Goal: Task Accomplishment & Management: Manage account settings

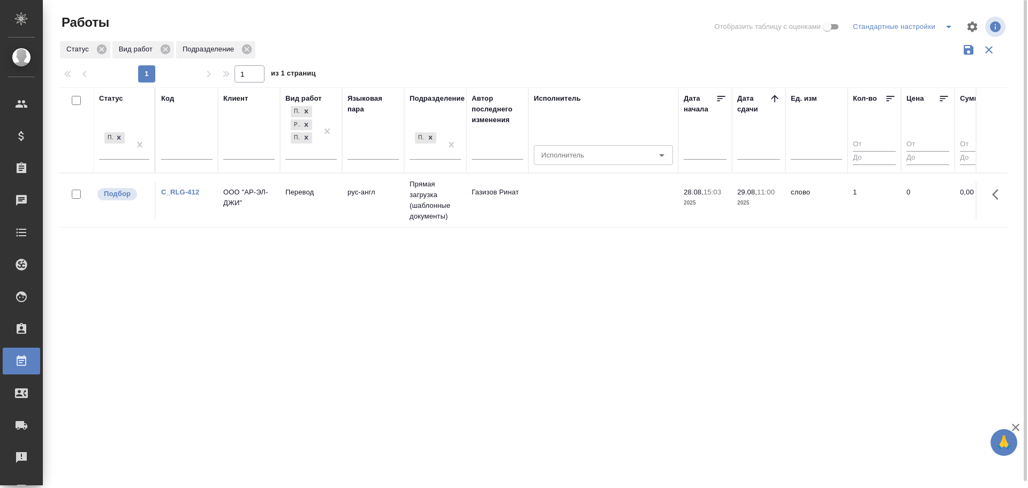
click at [250, 212] on td "ООО "АР-ЭЛ-ДЖИ"" at bounding box center [249, 200] width 62 height 37
click at [266, 217] on td "Физическое лицо (Таганка)" at bounding box center [249, 200] width 62 height 37
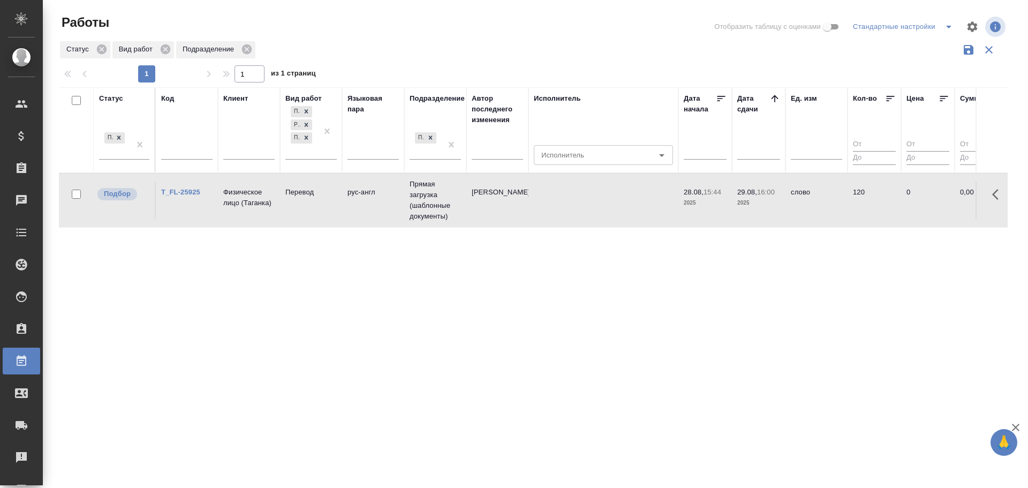
click at [266, 217] on td "Физическое лицо (Таганка)" at bounding box center [249, 200] width 62 height 37
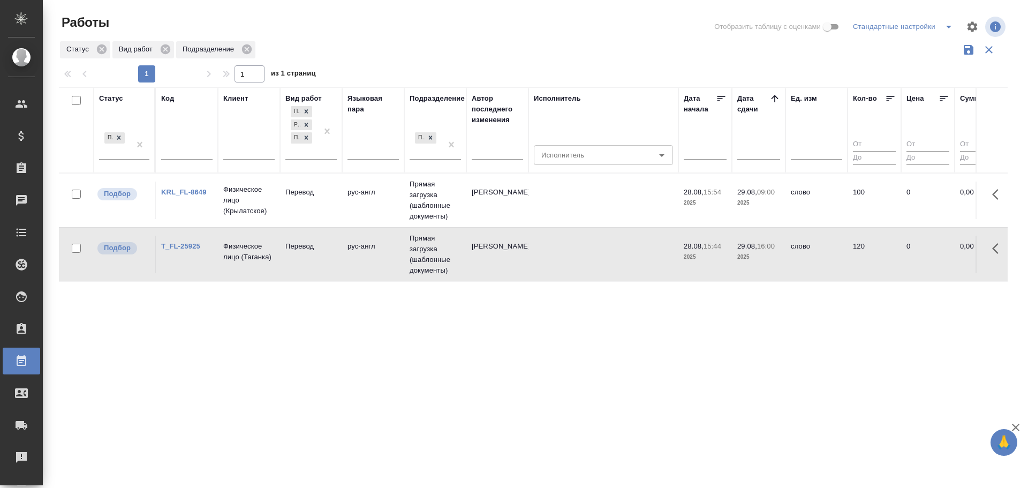
click at [378, 210] on td "рус-англ" at bounding box center [373, 200] width 62 height 37
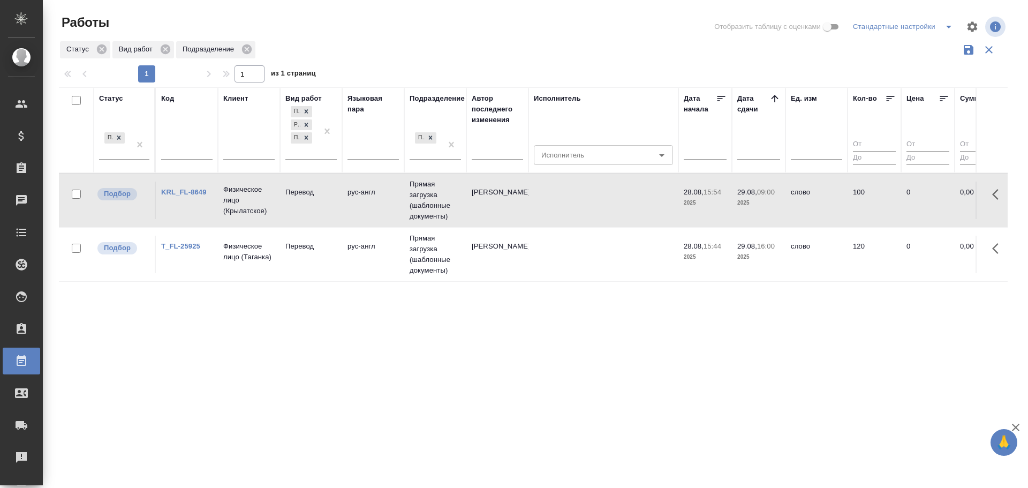
click at [378, 210] on td "рус-англ" at bounding box center [373, 200] width 62 height 37
click at [322, 268] on td "Перевод" at bounding box center [311, 254] width 62 height 37
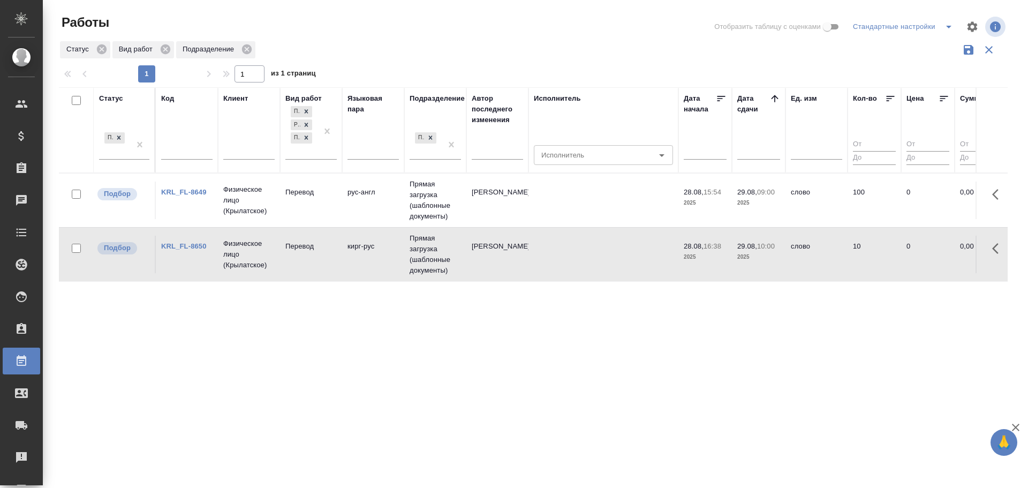
click at [322, 268] on td "Перевод" at bounding box center [311, 254] width 62 height 37
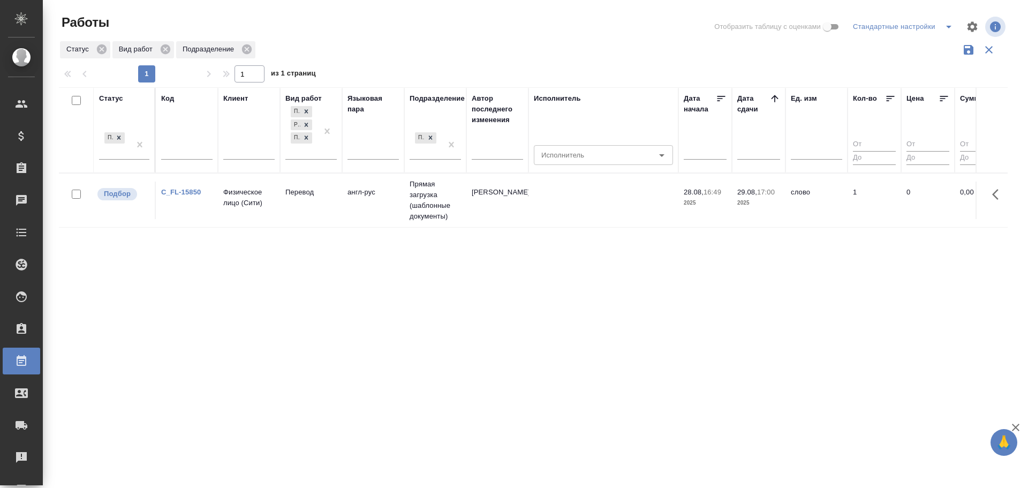
click at [532, 230] on div "Статус Подбор Код Клиент Вид работ Перевод Редактура Постредактура машинного пе…" at bounding box center [533, 288] width 949 height 402
click at [523, 214] on td "Зайцева Светлана" at bounding box center [498, 200] width 62 height 37
click at [523, 214] on td "[PERSON_NAME]" at bounding box center [498, 200] width 62 height 37
click at [422, 207] on td "Прямая загрузка (шаблонные документы)" at bounding box center [435, 201] width 62 height 54
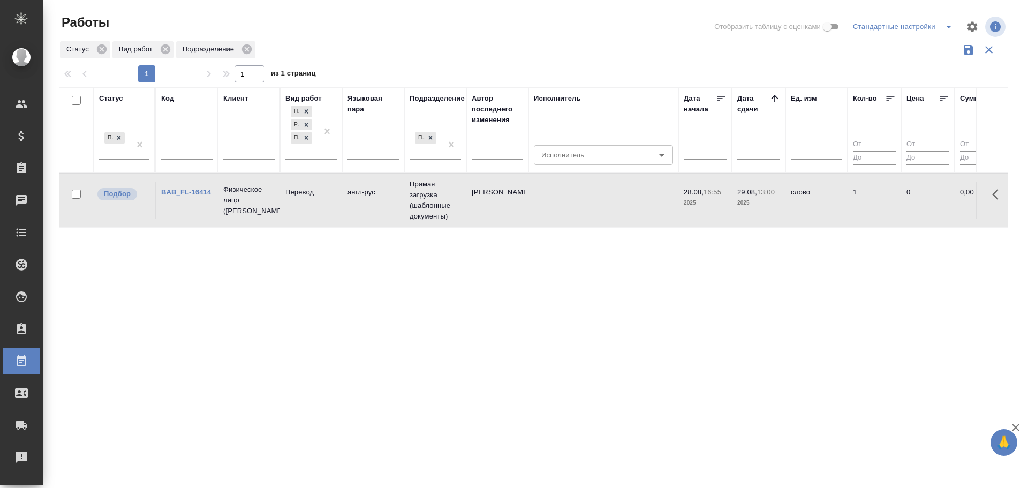
click at [422, 207] on td "Прямая загрузка (шаблонные документы)" at bounding box center [435, 201] width 62 height 54
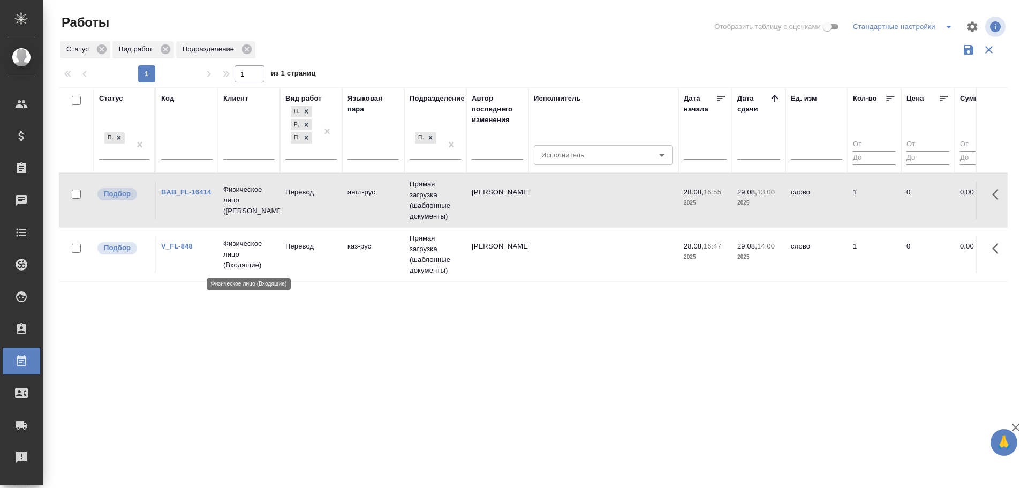
click at [234, 258] on p "Физическое лицо (Входящие)" at bounding box center [248, 254] width 51 height 32
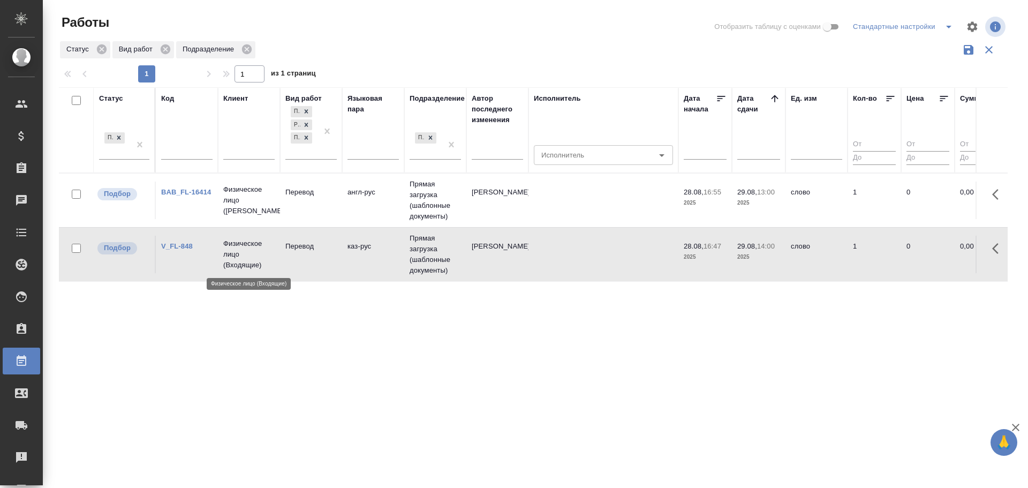
click at [234, 258] on p "Физическое лицо (Входящие)" at bounding box center [248, 254] width 51 height 32
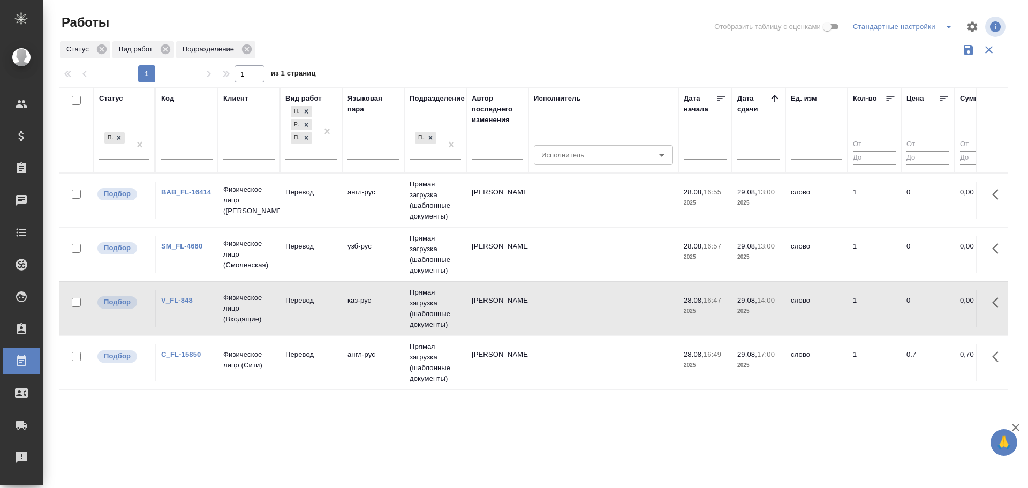
click at [293, 371] on td "Перевод" at bounding box center [311, 362] width 62 height 37
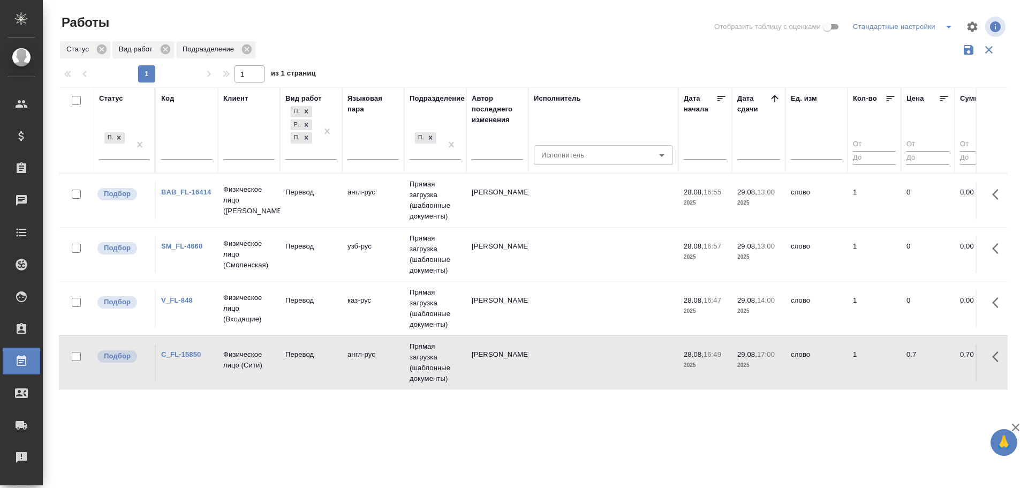
click at [293, 371] on td "Перевод" at bounding box center [311, 362] width 62 height 37
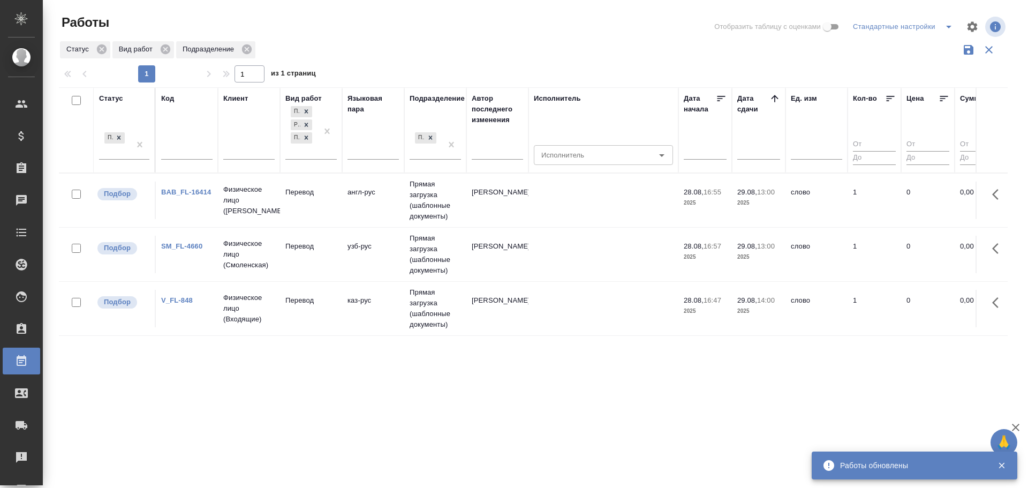
click at [300, 260] on td "Перевод" at bounding box center [311, 254] width 62 height 37
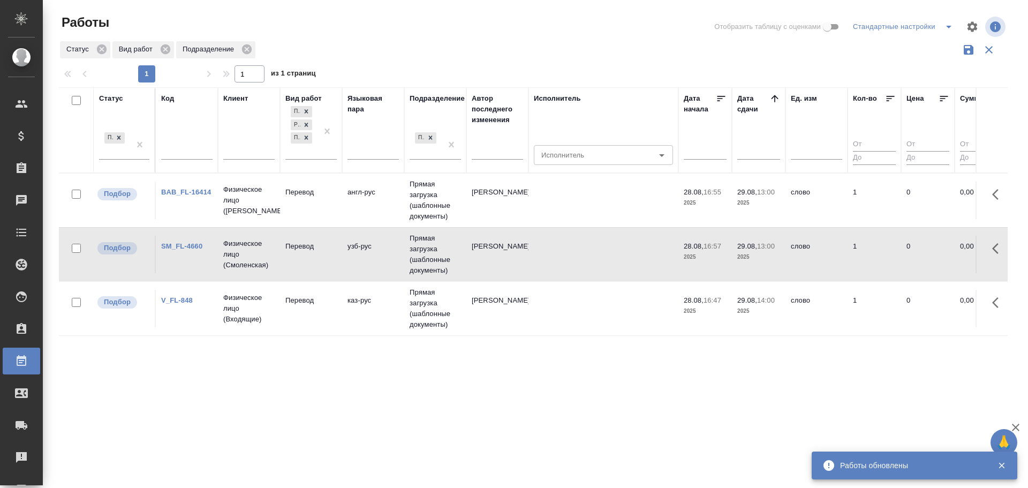
click at [300, 260] on td "Перевод" at bounding box center [311, 254] width 62 height 37
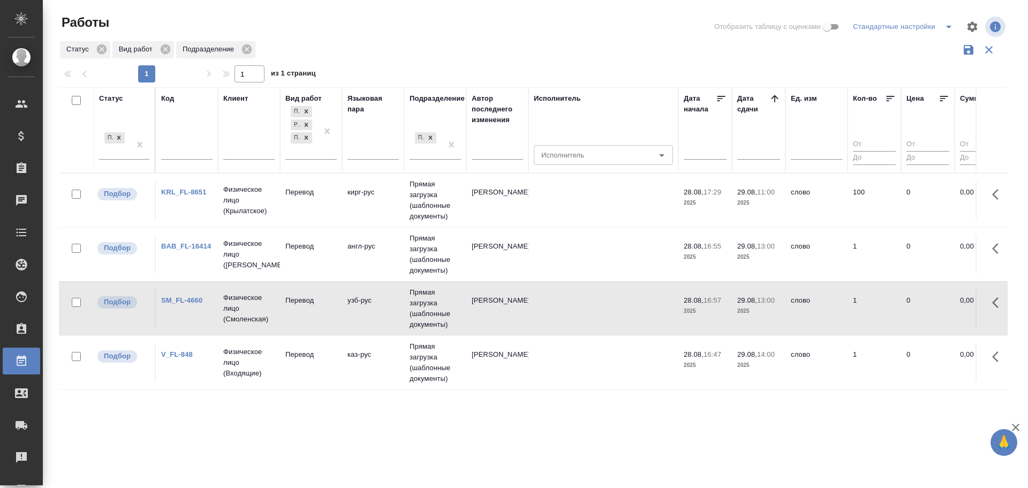
click at [337, 197] on td "Перевод" at bounding box center [311, 200] width 62 height 37
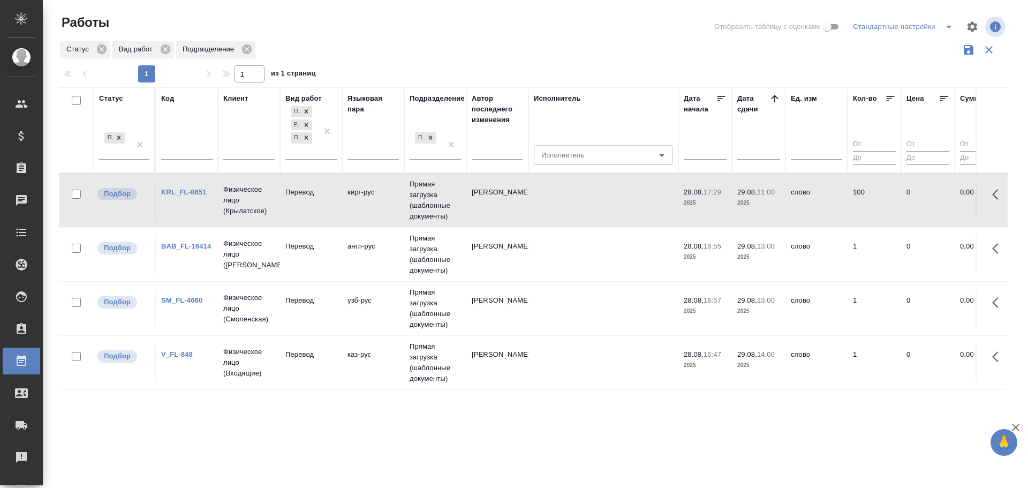
click at [337, 197] on td "Перевод" at bounding box center [311, 200] width 62 height 37
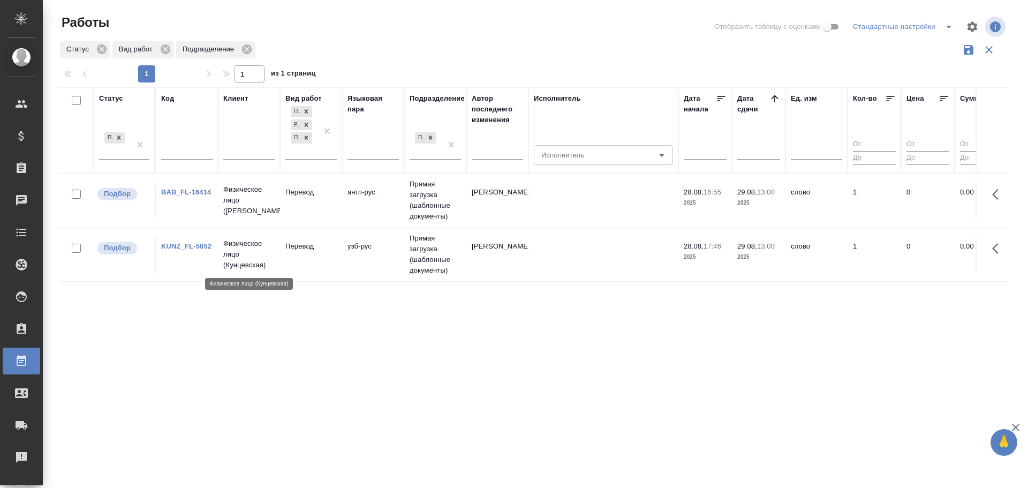
click at [259, 257] on p "Физическое лицо (Кунцевская)" at bounding box center [248, 254] width 51 height 32
click at [259, 258] on p "Физическое лицо (Кунцевская)" at bounding box center [248, 254] width 51 height 32
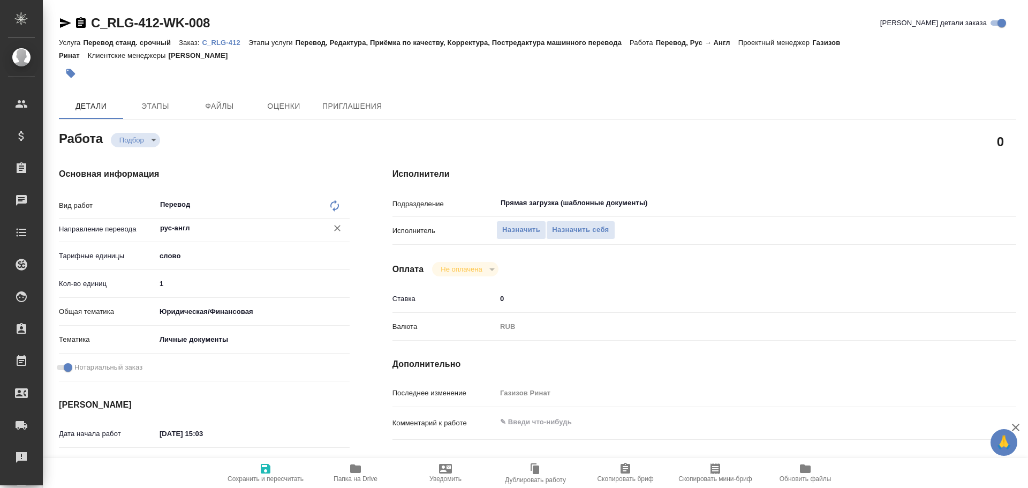
type textarea "x"
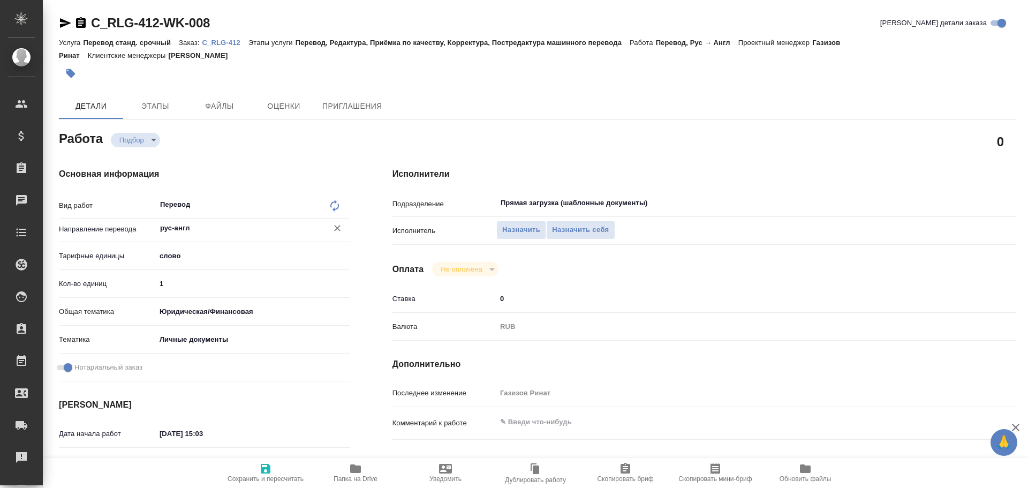
type textarea "x"
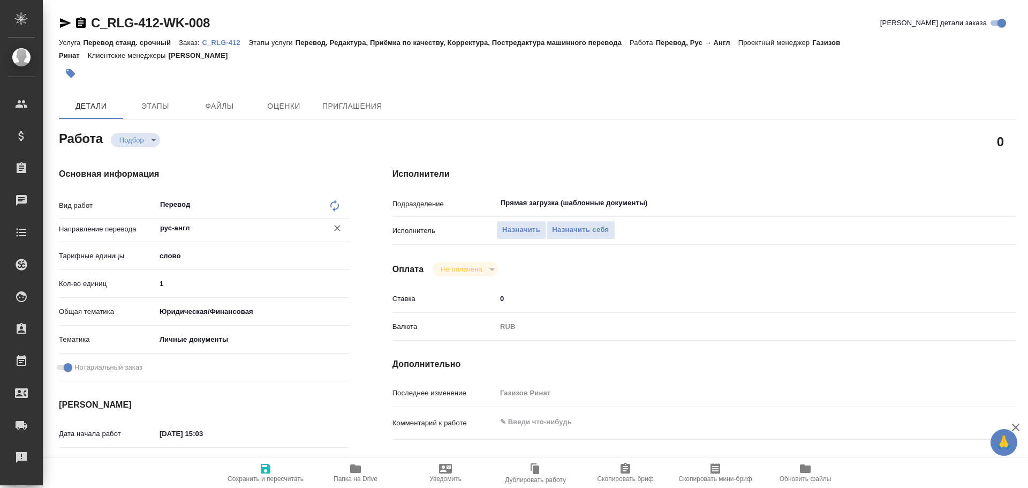
type textarea "x"
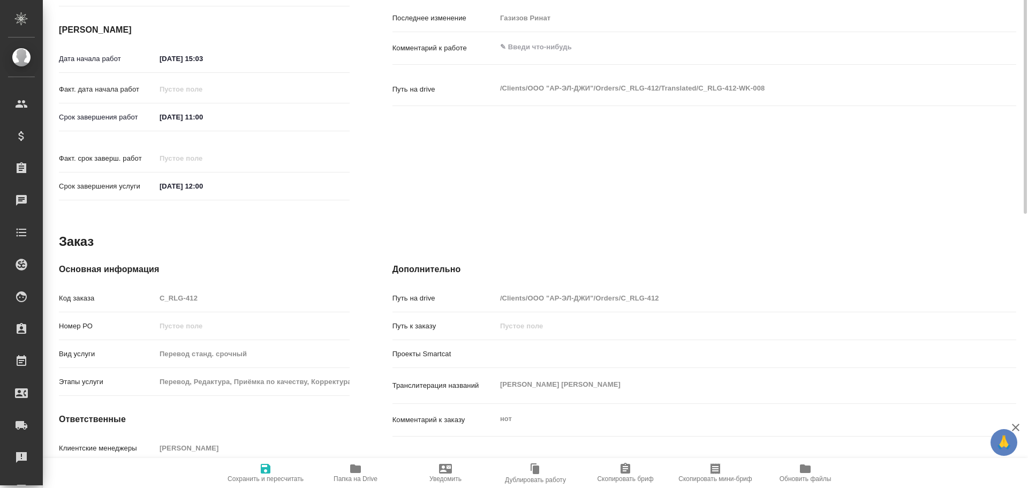
type textarea "x"
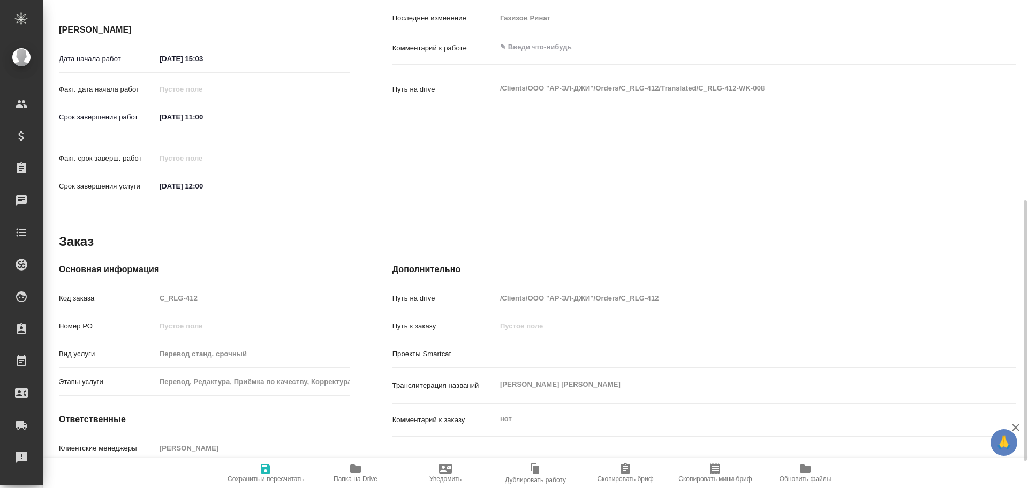
scroll to position [426, 0]
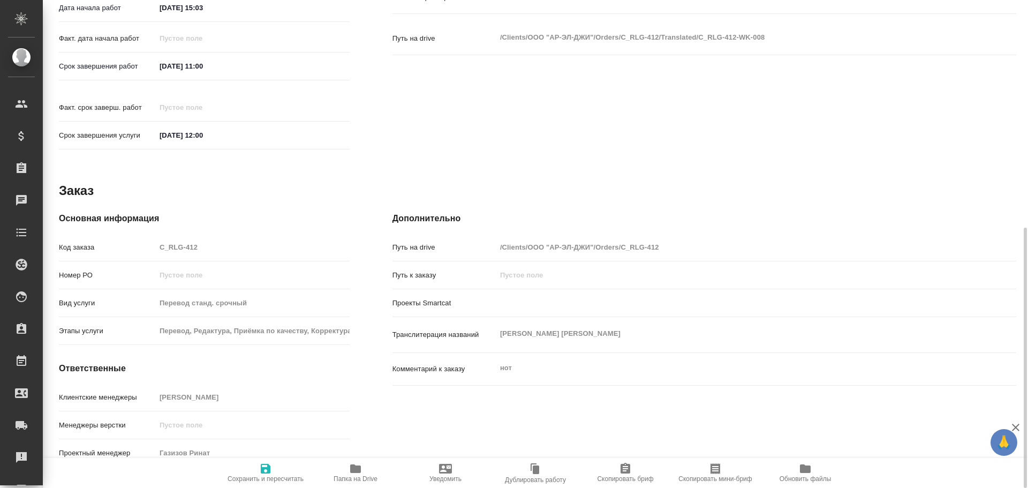
type textarea "x"
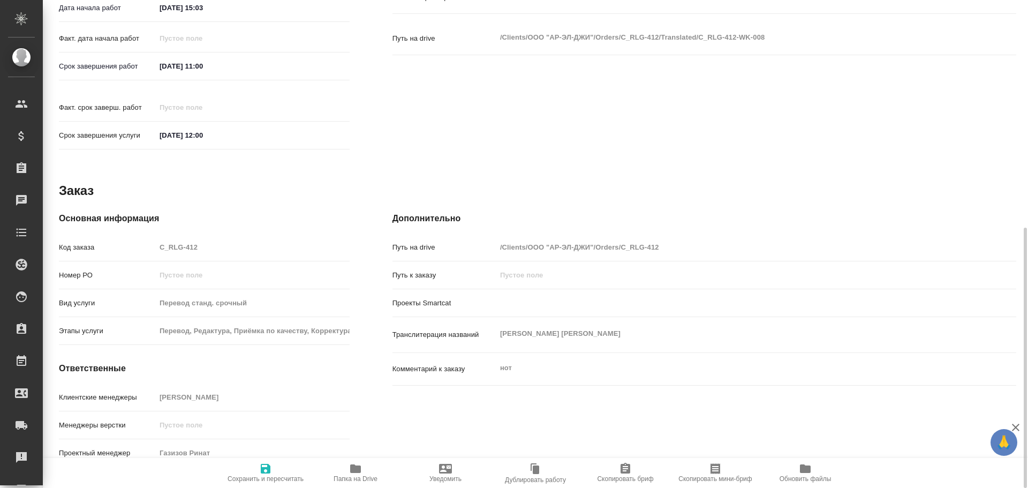
type textarea "x"
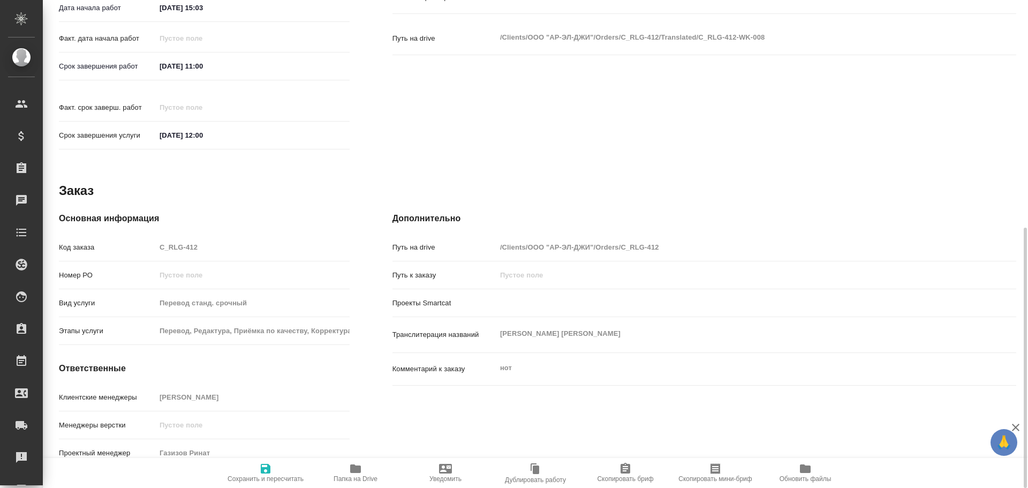
click at [341, 467] on span "Папка на Drive" at bounding box center [355, 472] width 77 height 20
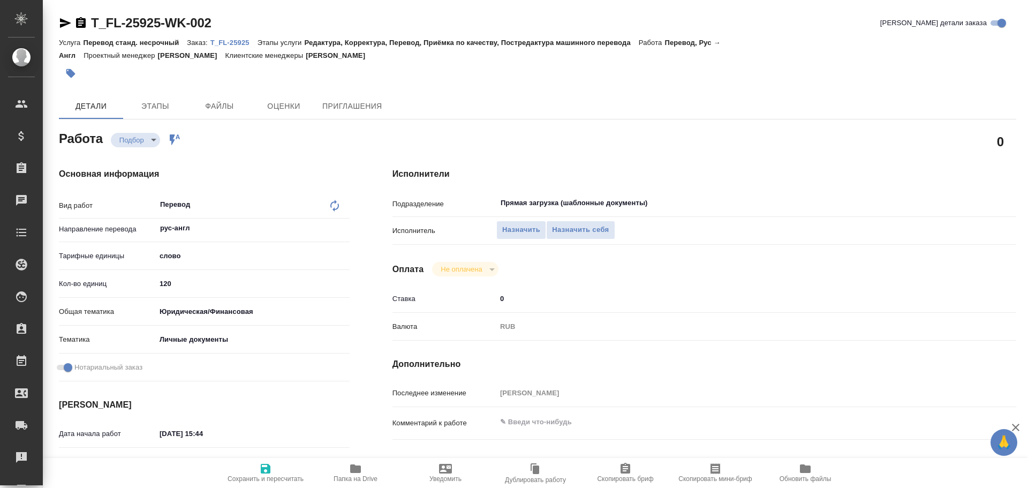
type textarea "x"
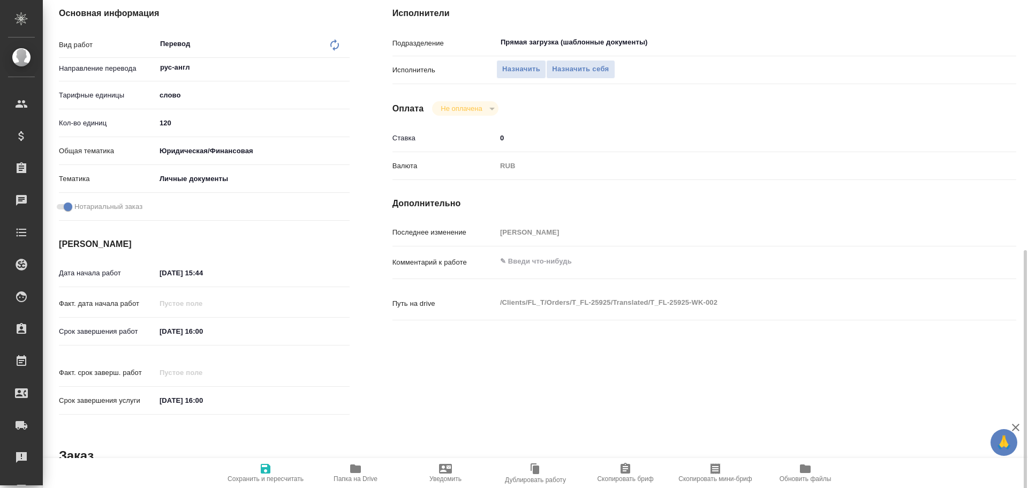
scroll to position [426, 0]
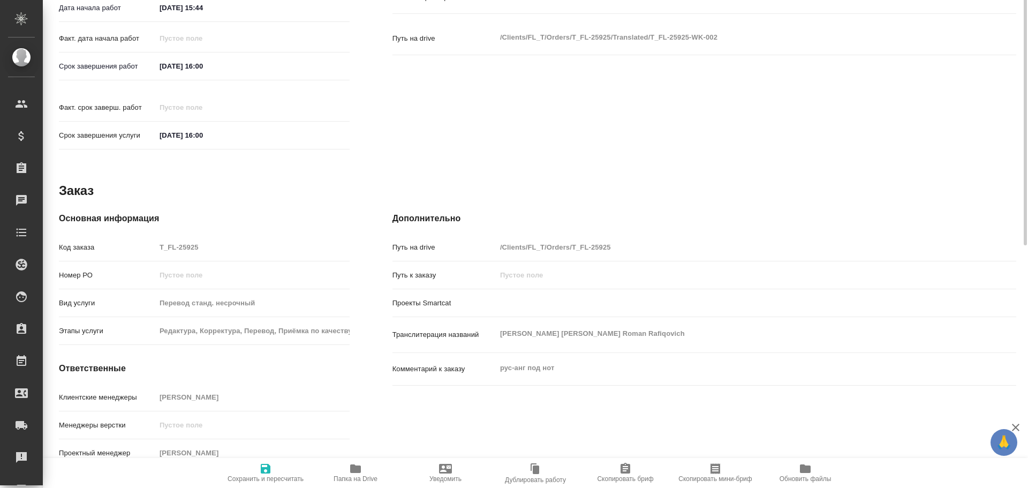
type textarea "x"
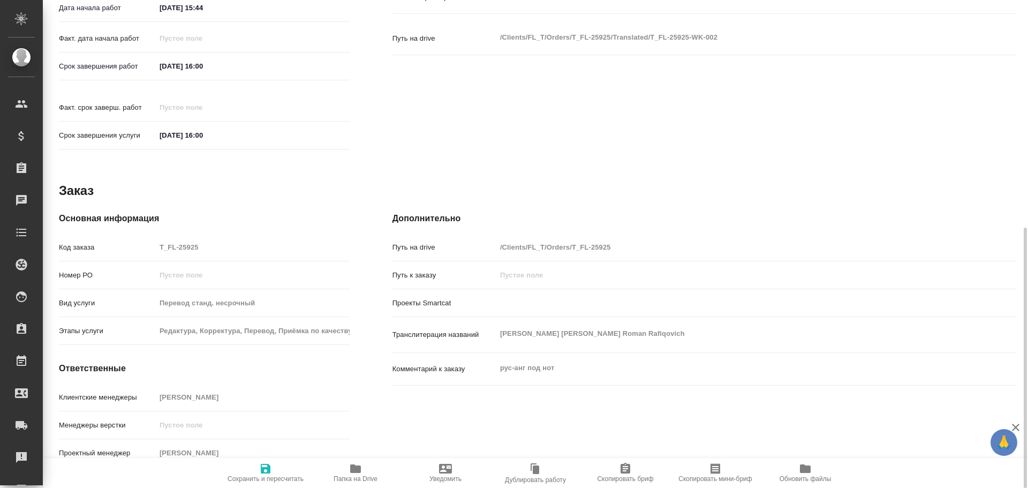
type textarea "x"
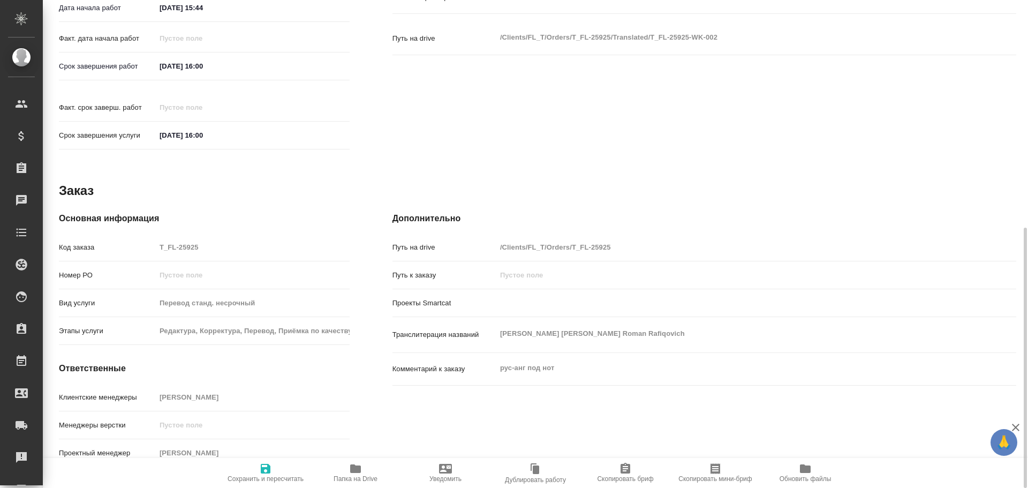
type textarea "x"
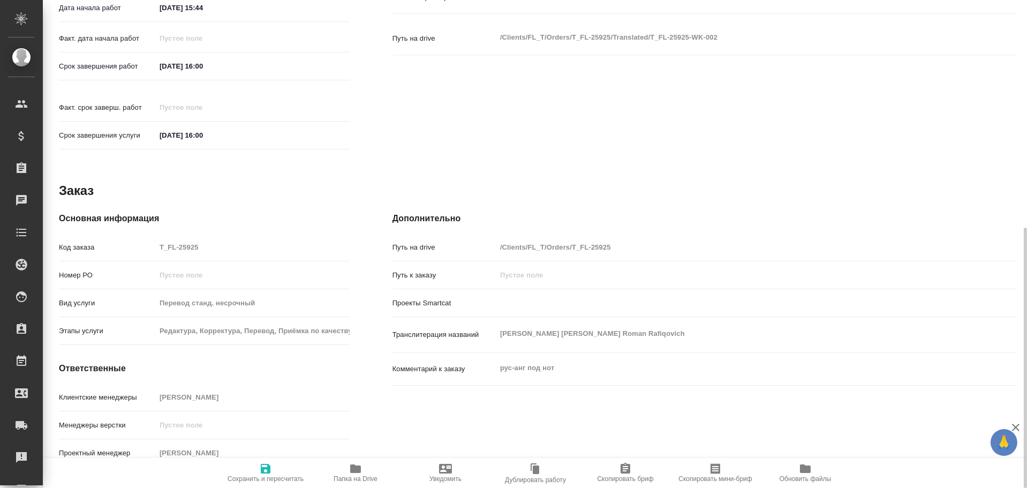
click at [350, 469] on icon "button" at bounding box center [355, 468] width 13 height 13
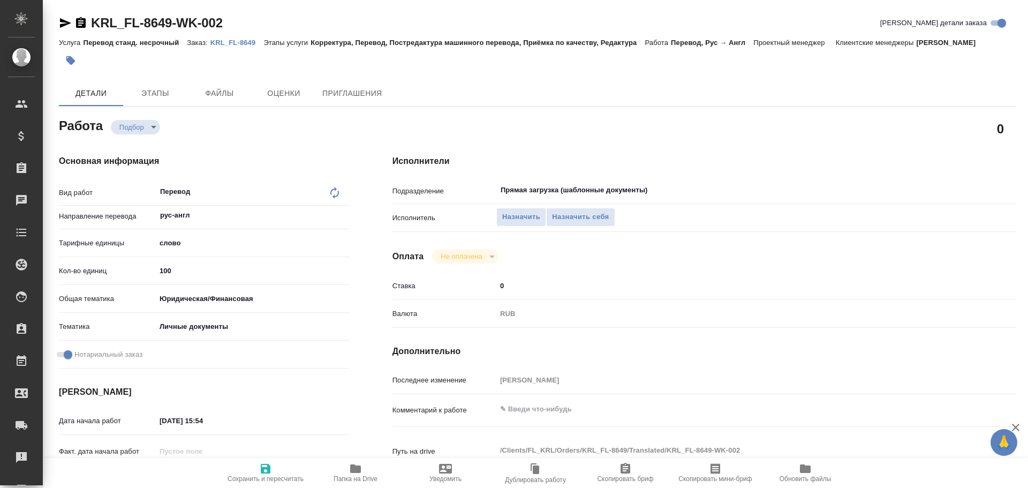
type textarea "x"
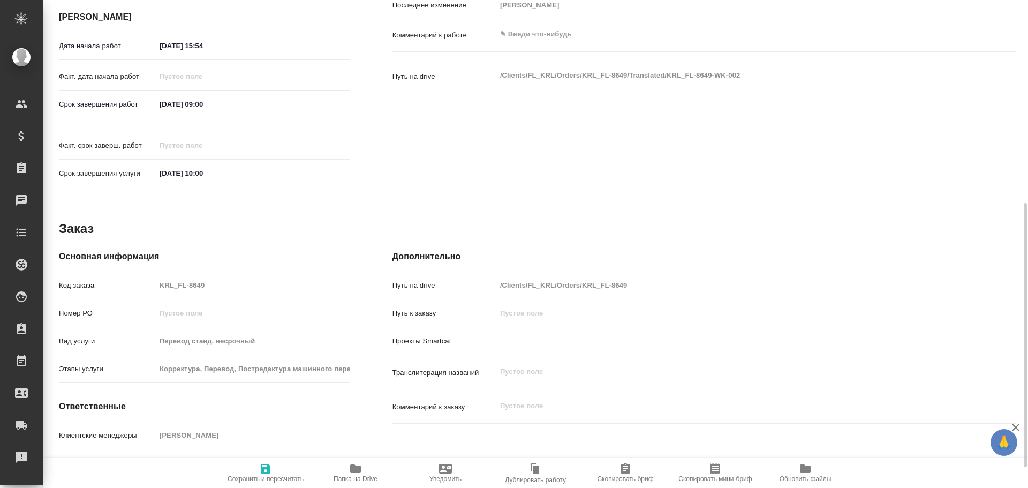
type textarea "x"
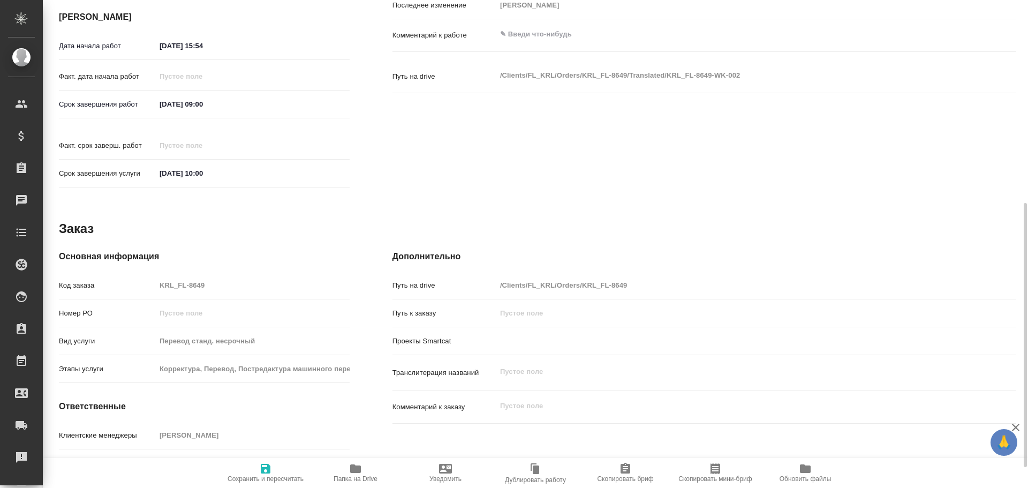
scroll to position [413, 0]
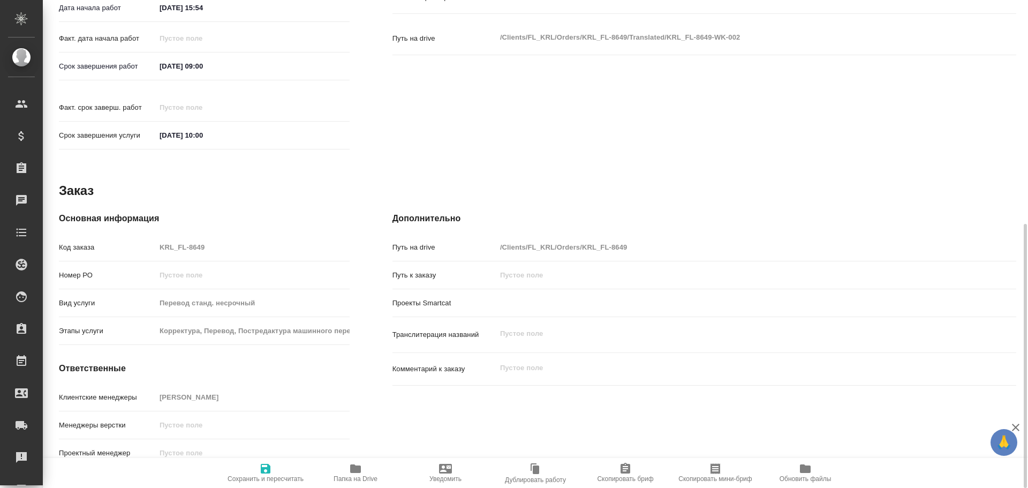
type textarea "x"
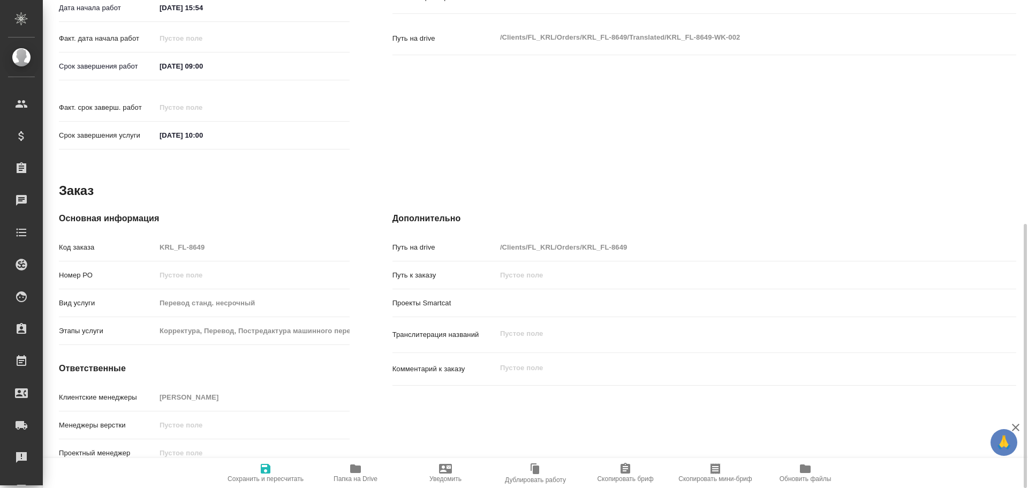
click at [355, 473] on icon "button" at bounding box center [355, 468] width 13 height 13
type textarea "x"
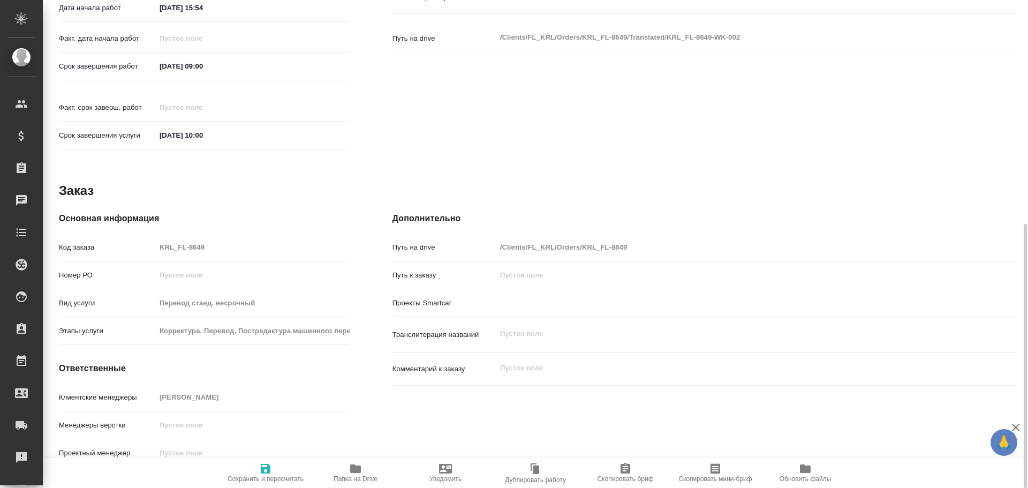
type textarea "x"
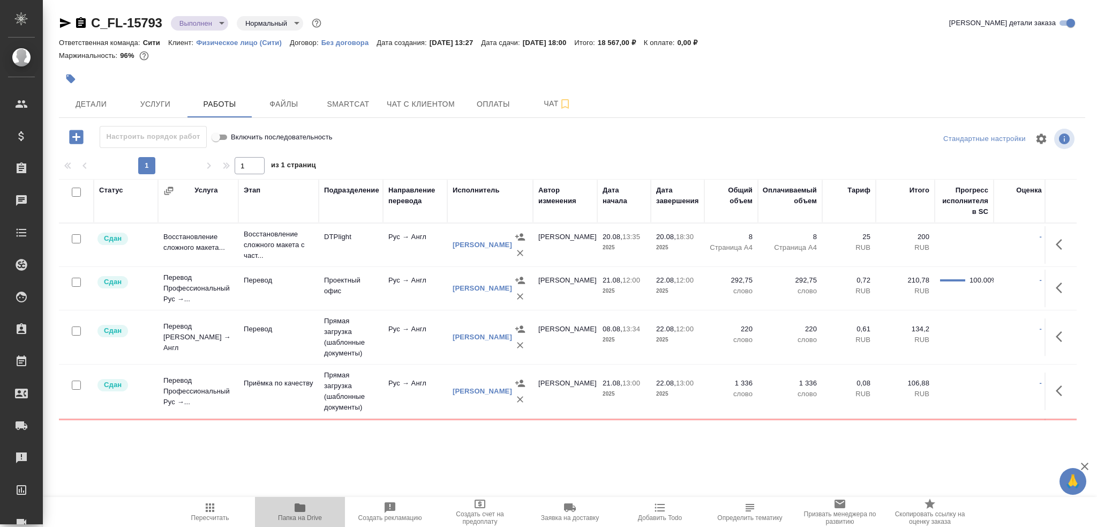
click at [303, 487] on icon "button" at bounding box center [300, 507] width 11 height 9
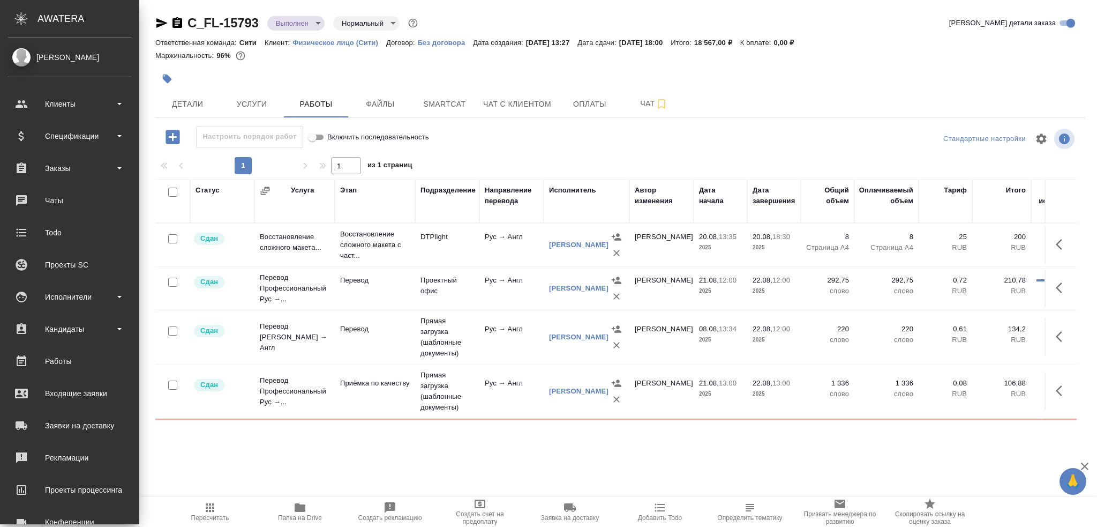
click at [317, 339] on td "Перевод Стандарт Рус → Англ" at bounding box center [294, 336] width 80 height 43
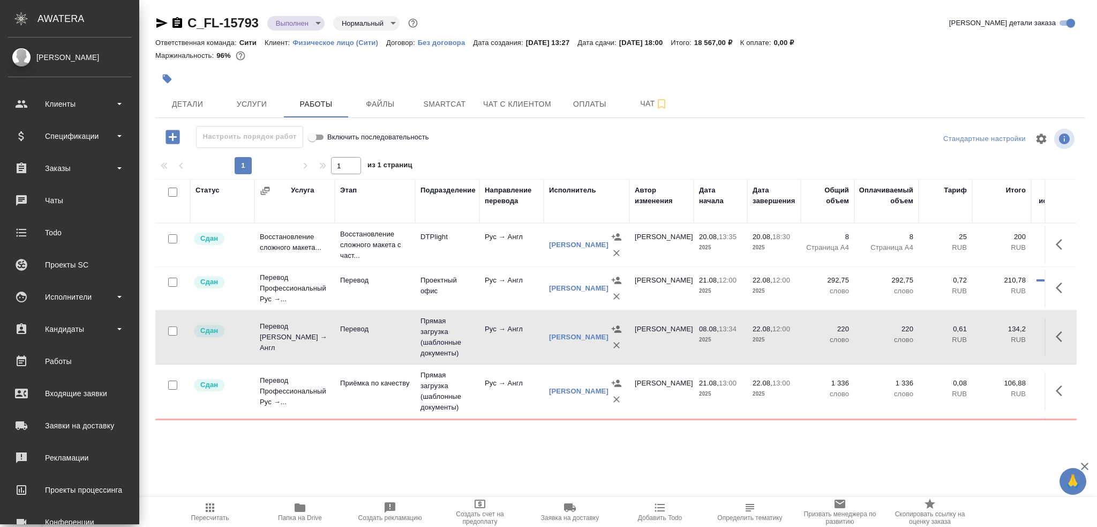
click at [317, 339] on td "Перевод Стандарт Рус → Англ" at bounding box center [294, 336] width 80 height 43
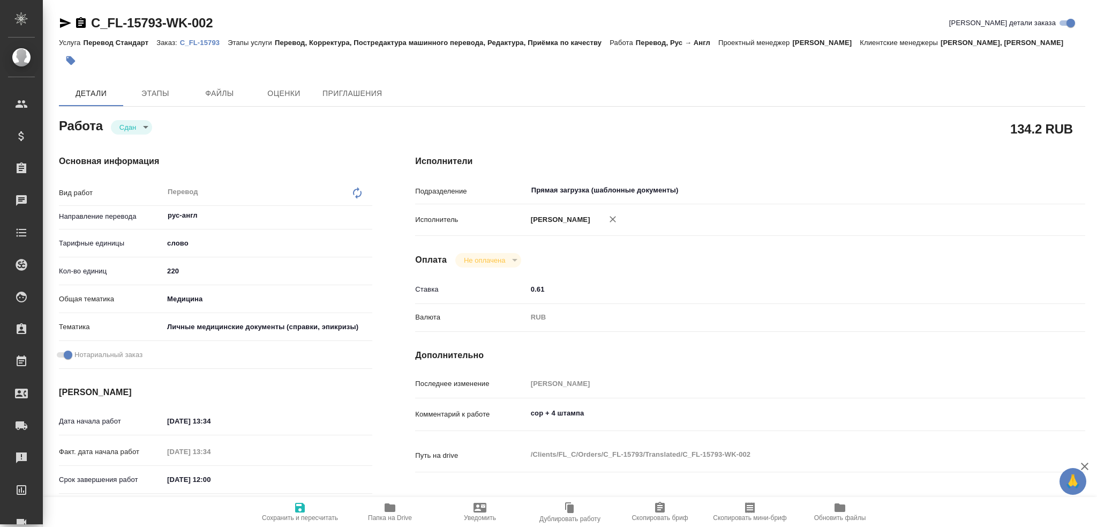
type textarea "x"
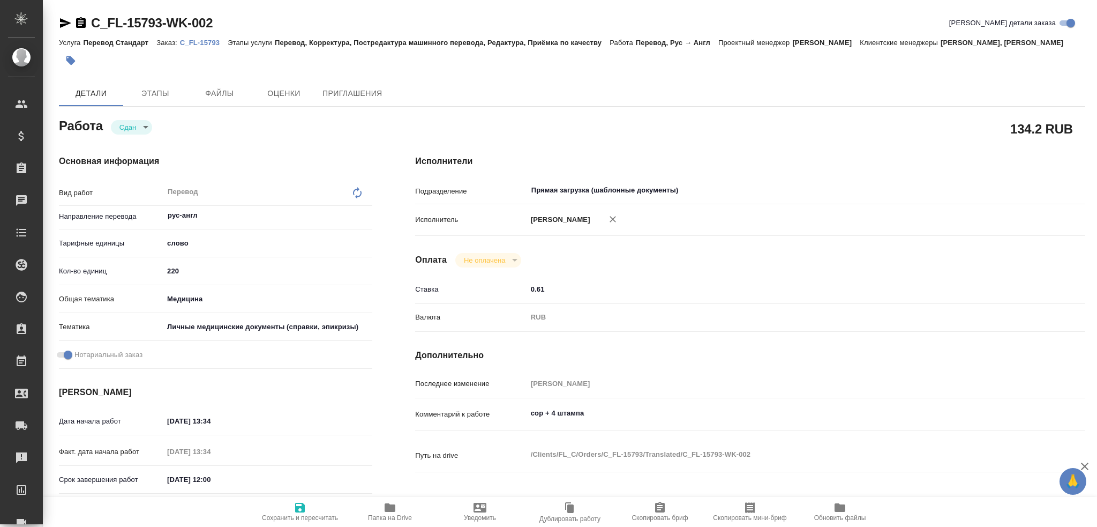
type textarea "x"
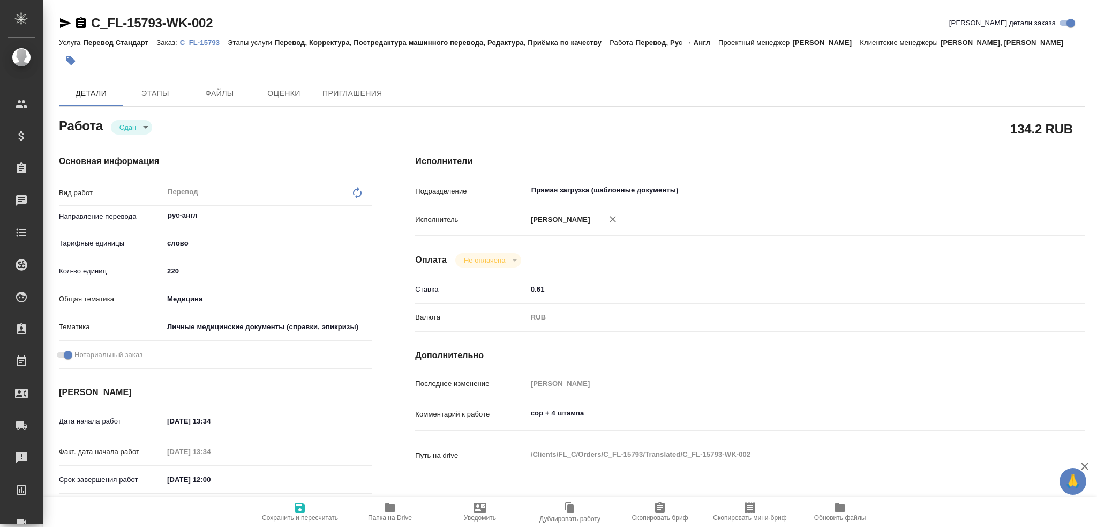
type textarea "x"
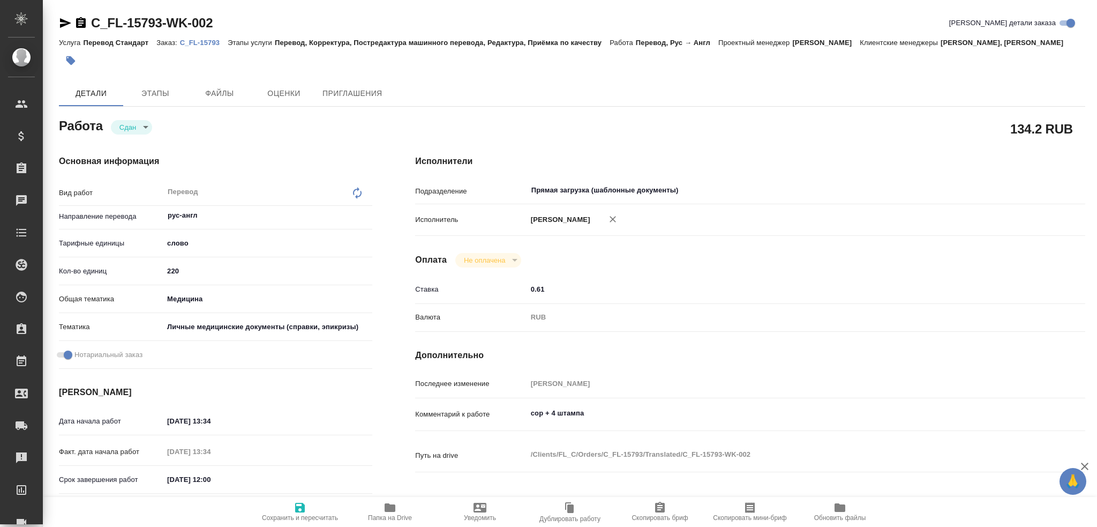
type textarea "x"
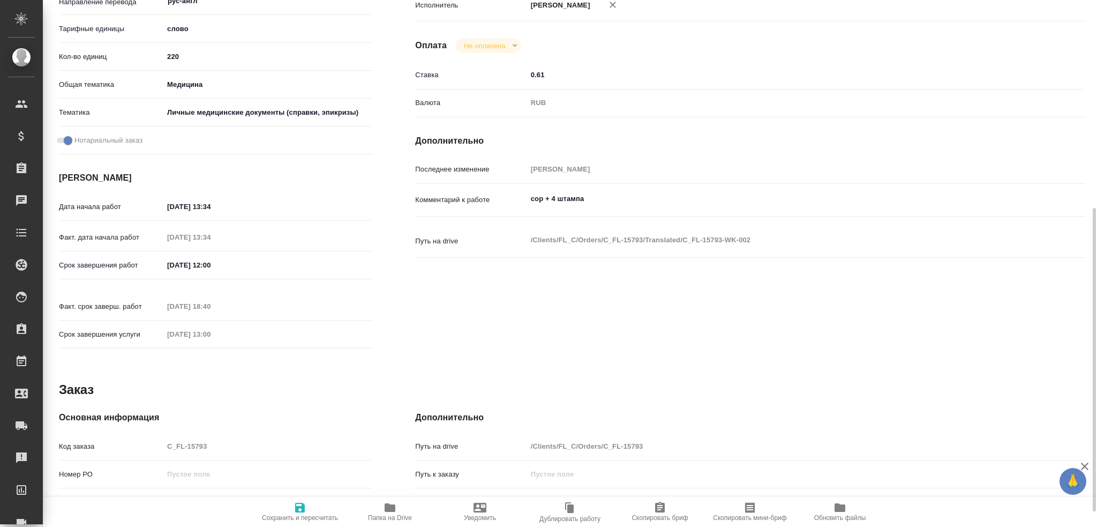
scroll to position [375, 0]
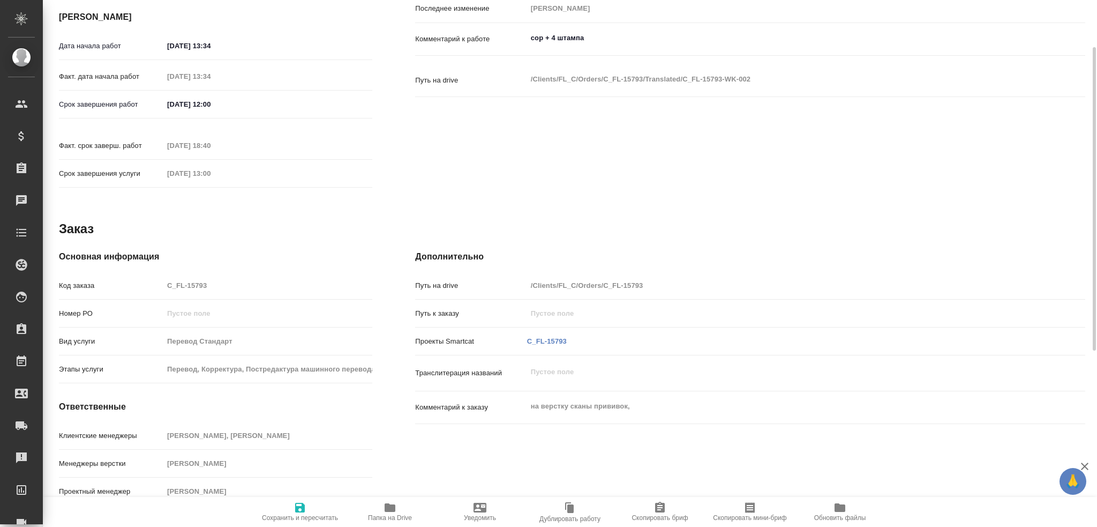
type textarea "x"
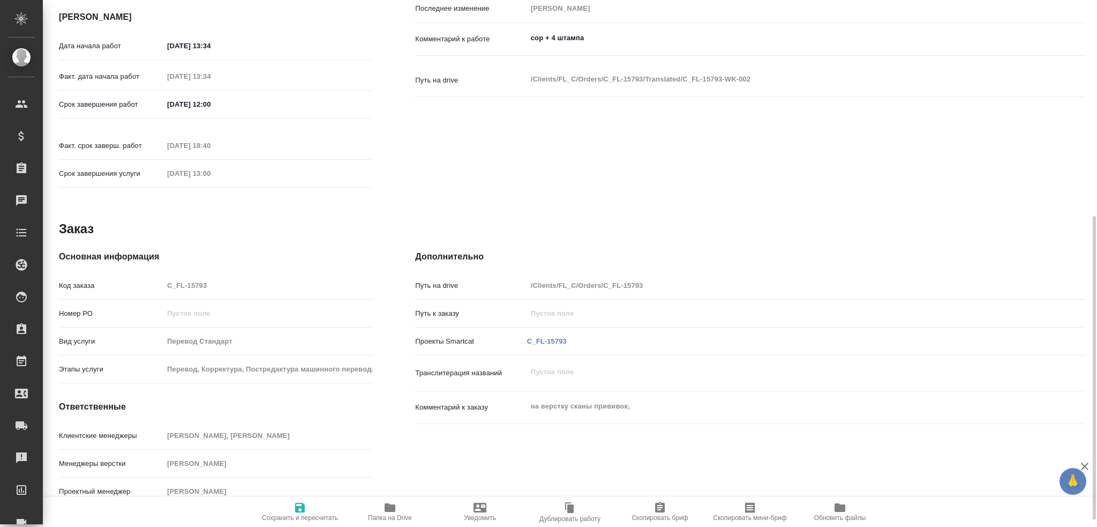
type textarea "x"
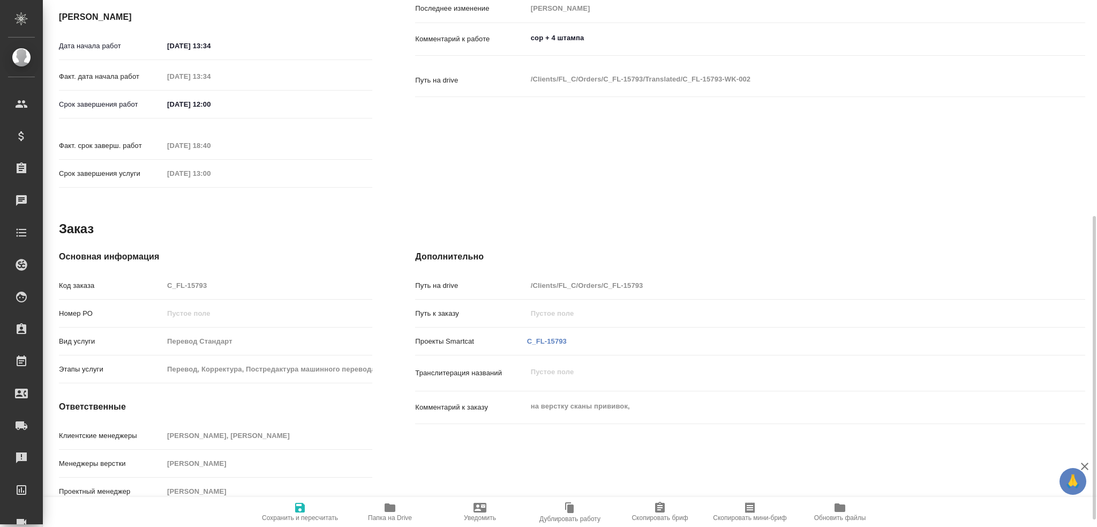
scroll to position [387, 0]
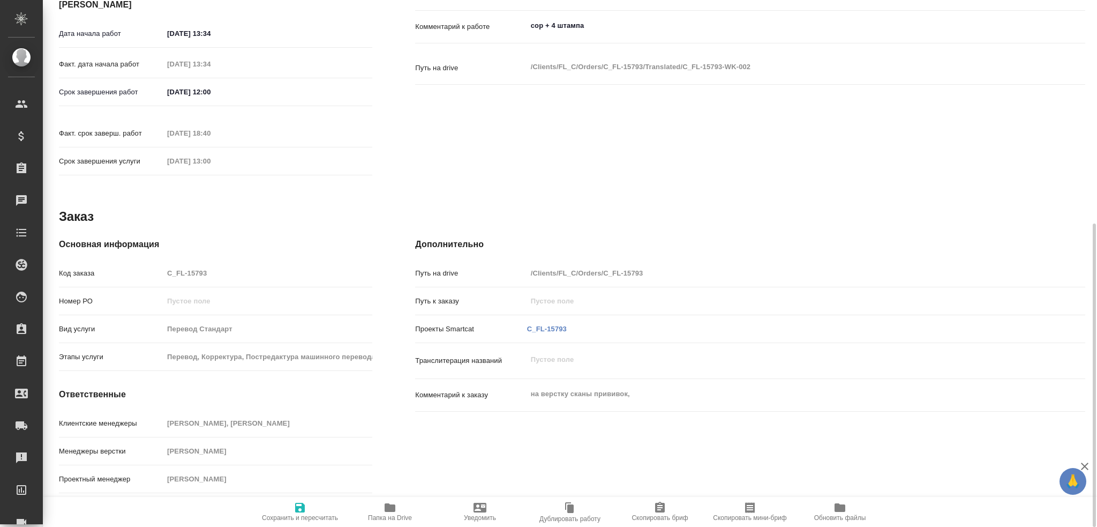
type textarea "x"
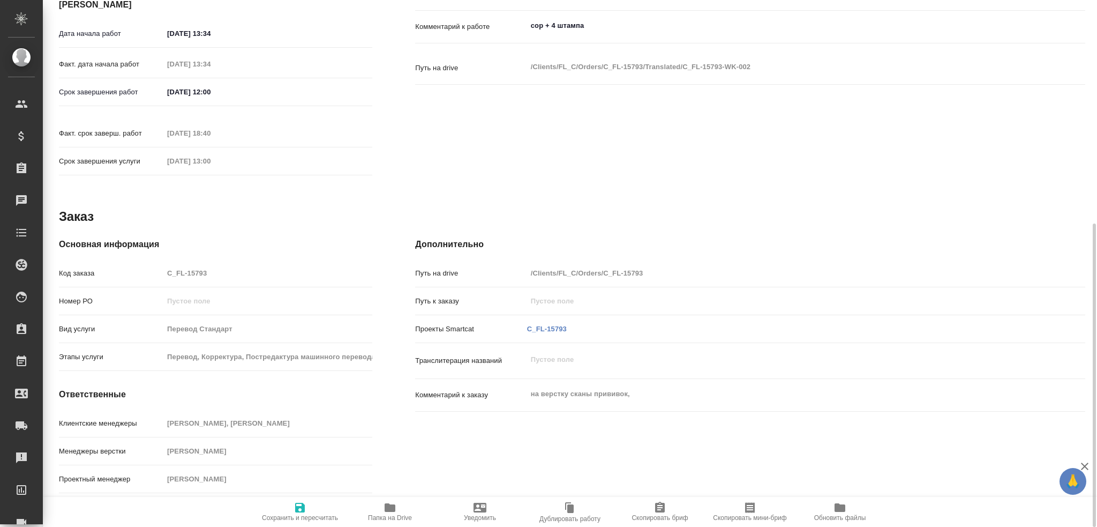
click at [384, 507] on icon "button" at bounding box center [390, 507] width 13 height 13
type textarea "x"
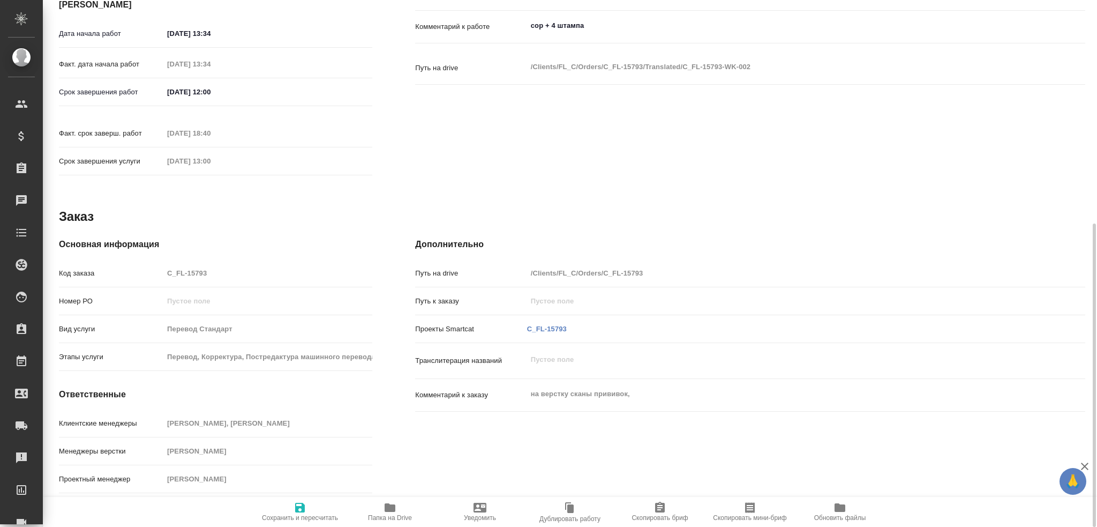
type textarea "x"
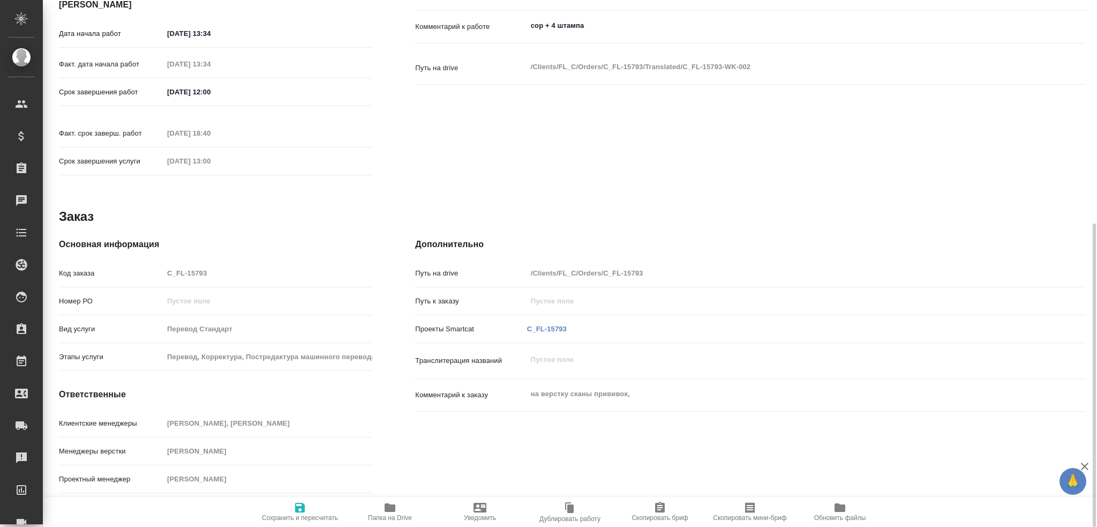
type textarea "x"
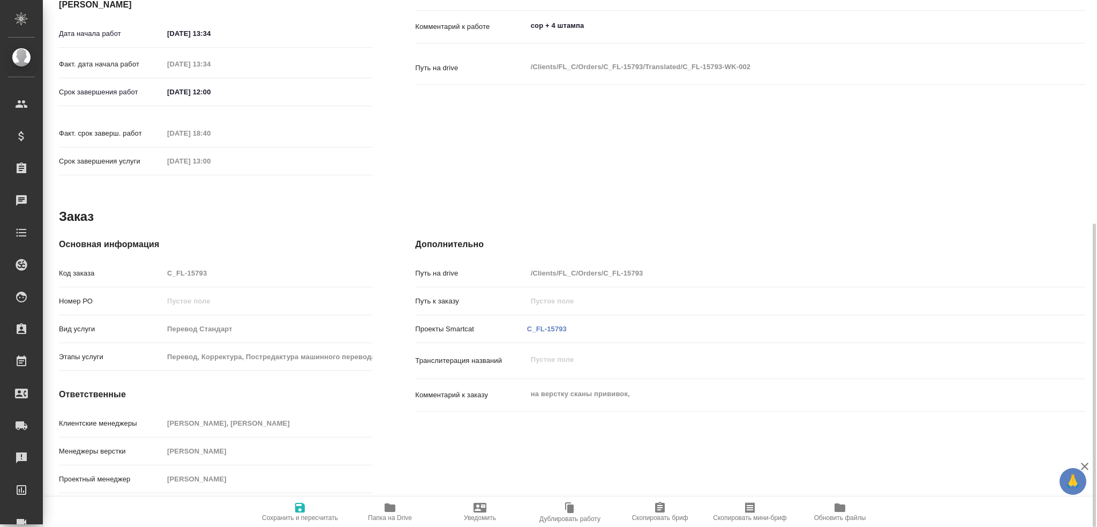
type textarea "x"
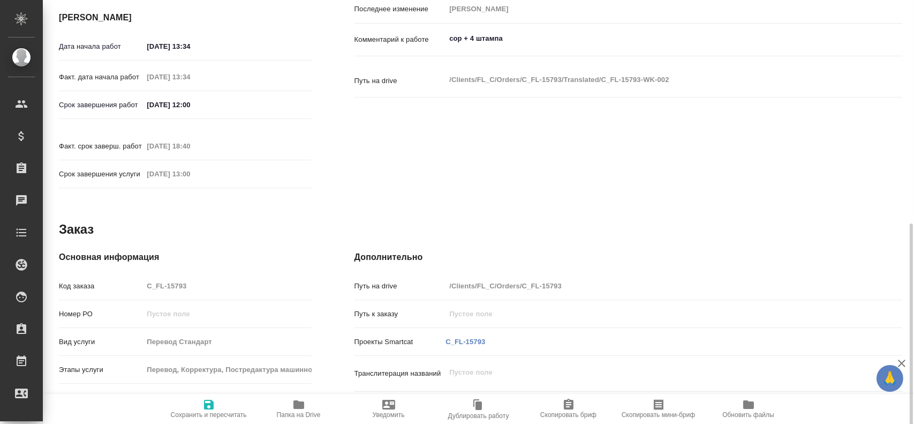
type textarea "x"
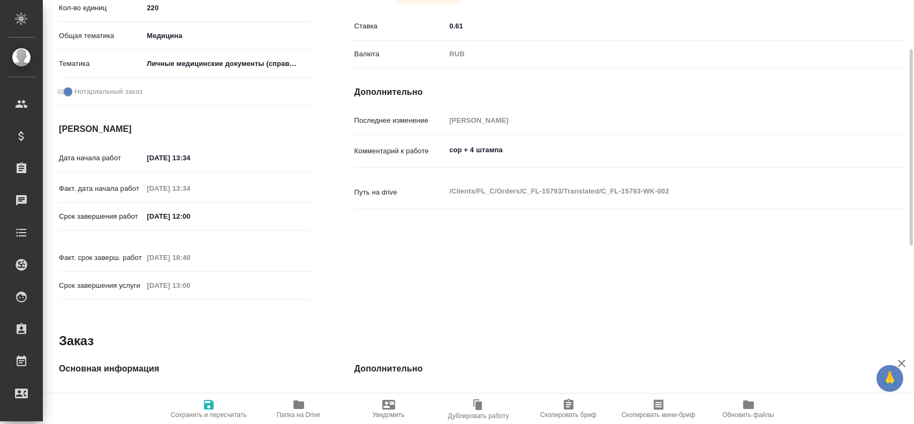
scroll to position [115, 0]
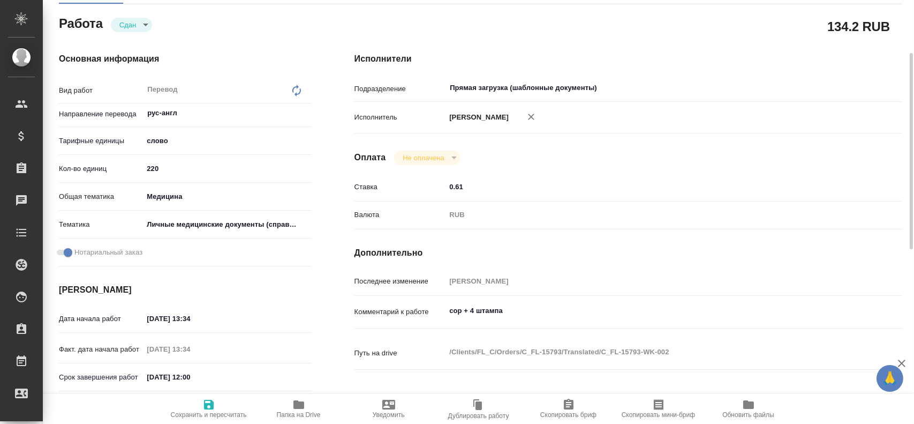
type textarea "x"
click at [503, 310] on textarea "сор + 4 штампа" at bounding box center [651, 311] width 411 height 18
type textarea "x"
type textarea "сор + 4 штампа"
type textarea "x"
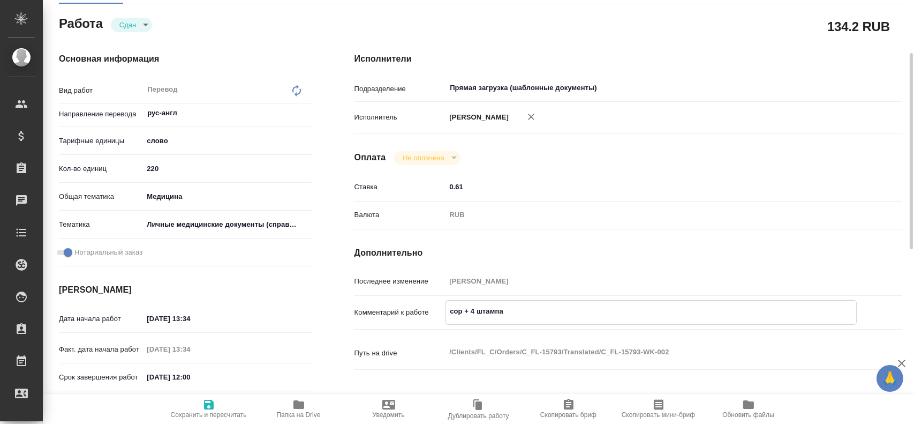
type textarea "x"
type textarea "сор + 4 штампа"
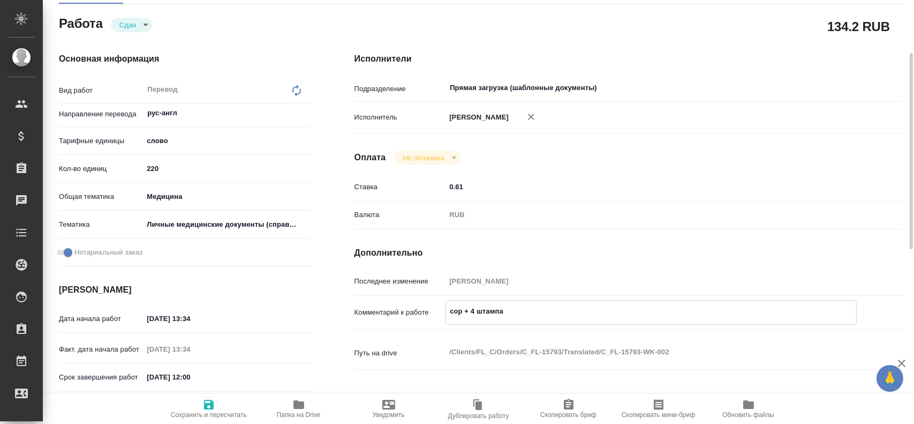
type textarea "x"
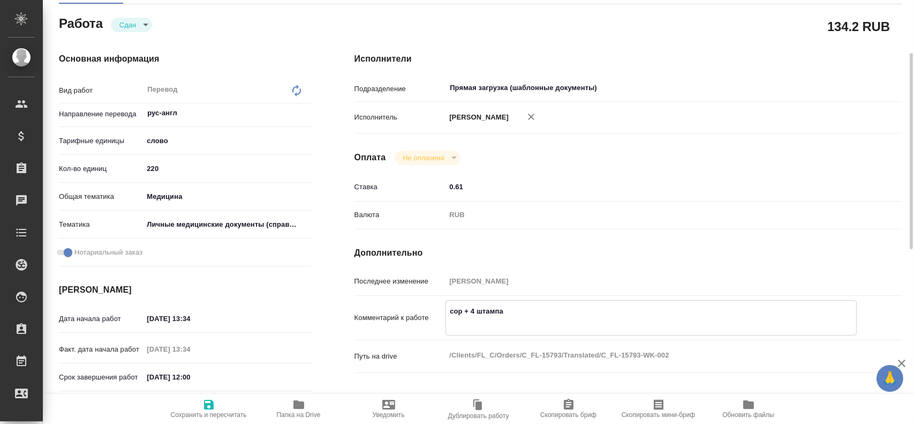
type textarea "сор + 4 штампа"
type textarea "x"
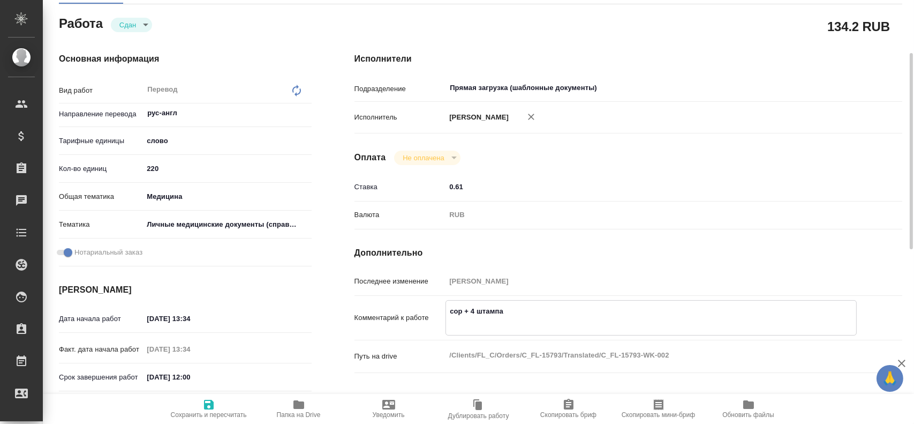
type textarea "x"
type textarea "сор + 4 штампа +"
type textarea "x"
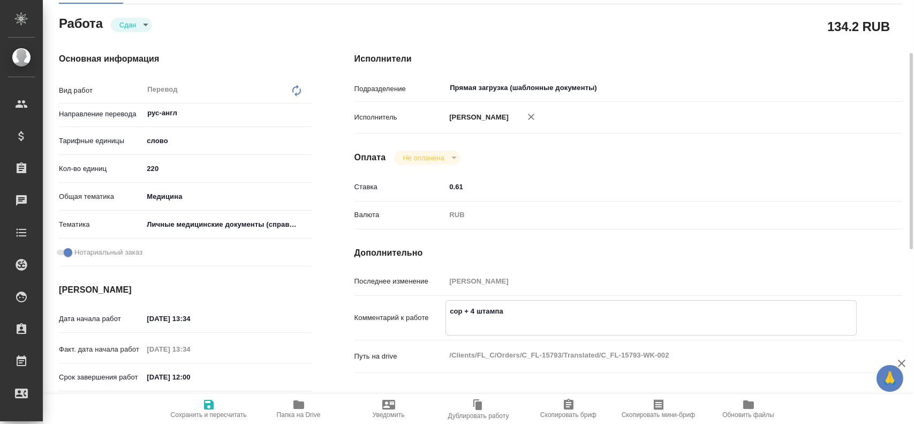
type textarea "x"
type textarea "сор + 4 штампа +1"
type textarea "x"
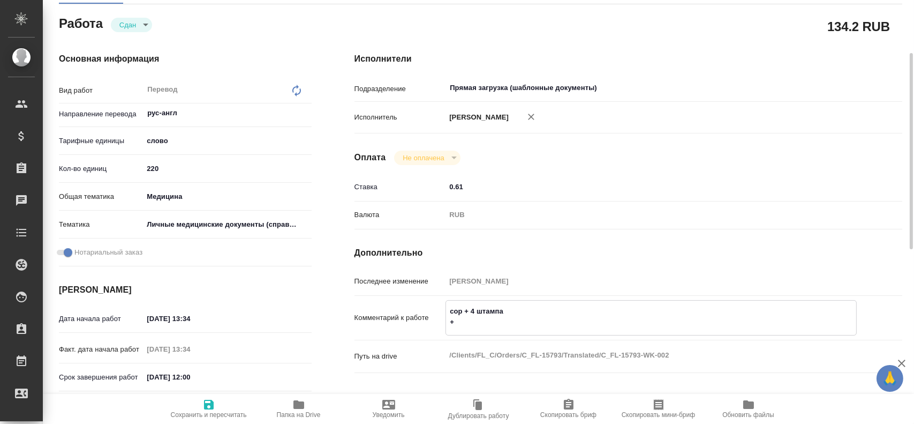
type textarea "x"
type textarea "сор + 4 штампа +10"
type textarea "x"
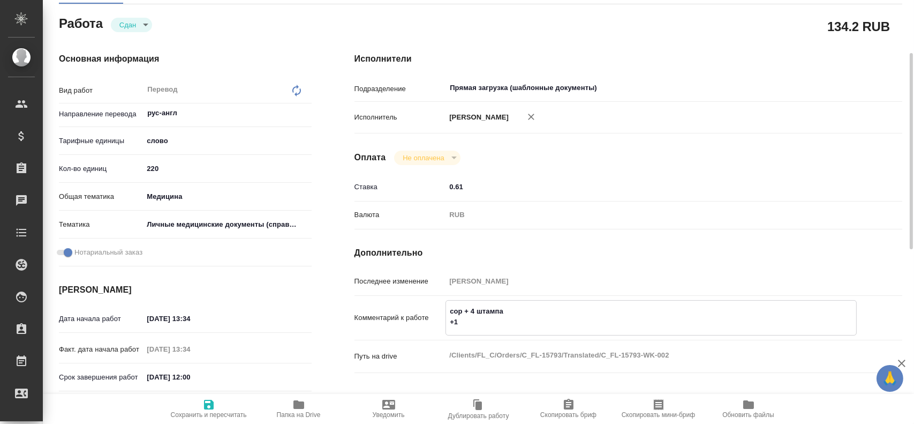
type textarea "x"
type textarea "сор + 4 штампа +100"
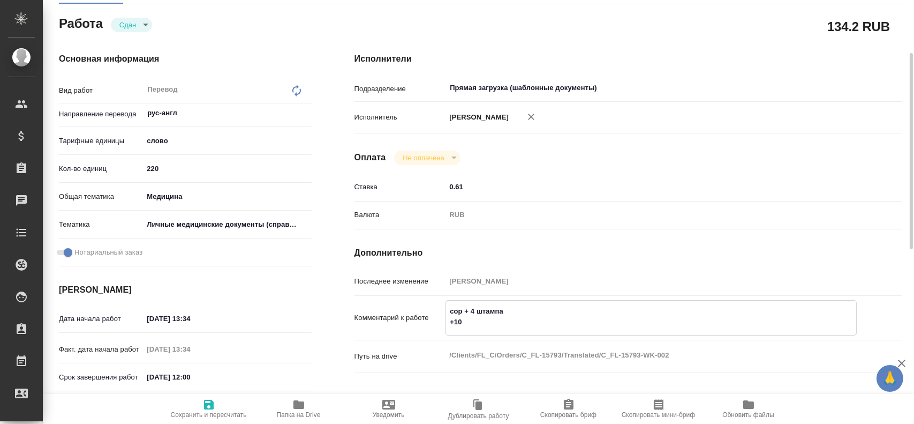
type textarea "x"
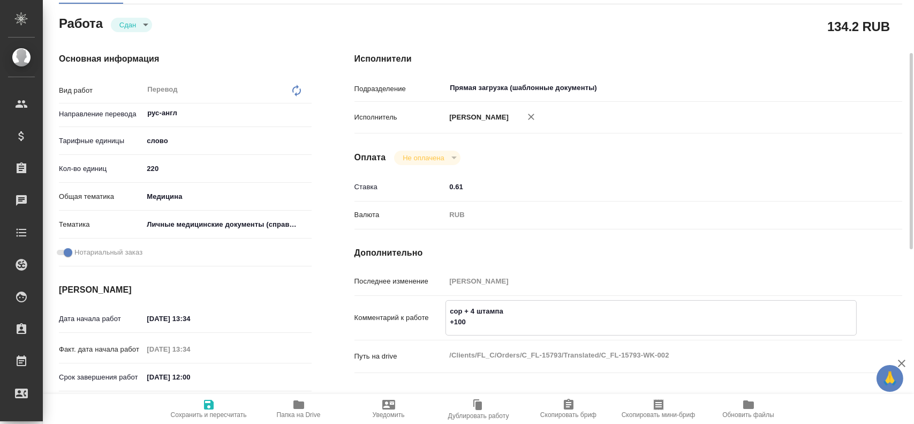
type textarea "сор + 4 штампа +100"
type textarea "x"
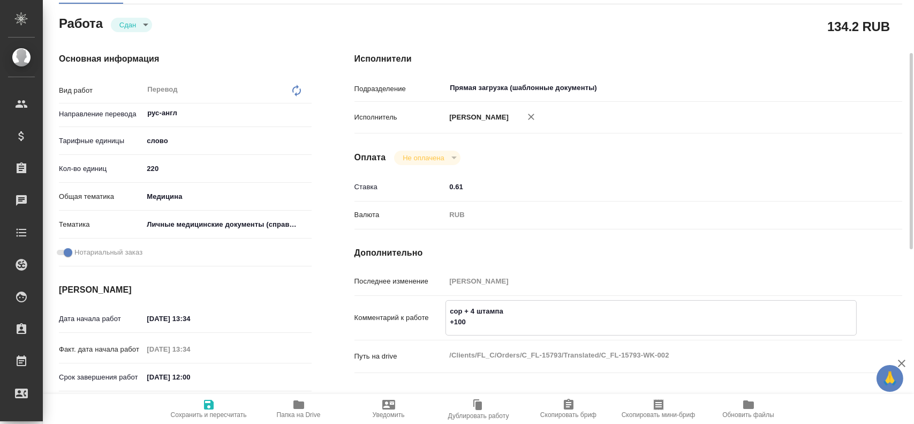
type textarea "x"
type textarea "сор + 4 штампа +100 e"
type textarea "x"
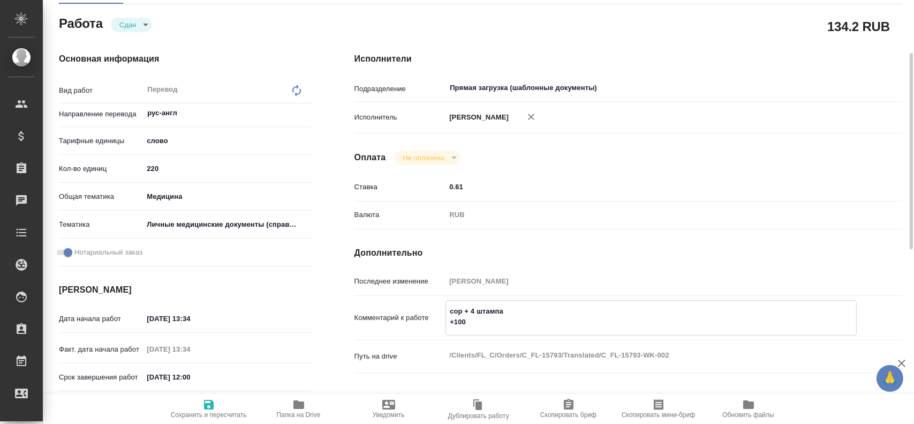
type textarea "x"
type textarea "сор + 4 штампа +100 el"
type textarea "x"
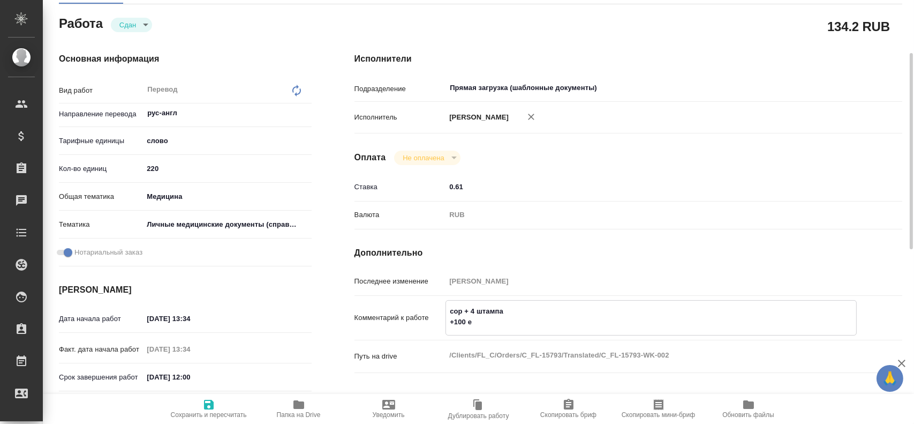
type textarea "x"
type textarea "сор + 4 штампа +100 elj"
type textarea "x"
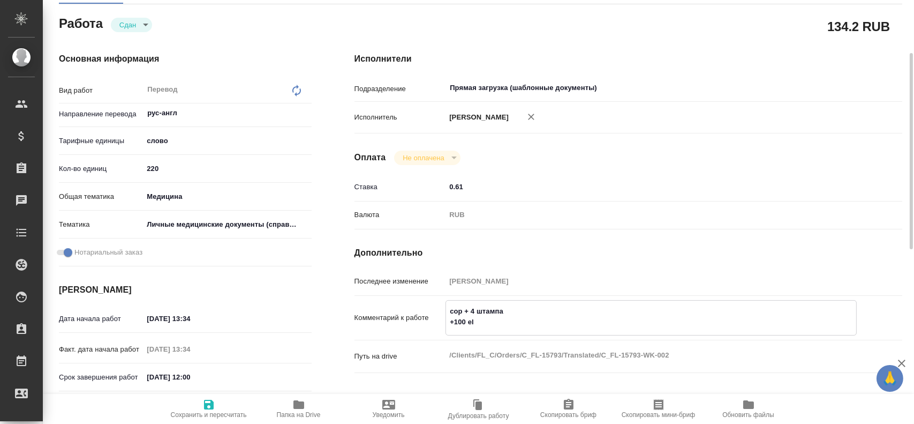
type textarea "x"
type textarea "сор + 4 штампа +100 el"
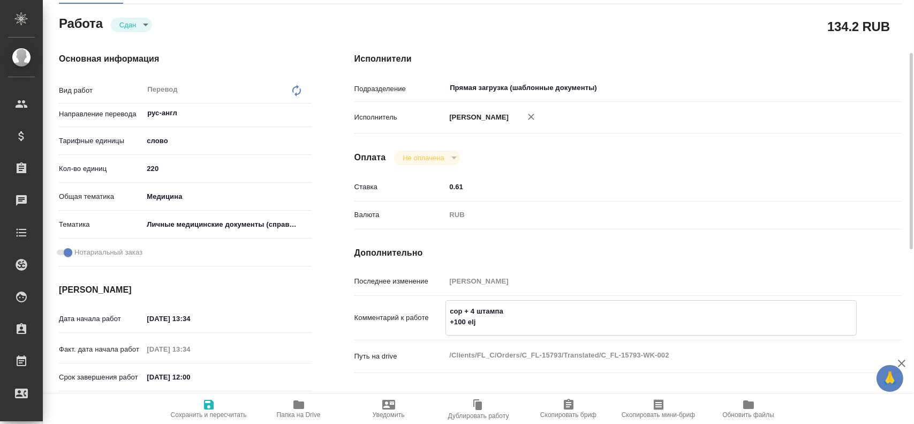
type textarea "x"
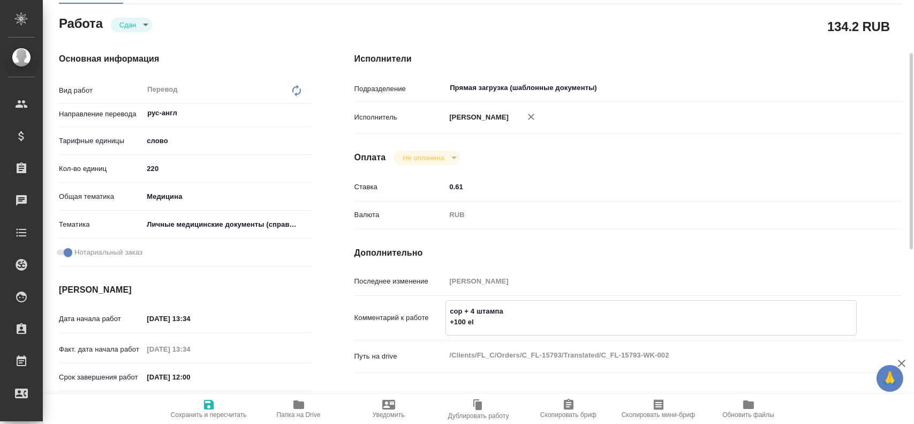
type textarea "сор + 4 штампа +100 e"
type textarea "x"
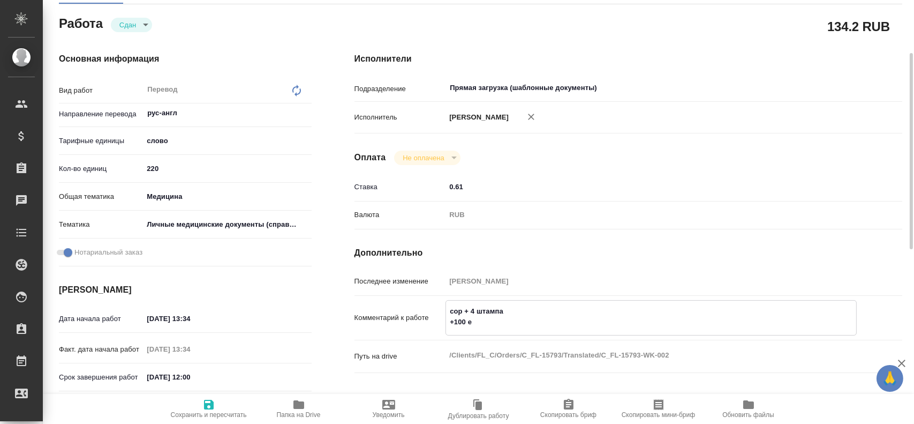
type textarea "x"
type textarea "сор + 4 штампа +100"
type textarea "x"
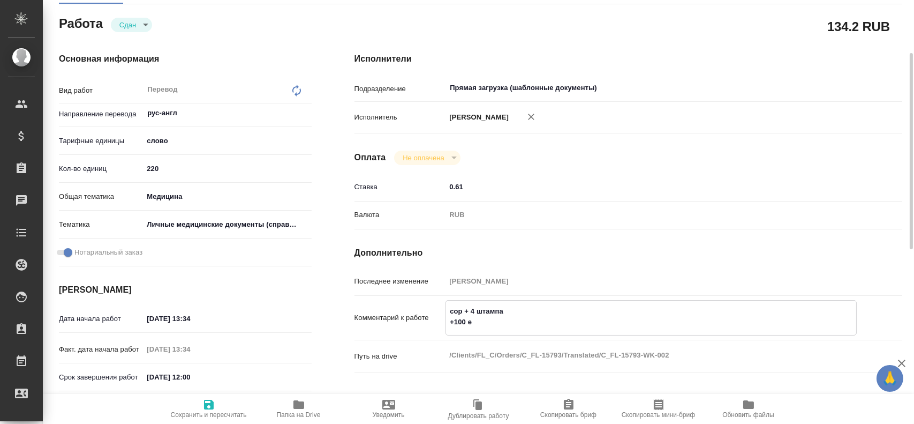
type textarea "x"
type textarea "сор + 4 штампа +100 у"
type textarea "x"
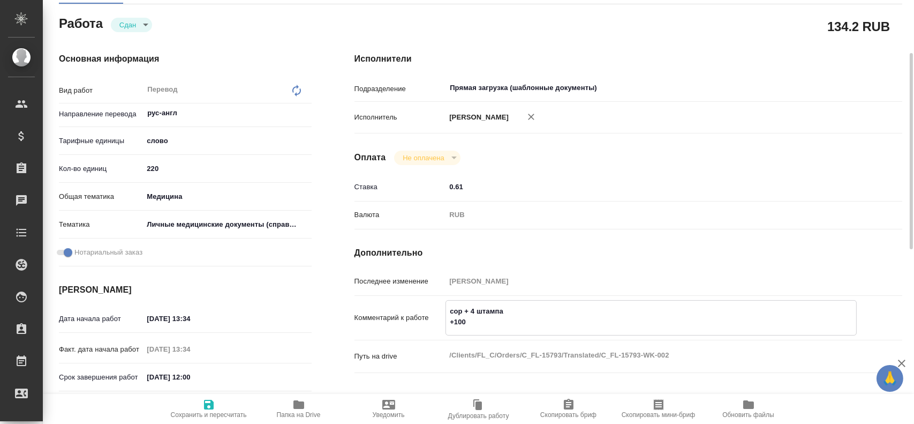
type textarea "x"
type textarea "сор + 4 штампа +100 уд"
type textarea "x"
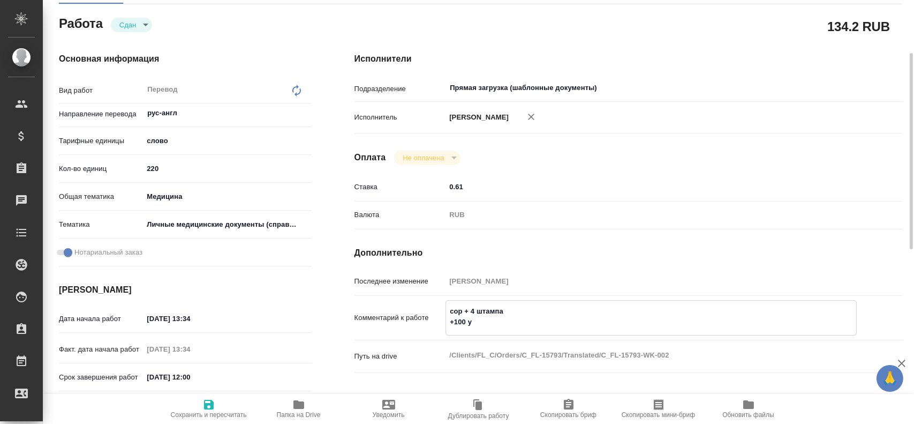
type textarea "x"
type textarea "сор + 4 штампа +100 удо"
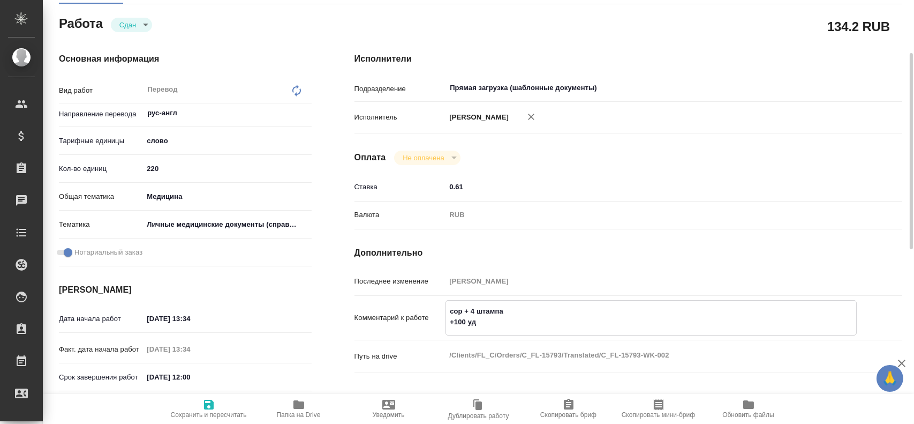
type textarea "x"
type textarea "сор + 4 штампа +100 удо"
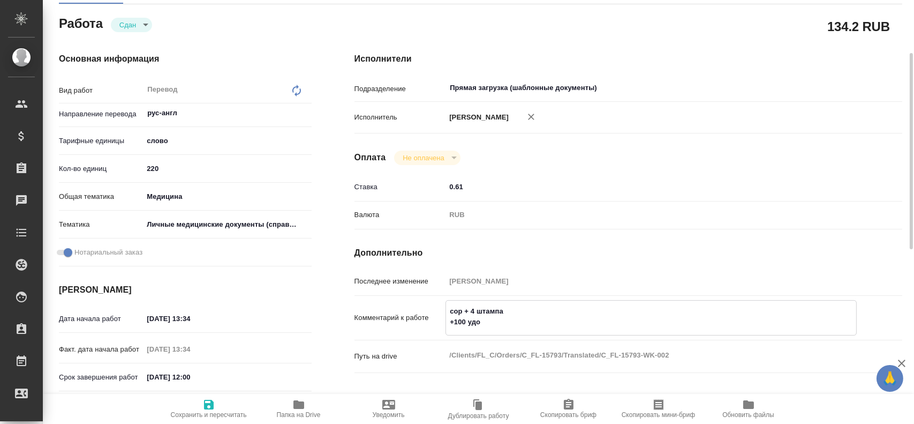
type textarea "x"
click at [201, 407] on span "Сохранить и пересчитать" at bounding box center [208, 408] width 77 height 20
type textarea "x"
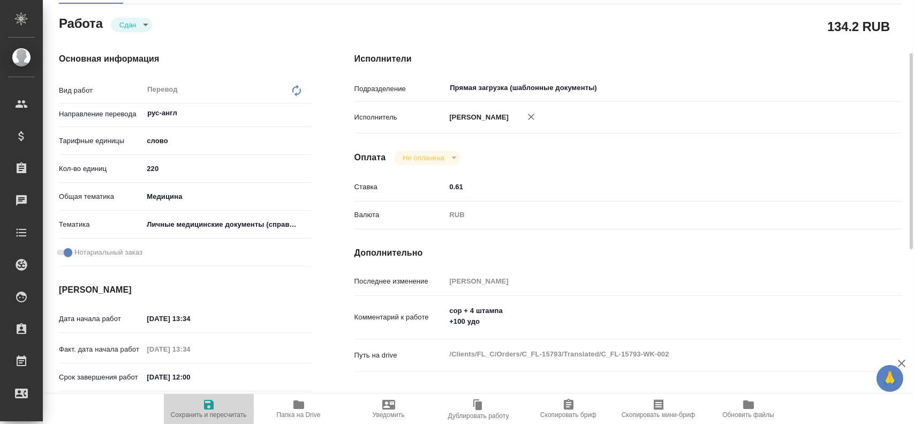
type textarea "x"
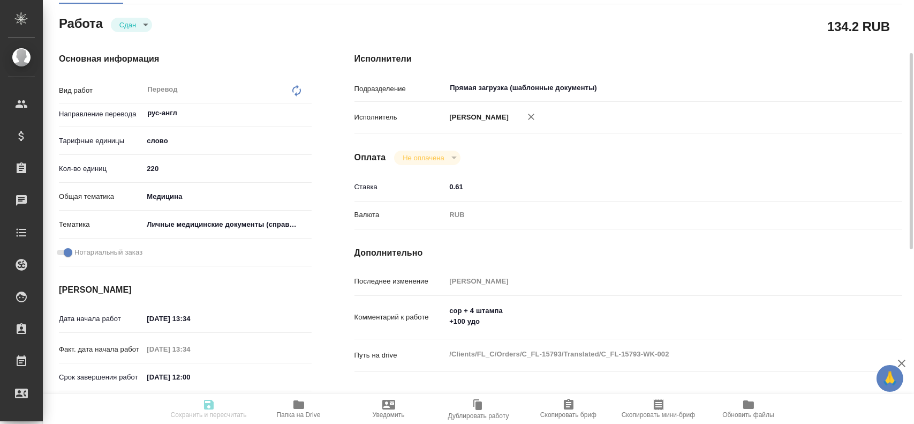
type textarea "x"
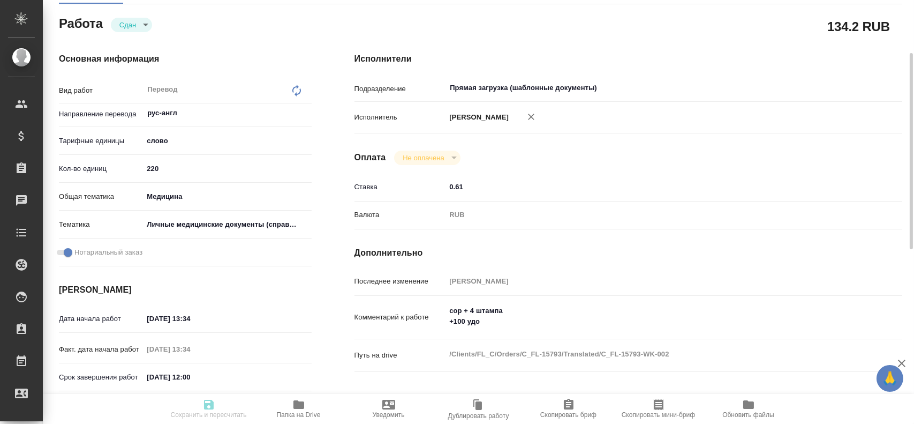
type textarea "x"
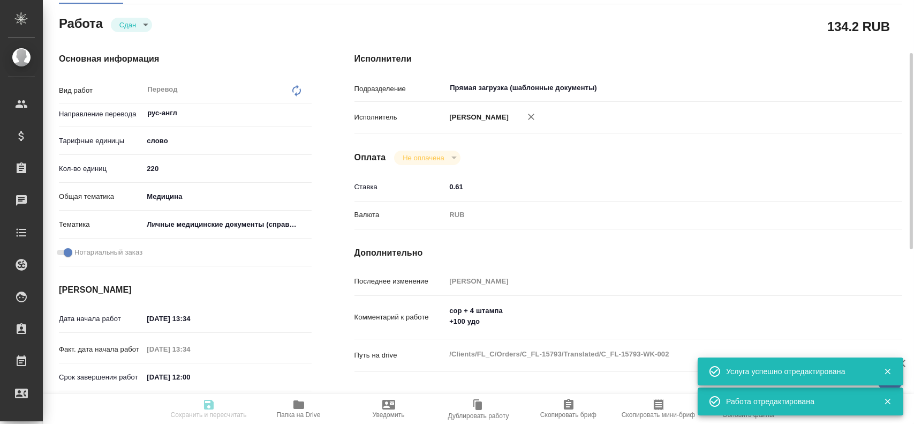
type input "closed"
type textarea "Перевод"
type textarea "x"
type input "рус-англ"
type input "5a8b1489cc6b4906c91bfd90"
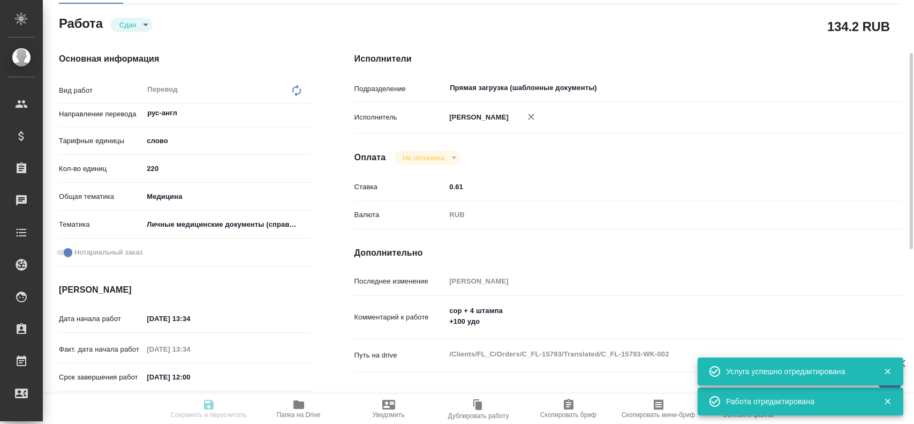
type input "220"
type input "med"
type input "5a8b8b956a9677013d343e74"
checkbox input "true"
type input "08.08.2025 13:34"
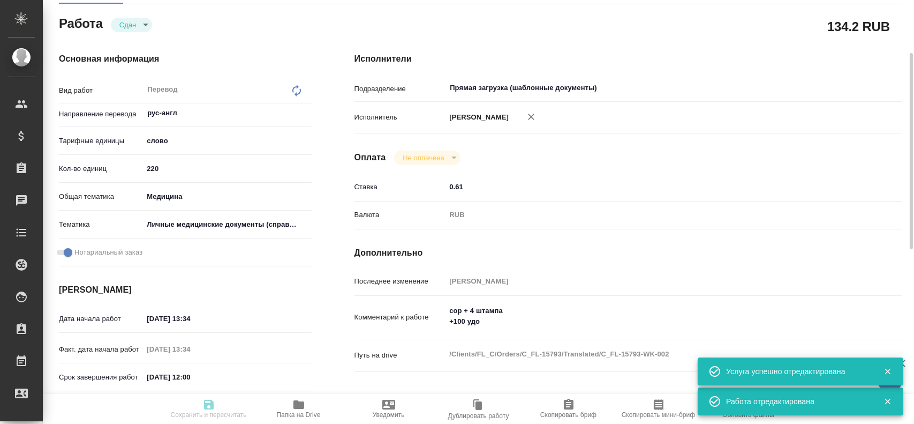
type input "20.08.2025 13:34"
type input "22.08.2025 12:00"
type input "20.08.2025 18:40"
type input "22.08.2025 13:00"
type input "Прямая загрузка (шаблонные документы)"
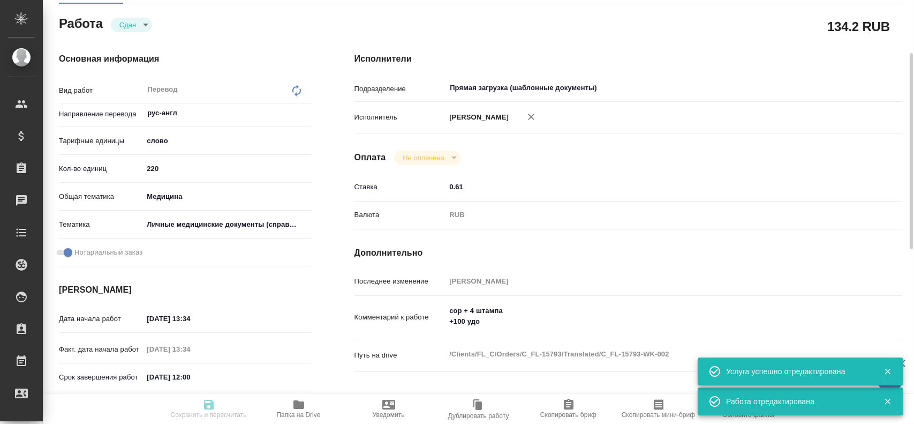
type input "notPayed"
type input "0.61"
type input "RUB"
type input "[PERSON_NAME]"
type textarea "сор + 4 штампа +100 удо"
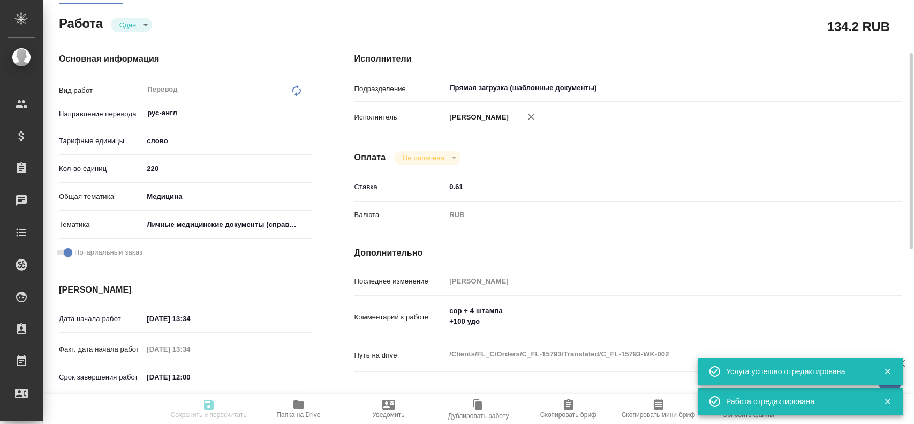
type textarea "x"
type textarea "/Clients/FL_C/Orders/C_FL-15793/Translated/C_FL-15793-WK-002"
type textarea "x"
type input "C_FL-15793"
type input "Перевод Стандарт"
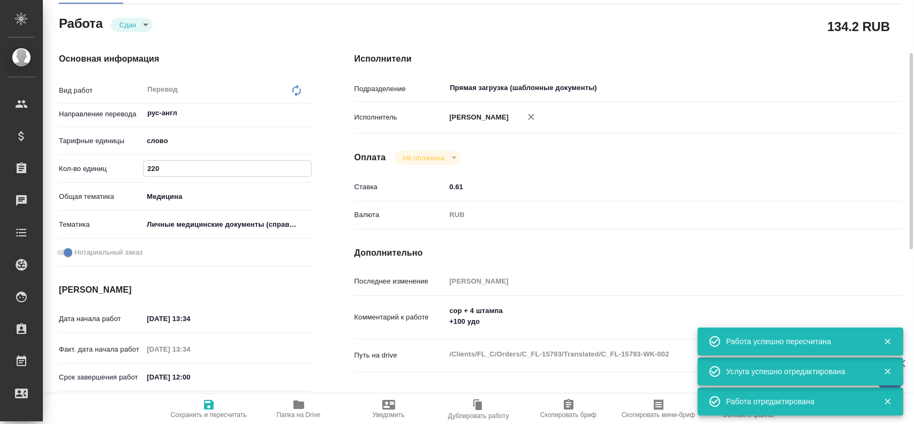
drag, startPoint x: 151, startPoint y: 171, endPoint x: 134, endPoint y: 170, distance: 16.6
click at [134, 170] on div "Кол-во единиц 220" at bounding box center [185, 168] width 253 height 19
click at [200, 408] on span "Сохранить и пересчитать" at bounding box center [208, 408] width 77 height 20
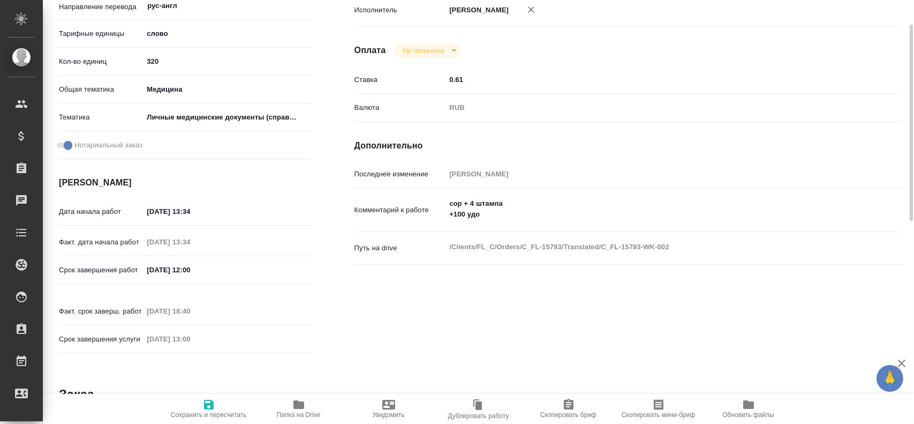
scroll to position [169, 0]
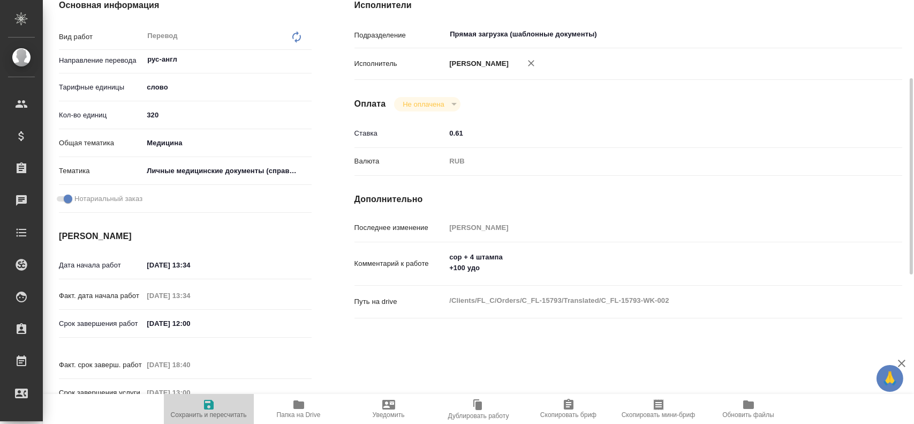
click at [204, 399] on icon "button" at bounding box center [208, 404] width 13 height 13
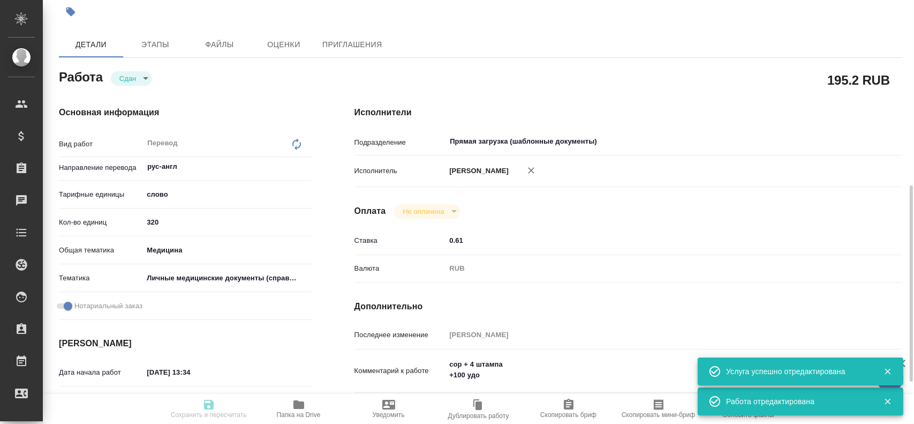
scroll to position [0, 0]
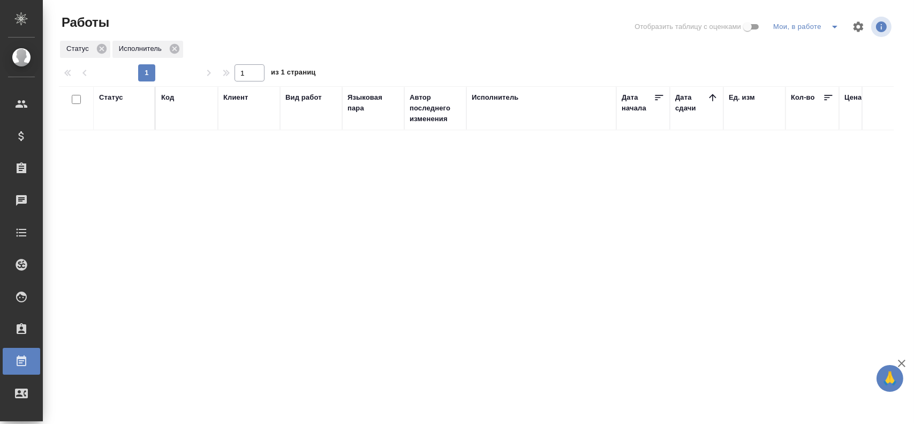
click at [412, 235] on div "Статус Код Клиент Вид работ Языковая пара Автор последнего изменения Исполнител…" at bounding box center [476, 220] width 835 height 268
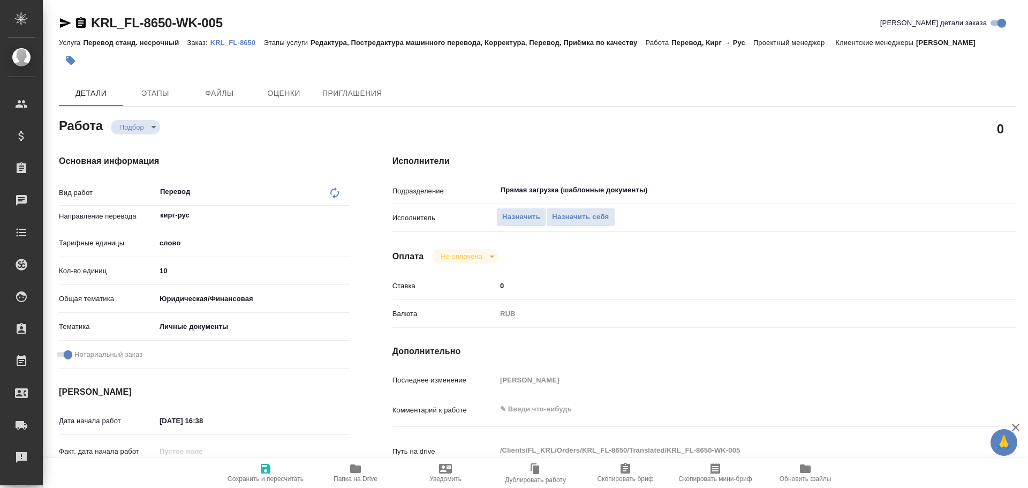
type textarea "x"
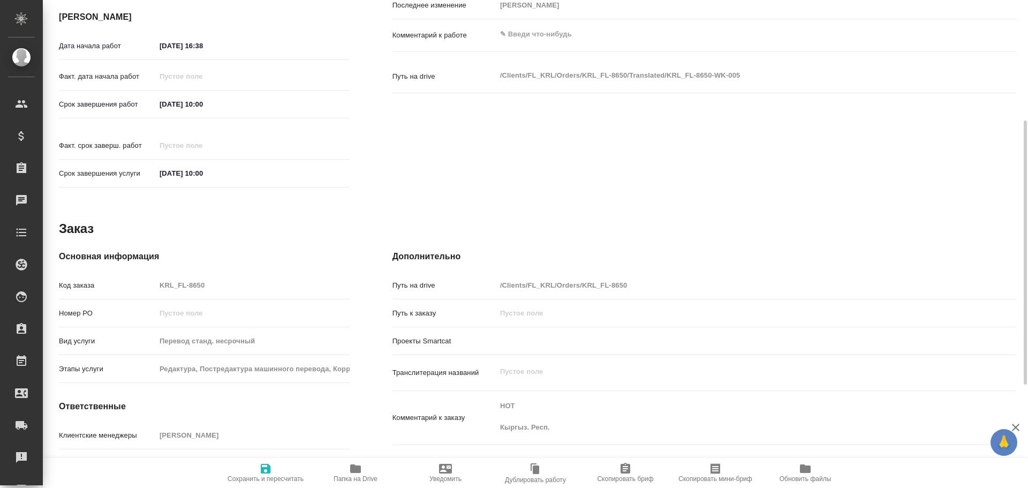
type textarea "x"
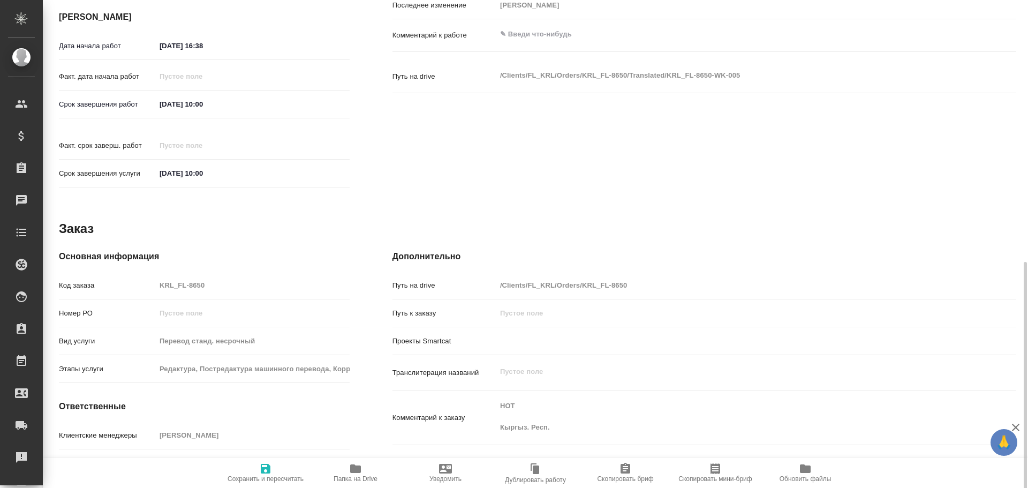
scroll to position [413, 0]
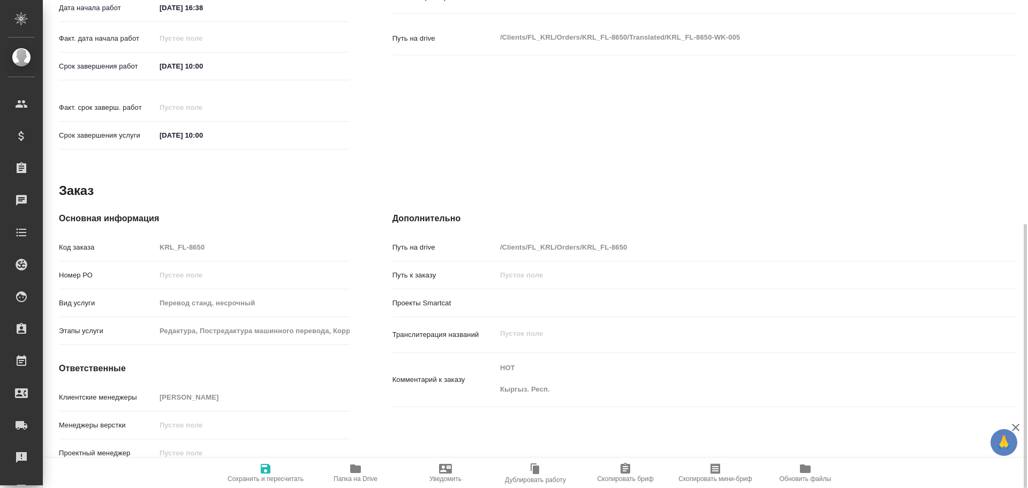
type textarea "x"
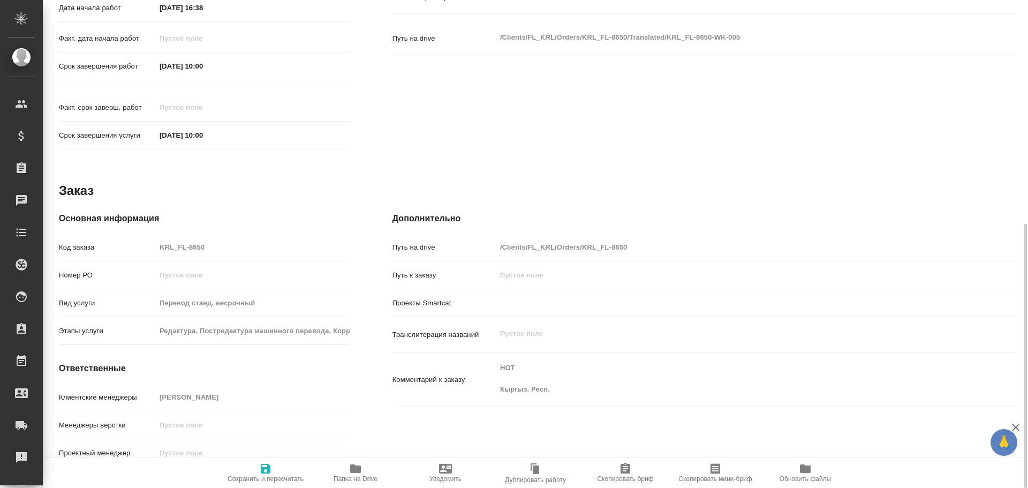
type textarea "x"
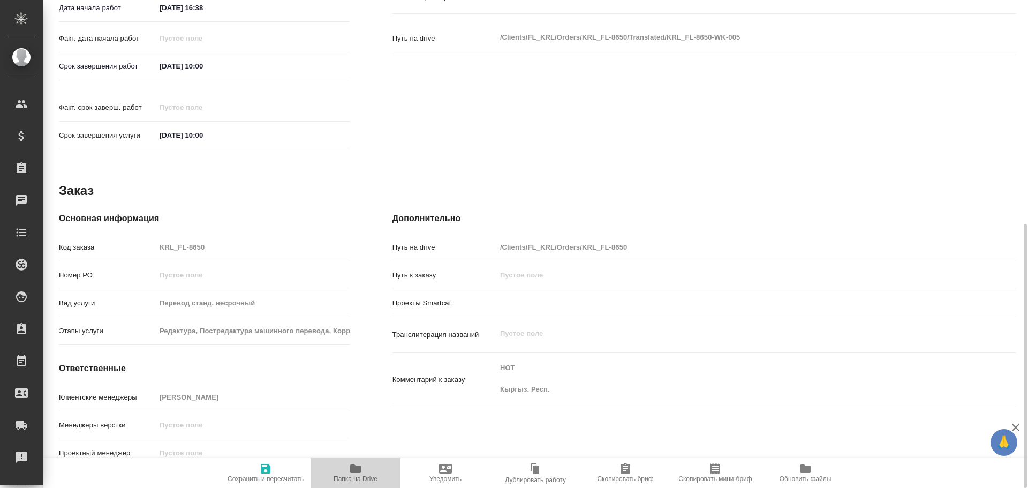
click at [362, 475] on span "Папка на Drive" at bounding box center [356, 478] width 44 height 7
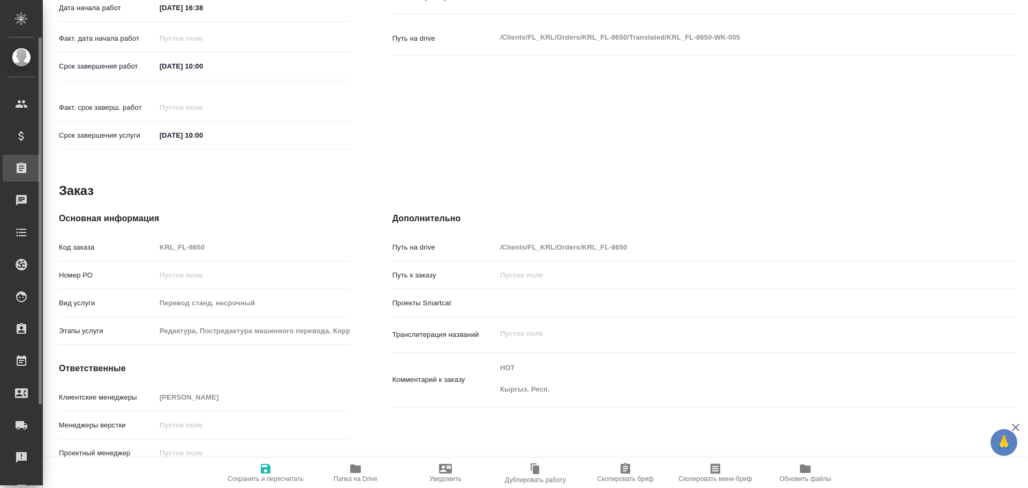
type textarea "x"
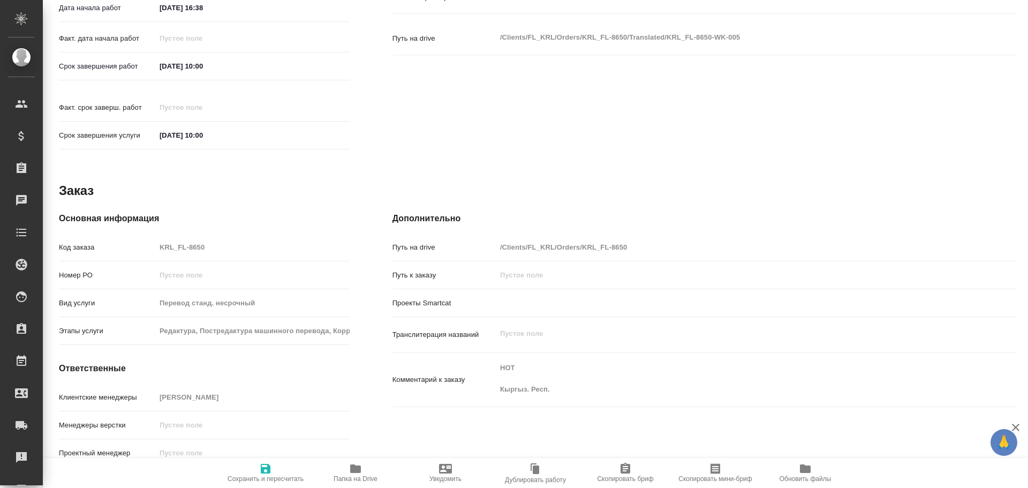
type textarea "x"
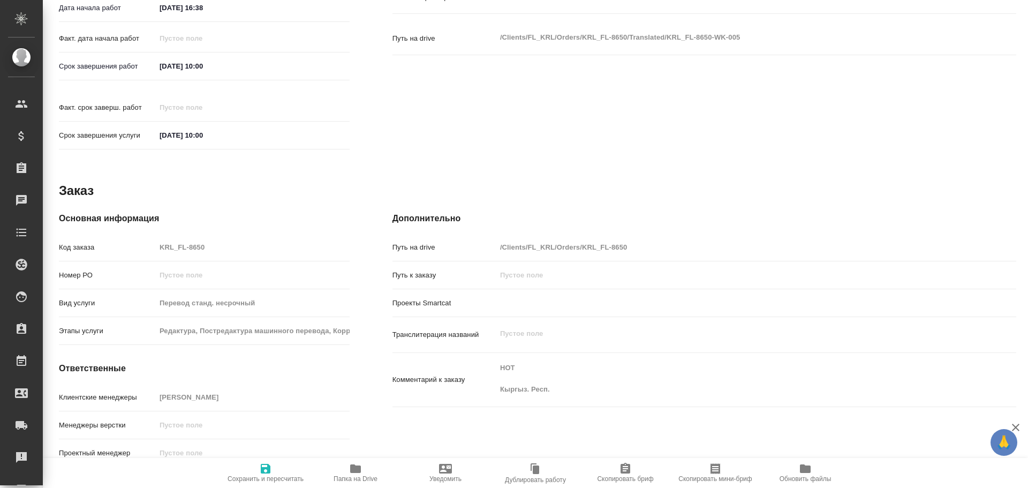
type textarea "x"
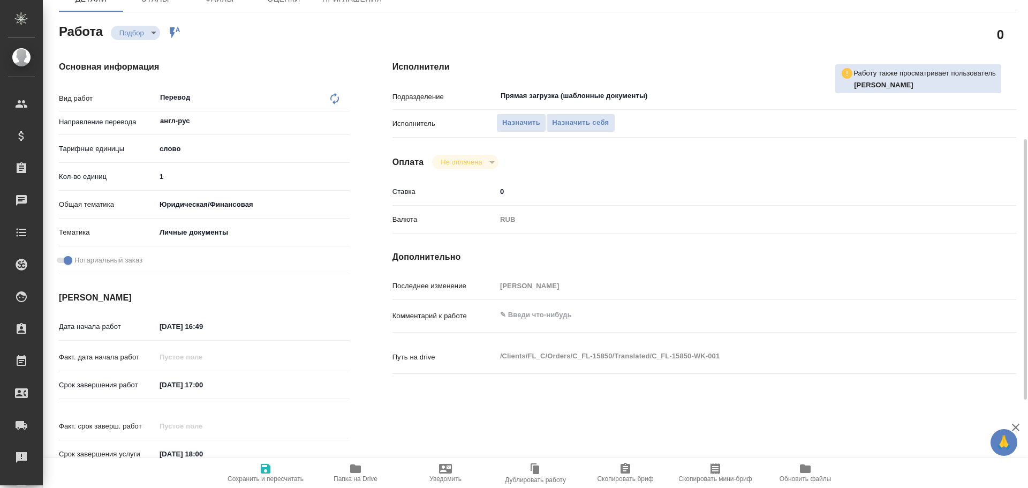
scroll to position [426, 0]
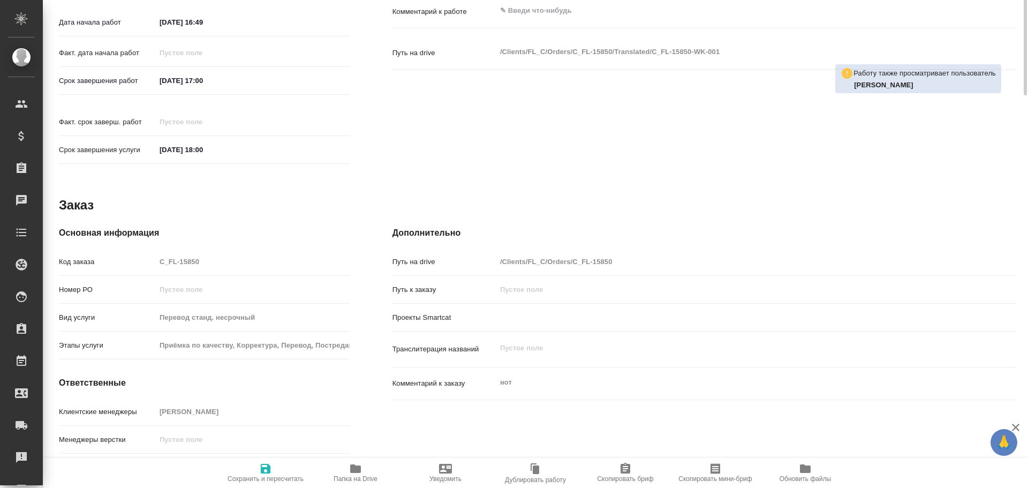
type textarea "x"
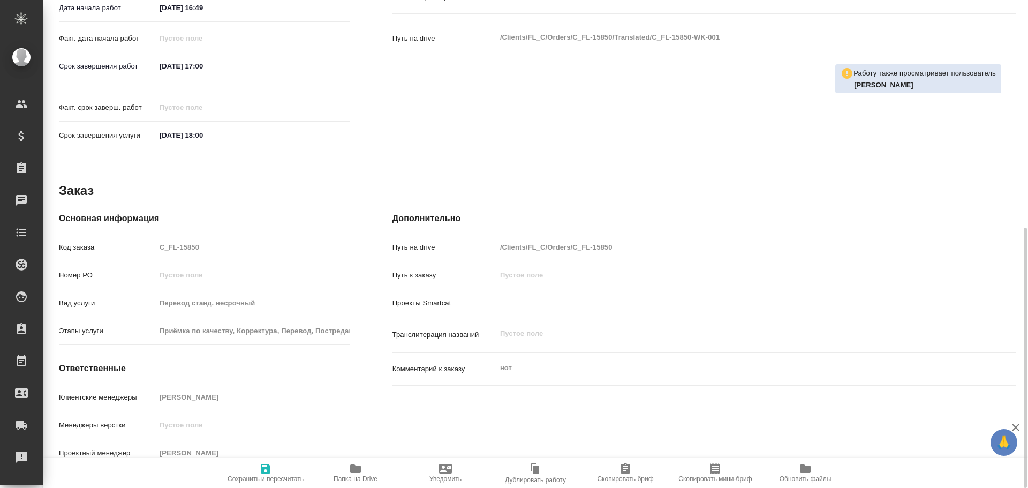
type textarea "x"
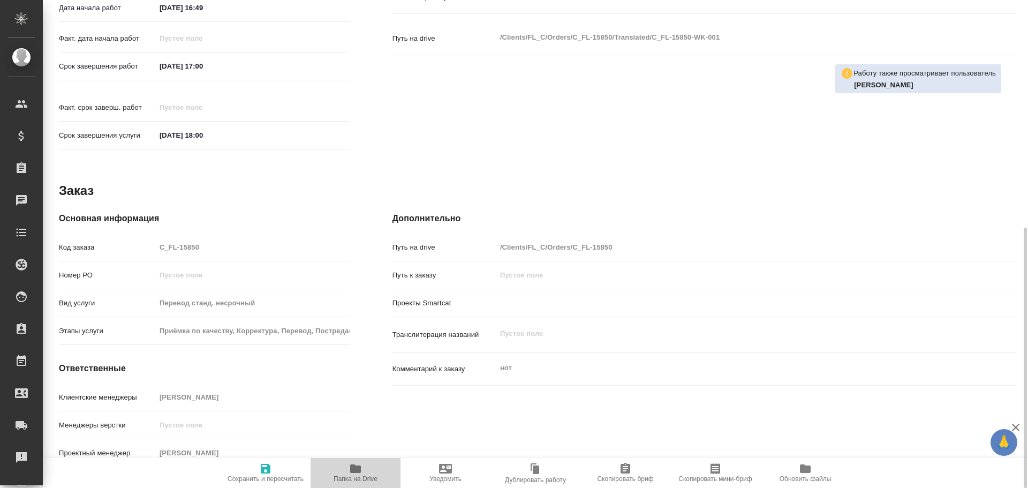
click at [356, 462] on button "Папка на Drive" at bounding box center [356, 473] width 90 height 30
type textarea "x"
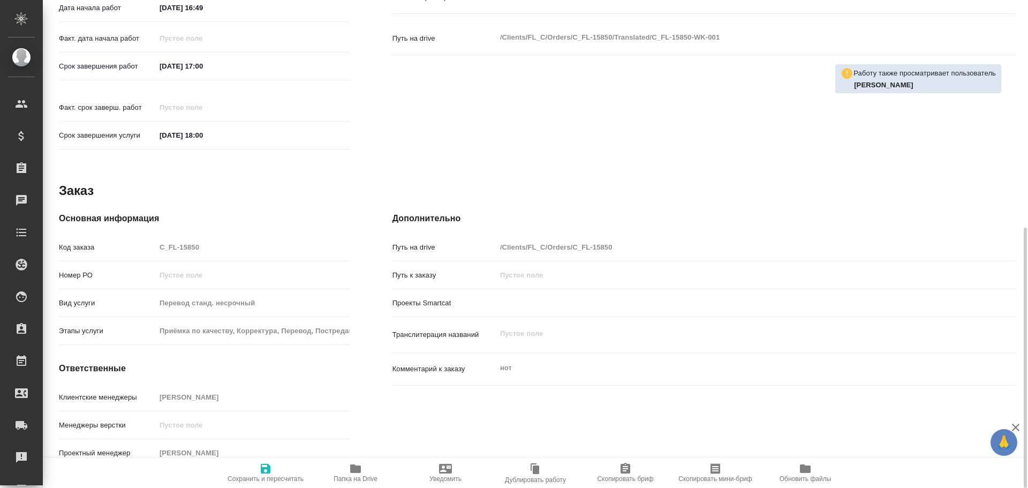
type textarea "x"
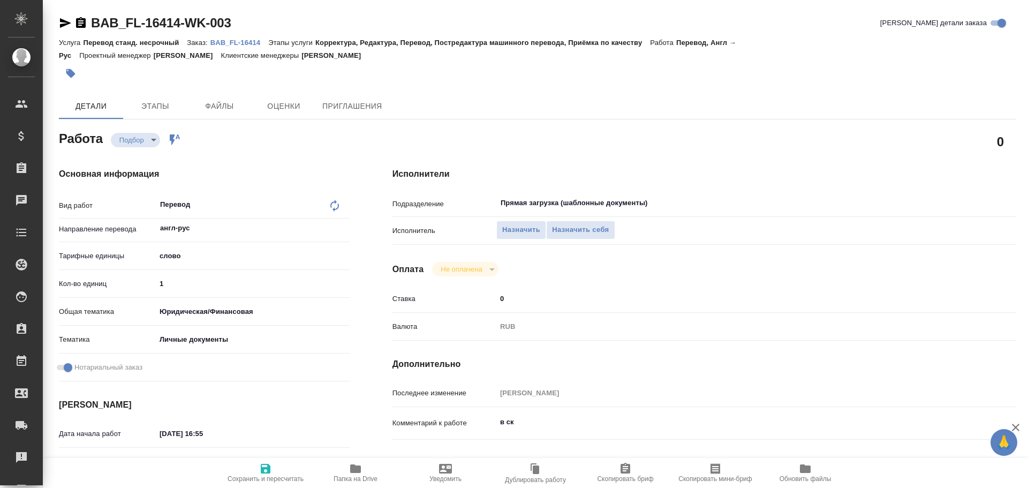
type textarea "x"
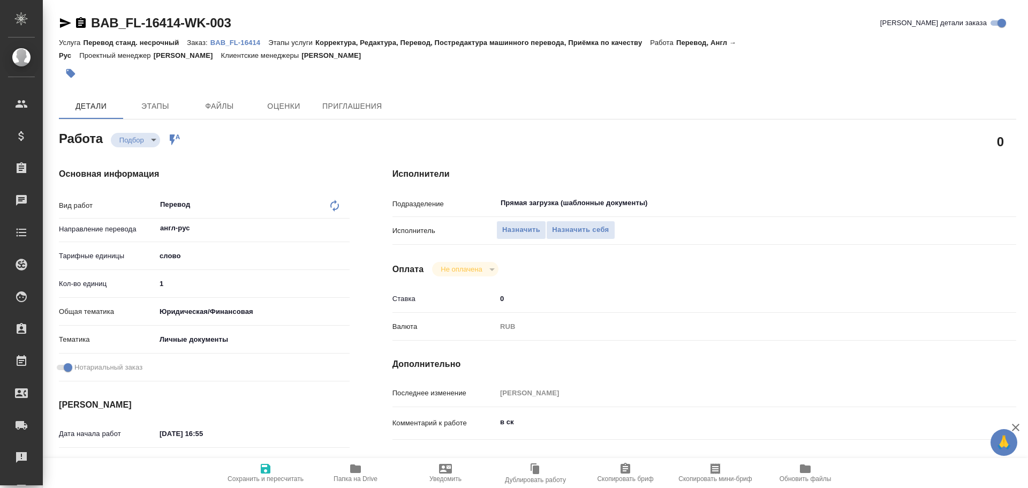
type textarea "x"
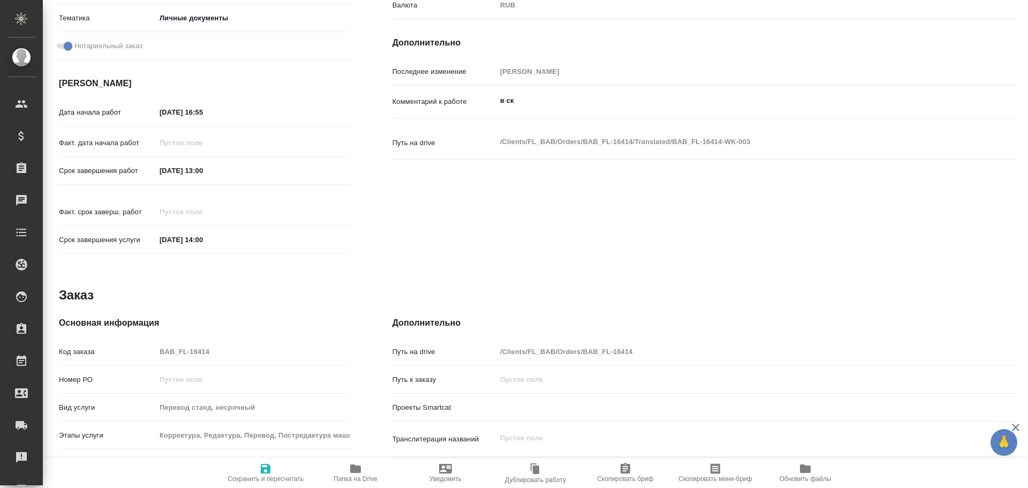
scroll to position [426, 0]
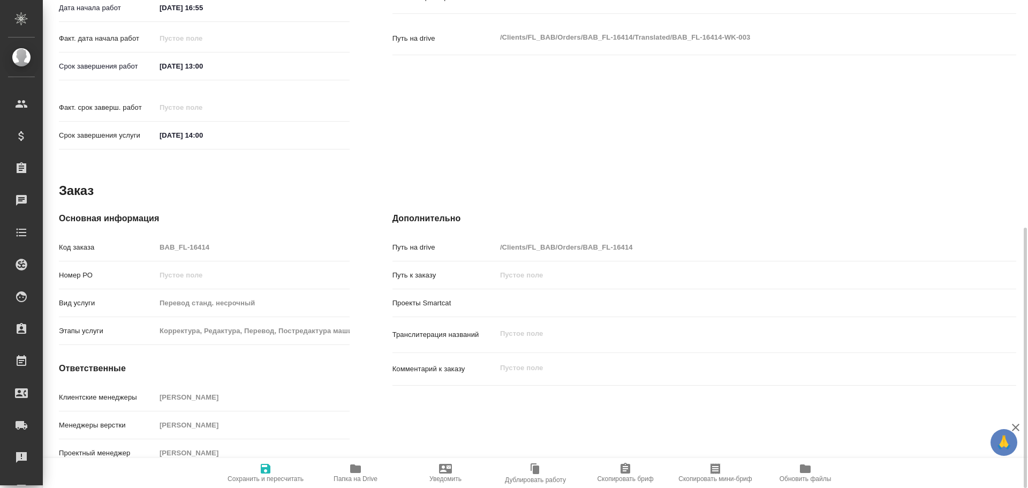
type textarea "x"
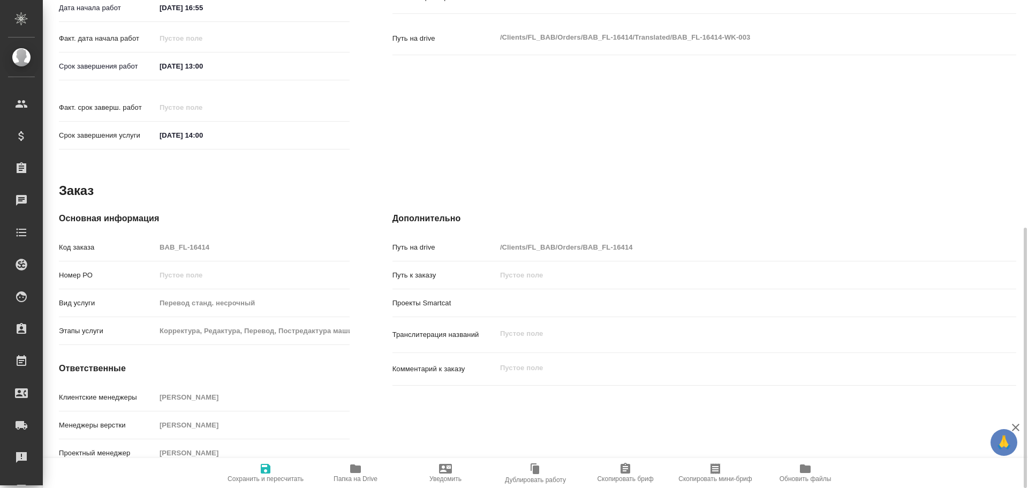
type textarea "x"
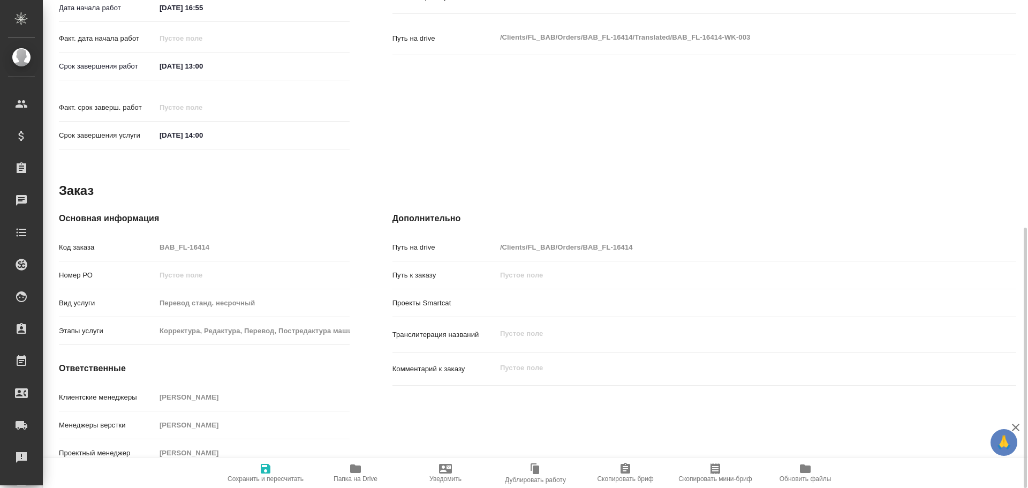
type textarea "x"
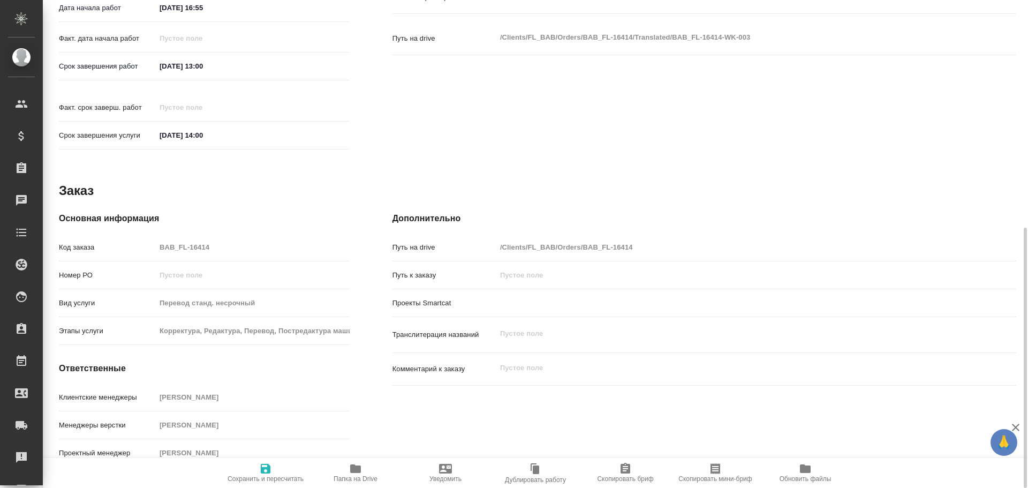
click at [352, 467] on icon "button" at bounding box center [355, 468] width 11 height 9
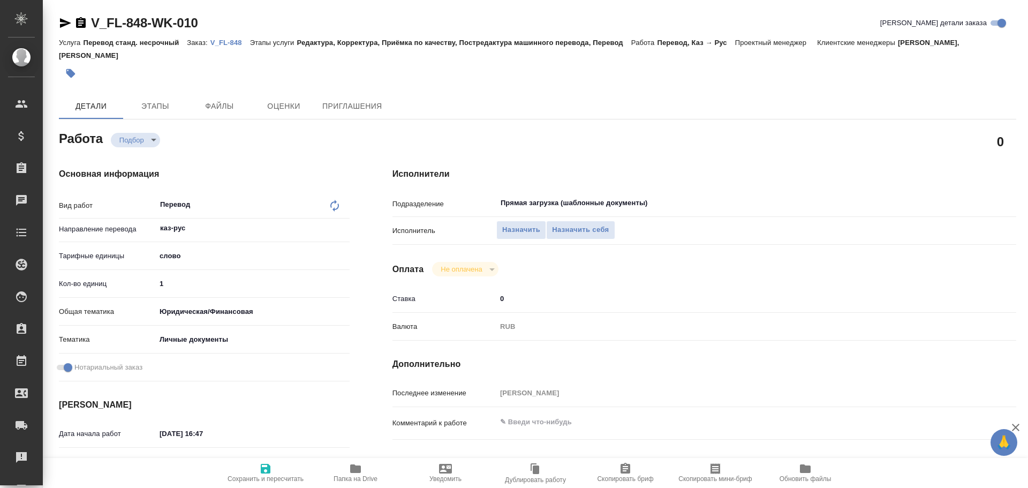
type textarea "x"
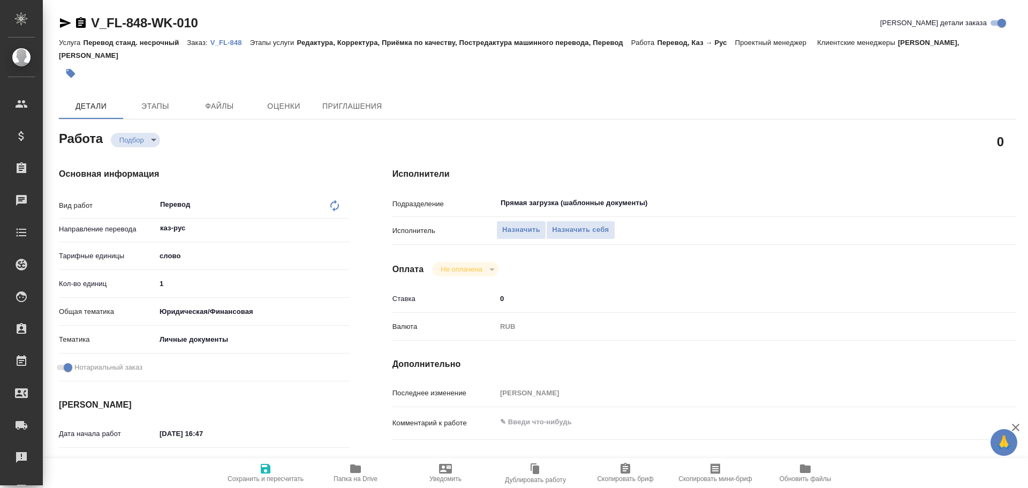
type textarea "x"
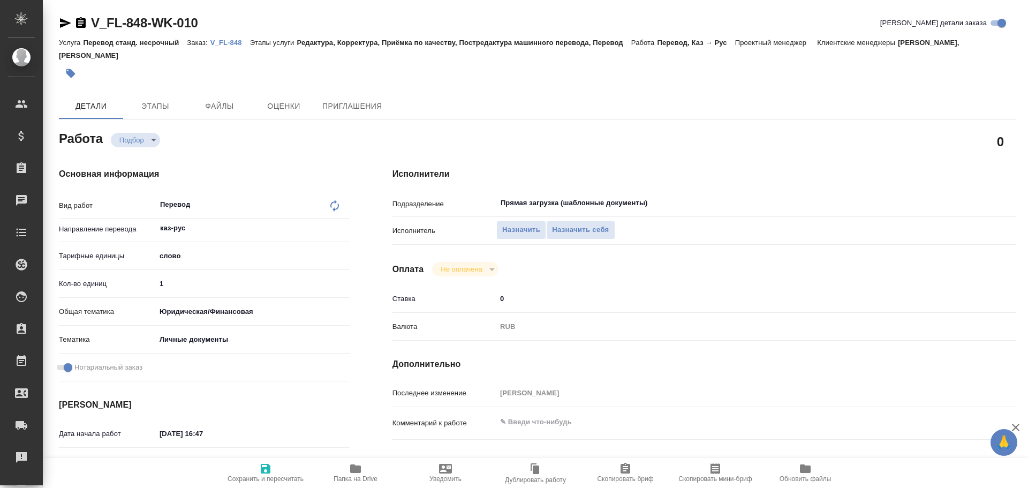
type textarea "x"
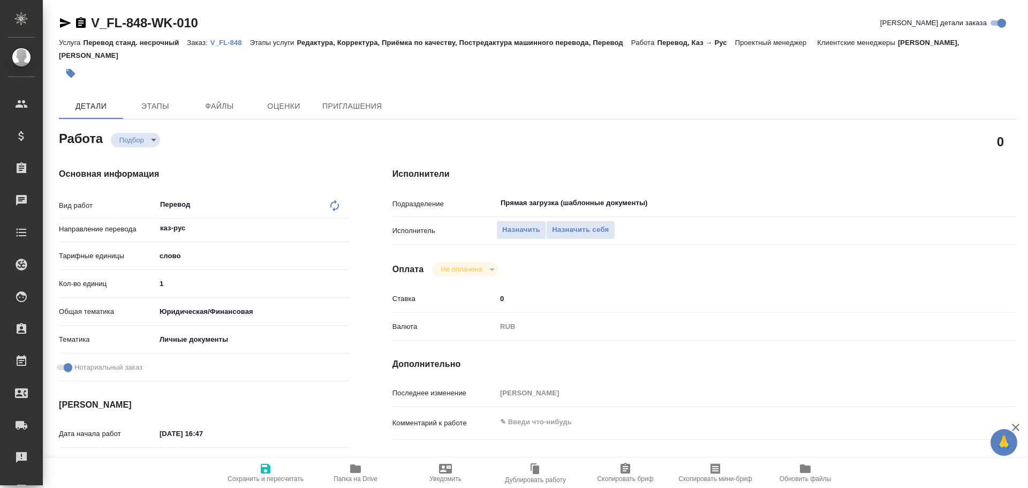
type textarea "x"
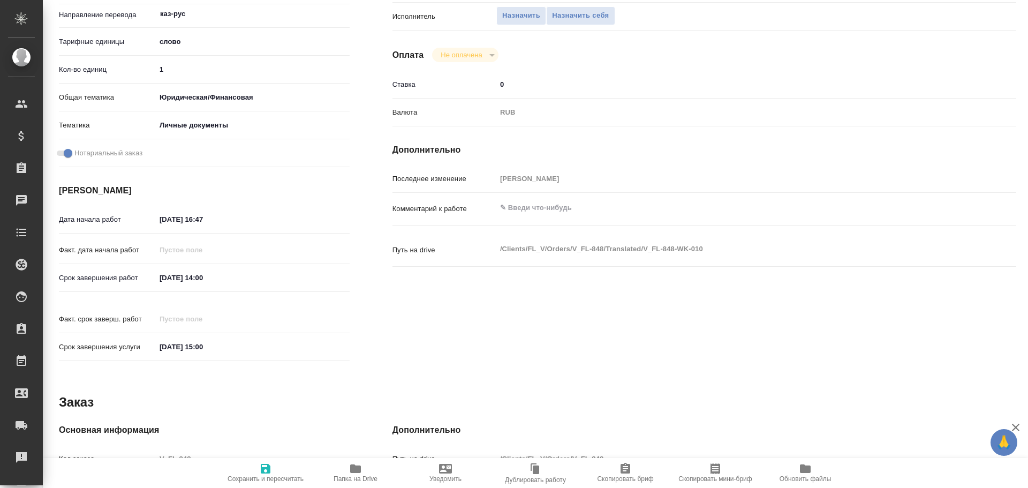
type textarea "x"
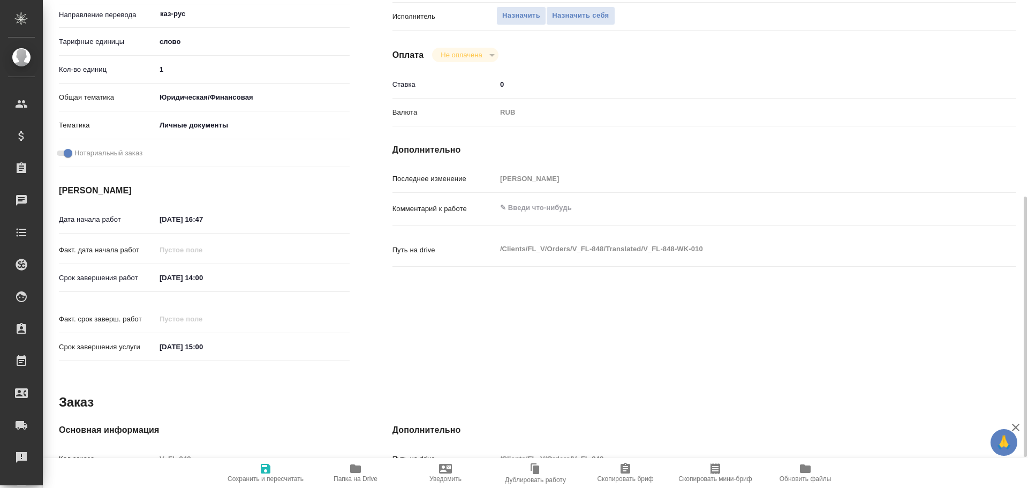
type textarea "x"
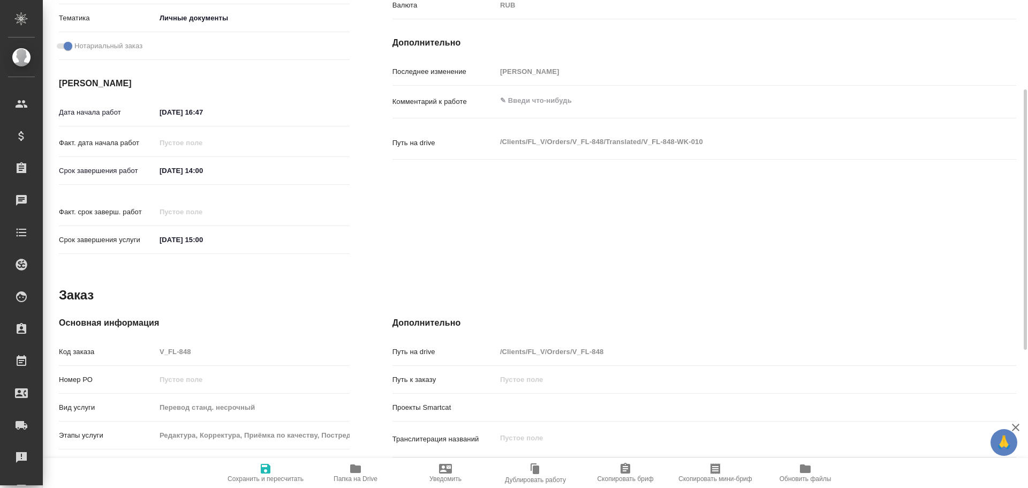
type textarea "x"
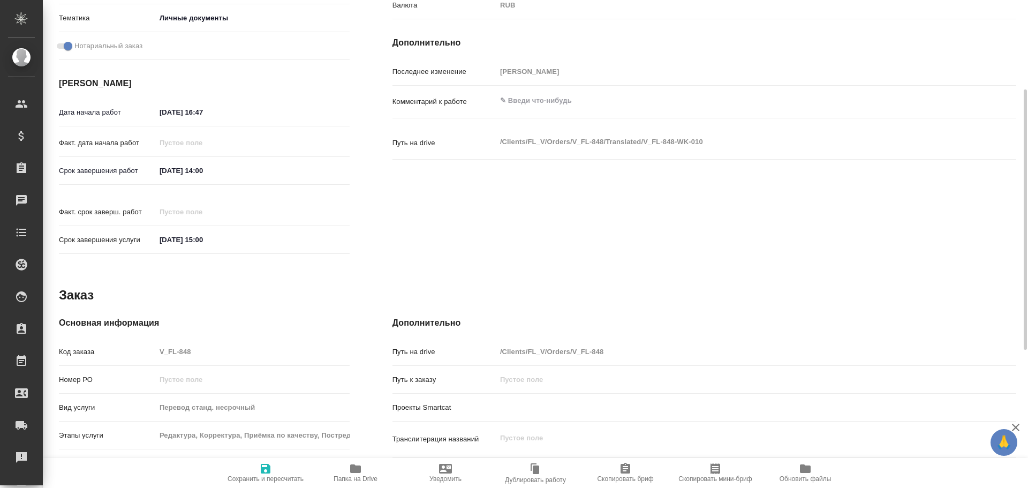
type textarea "x"
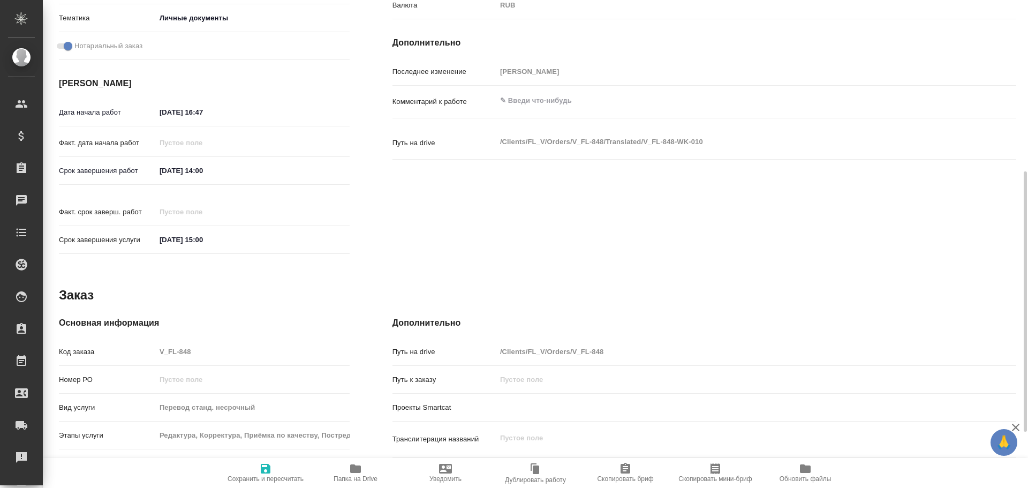
type textarea "x"
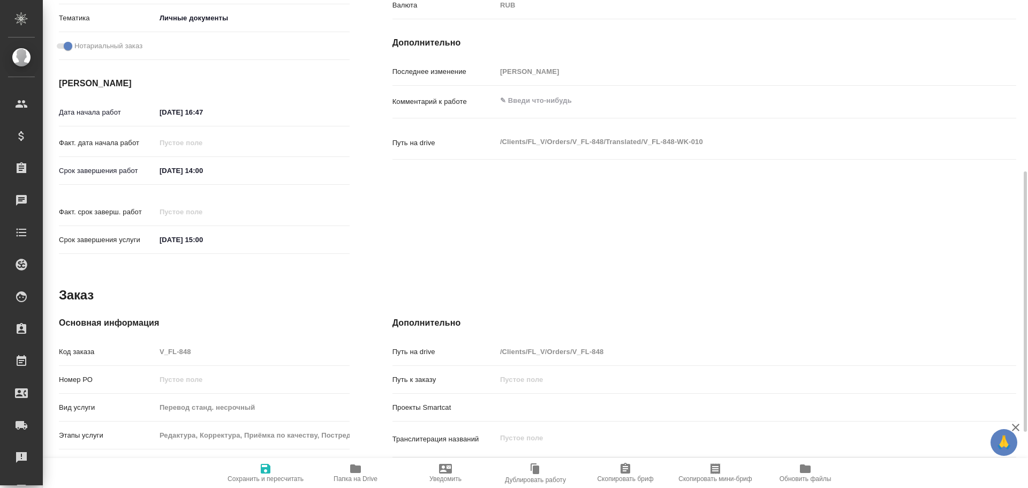
scroll to position [426, 0]
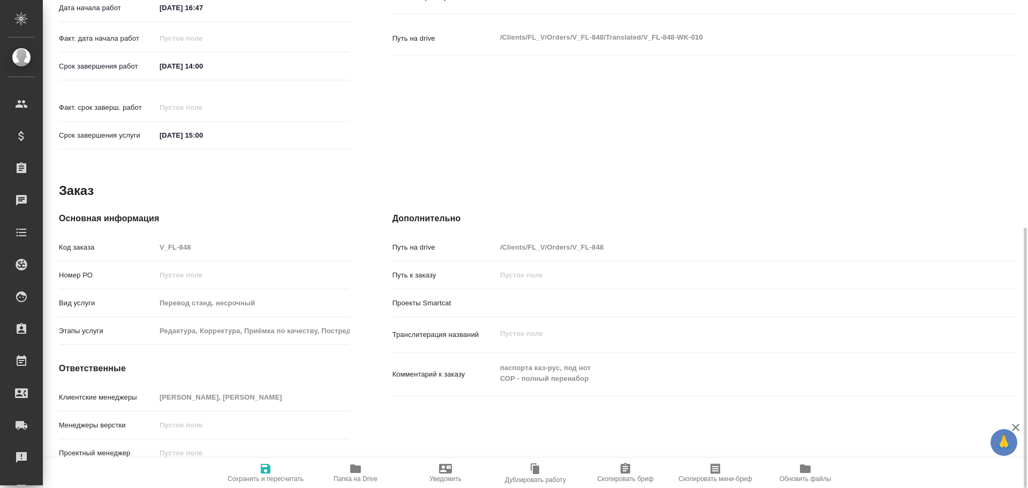
type textarea "x"
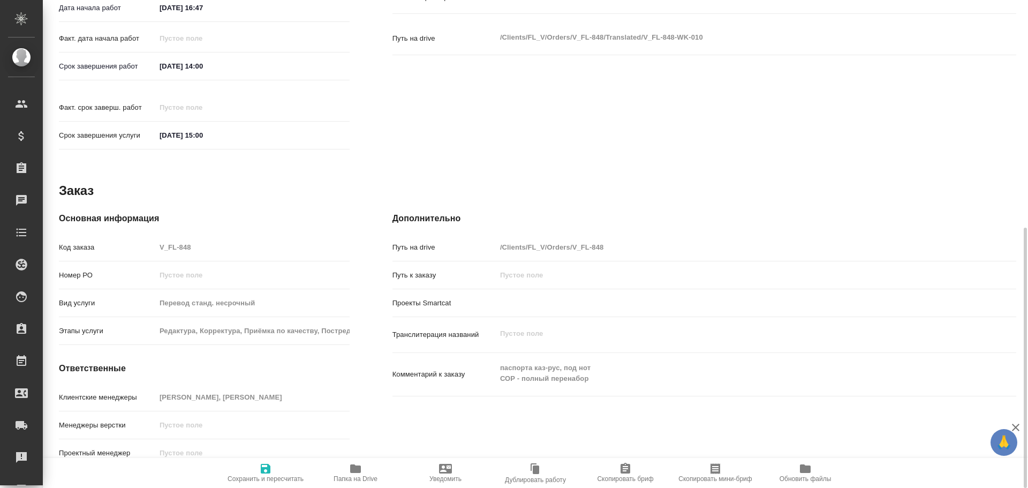
type textarea "x"
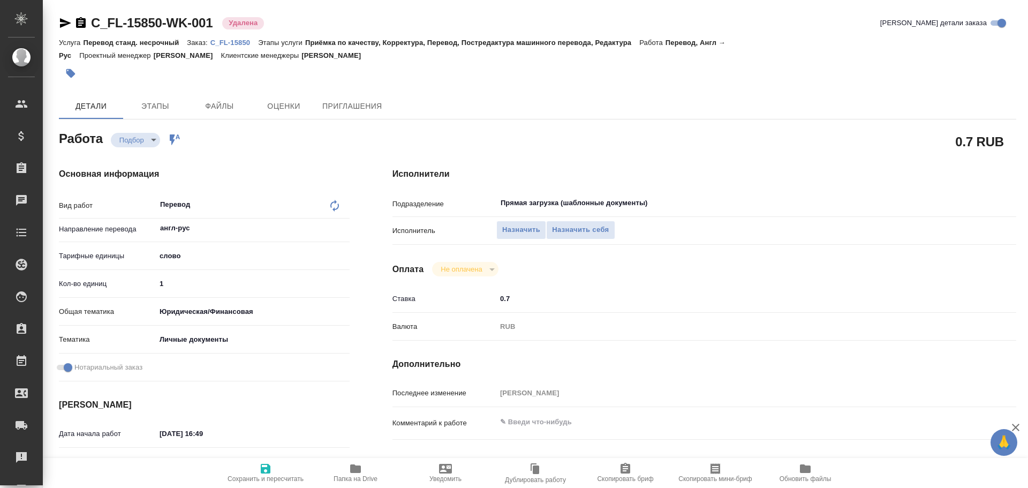
type textarea "x"
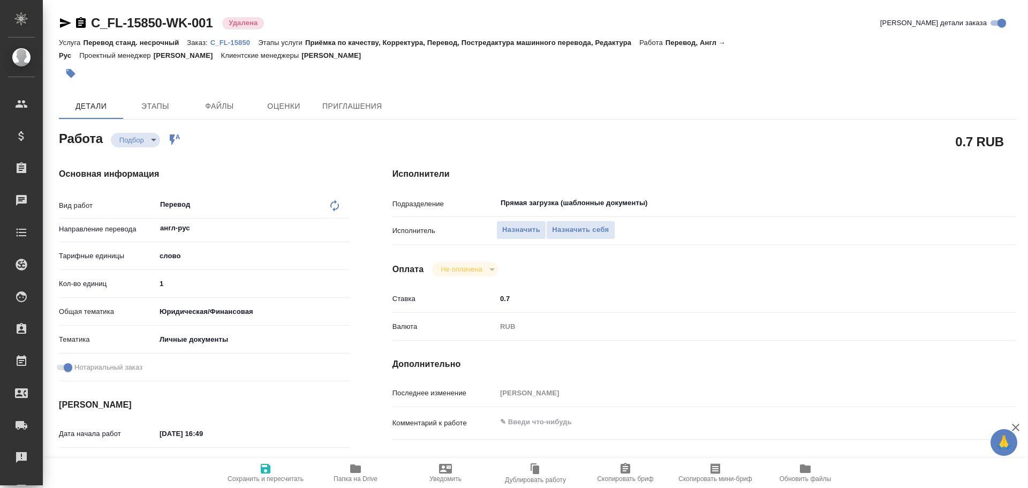
type textarea "x"
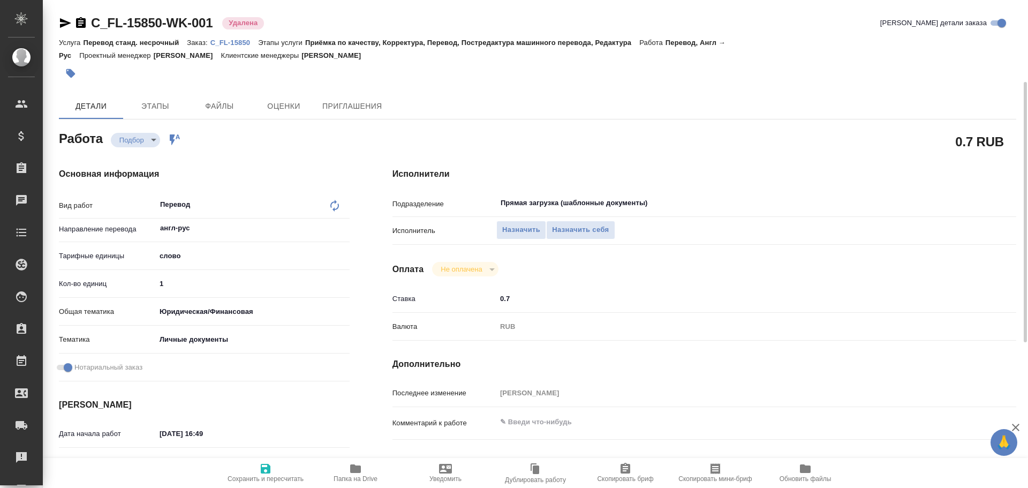
scroll to position [161, 0]
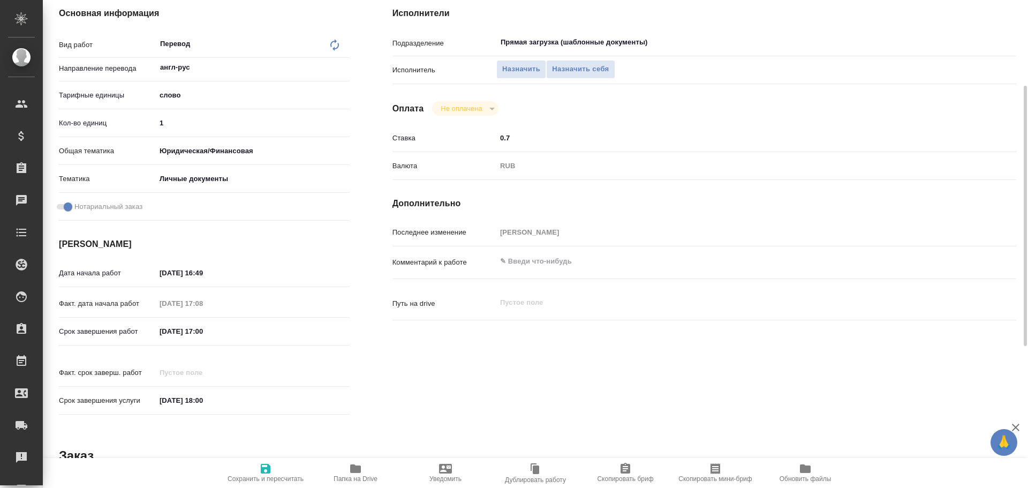
type textarea "x"
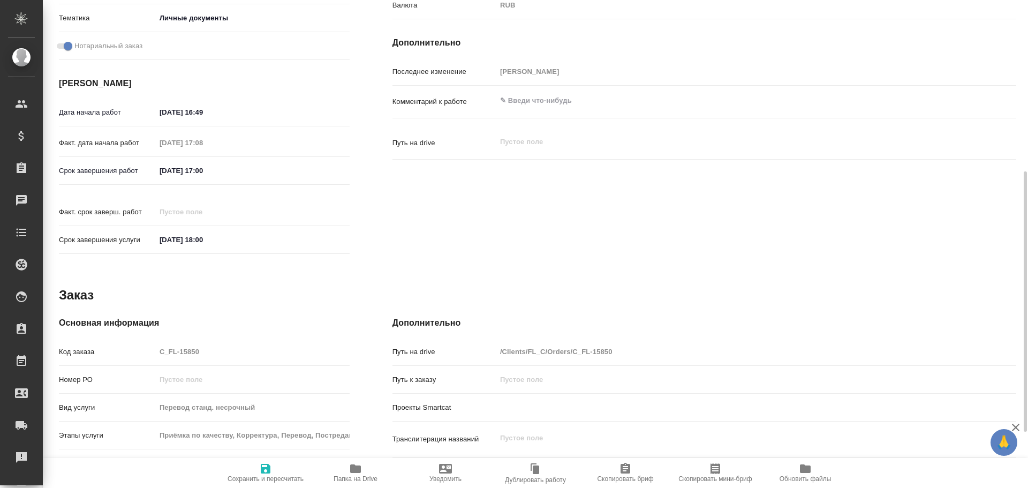
type textarea "x"
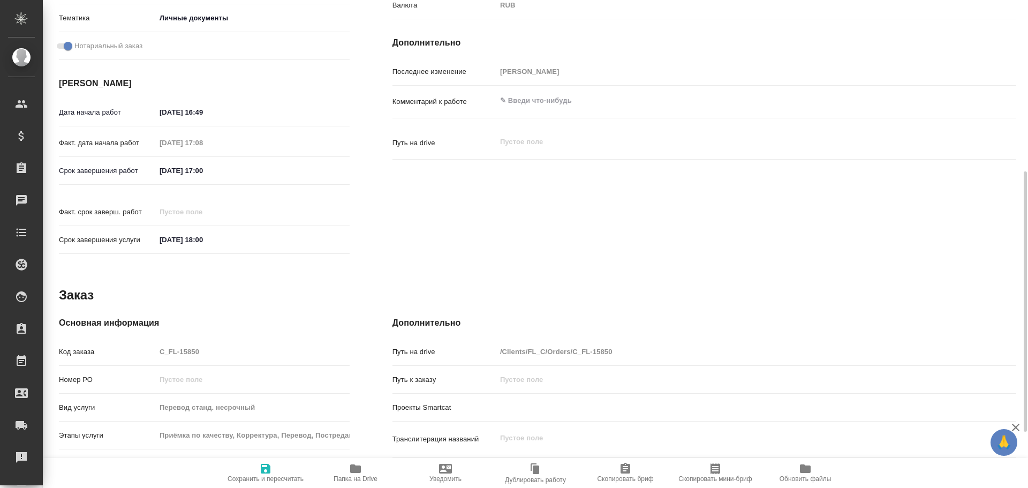
scroll to position [426, 0]
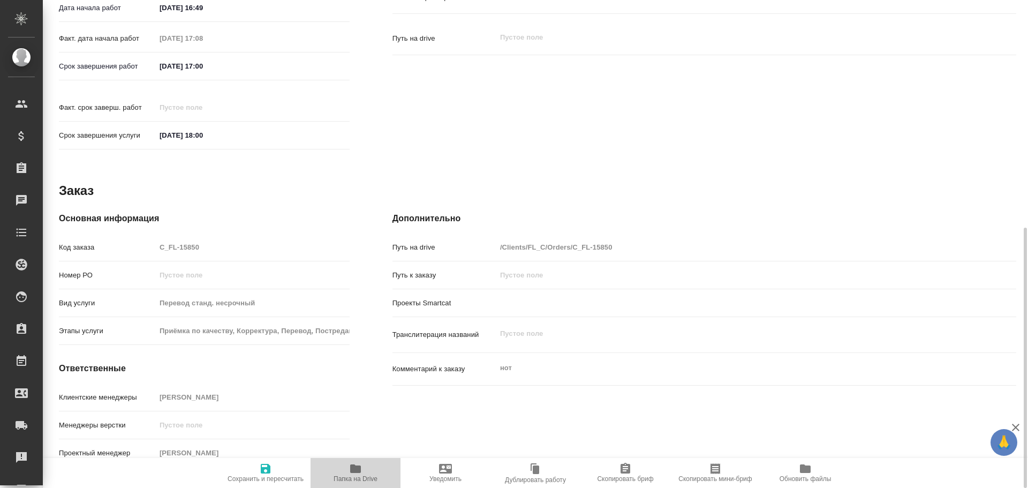
click at [355, 472] on icon "button" at bounding box center [355, 468] width 11 height 9
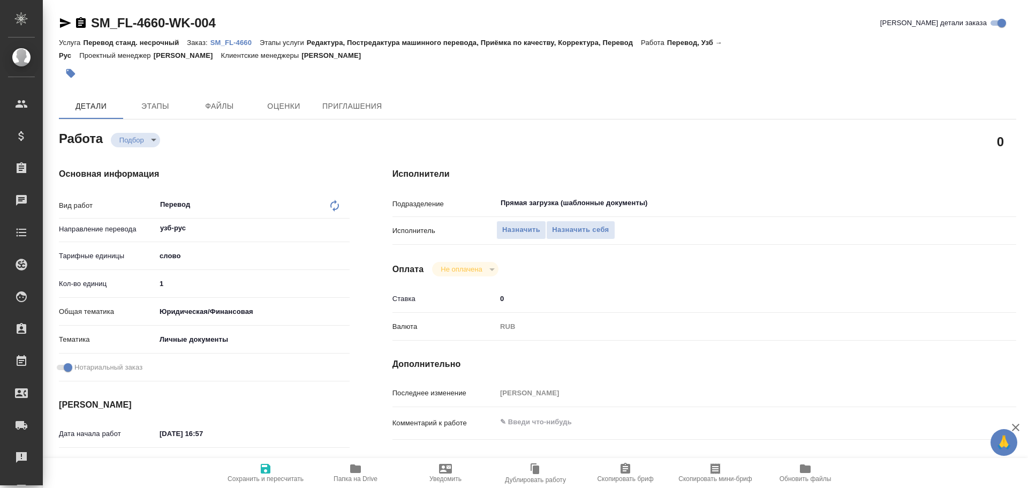
type textarea "x"
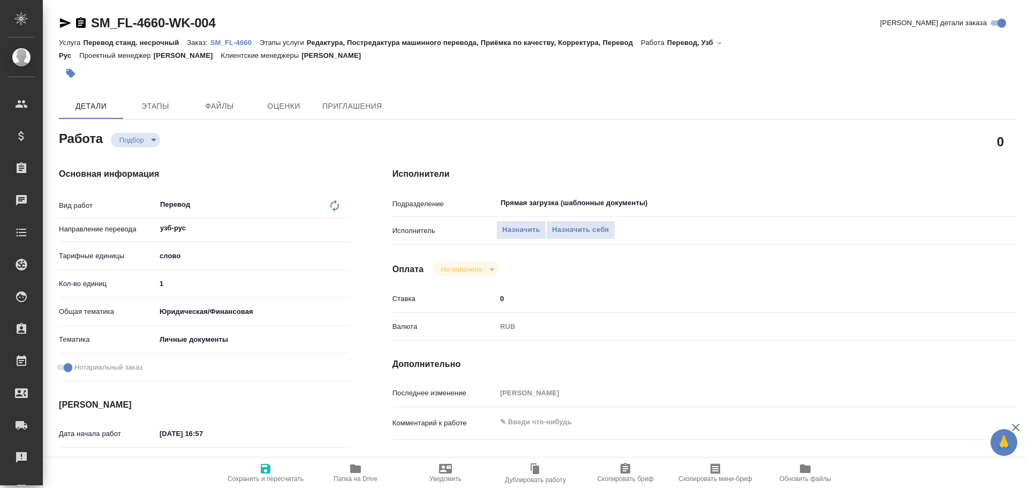
type textarea "x"
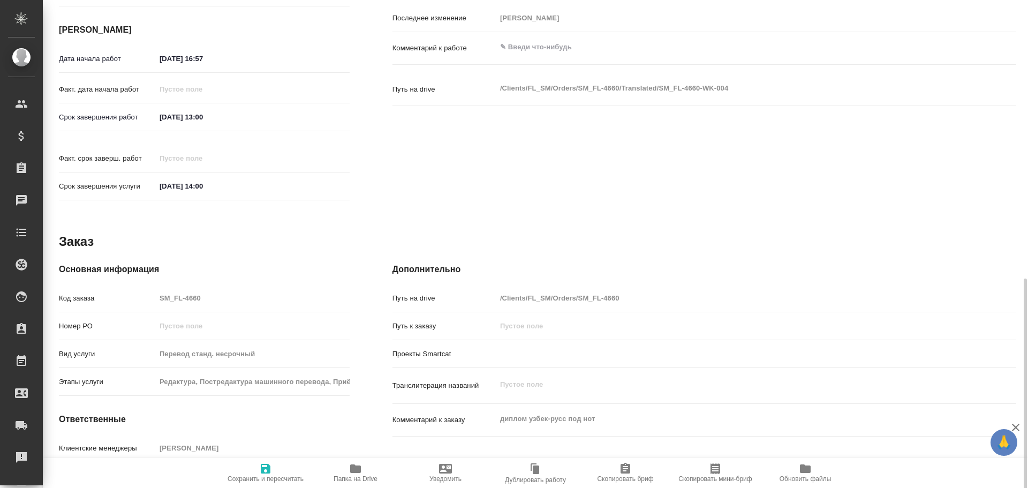
type textarea "x"
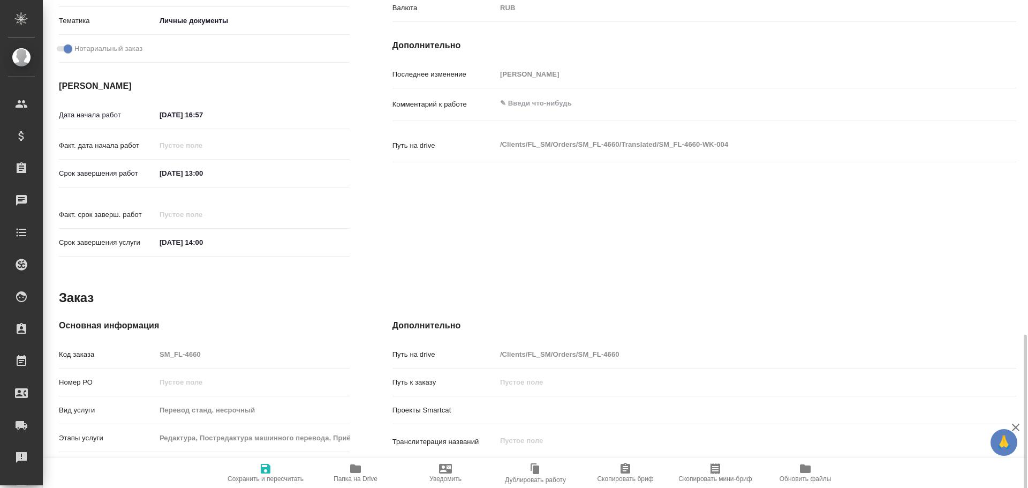
type textarea "x"
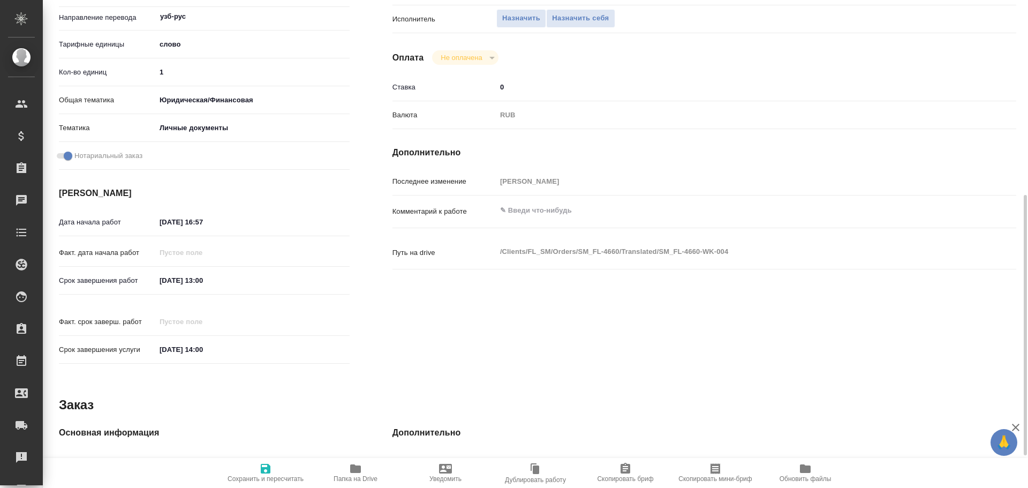
scroll to position [104, 0]
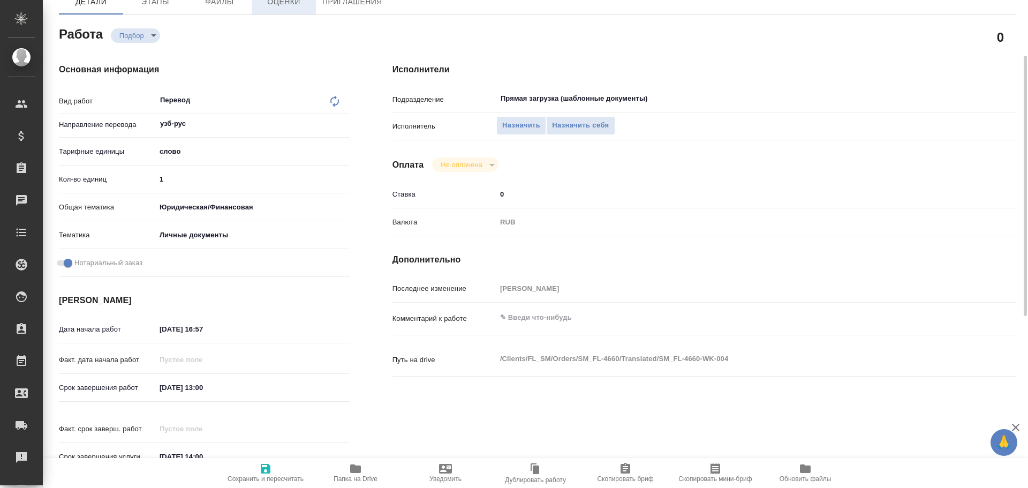
type textarea "x"
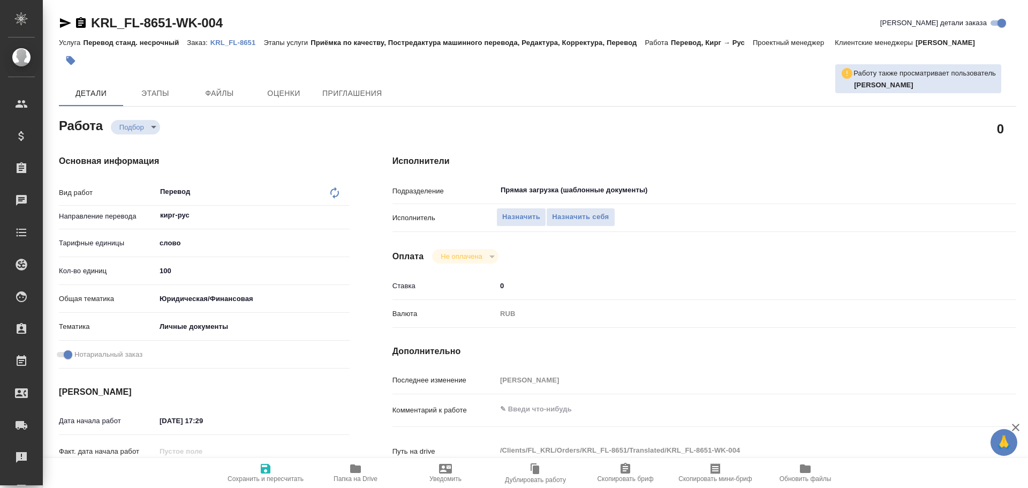
type textarea "x"
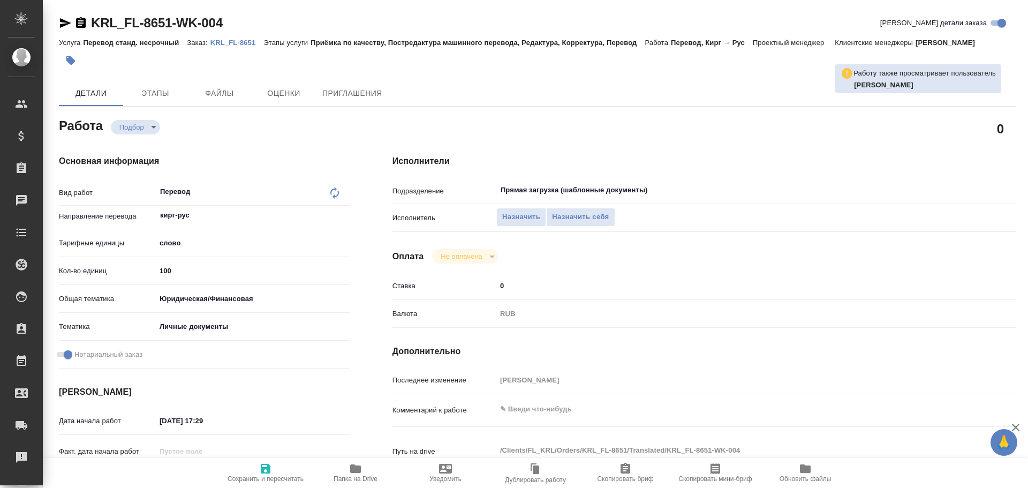
type textarea "x"
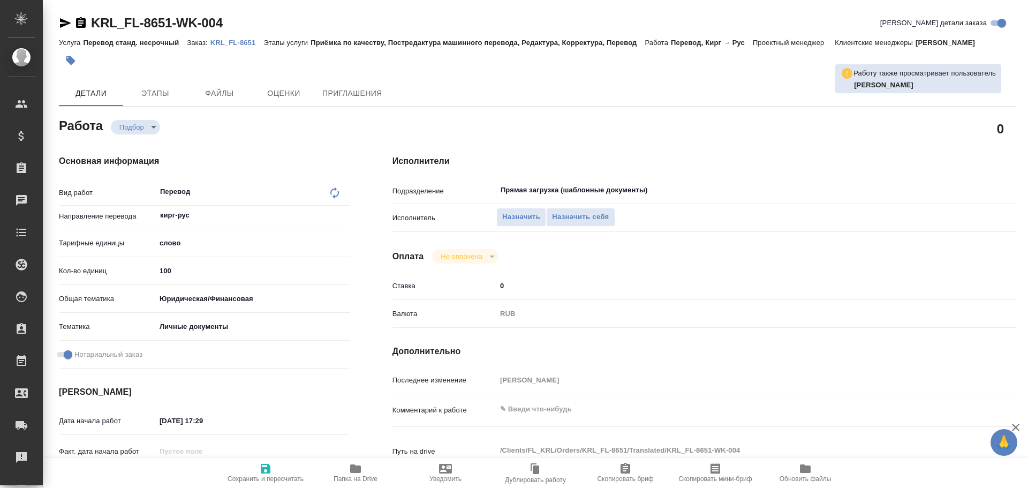
type textarea "x"
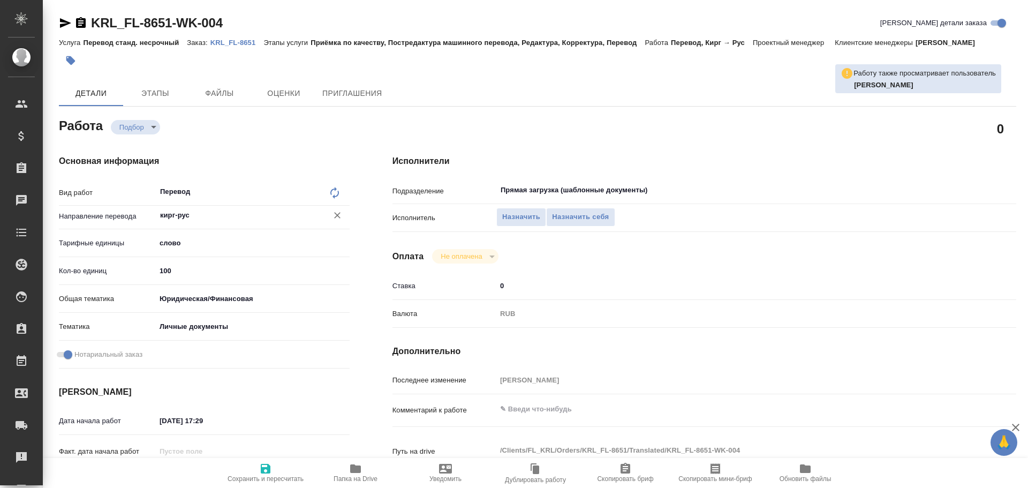
type textarea "x"
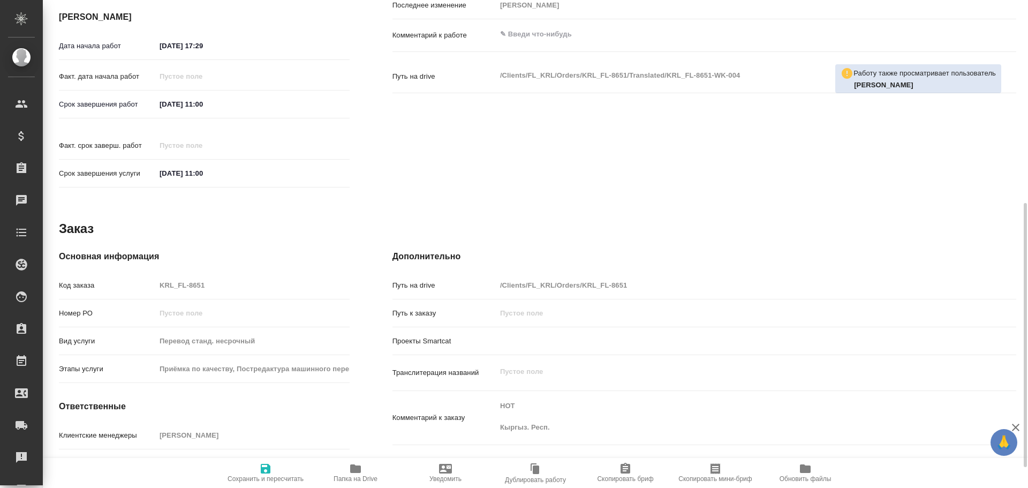
type textarea "x"
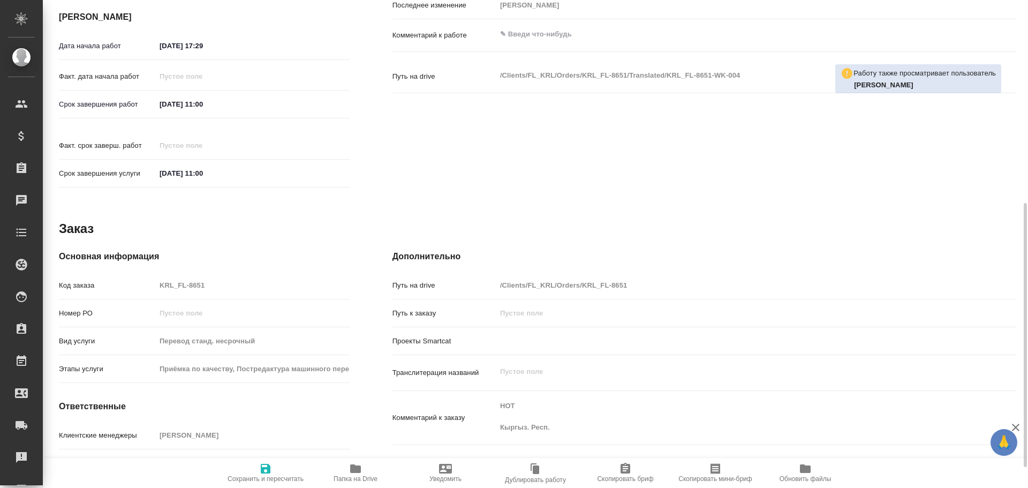
scroll to position [413, 0]
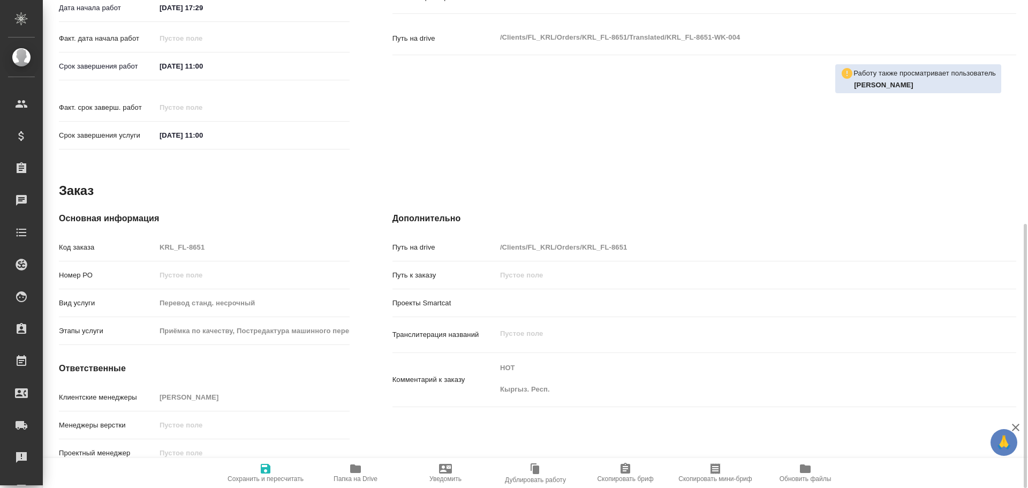
type textarea "x"
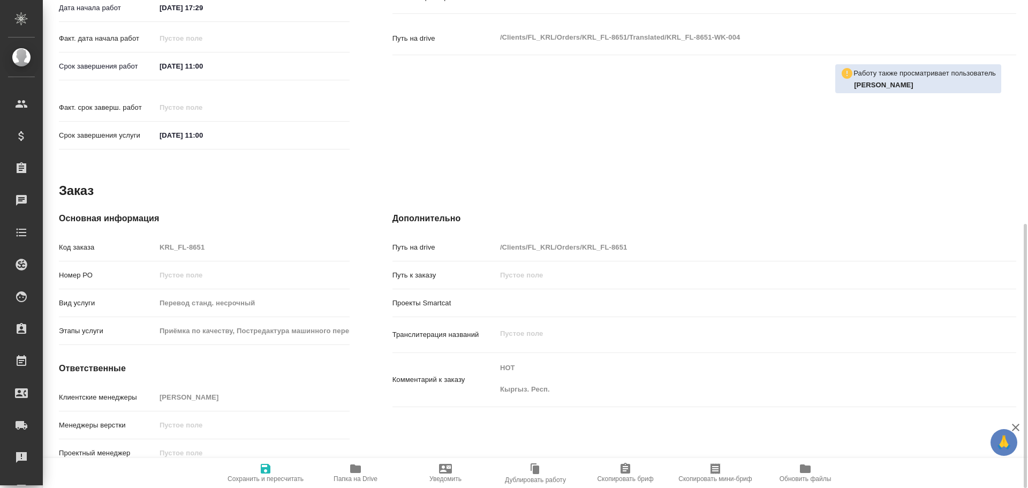
type textarea "x"
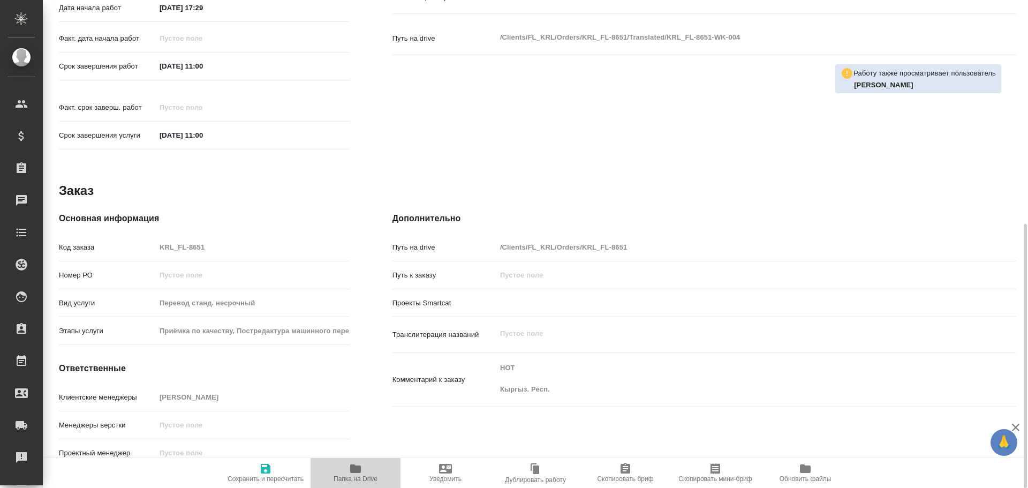
click at [351, 464] on icon "button" at bounding box center [355, 468] width 13 height 13
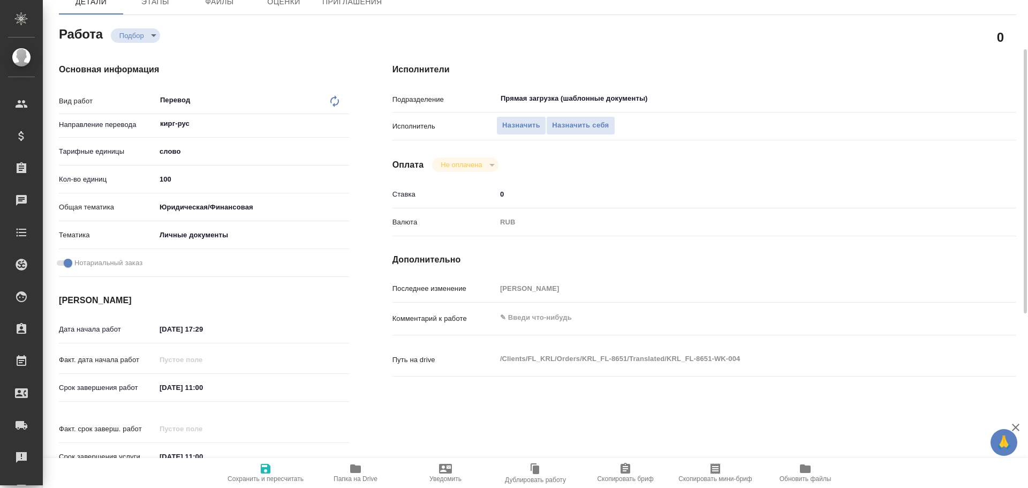
scroll to position [0, 0]
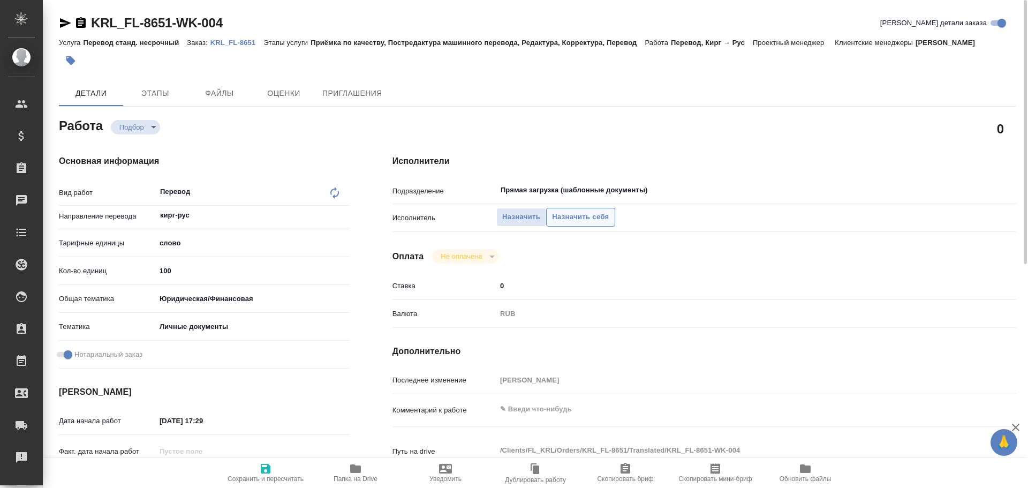
click at [590, 212] on span "Назначить себя" at bounding box center [580, 217] width 57 height 12
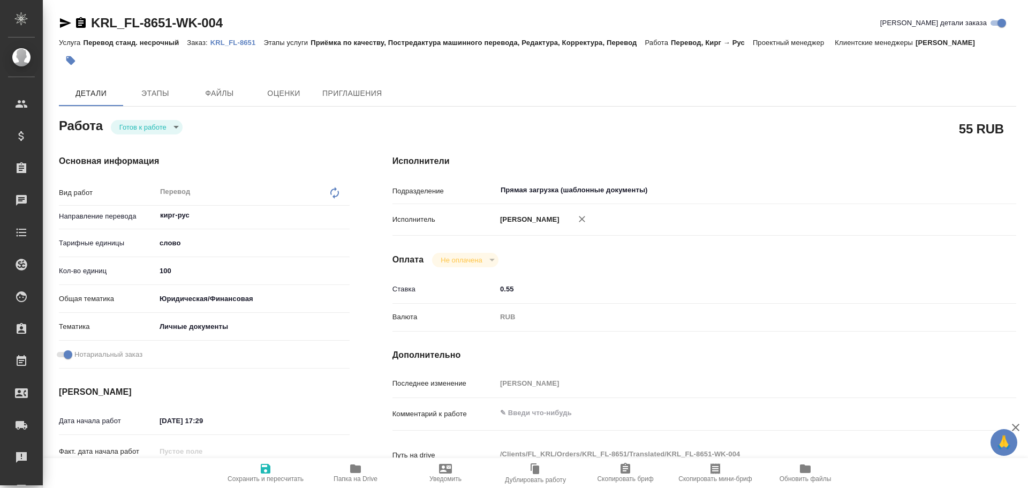
type textarea "x"
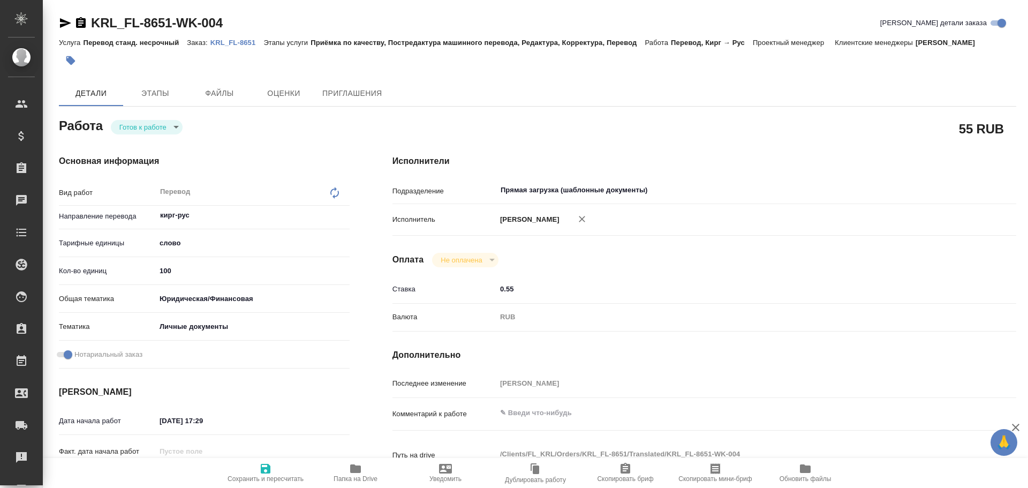
type textarea "x"
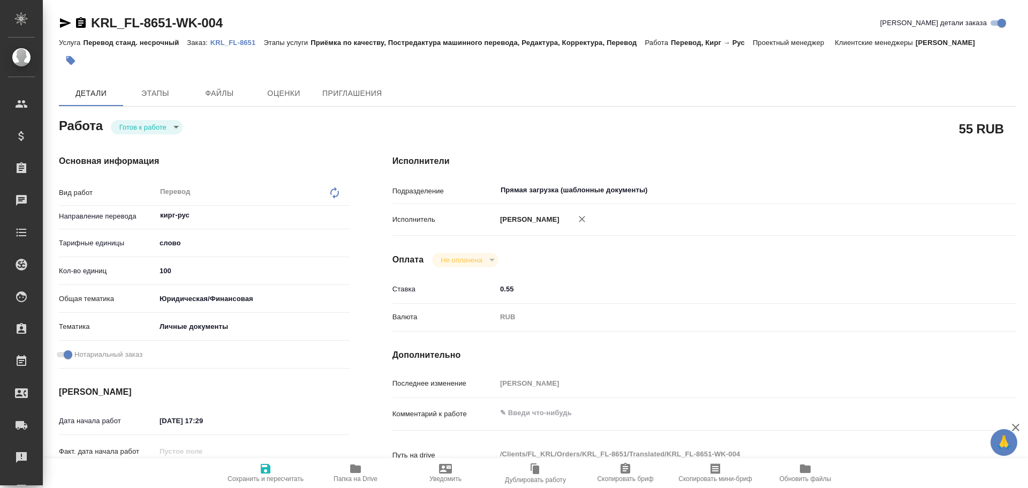
type textarea "x"
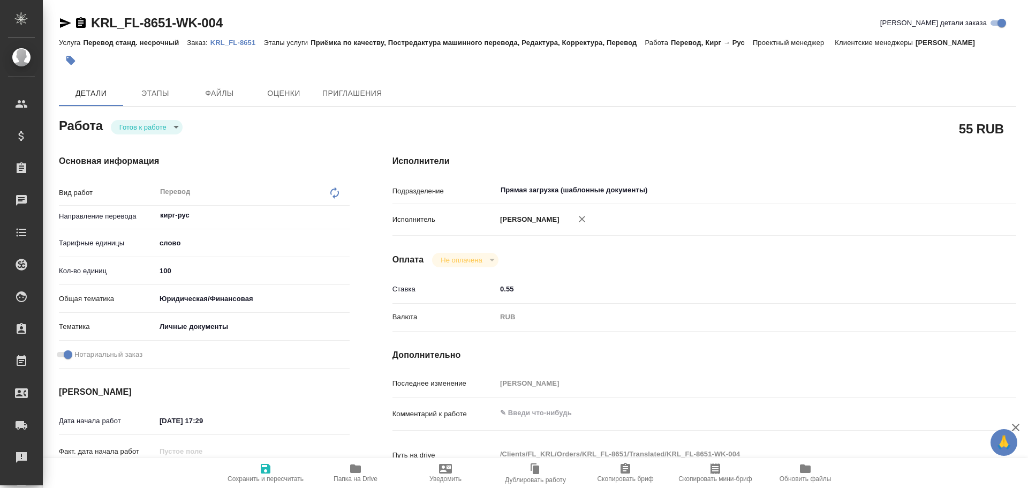
type textarea "x"
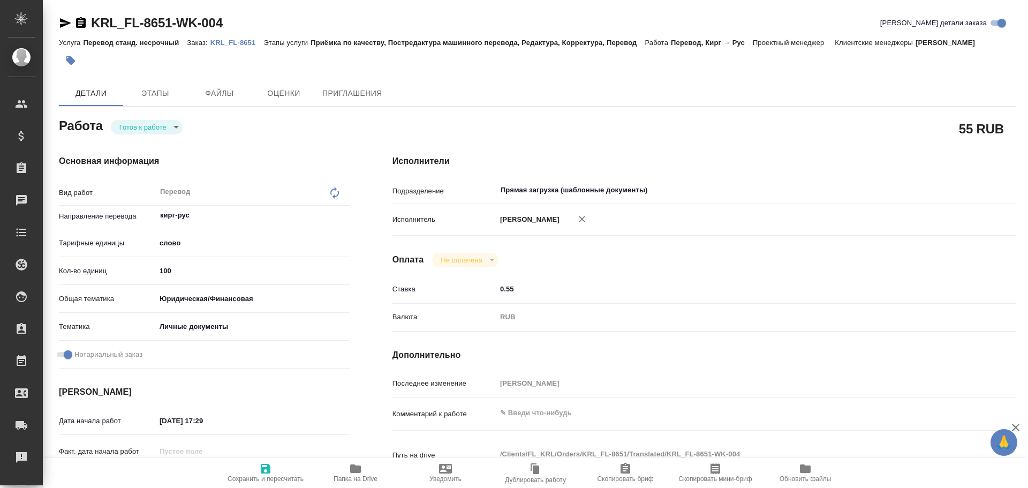
click at [157, 133] on body "🙏 .cls-1 fill:#fff; AWATERA Gusev Alexandr Клиенты Спецификации Заказы Чаты Tod…" at bounding box center [514, 244] width 1028 height 488
type textarea "x"
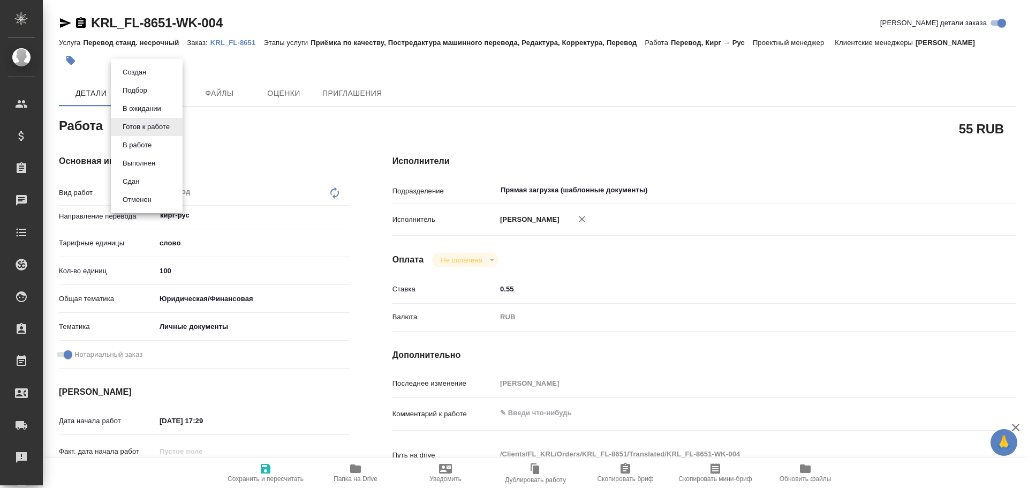
type textarea "x"
click at [152, 148] on button "В работе" at bounding box center [136, 145] width 35 height 12
type textarea "x"
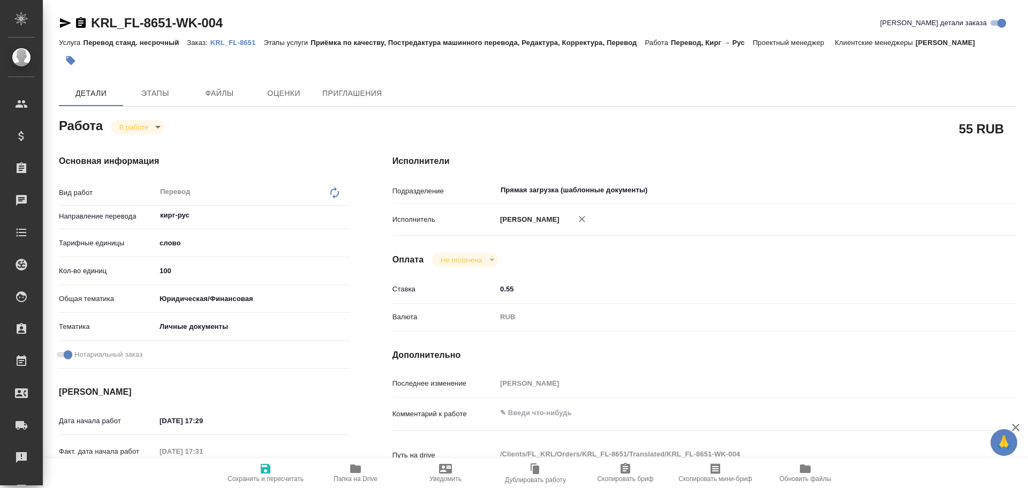
type textarea "x"
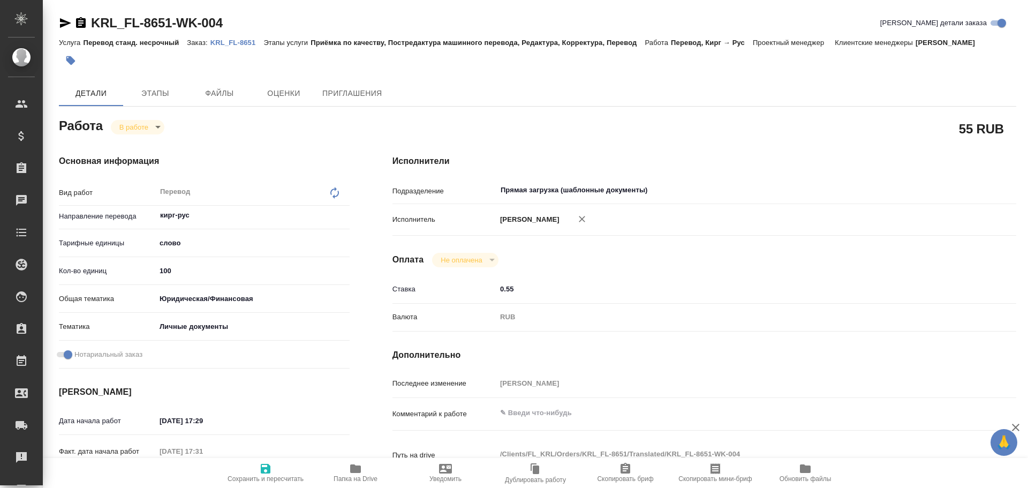
type textarea "x"
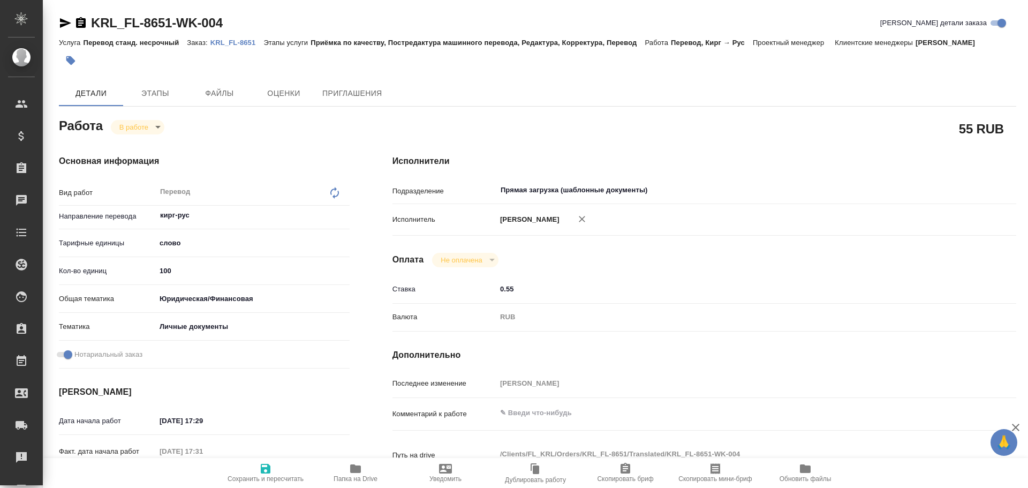
type textarea "x"
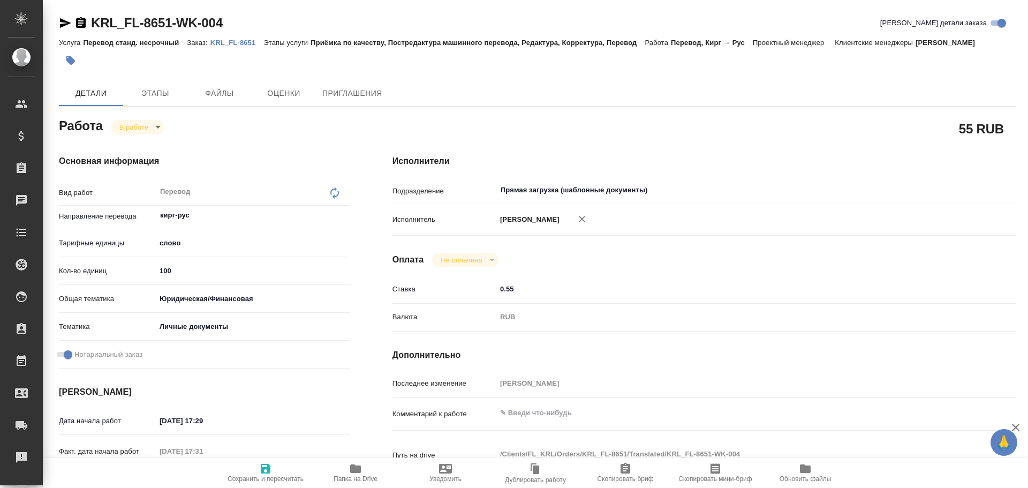
type textarea "x"
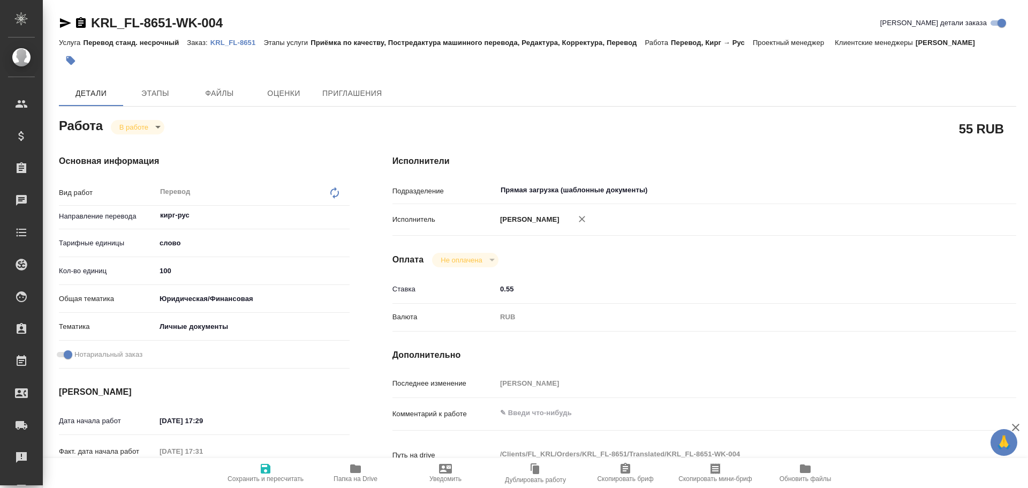
type textarea "x"
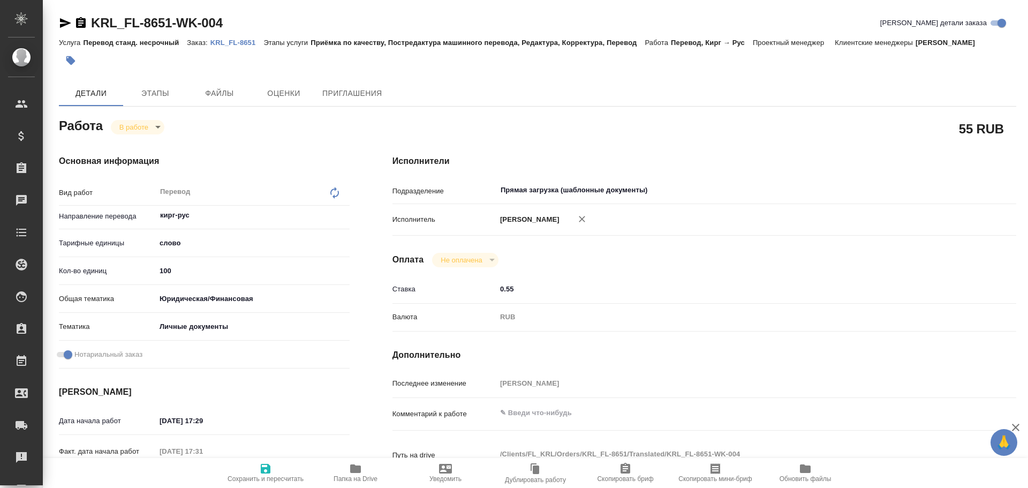
type textarea "x"
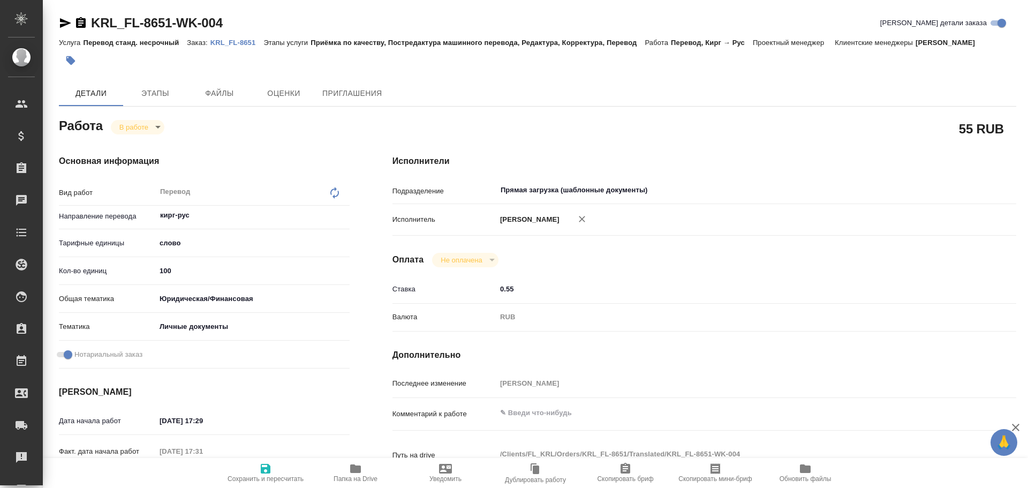
type textarea "x"
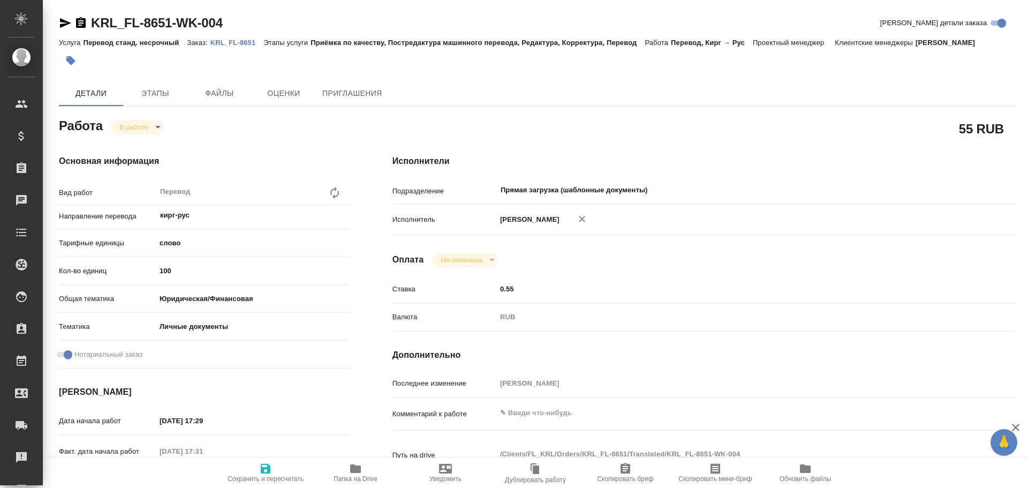
type textarea "x"
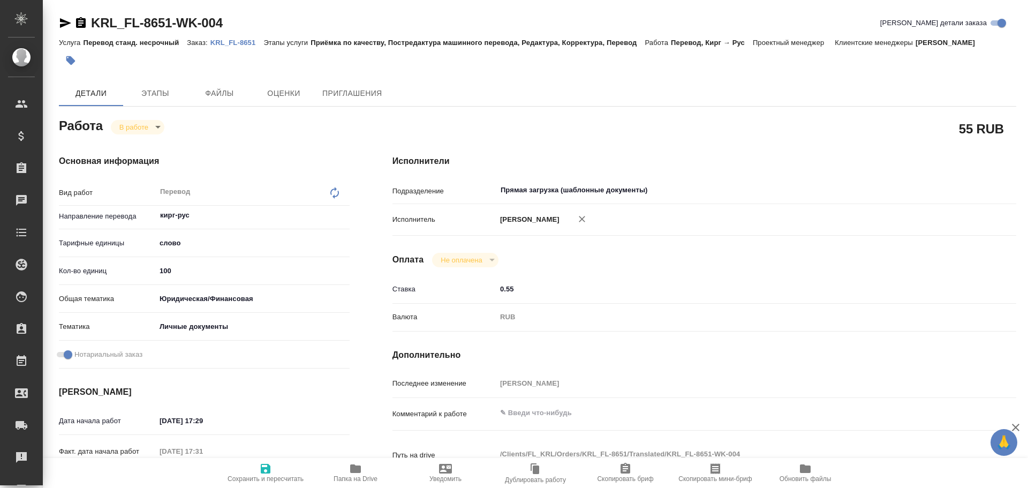
type textarea "x"
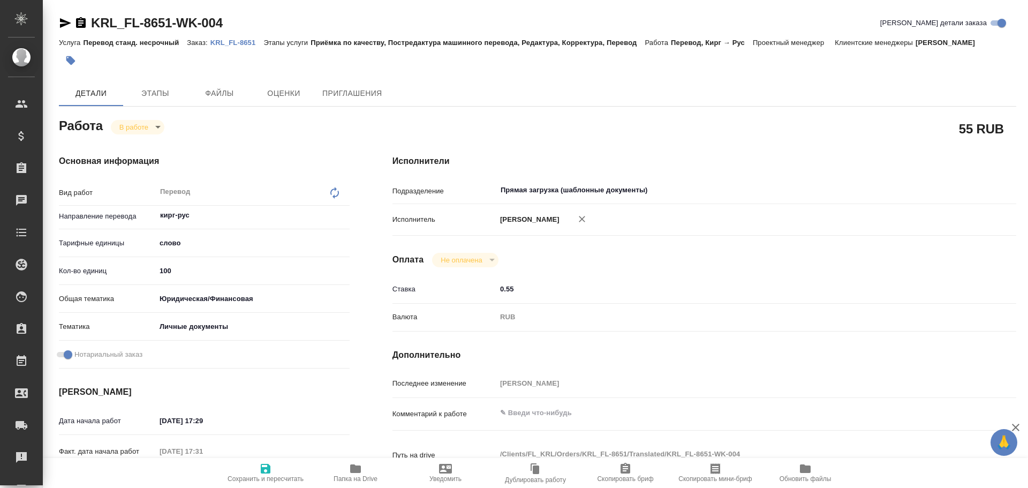
type textarea "x"
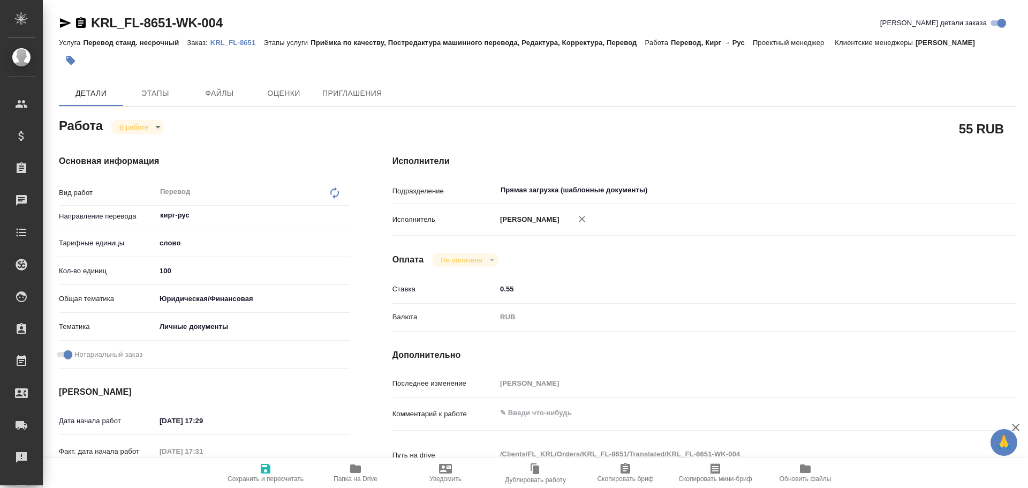
type textarea "x"
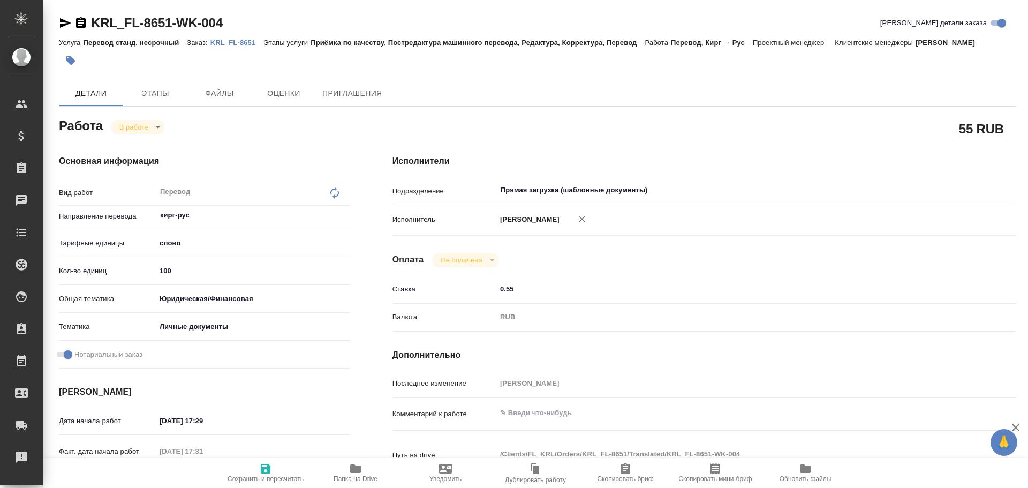
type textarea "x"
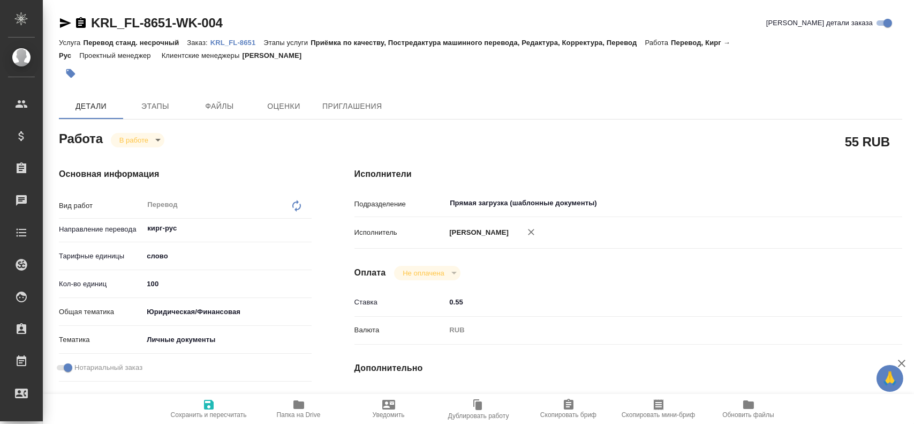
type textarea "x"
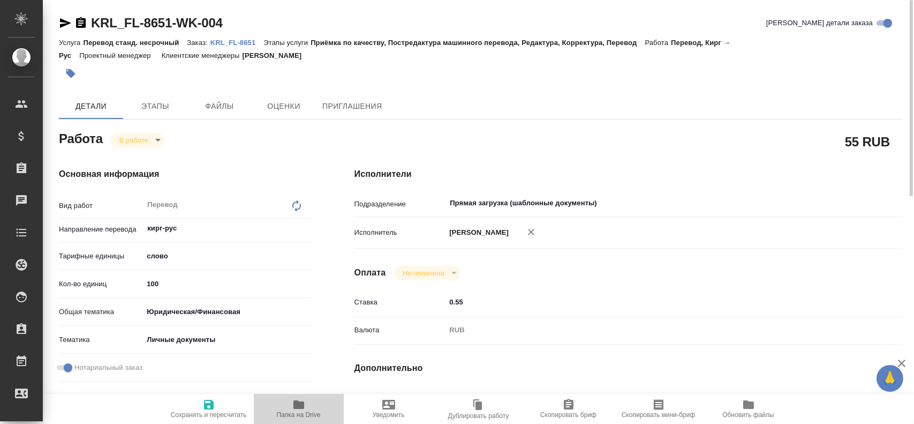
click at [302, 407] on icon "button" at bounding box center [299, 404] width 11 height 9
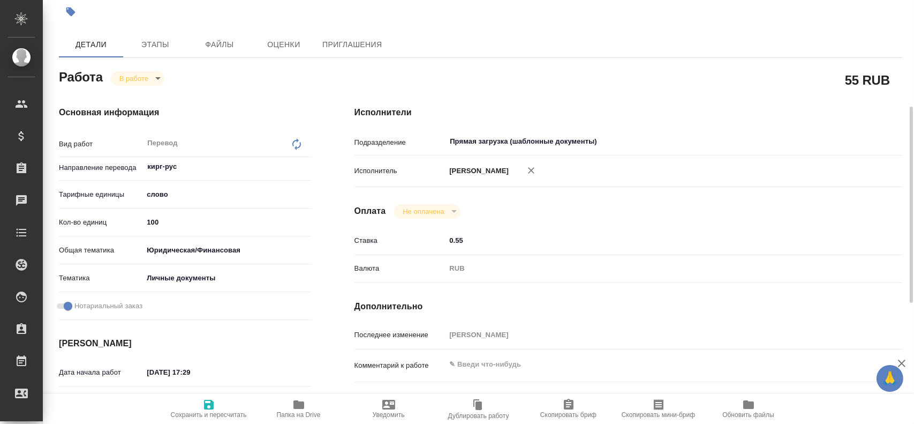
scroll to position [8, 0]
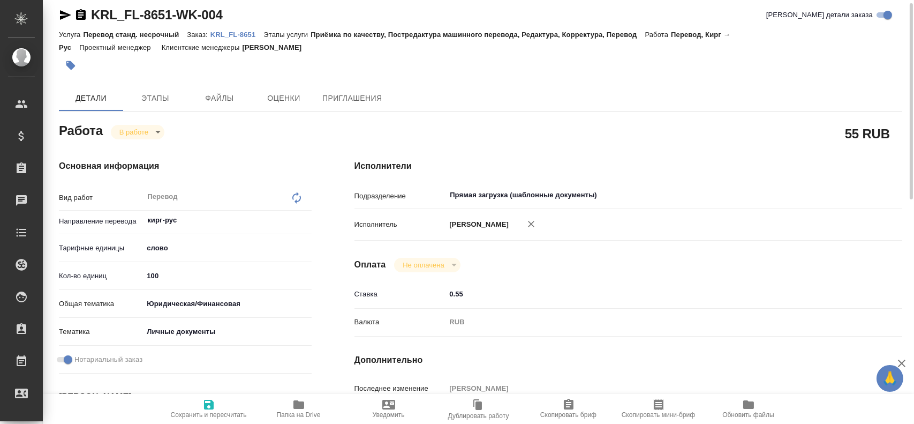
click at [132, 137] on body "🙏 .cls-1 fill:#fff; AWATERA Gusev Alexandr Клиенты Спецификации Заказы 0 Чаты T…" at bounding box center [457, 212] width 914 height 424
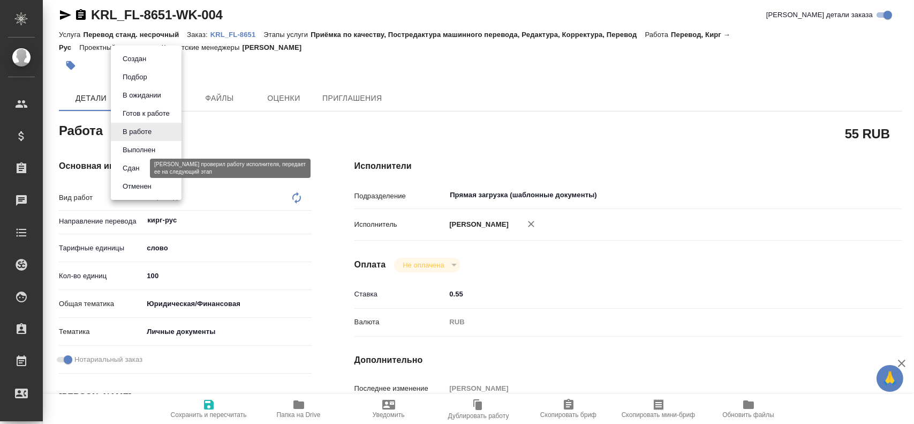
click at [128, 171] on button "Сдан" at bounding box center [130, 168] width 23 height 12
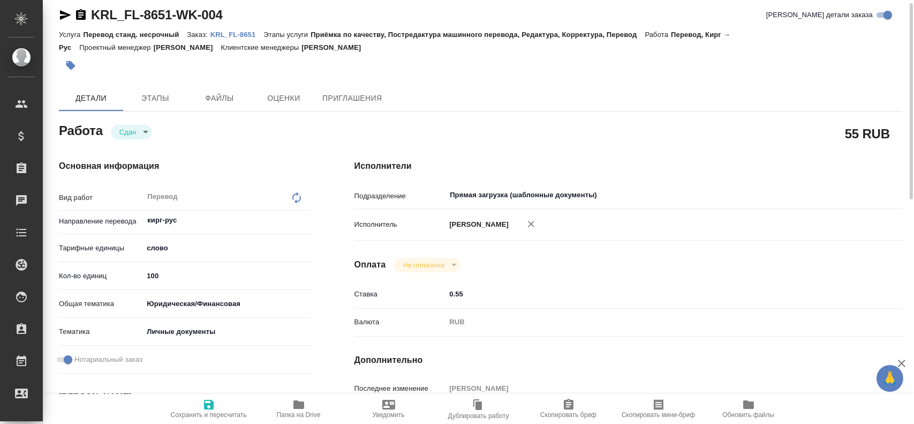
type textarea "x"
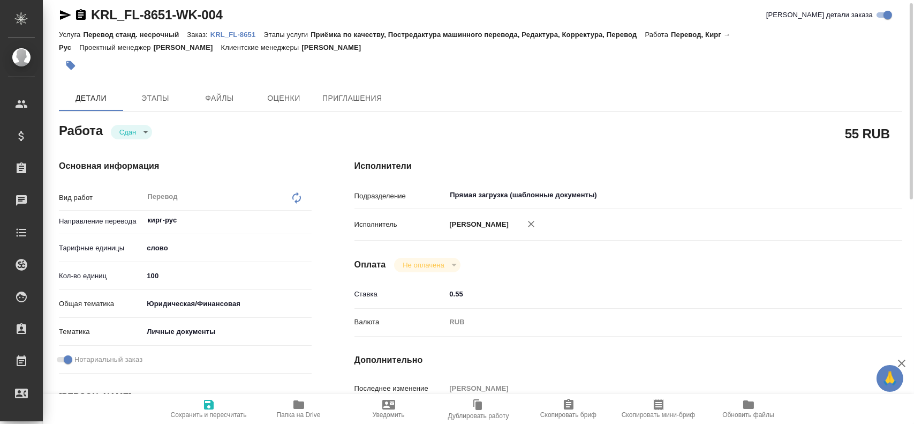
type textarea "x"
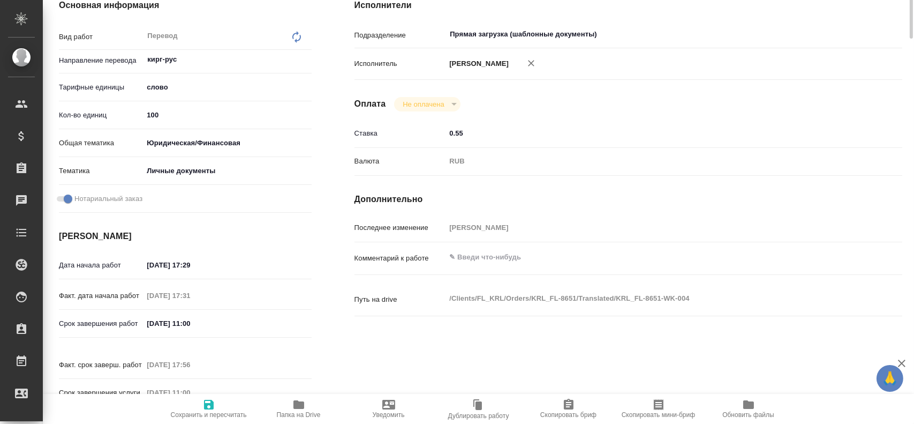
scroll to position [329, 0]
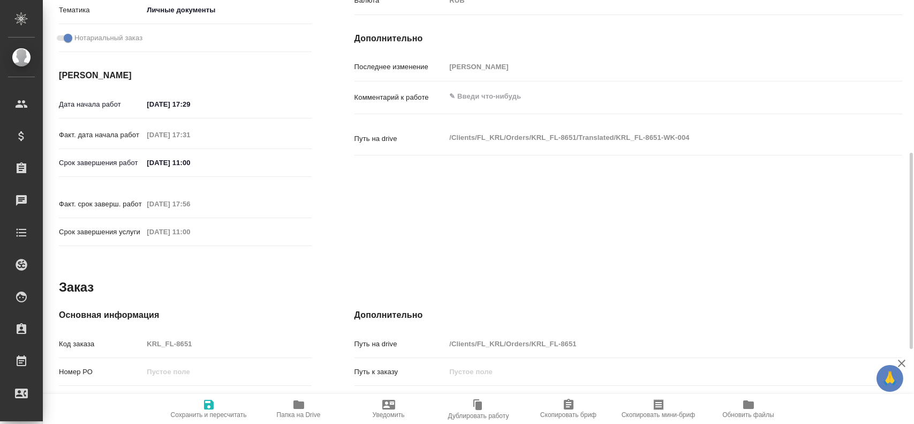
type textarea "x"
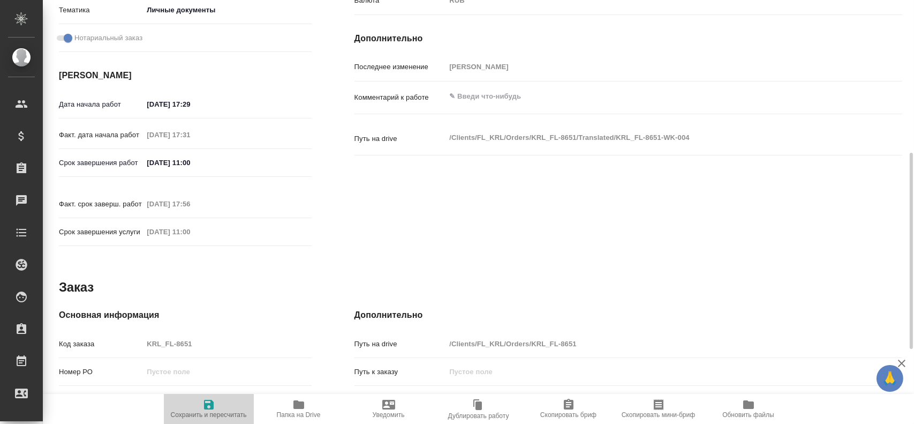
click at [216, 407] on span "Сохранить и пересчитать" at bounding box center [208, 408] width 77 height 20
type textarea "x"
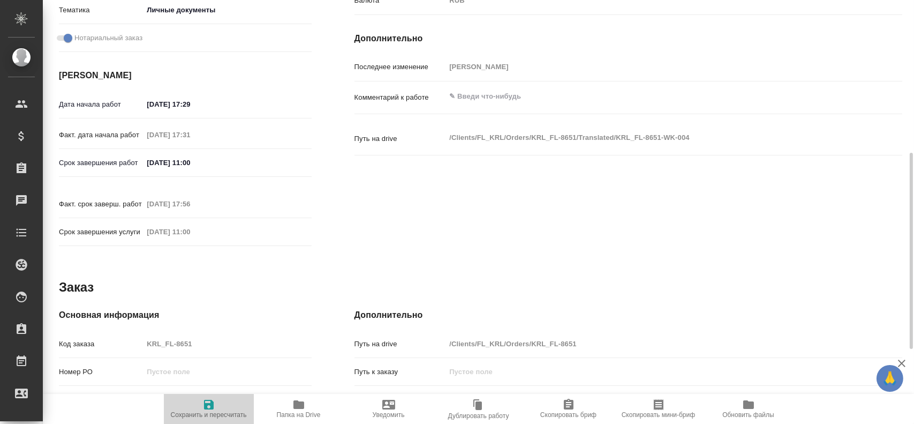
type textarea "x"
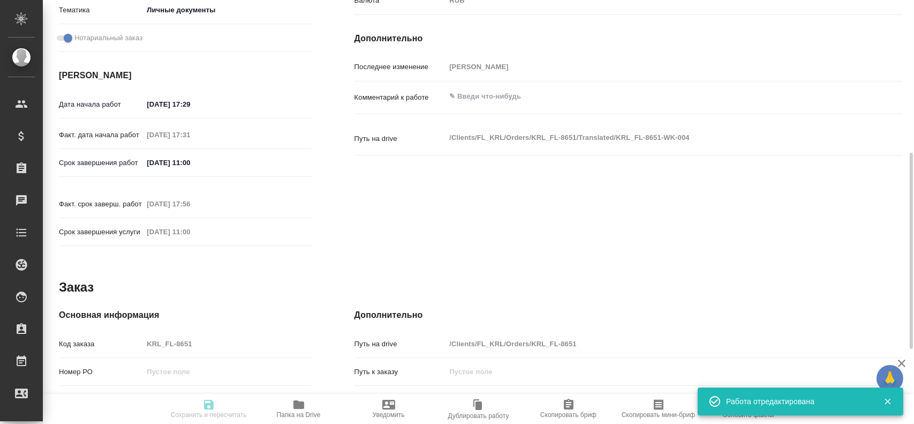
type textarea "x"
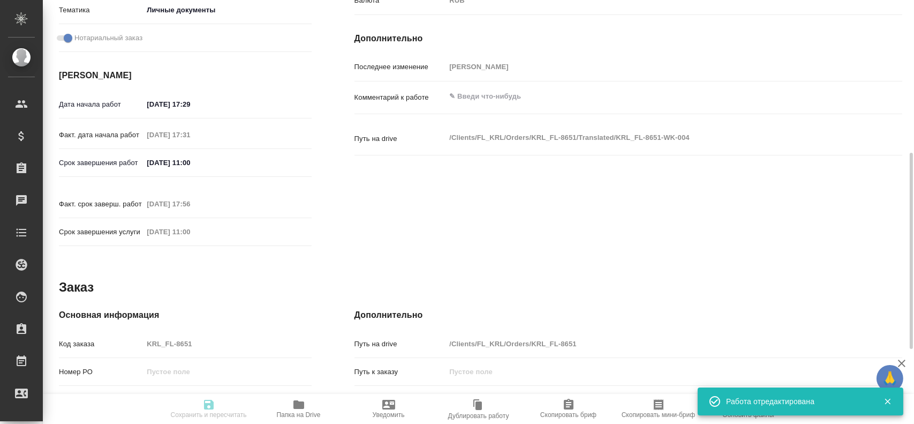
type input "closed"
type textarea "Перевод"
type textarea "x"
type input "кирг-рус"
type input "5a8b1489cc6b4906c91bfd90"
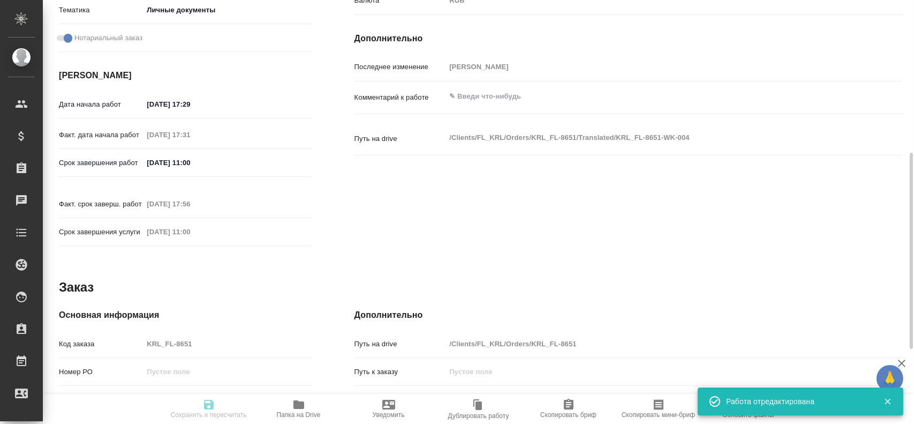
type input "100"
type input "yr-fn"
type input "5a8b8b956a9677013d343cfe"
checkbox input "true"
type input "28.08.2025 17:29"
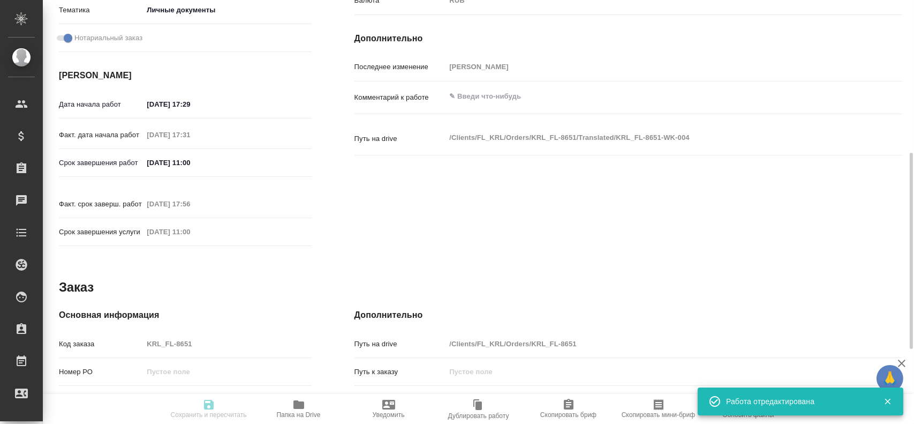
type input "28.08.2025 17:31"
type input "29.08.2025 11:00"
type input "28.08.2025 17:56"
type input "29.08.2025 11:00"
type input "Прямая загрузка (шаблонные документы)"
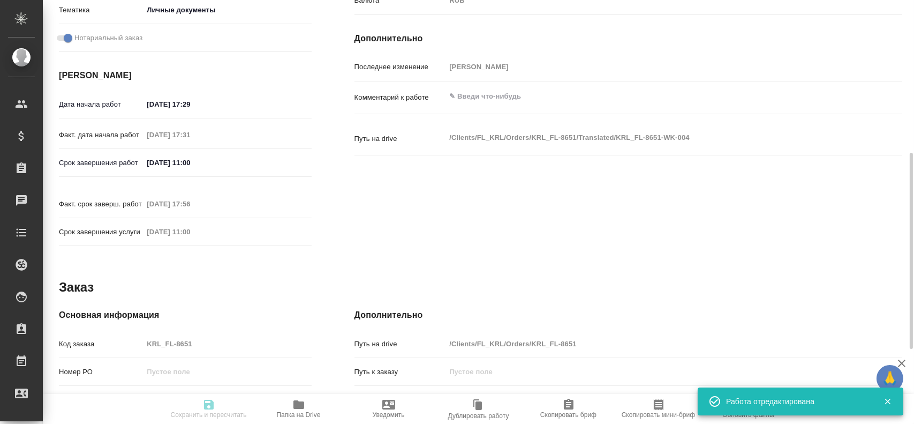
type input "notPayed"
type input "0.55"
type input "RUB"
type input "Гусев Александр"
type textarea "x"
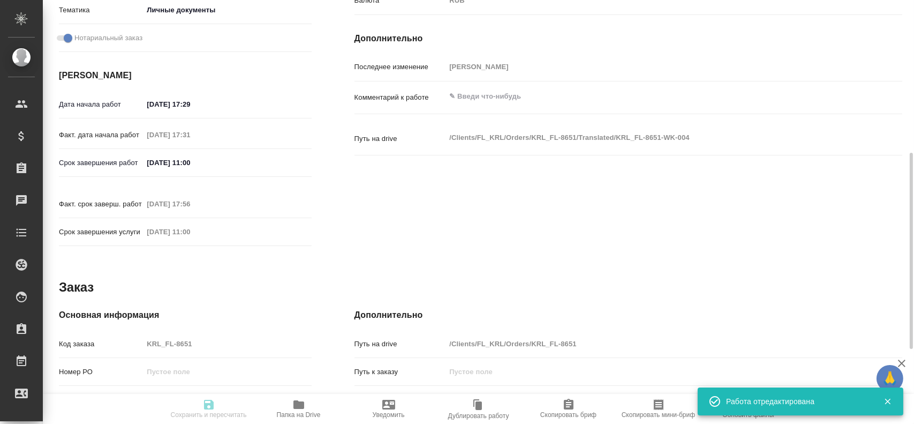
type textarea "/Clients/FL_KRL/Orders/KRL_FL-8651/Translated/KRL_FL-8651-WK-004"
type textarea "x"
type input "KRL_FL-8651"
type input "Перевод станд. несрочный"
type input "Приёмка по качеству, Постредактура машинного перевода, Редактура, Корректура, П…"
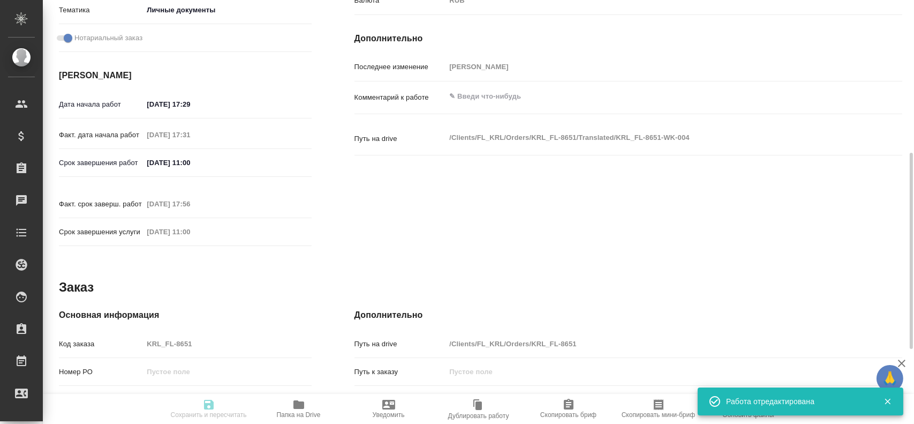
type input "Касымов Тимур"
type input "/Clients/FL_KRL/Orders/KRL_FL-8651"
type textarea "x"
type textarea "НОТ Кыргыз. Респ."
type textarea "x"
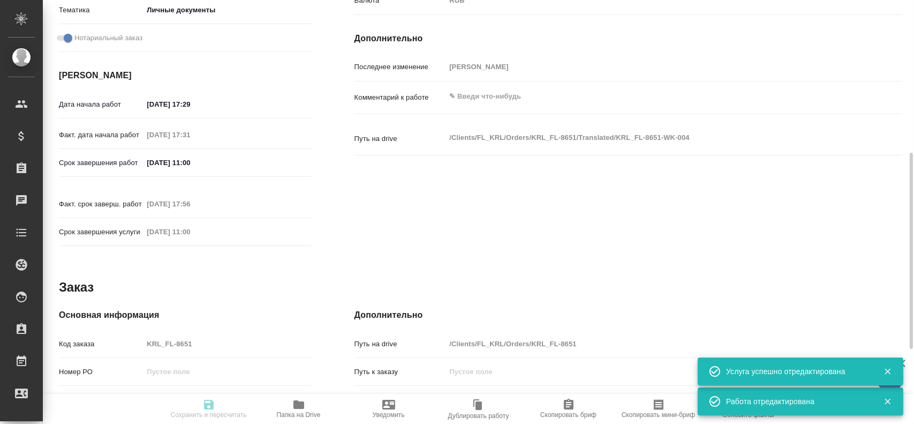
type textarea "x"
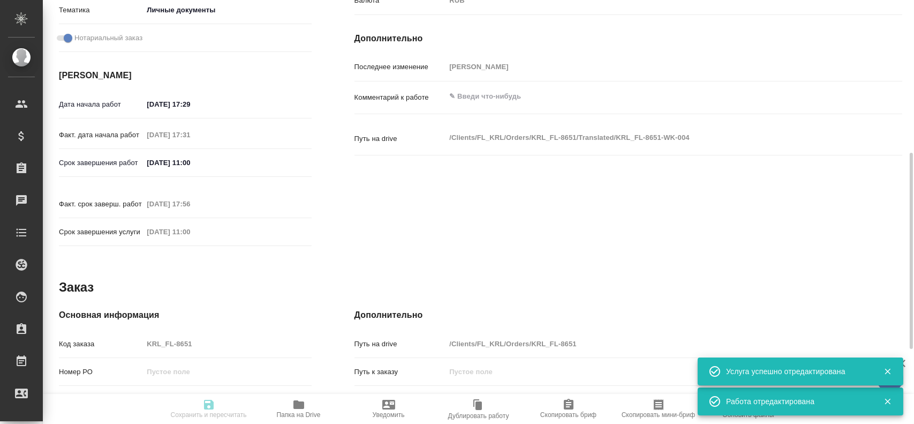
type textarea "x"
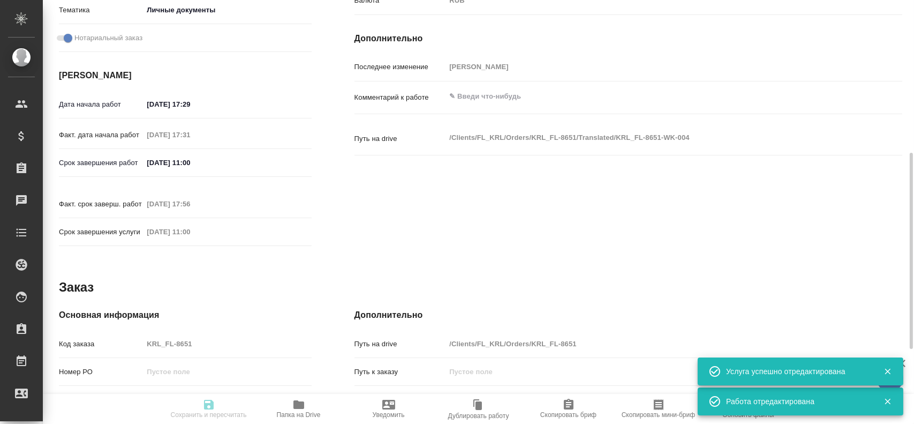
type textarea "x"
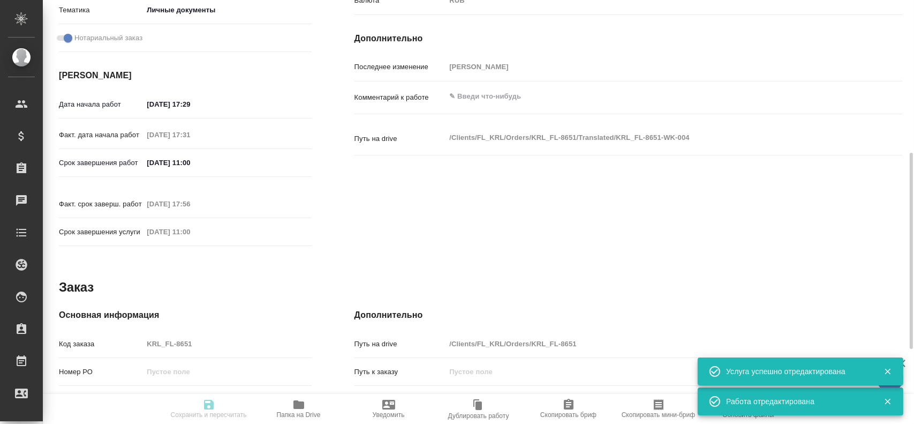
type textarea "x"
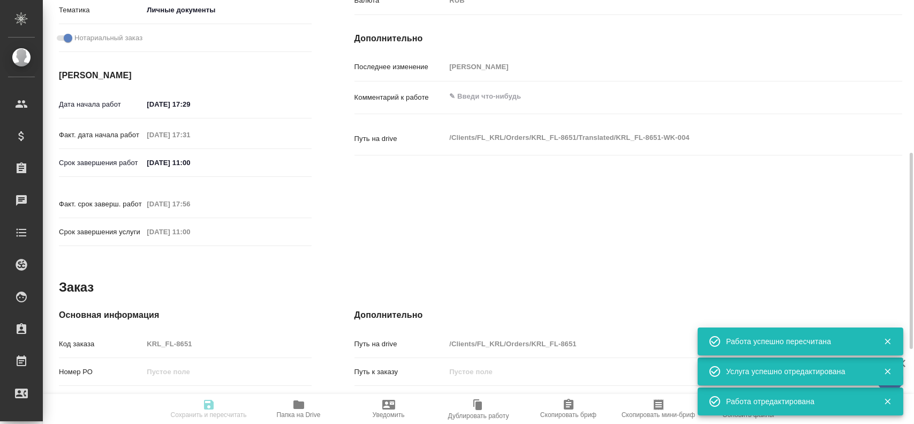
type input "closed"
type textarea "Перевод"
type textarea "x"
type input "кирг-рус"
type input "5a8b1489cc6b4906c91bfd90"
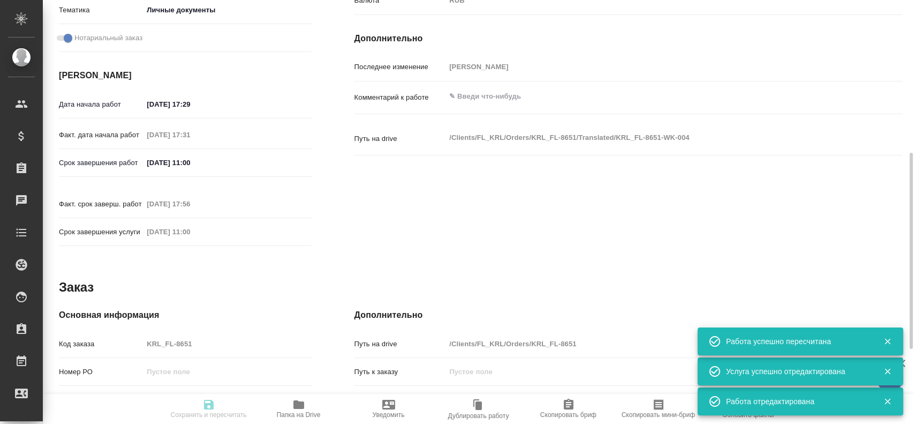
type input "100"
type input "yr-fn"
type input "5a8b8b956a9677013d343cfe"
checkbox input "true"
type input "28.08.2025 17:29"
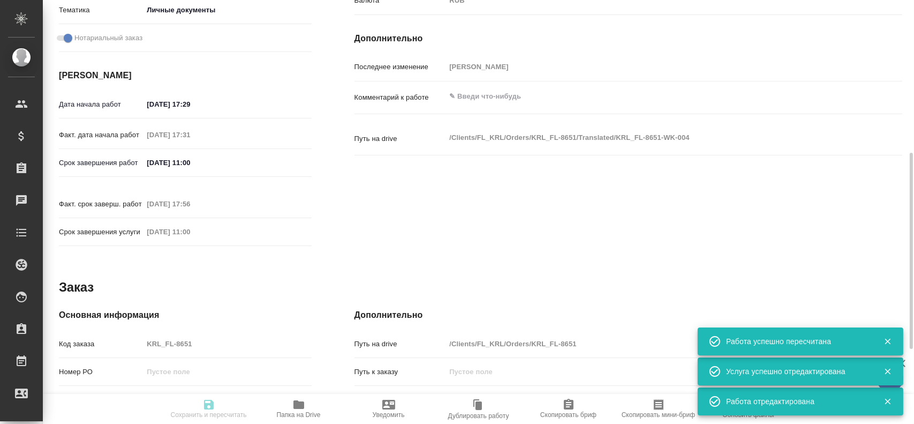
type input "28.08.2025 17:31"
type input "29.08.2025 11:00"
type input "28.08.2025 17:56"
type input "29.08.2025 11:00"
type input "Прямая загрузка (шаблонные документы)"
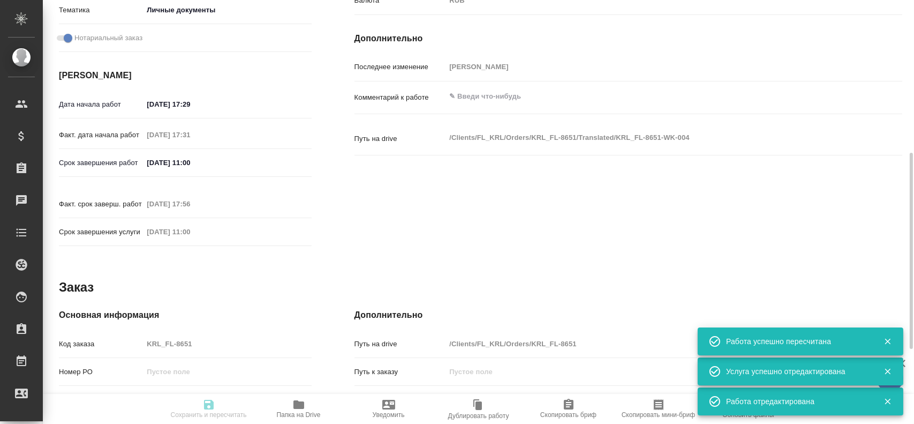
type input "notPayed"
type input "0.55"
type input "RUB"
type input "Гусев Александр"
type textarea "x"
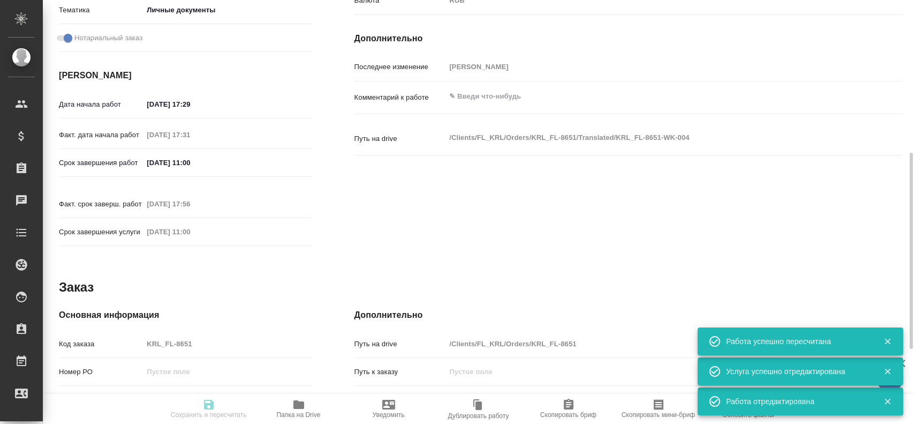
type textarea "/Clients/FL_KRL/Orders/KRL_FL-8651/Translated/KRL_FL-8651-WK-004"
type textarea "x"
type input "KRL_FL-8651"
type input "Перевод станд. несрочный"
type input "Приёмка по качеству, Постредактура машинного перевода, Редактура, Корректура, П…"
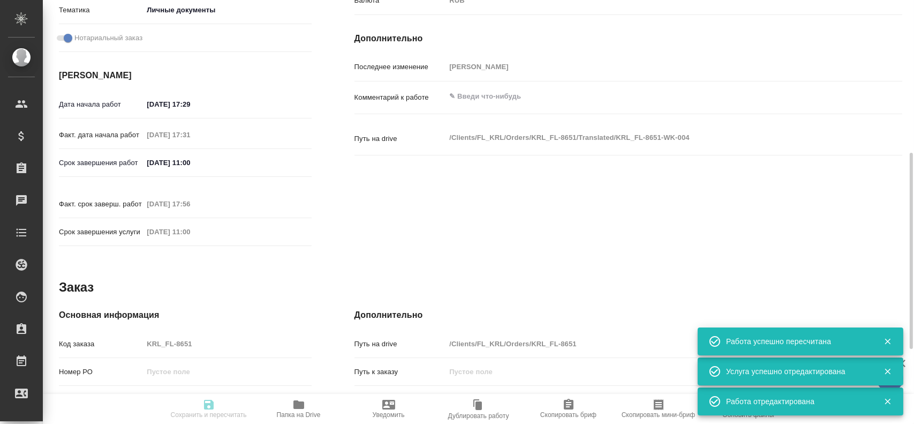
type input "Касымов Тимур"
type input "/Clients/FL_KRL/Orders/KRL_FL-8651"
type textarea "x"
type textarea "НОТ Кыргыз. Респ."
type textarea "x"
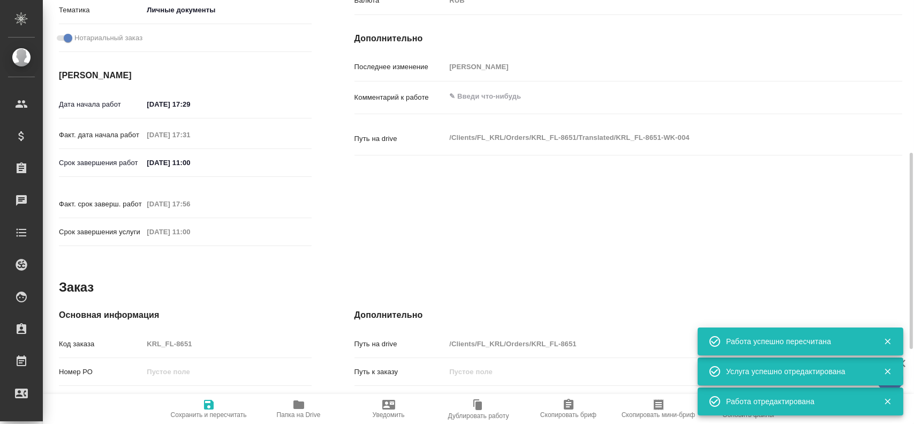
type textarea "x"
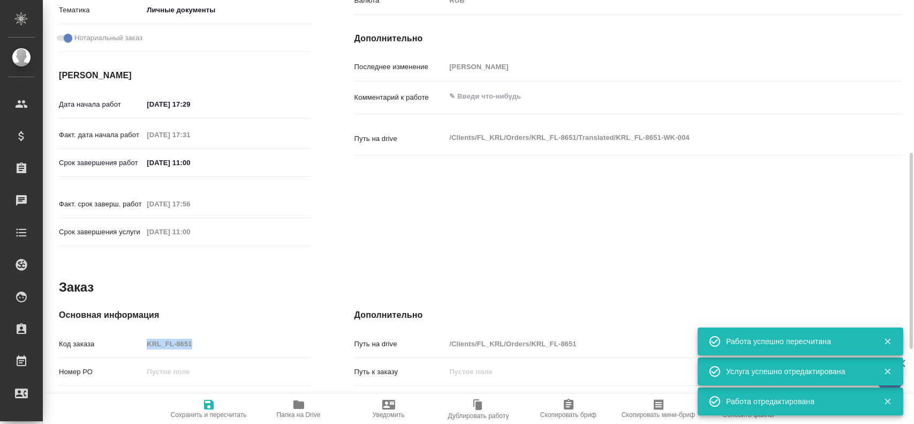
click at [152, 336] on div "Код заказа KRL_FL-8651" at bounding box center [185, 348] width 253 height 28
drag, startPoint x: 201, startPoint y: 344, endPoint x: 130, endPoint y: 326, distance: 73.7
click at [128, 334] on div "Код заказа KRL_FL-8651" at bounding box center [185, 343] width 253 height 19
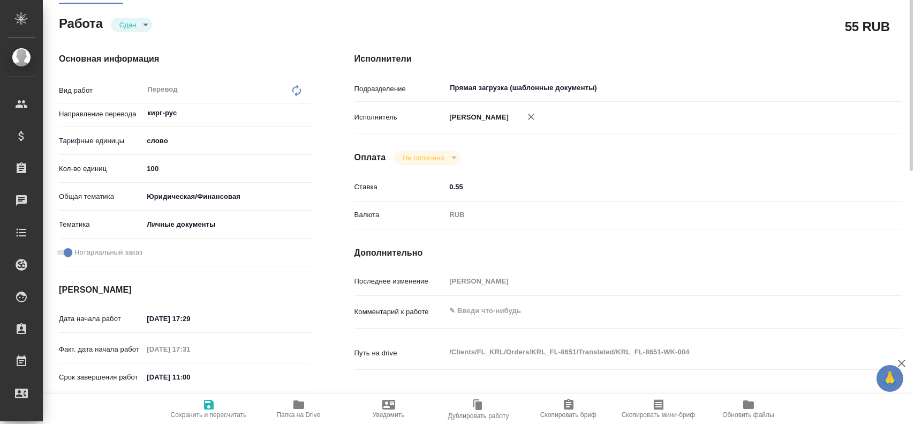
scroll to position [0, 0]
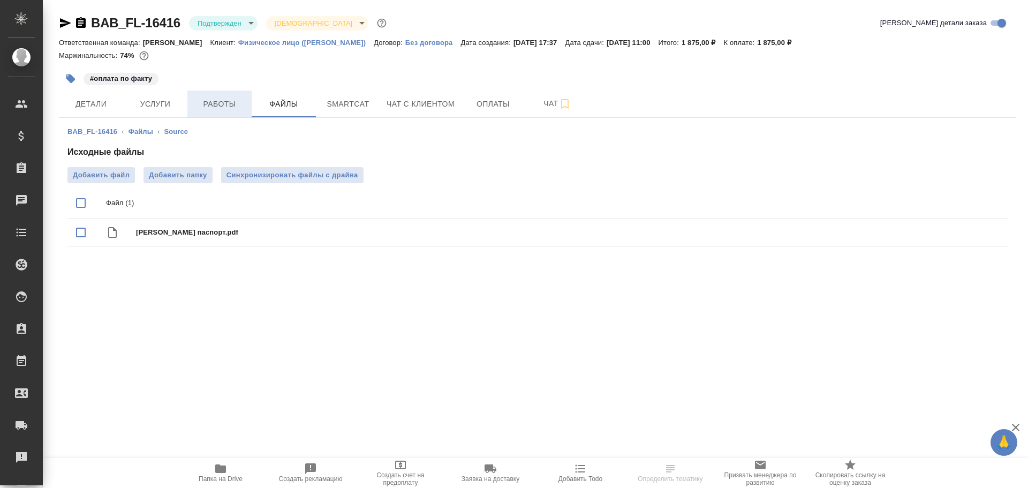
click at [231, 99] on span "Работы" at bounding box center [219, 103] width 51 height 13
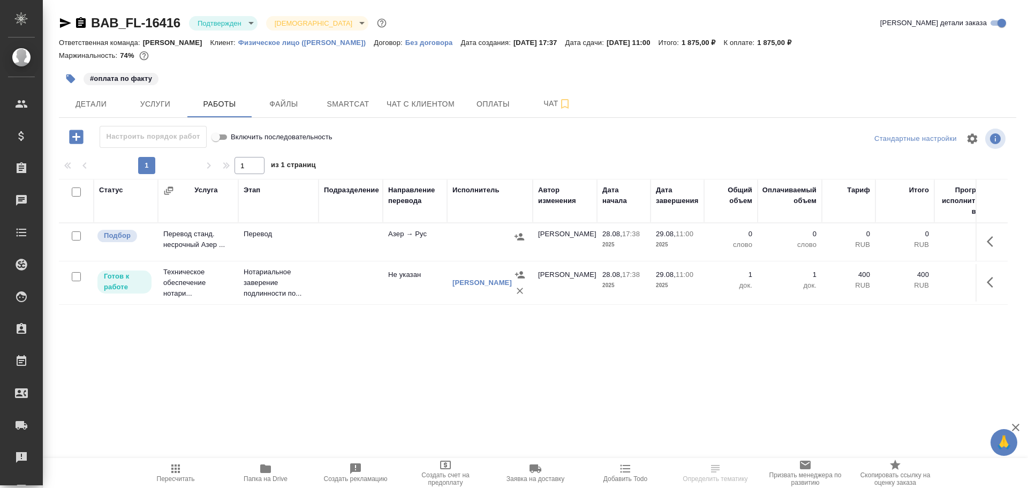
click at [300, 242] on td "Перевод" at bounding box center [278, 241] width 80 height 37
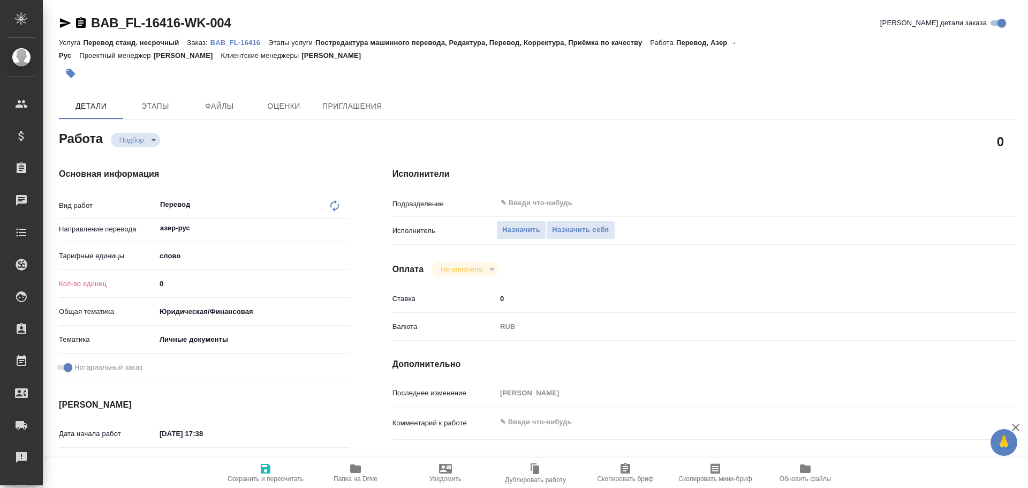
type textarea "x"
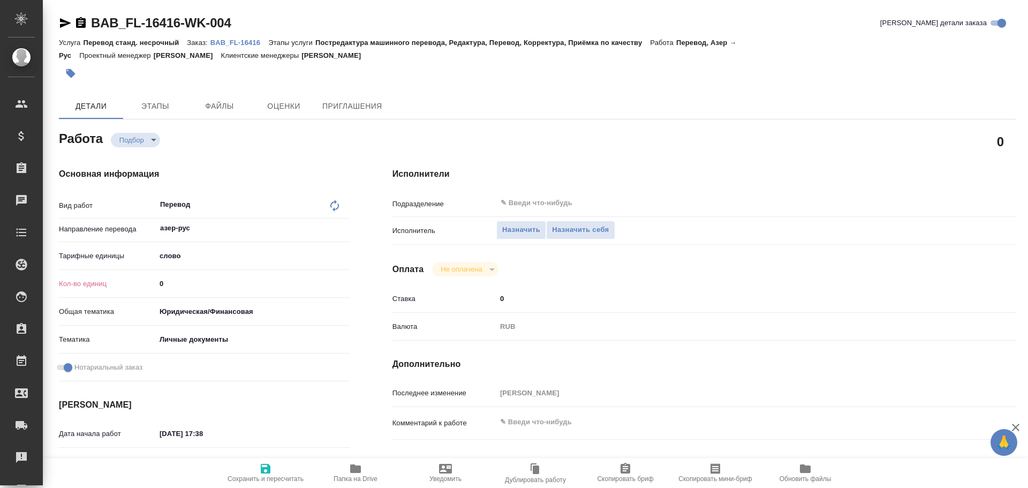
type textarea "x"
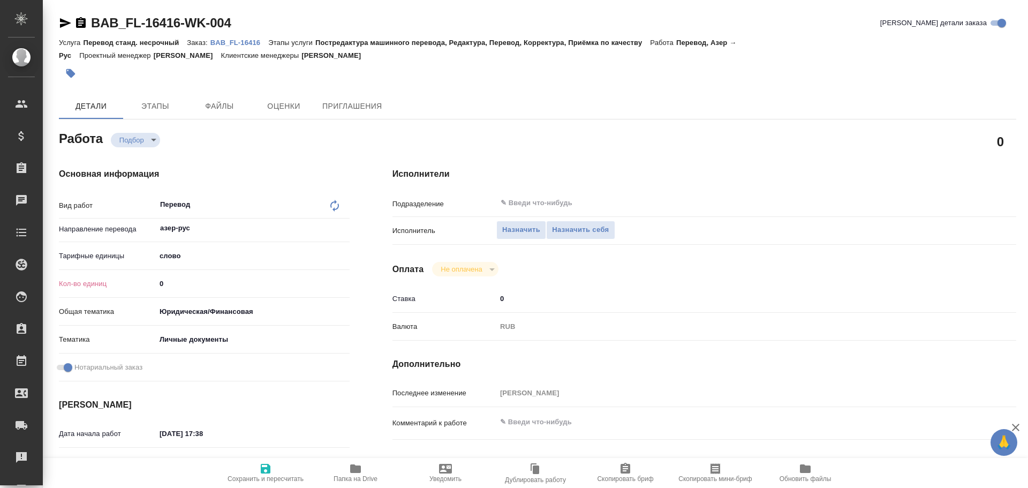
type textarea "x"
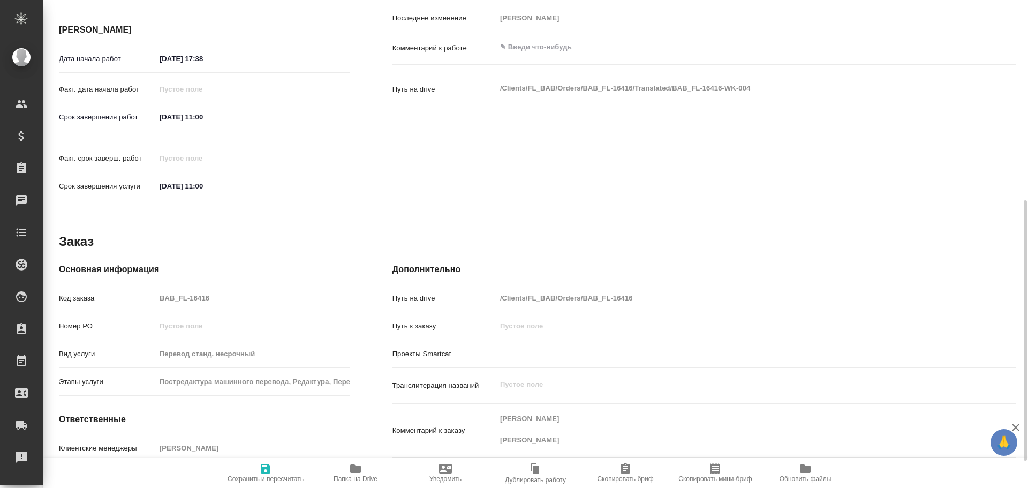
type textarea "x"
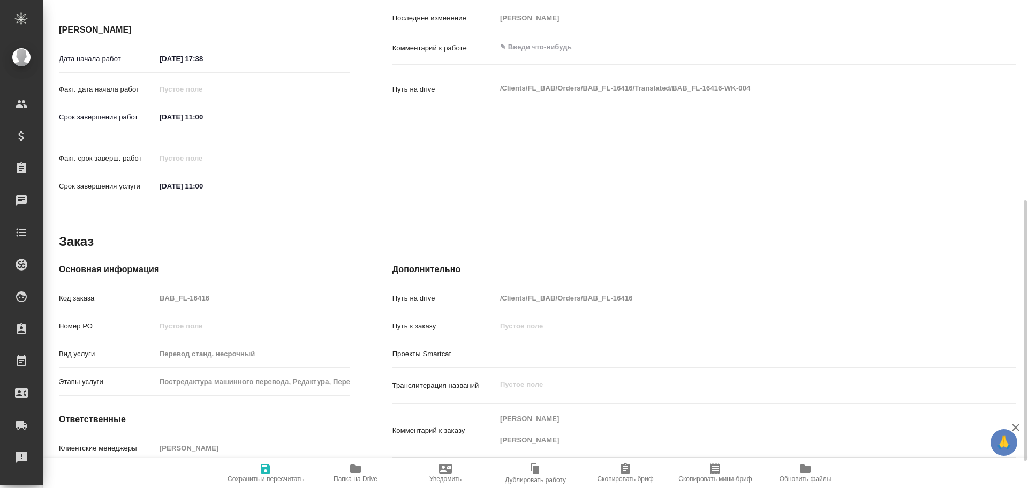
scroll to position [426, 0]
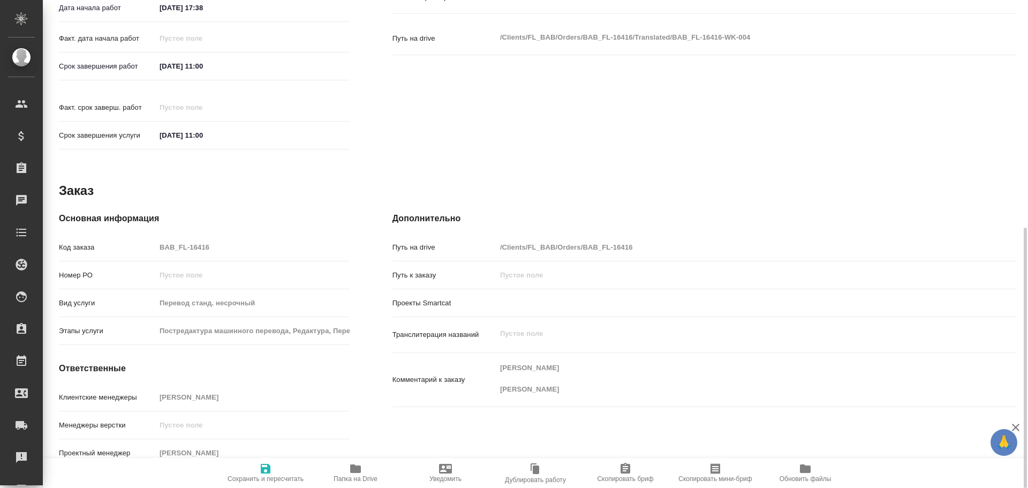
type textarea "x"
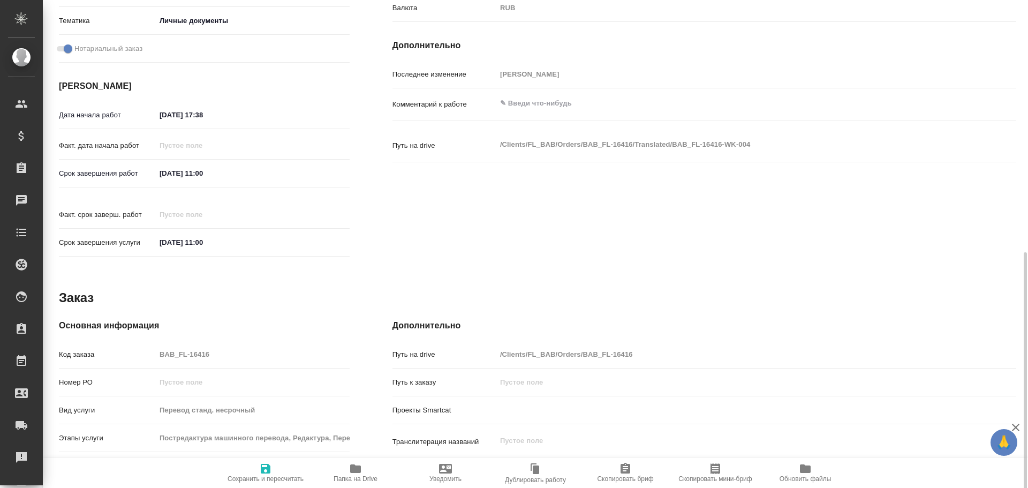
scroll to position [265, 0]
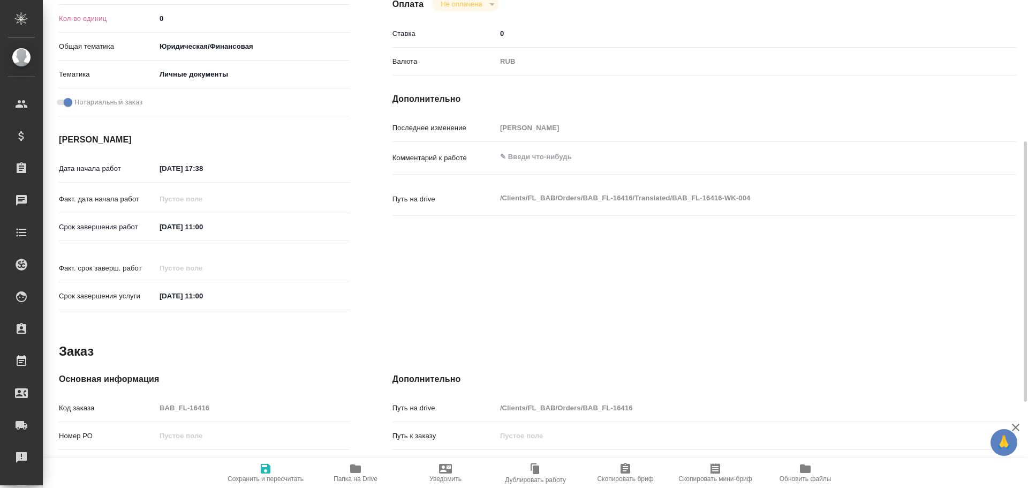
type textarea "x"
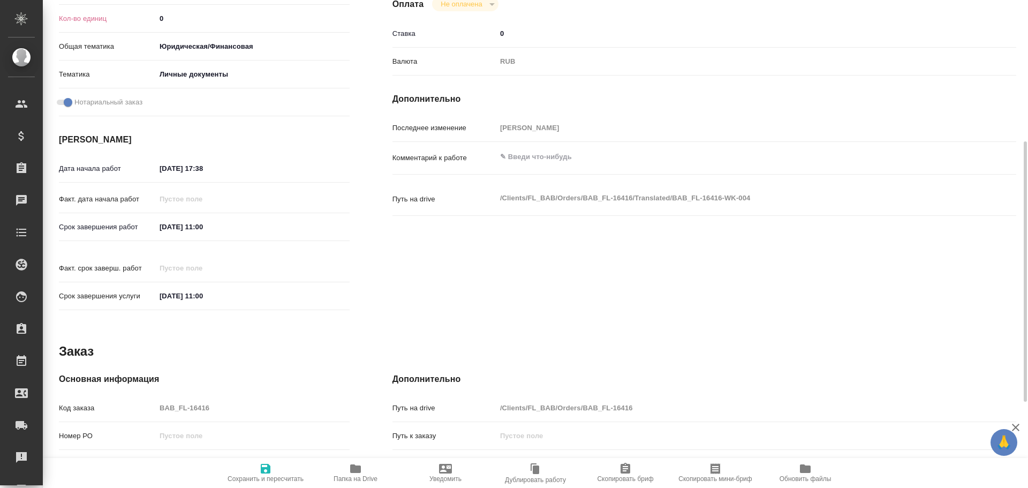
scroll to position [426, 0]
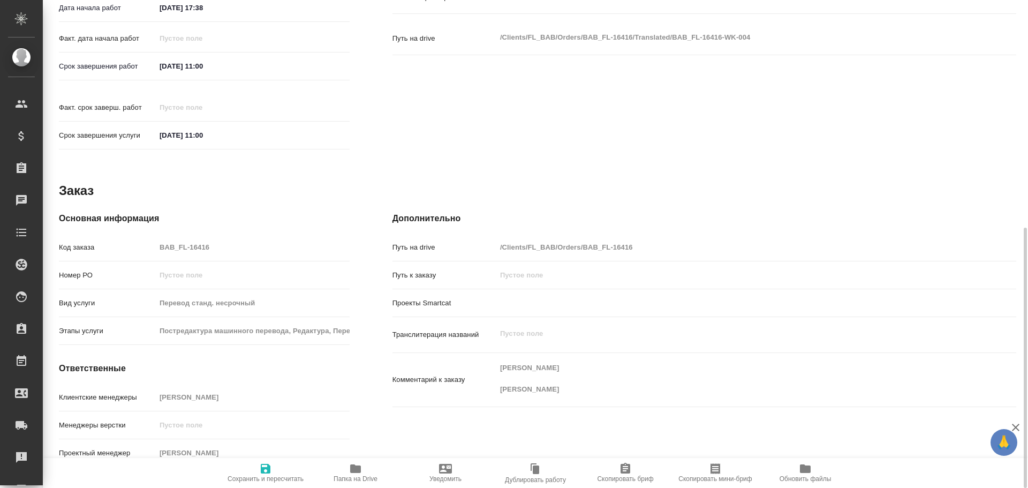
click at [351, 463] on icon "button" at bounding box center [355, 468] width 13 height 13
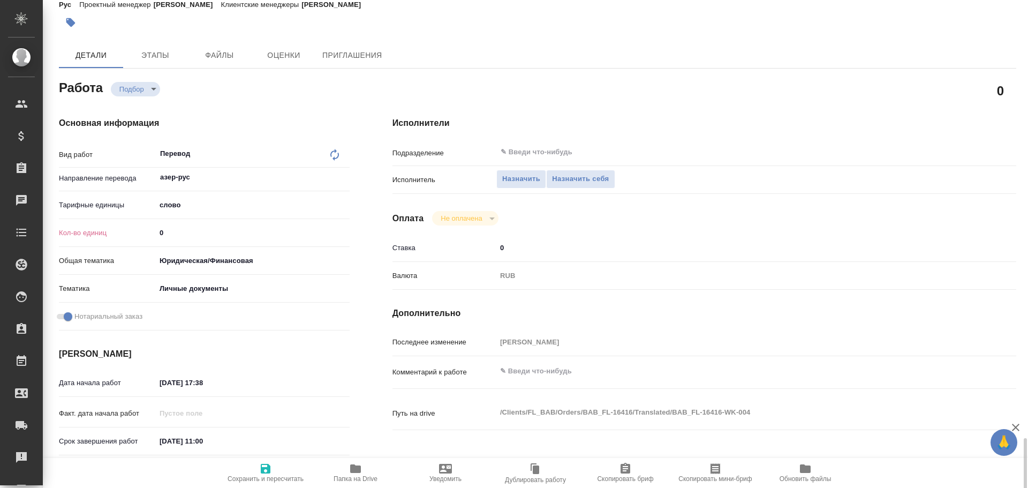
scroll to position [0, 0]
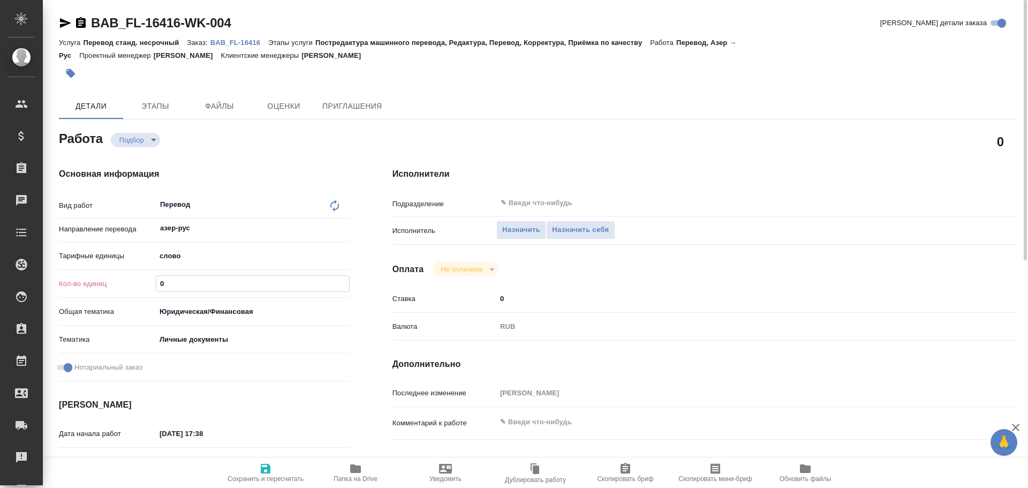
drag, startPoint x: 174, startPoint y: 284, endPoint x: 111, endPoint y: 274, distance: 63.5
click at [117, 278] on div "Кол-во единиц 0" at bounding box center [204, 283] width 291 height 19
type textarea "x"
type input "1"
type textarea "x"
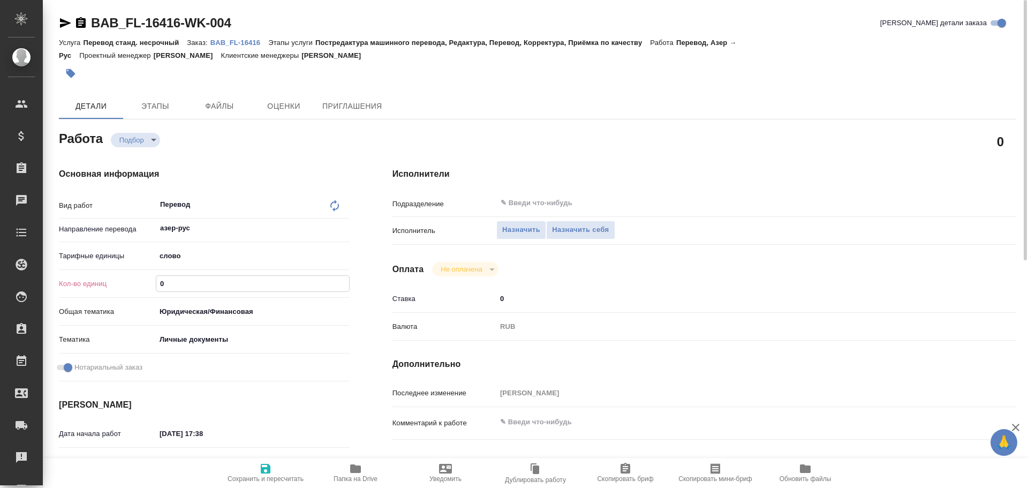
type textarea "x"
type input "10"
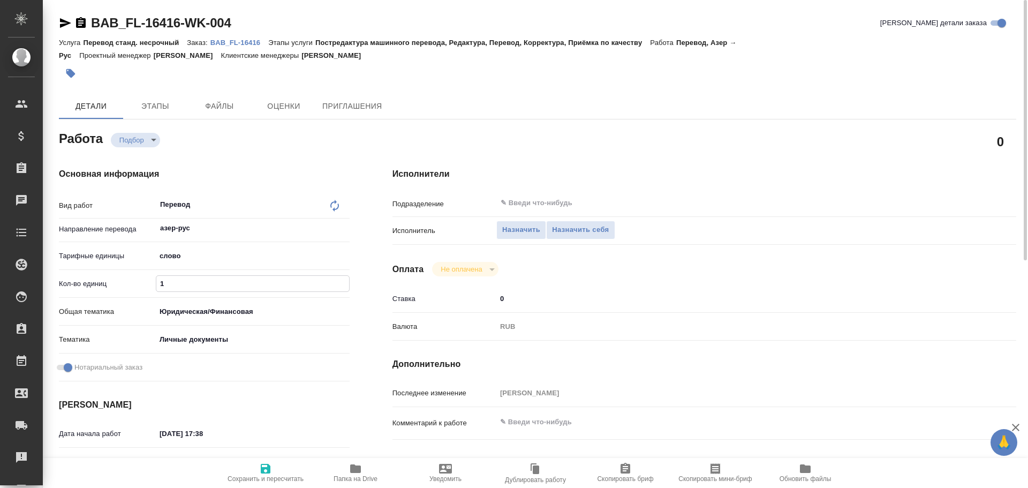
type textarea "x"
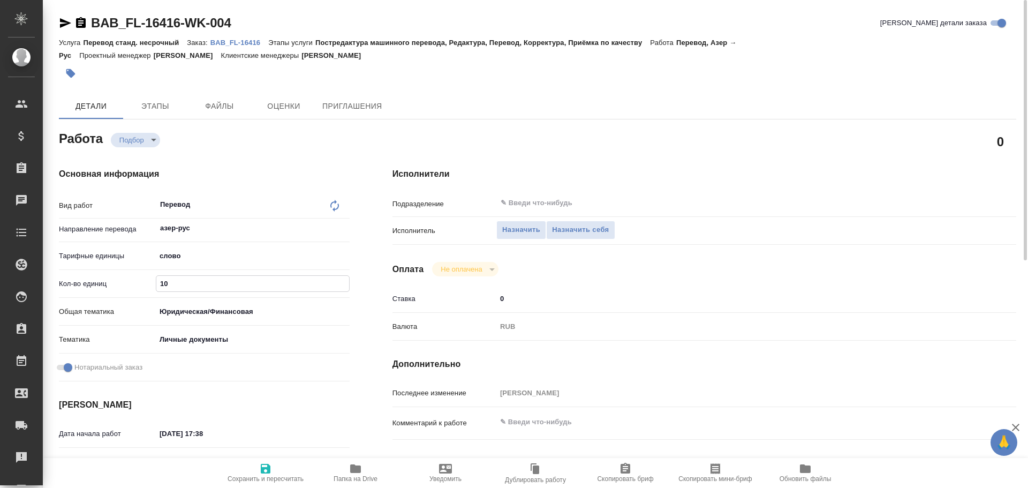
type input "100"
type textarea "x"
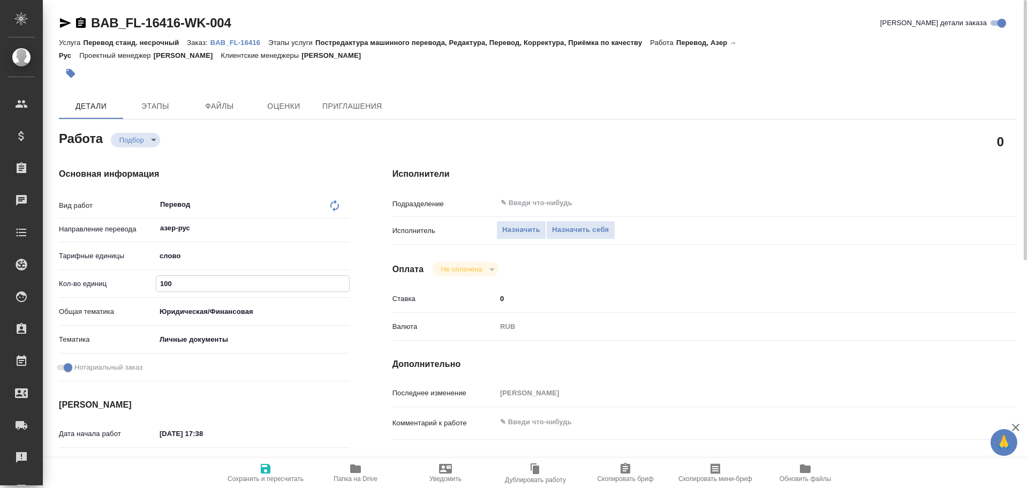
type input "100"
click at [248, 468] on span "Сохранить и пересчитать" at bounding box center [265, 472] width 77 height 20
type textarea "x"
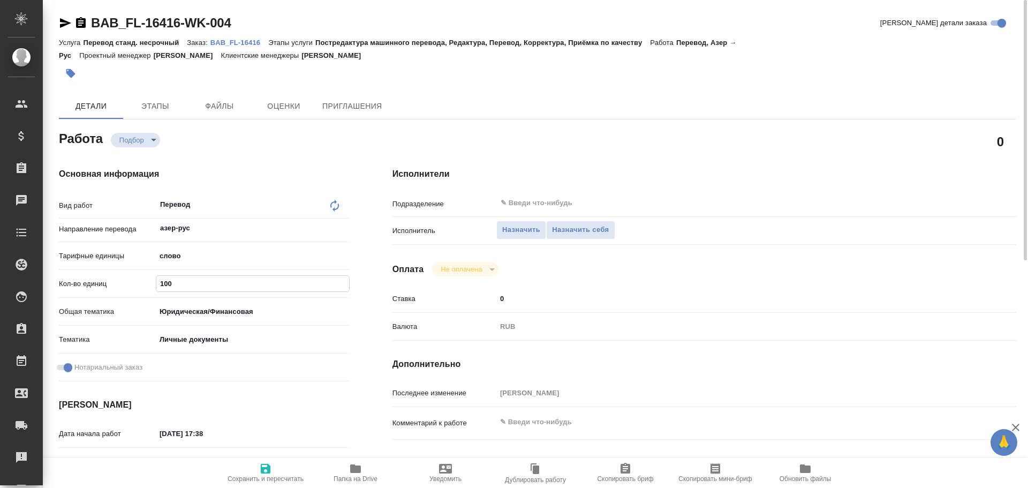
type textarea "x"
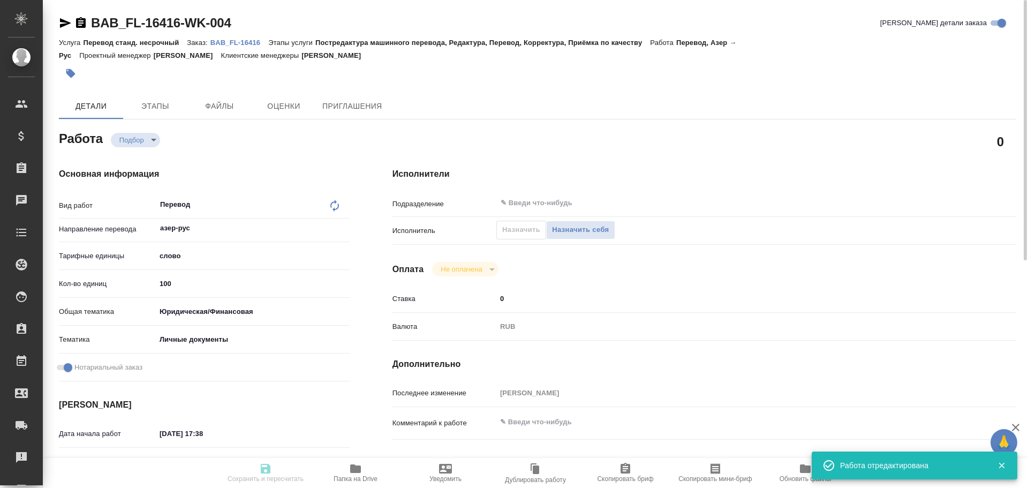
type textarea "x"
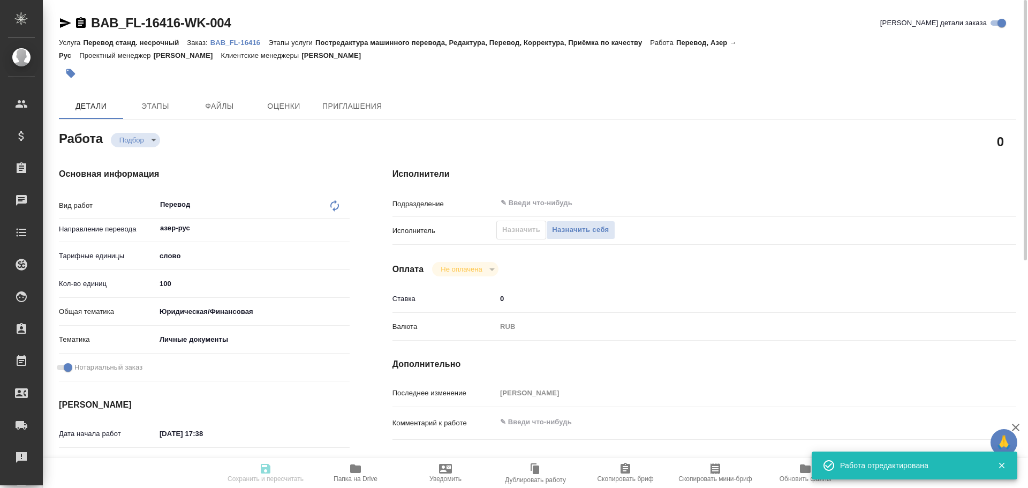
type input "recruiting"
type textarea "Перевод"
type textarea "x"
type input "азер-рус"
type input "5a8b1489cc6b4906c91bfd90"
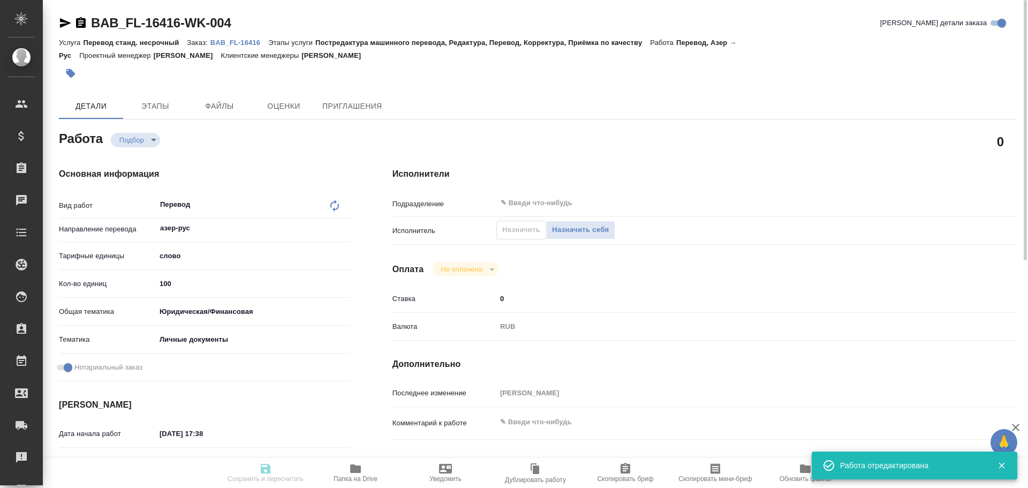
type input "100"
type input "yr-fn"
type input "5a8b8b956a9677013d343cfe"
checkbox input "true"
type input "[DATE] 17:38"
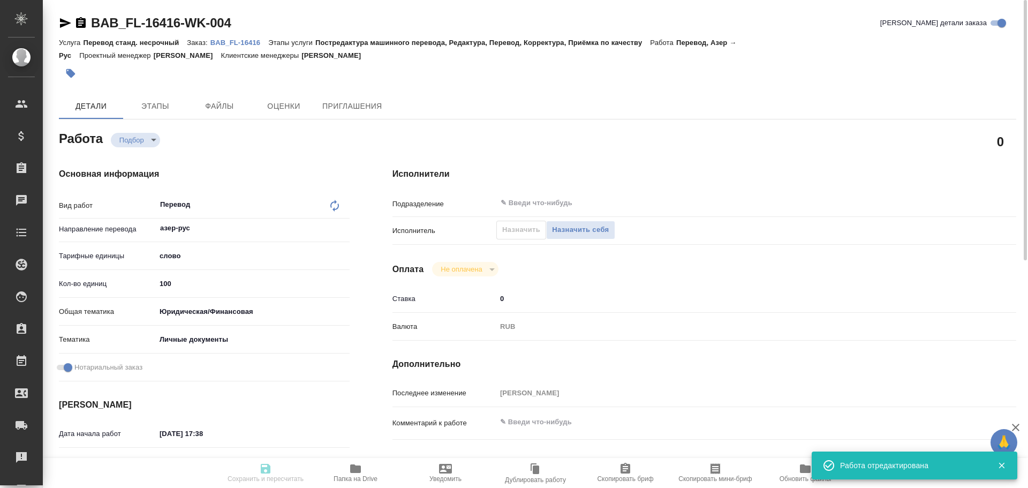
type input "[DATE] 11:00"
type input "notPayed"
type input "0"
type input "RUB"
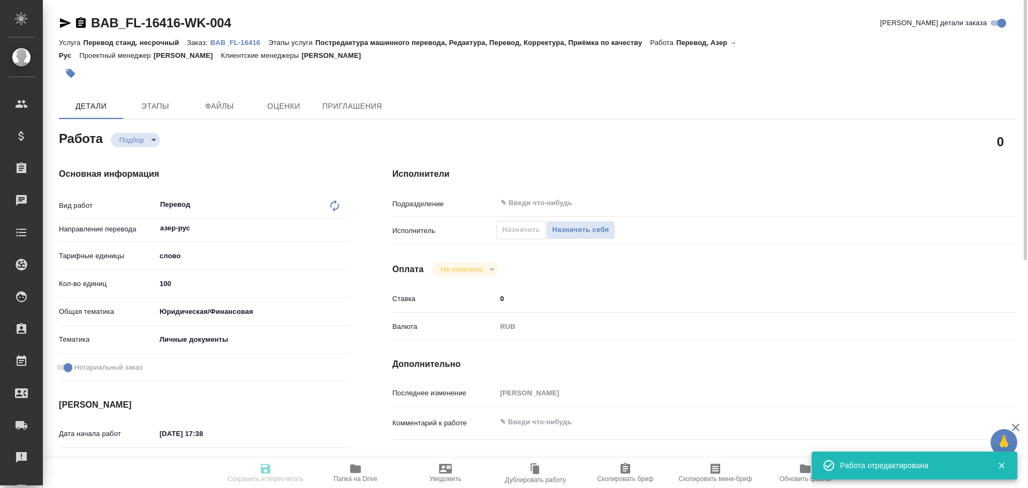
type input "[PERSON_NAME]"
type textarea "x"
type textarea "/Clients/FL_BAB/Orders/BAB_FL-16416/Translated/BAB_FL-16416-WK-004"
type textarea "x"
type input "BAB_FL-16416"
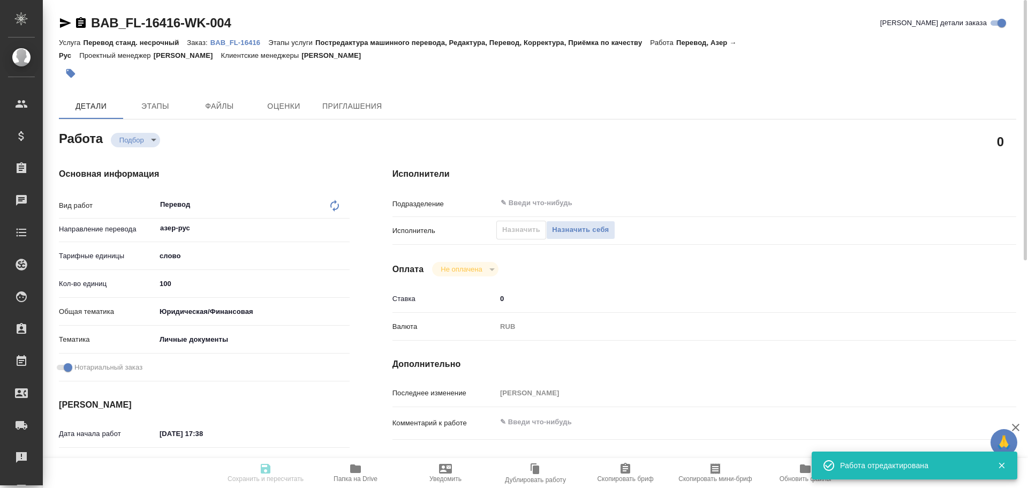
type input "Перевод станд. несрочный"
type input "Постредактура машинного перевода, Редактура, Перевод, Корректура, Приёмка по ка…"
type input "[PERSON_NAME]"
type input "/Clients/FL_BAB/Orders/BAB_FL-16416"
type textarea "x"
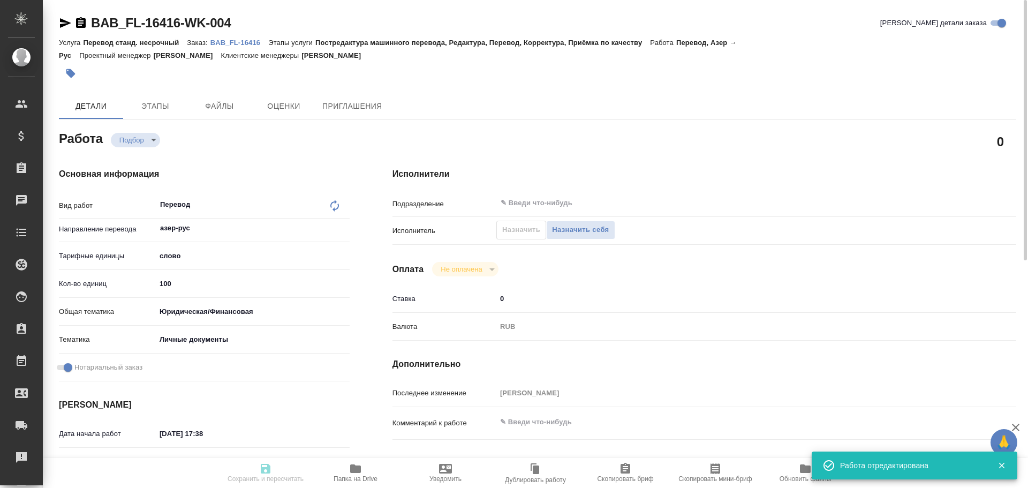
type textarea "[PERSON_NAME] [PERSON_NAME]"
type textarea "x"
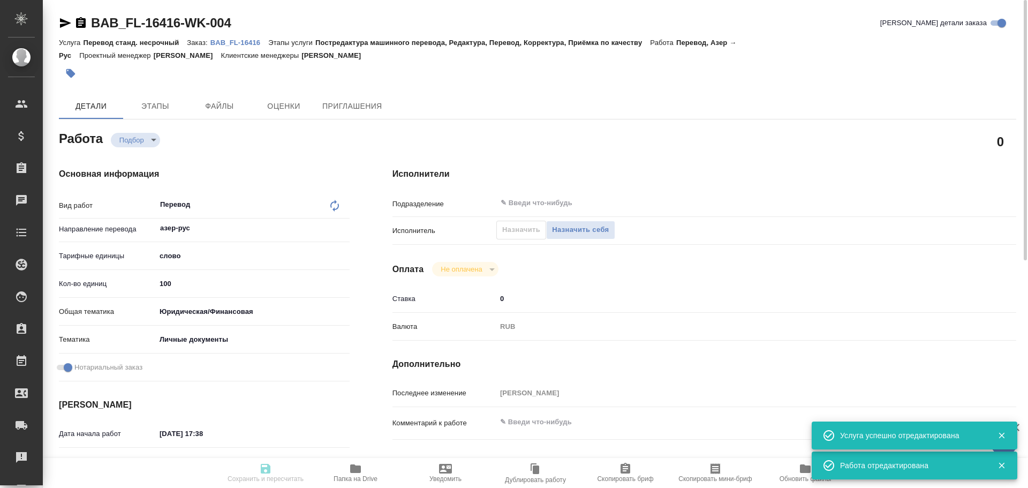
type textarea "x"
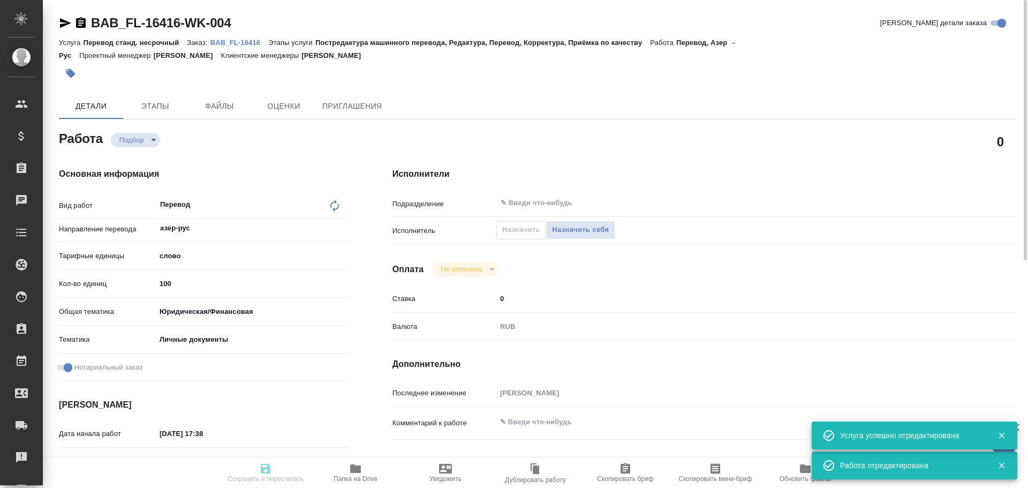
type textarea "x"
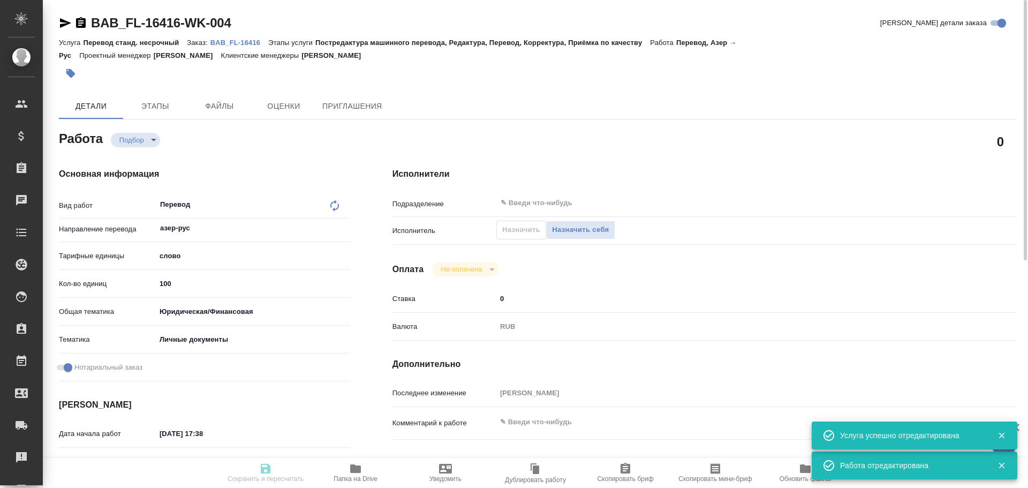
type textarea "x"
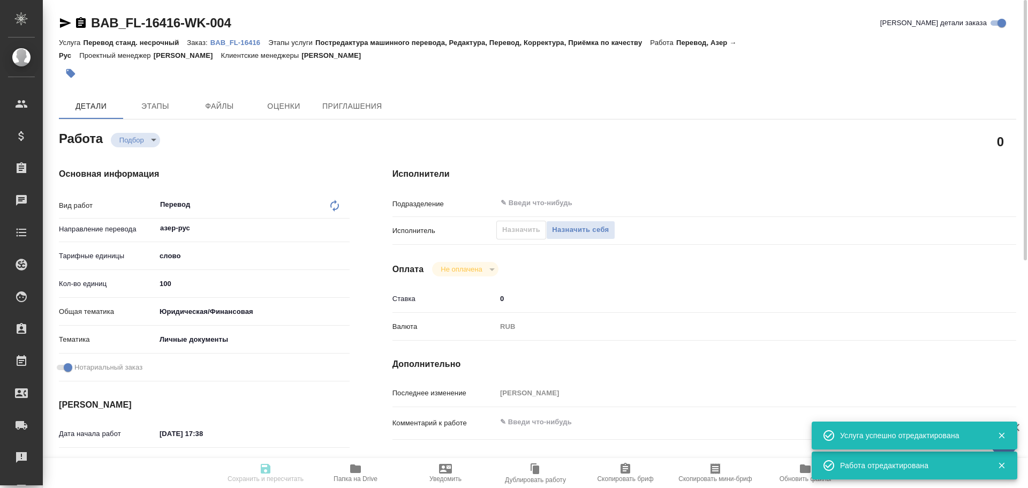
type textarea "x"
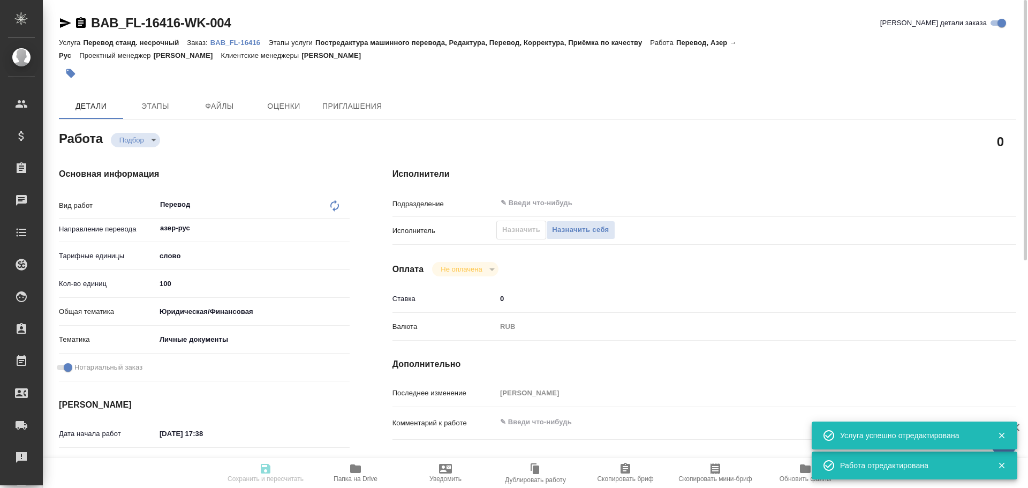
type textarea "x"
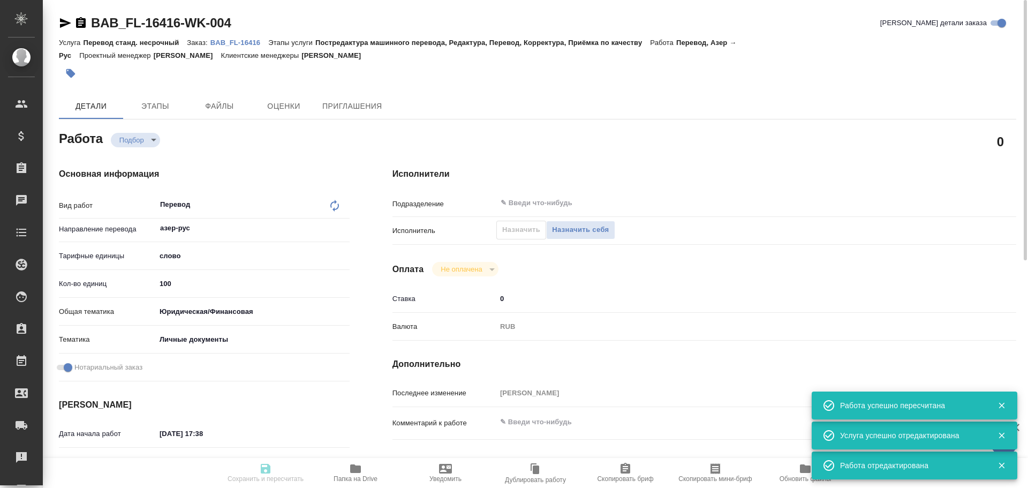
type input "recruiting"
type textarea "Перевод"
type textarea "x"
type input "азер-рус"
type input "5a8b1489cc6b4906c91bfd90"
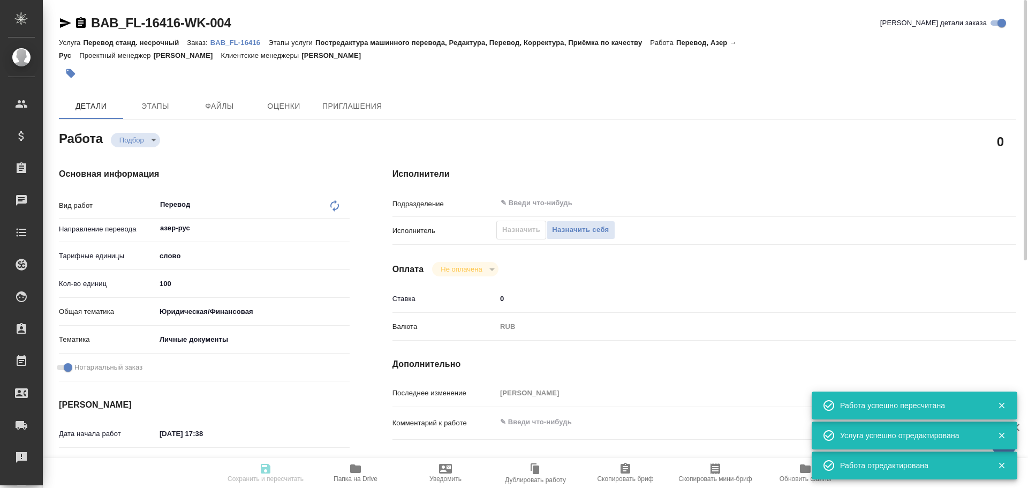
type input "100"
type input "yr-fn"
type input "5a8b8b956a9677013d343cfe"
checkbox input "true"
type input "28.08.2025 17:38"
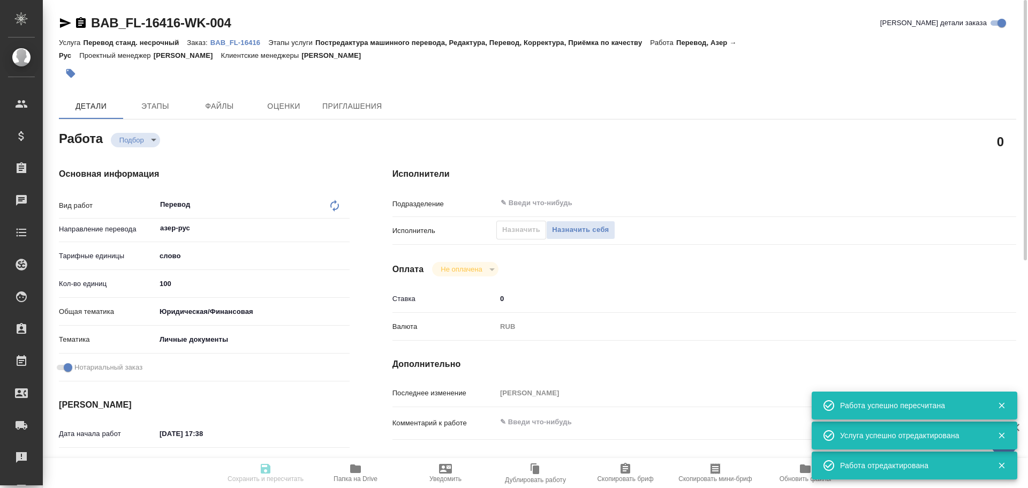
type input "29.08.2025 11:00"
type input "notPayed"
type input "0"
type input "RUB"
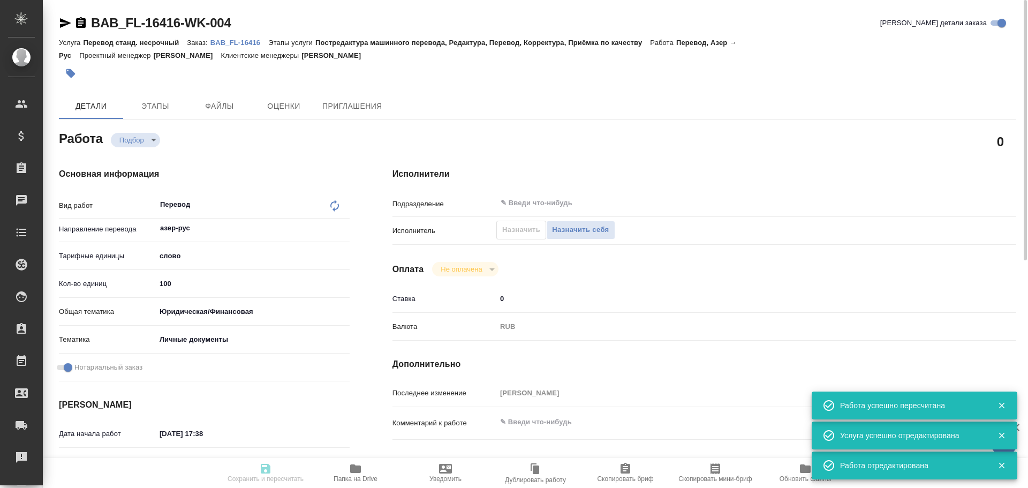
type input "Гусев Александр"
type textarea "x"
type textarea "/Clients/FL_BAB/Orders/BAB_FL-16416/Translated/BAB_FL-16416-WK-004"
type textarea "x"
type input "BAB_FL-16416"
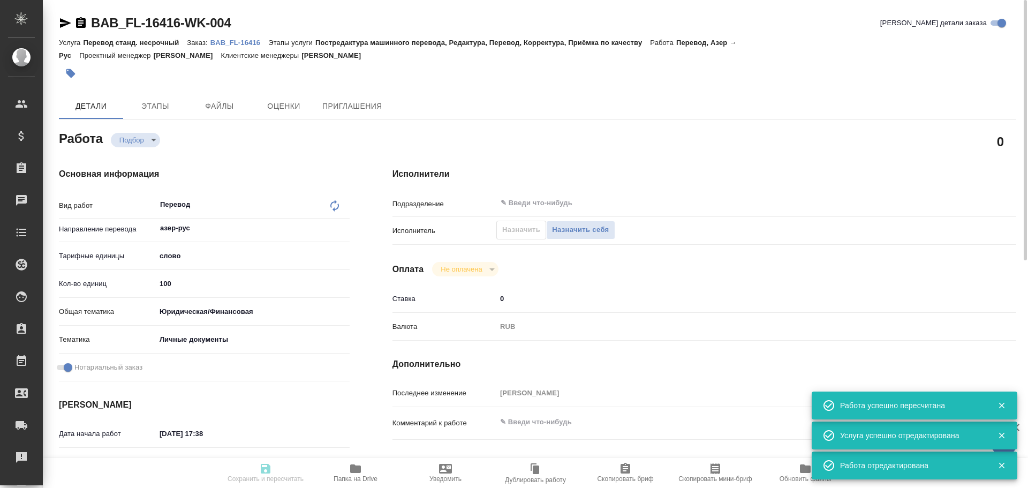
type input "Перевод станд. несрочный"
type input "Постредактура машинного перевода, Редактура, Перевод, Корректура, Приёмка по ка…"
type input "Голубев Дмитрий"
type input "/Clients/FL_BAB/Orders/BAB_FL-16416"
type textarea "x"
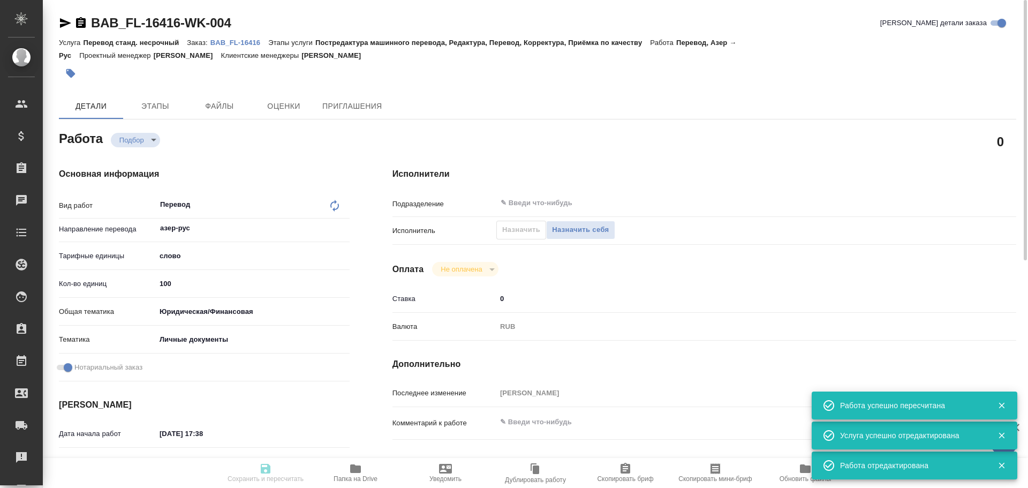
type textarea "Сахарово Алиев Сархан Афган Оглы"
type textarea "x"
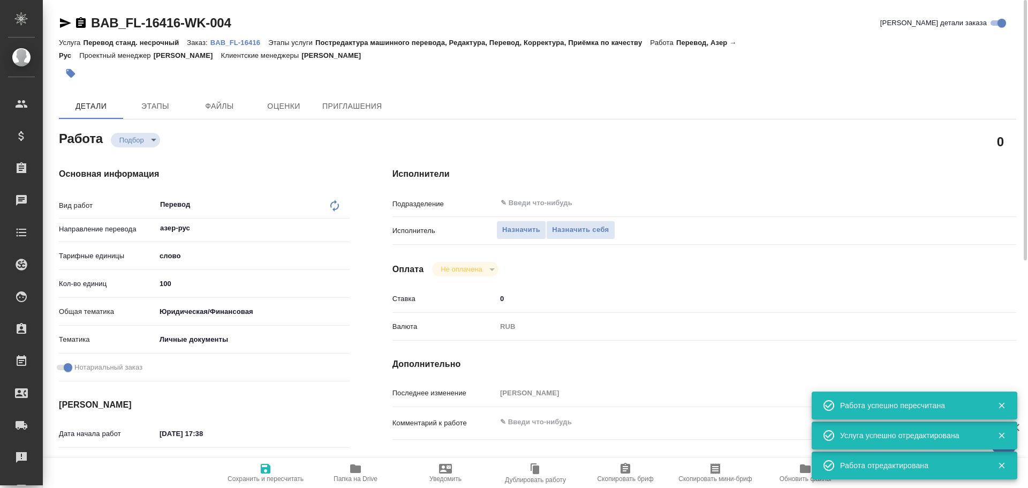
type textarea "x"
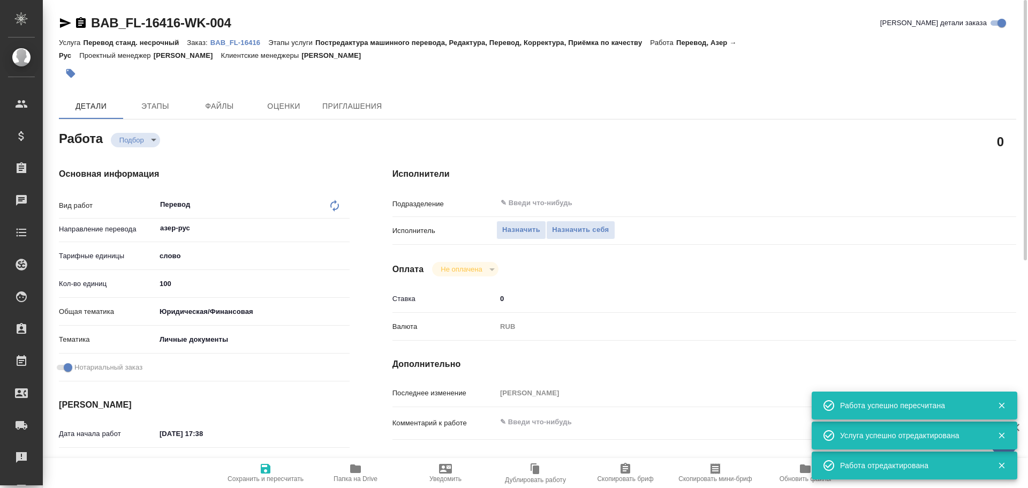
type textarea "x"
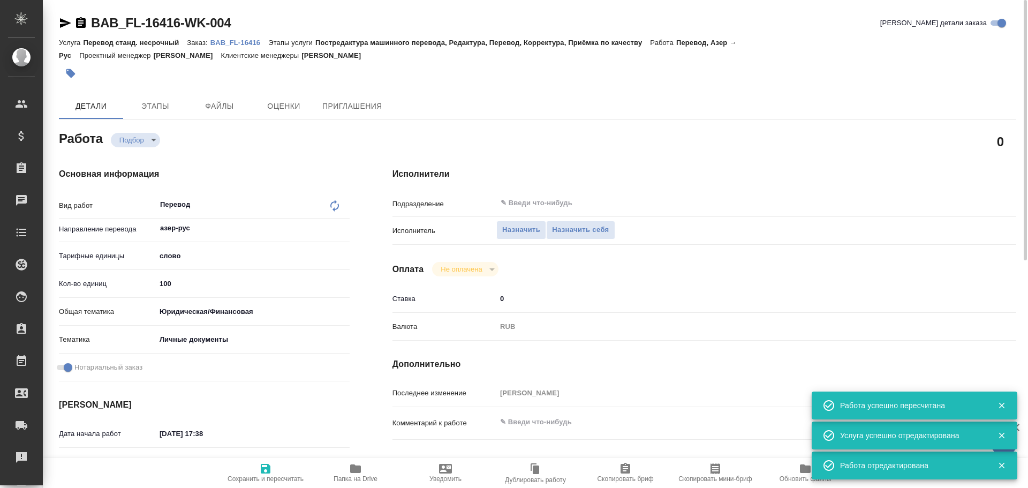
type textarea "x"
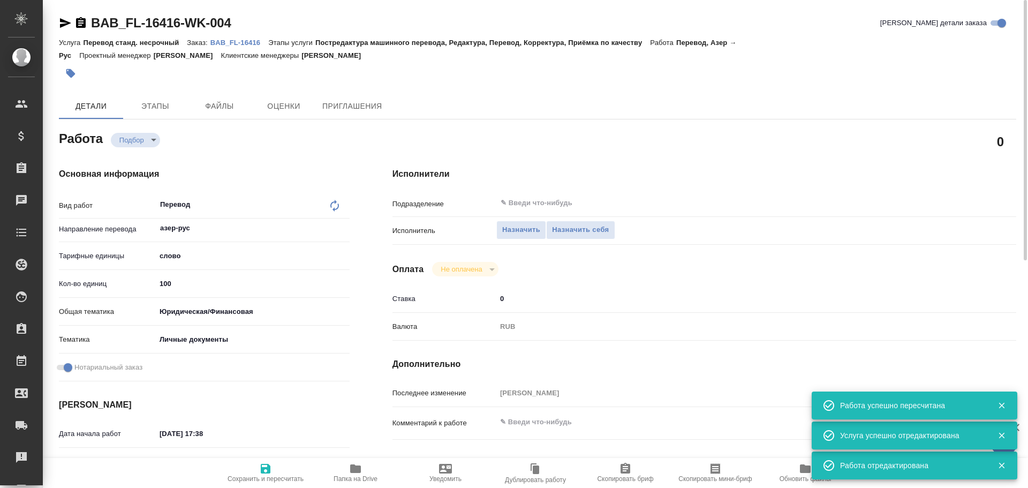
type textarea "x"
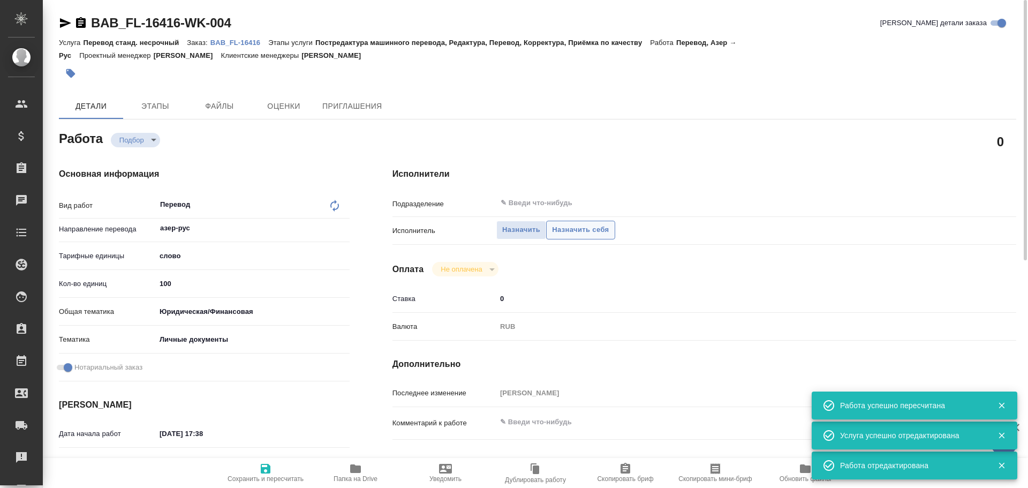
type textarea "x"
click at [585, 232] on span "Назначить себя" at bounding box center [580, 230] width 57 height 12
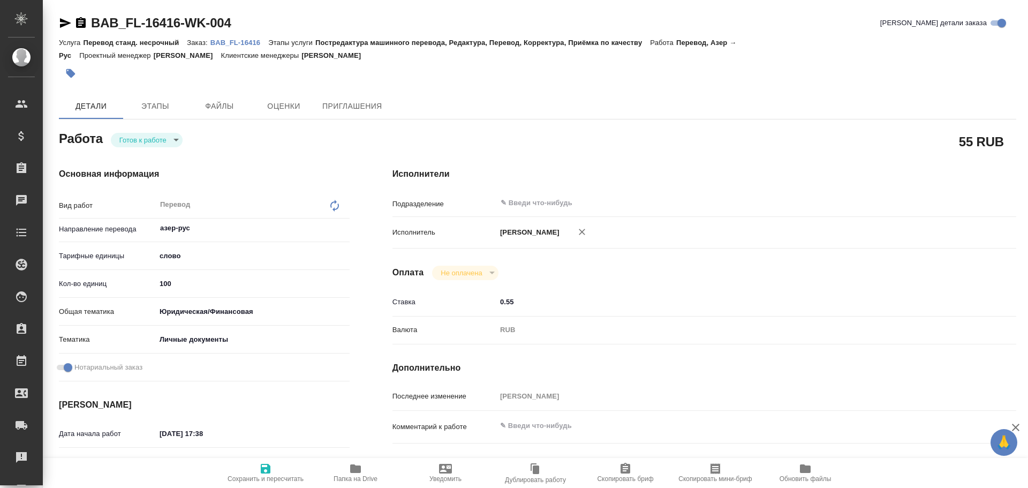
type textarea "x"
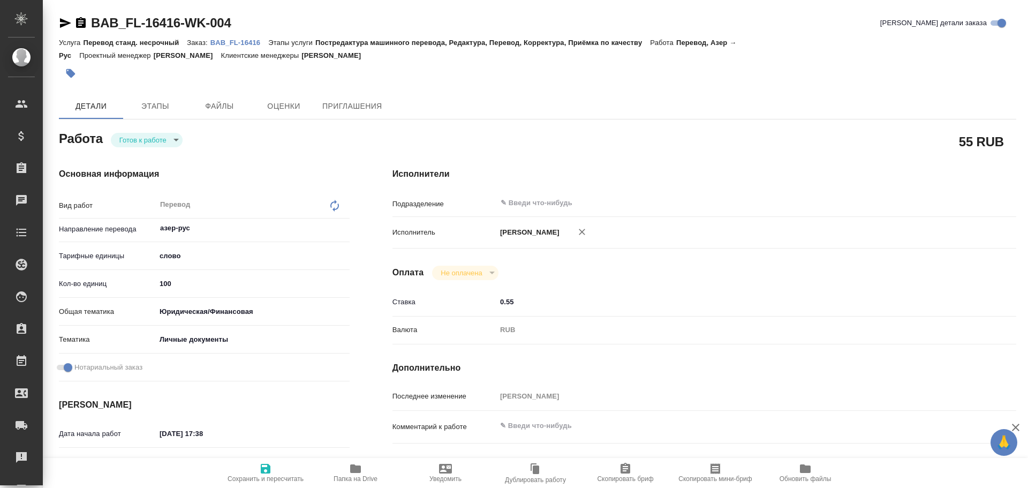
type textarea "x"
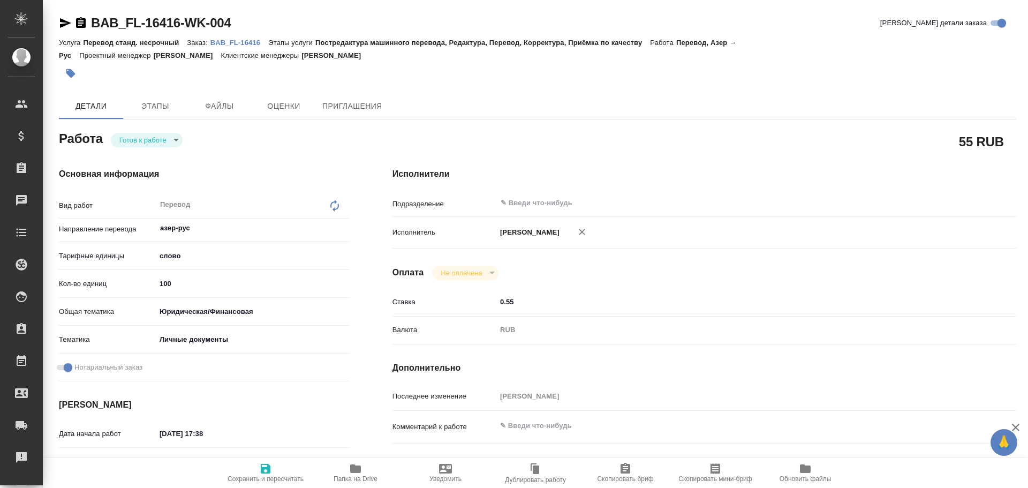
type textarea "x"
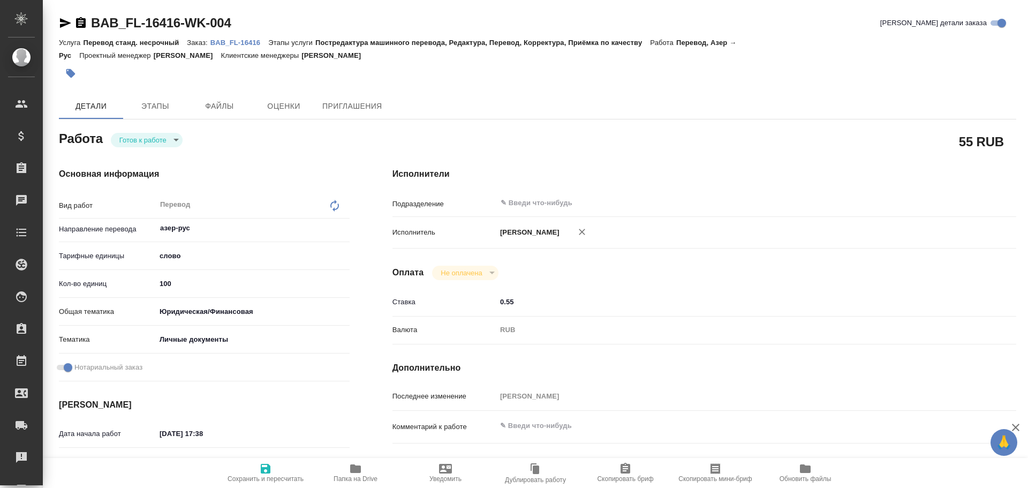
type textarea "x"
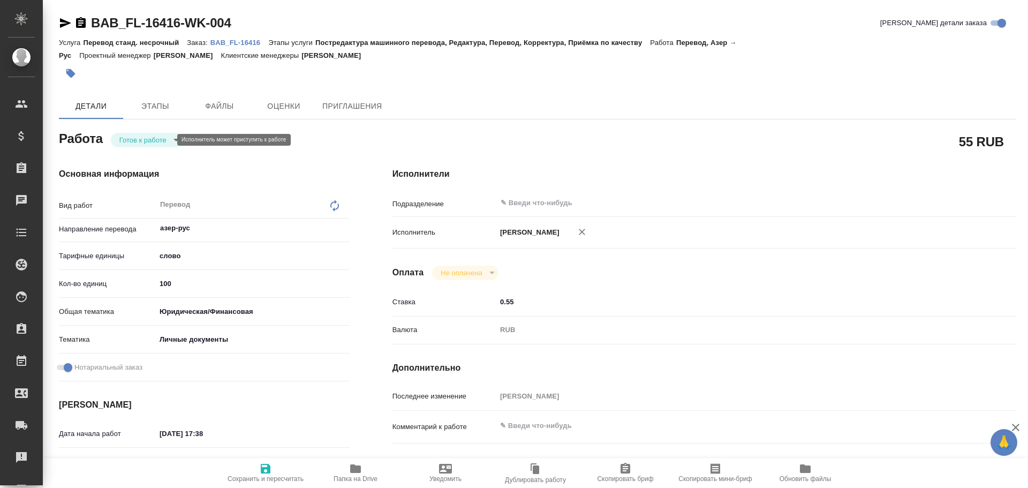
click at [127, 144] on body "🙏 .cls-1 fill:#fff; AWATERA Gusev Alexandr Клиенты Спецификации Заказы Чаты Tod…" at bounding box center [514, 244] width 1028 height 488
type textarea "x"
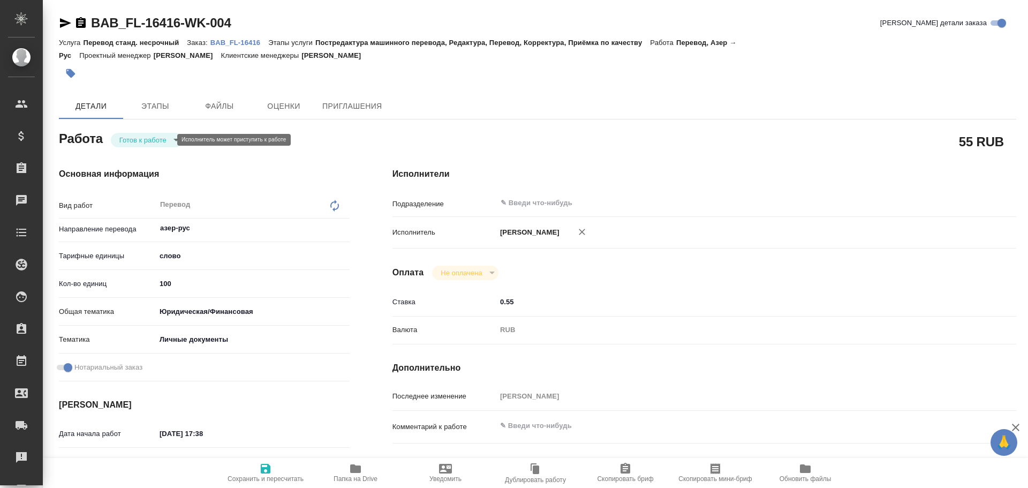
type textarea "x"
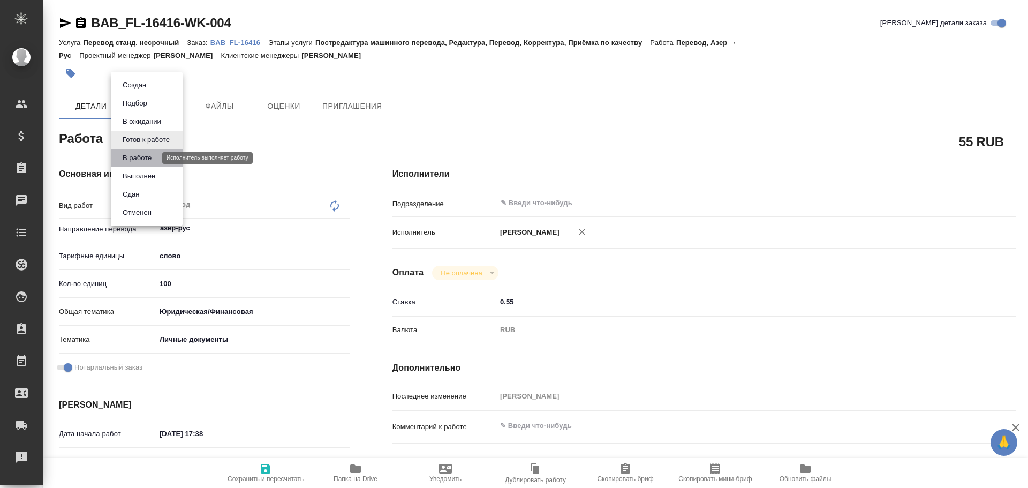
click at [128, 159] on button "В работе" at bounding box center [136, 158] width 35 height 12
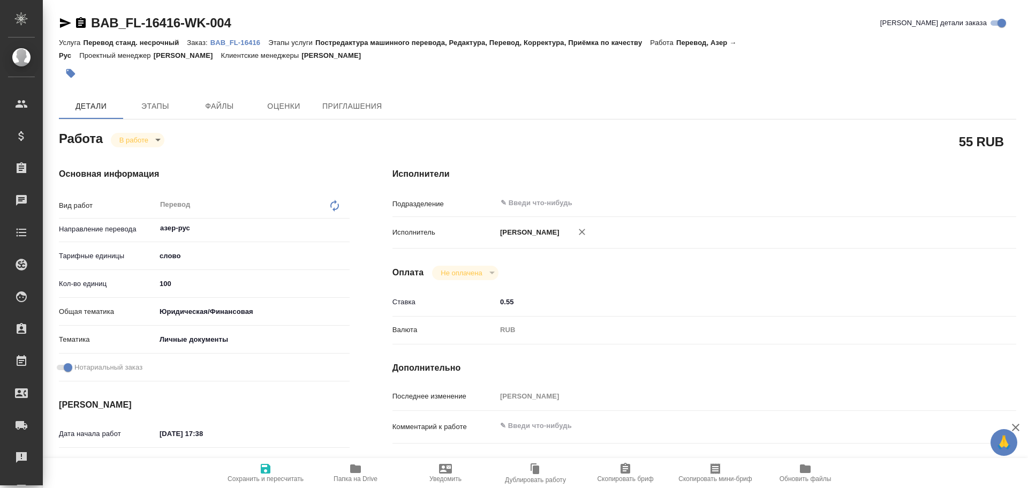
type textarea "x"
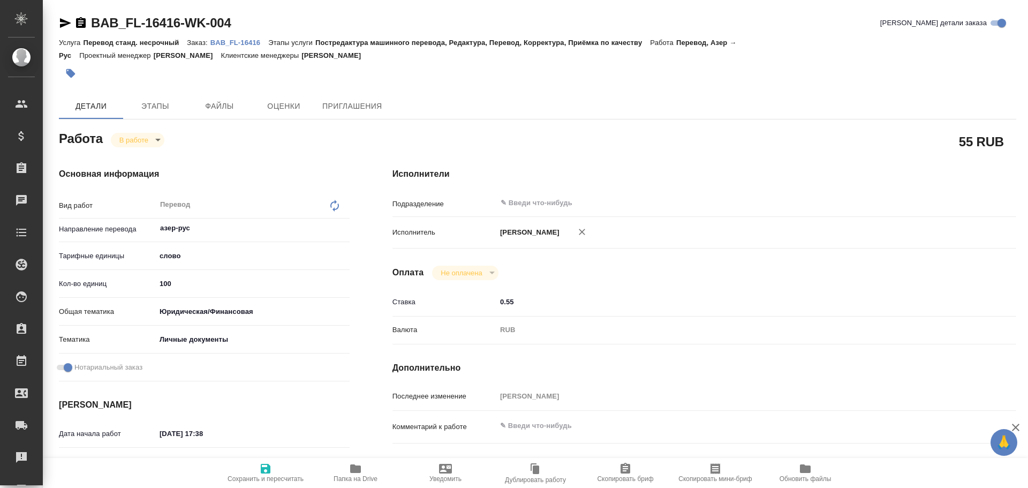
type textarea "x"
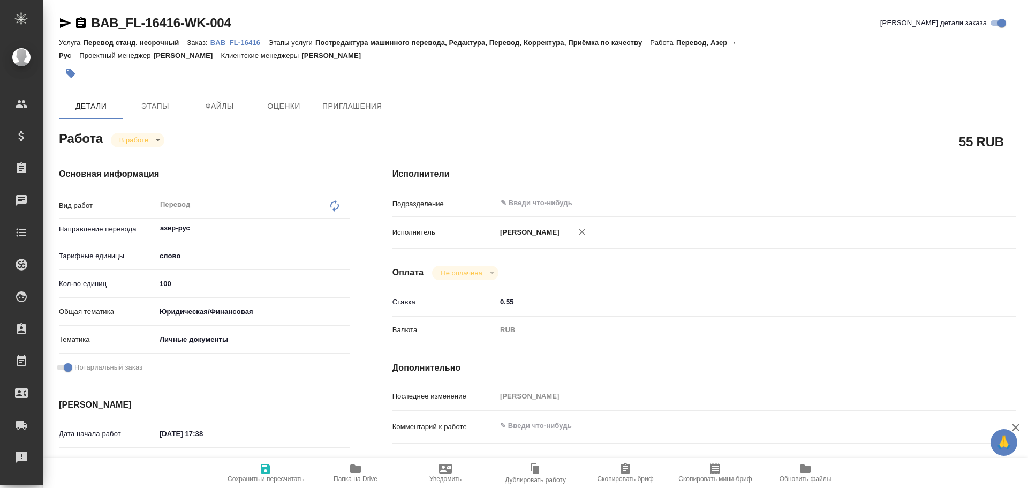
type textarea "x"
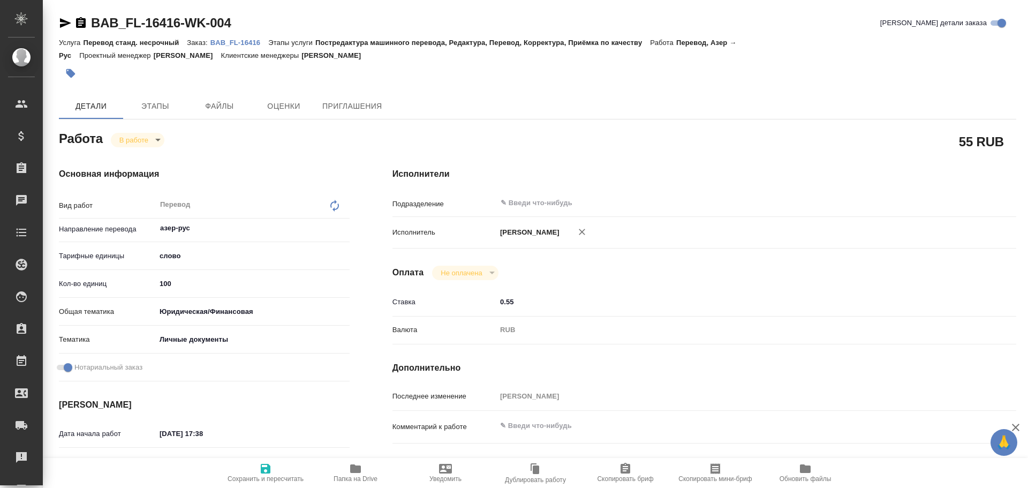
type textarea "x"
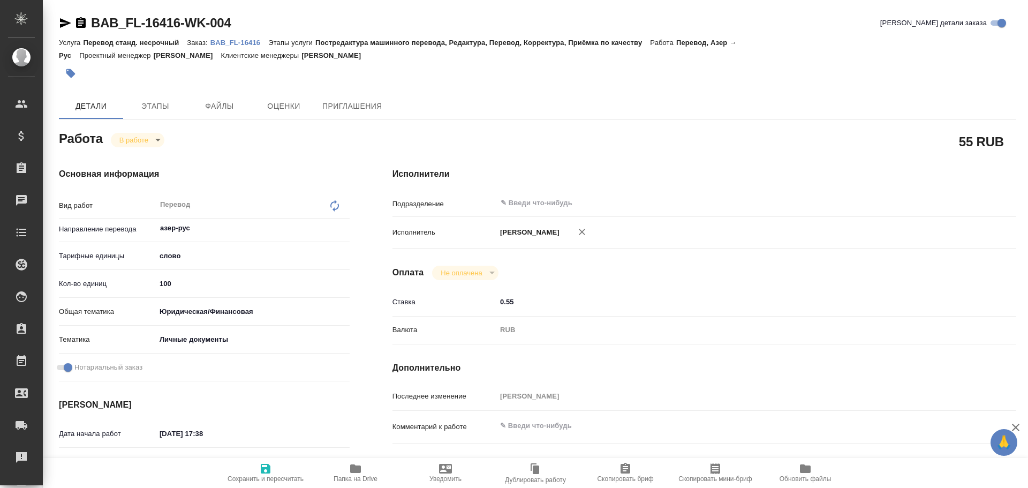
type textarea "x"
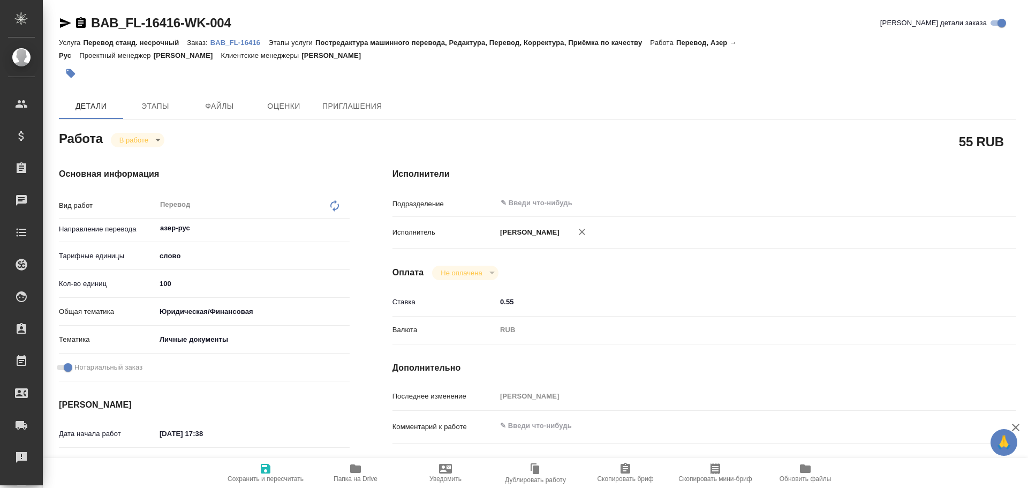
type textarea "x"
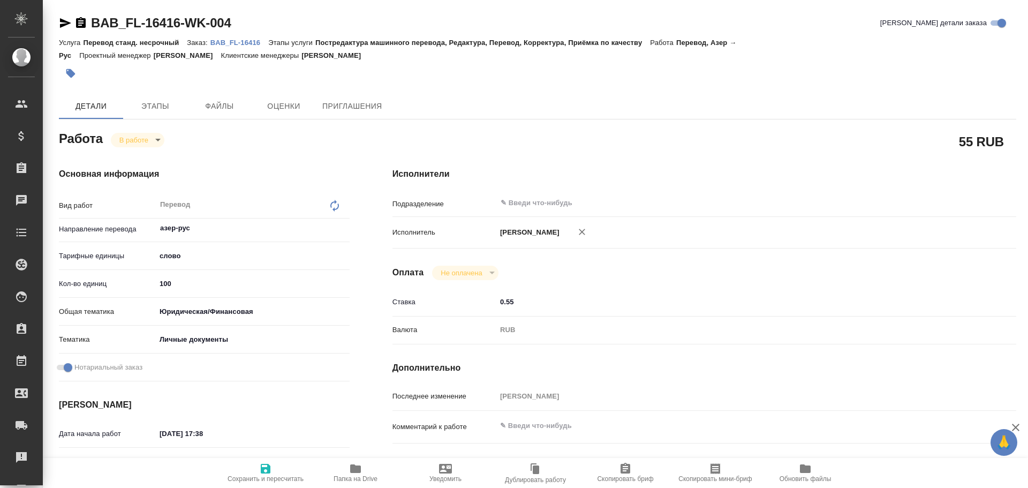
type textarea "x"
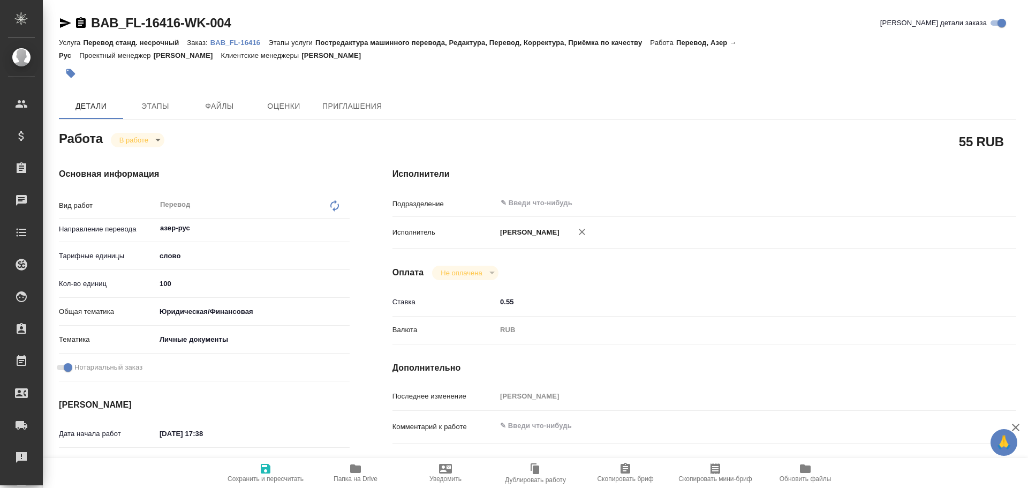
type textarea "x"
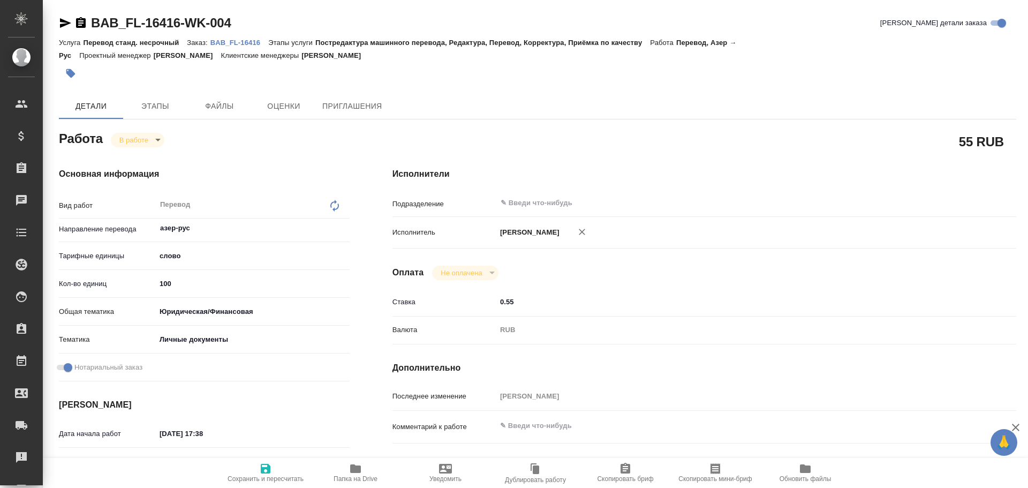
type textarea "x"
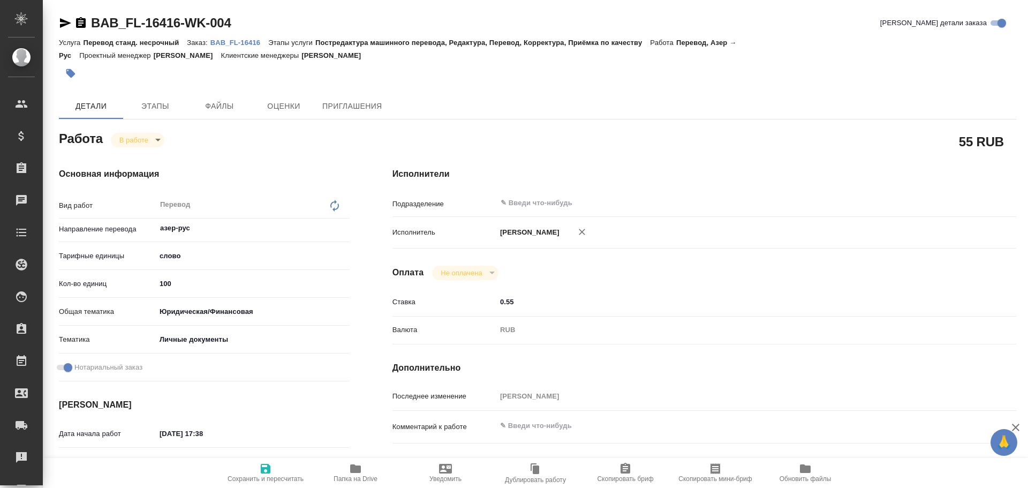
type textarea "x"
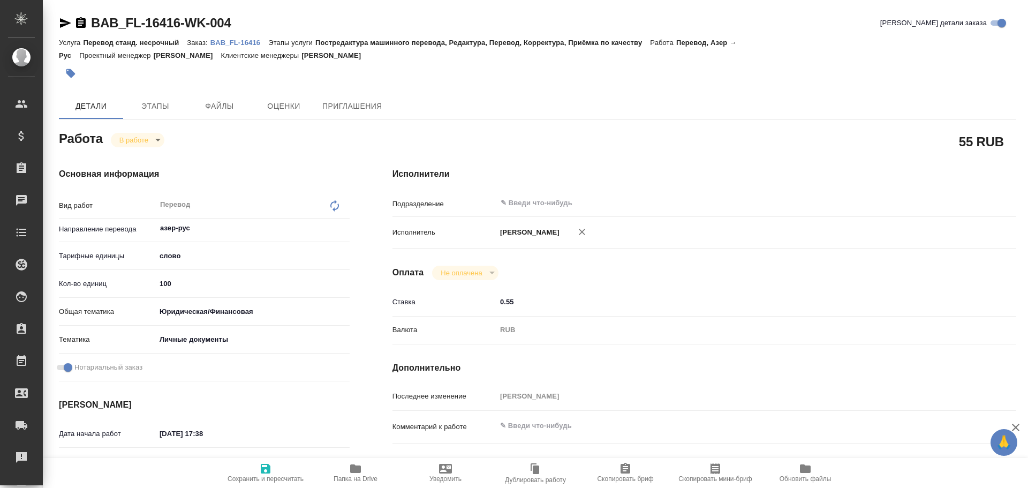
type textarea "x"
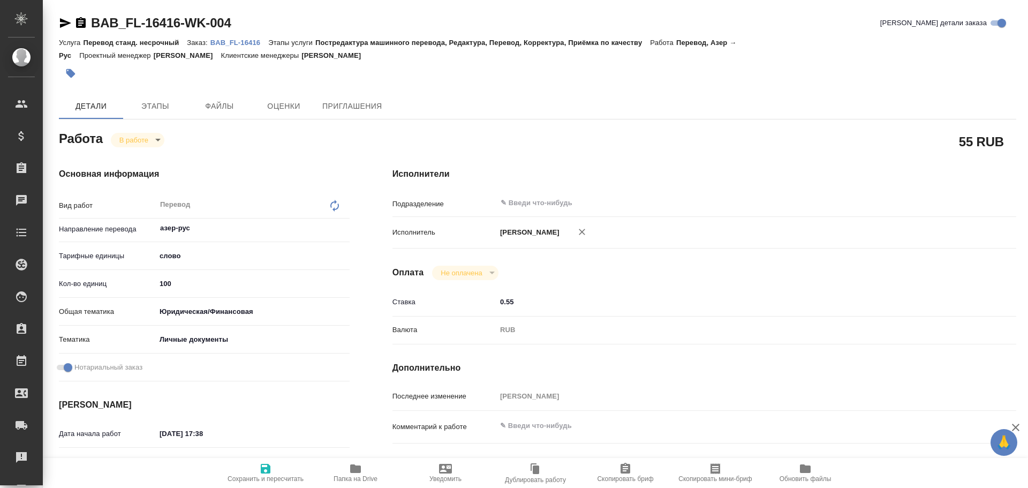
type textarea "x"
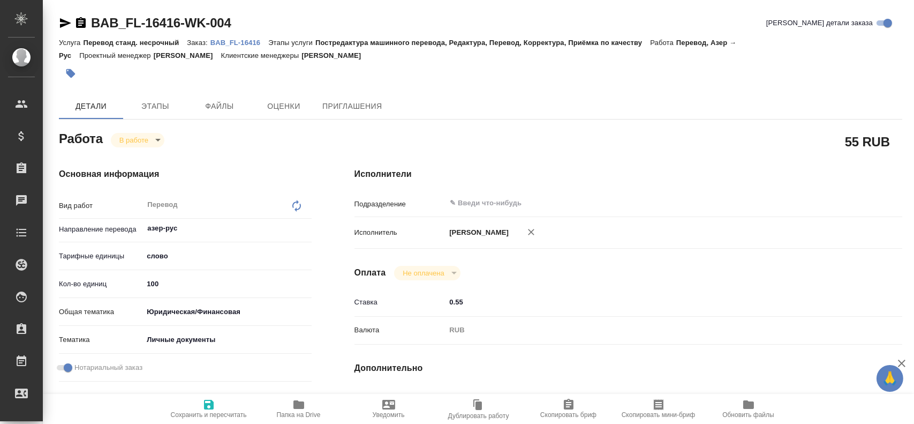
type textarea "x"
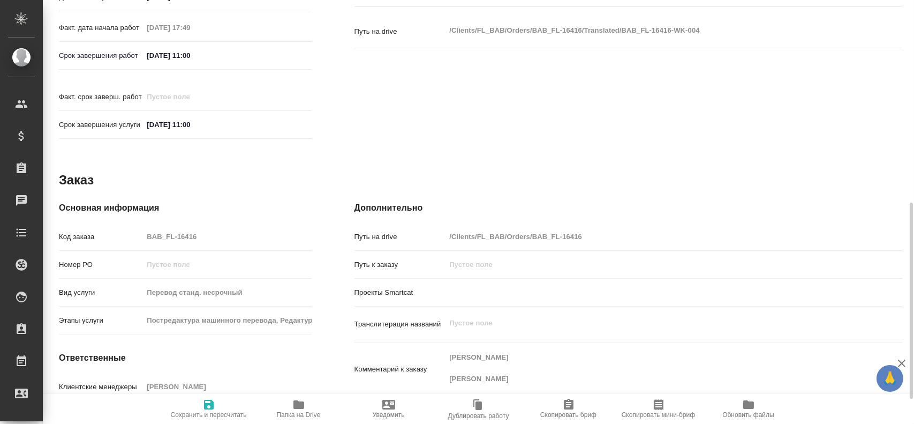
scroll to position [490, 0]
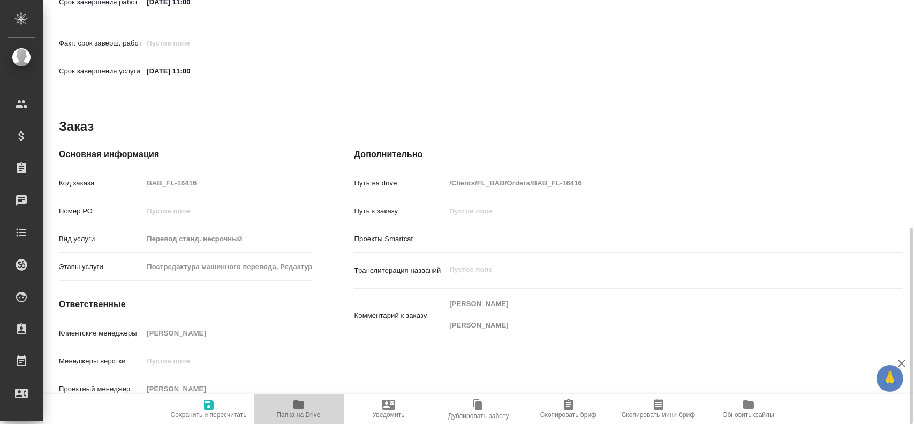
click at [304, 403] on icon "button" at bounding box center [298, 404] width 13 height 13
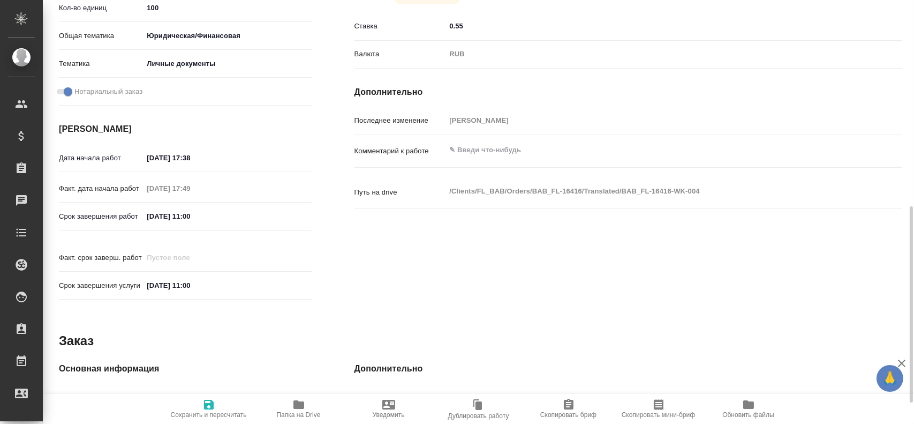
scroll to position [62, 0]
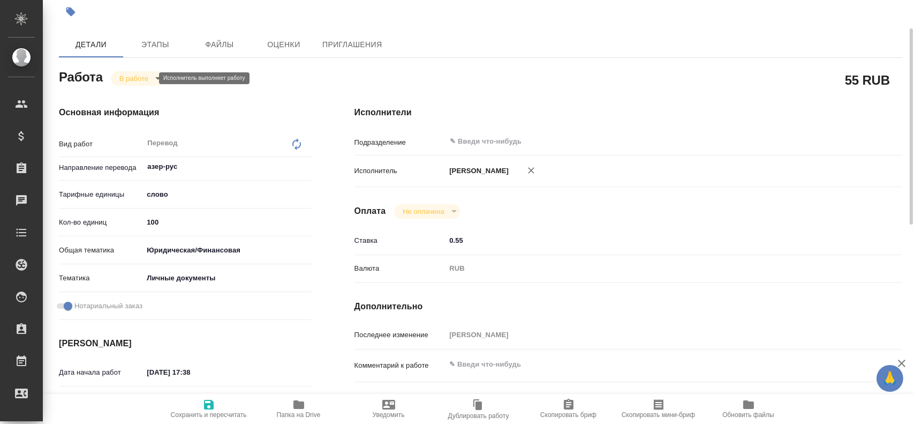
click at [138, 77] on body "🙏 .cls-1 fill:#fff; AWATERA Gusev Alexandr Клиенты Спецификации Заказы 0 Чаты T…" at bounding box center [457, 212] width 914 height 424
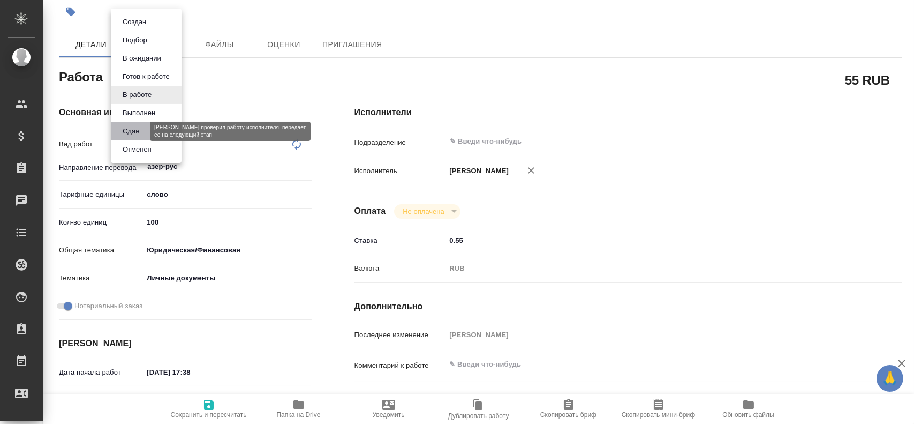
click at [126, 130] on button "Сдан" at bounding box center [130, 131] width 23 height 12
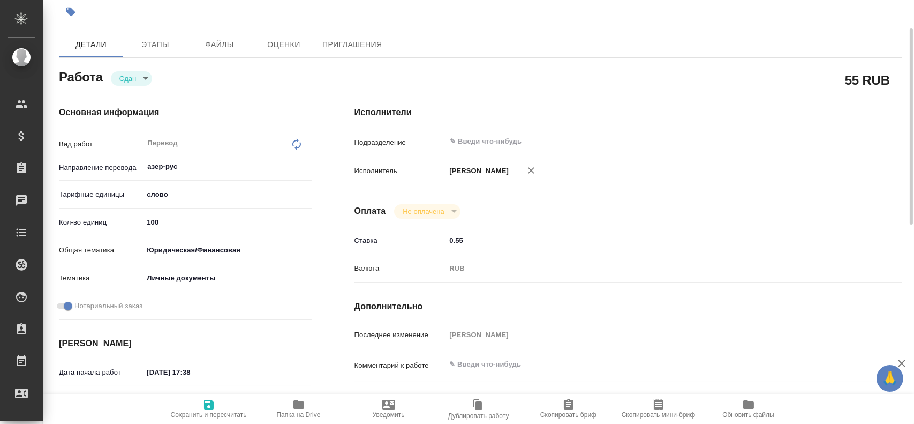
type textarea "x"
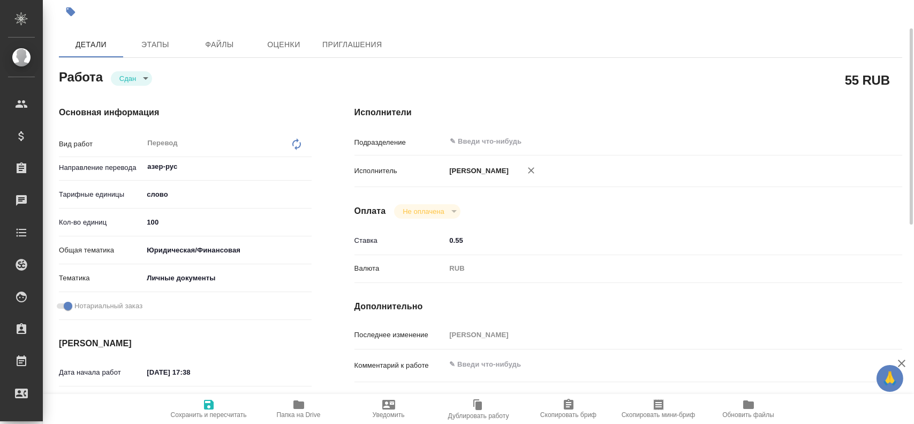
type textarea "x"
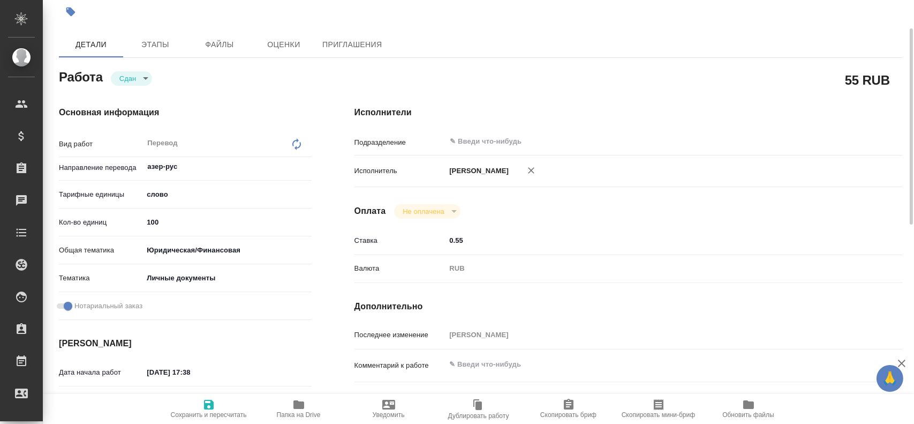
type textarea "x"
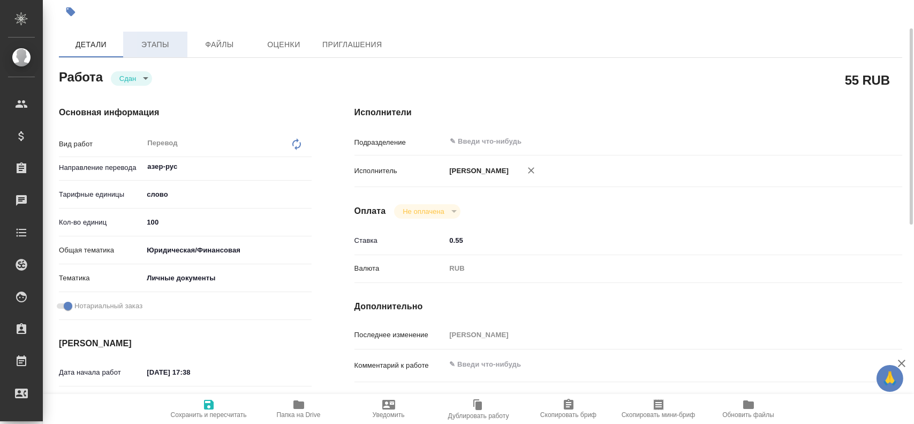
click at [146, 44] on span "Этапы" at bounding box center [155, 44] width 51 height 13
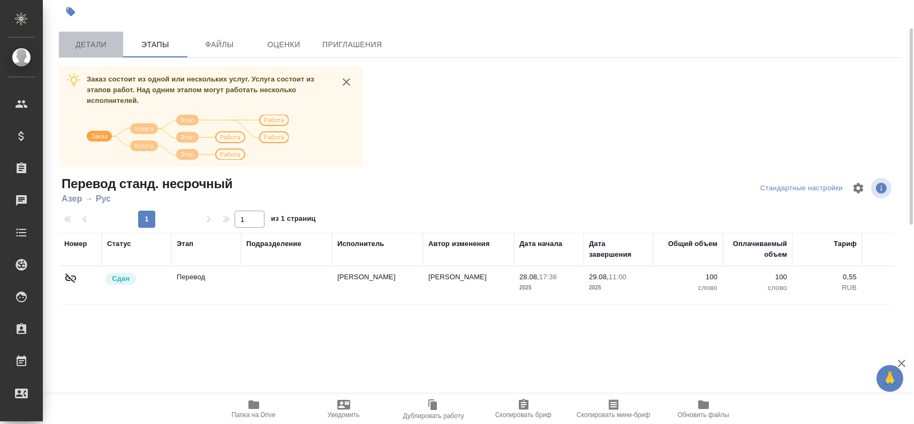
click at [95, 50] on span "Детали" at bounding box center [90, 44] width 51 height 13
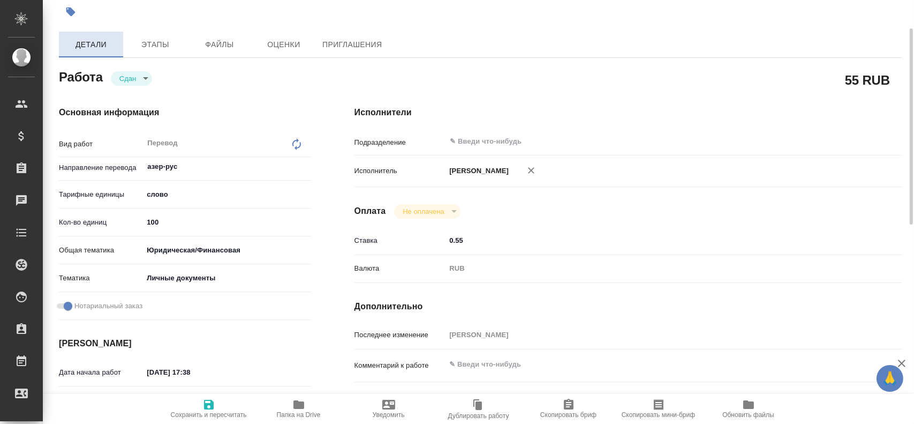
type textarea "x"
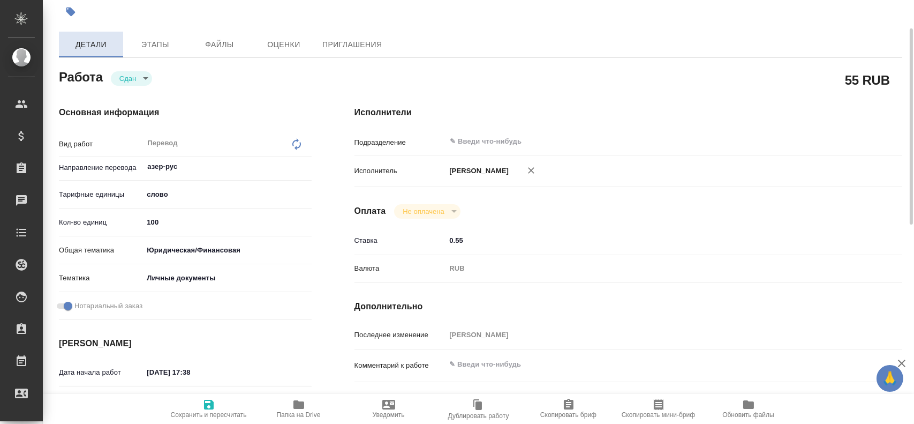
type textarea "x"
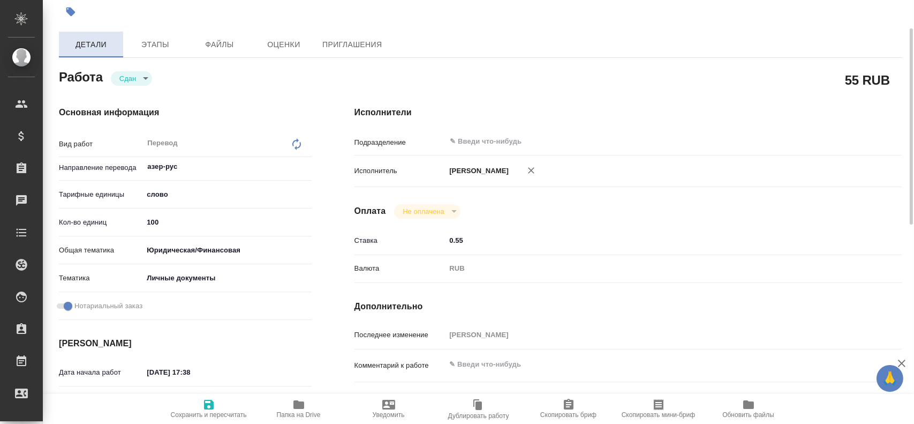
type textarea "x"
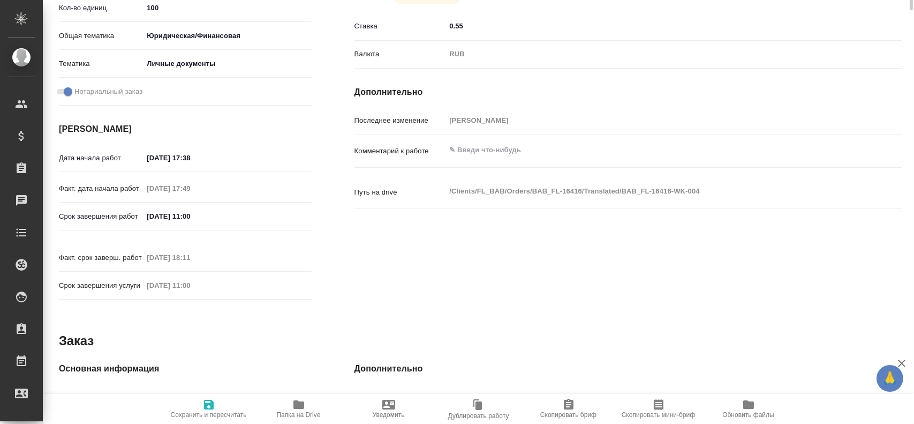
type textarea "x"
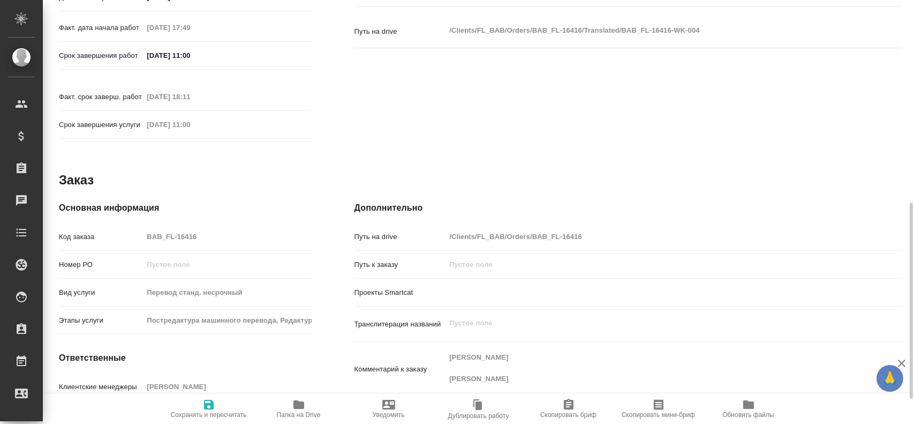
scroll to position [490, 0]
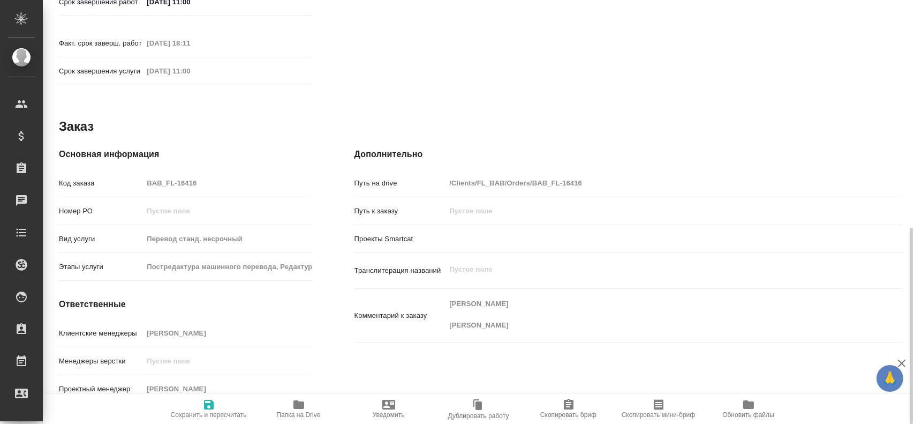
type textarea "x"
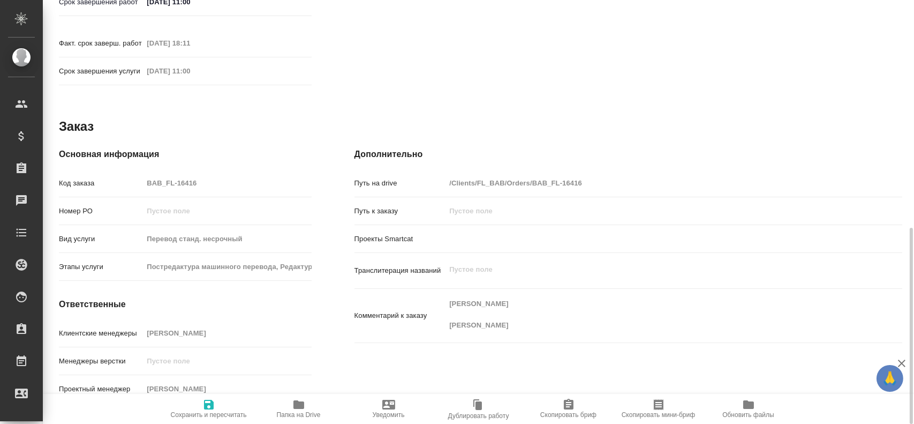
type textarea "x"
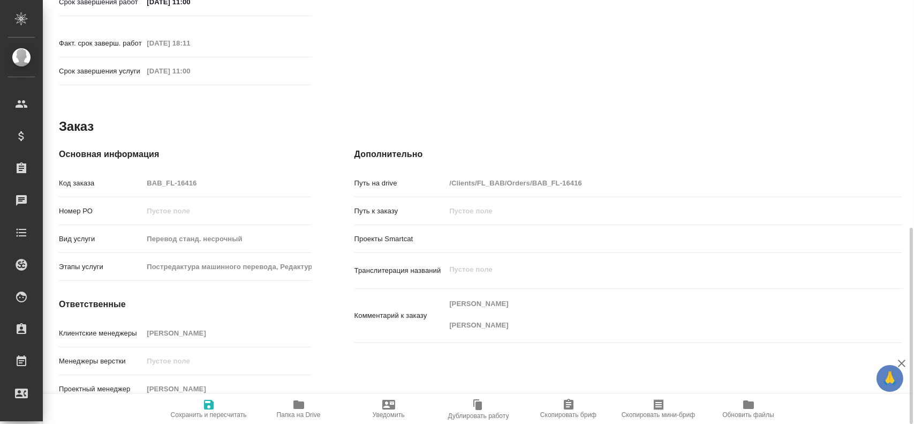
click at [123, 174] on div "Код заказа BAB_FL-16416" at bounding box center [185, 183] width 253 height 19
type textarea "x"
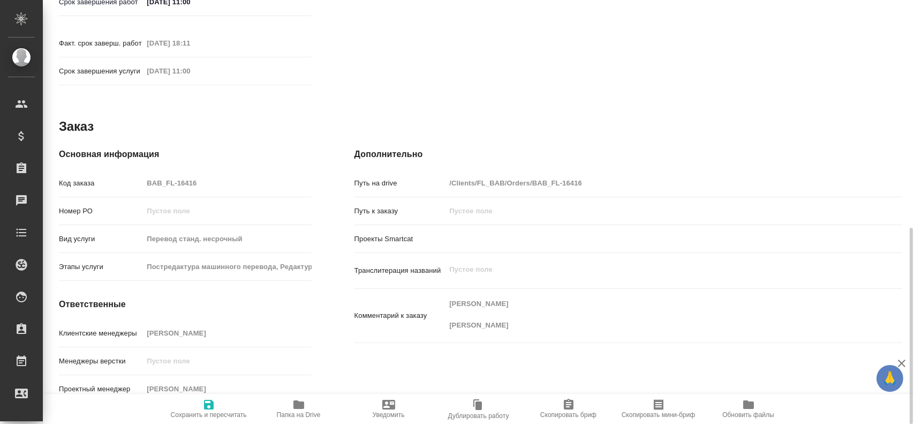
type textarea "x"
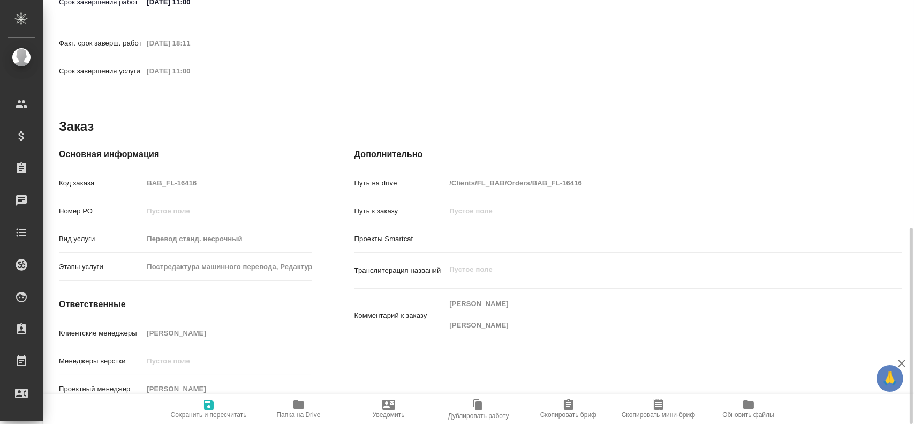
type textarea "x"
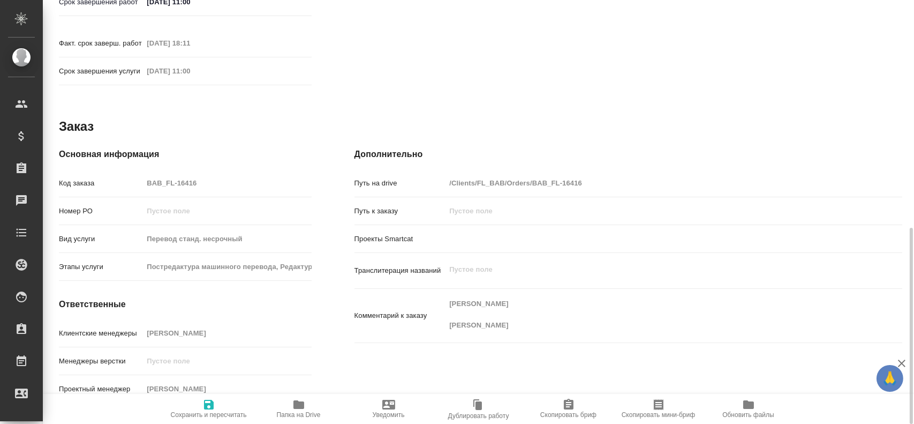
type textarea "x"
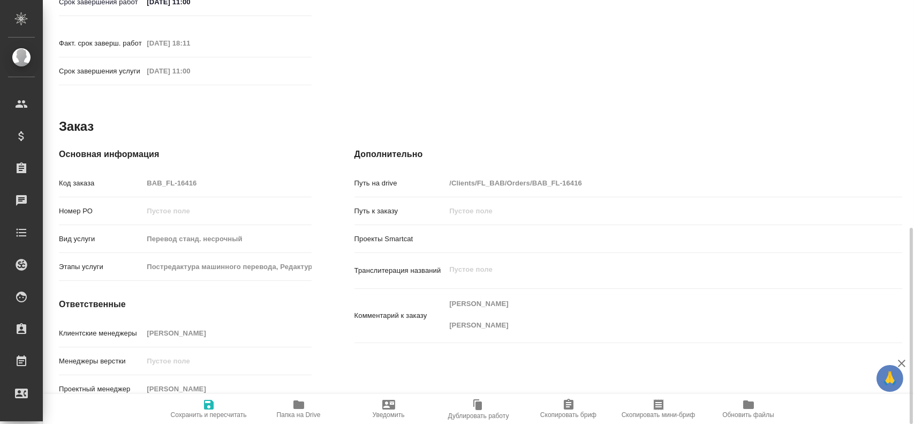
type textarea "x"
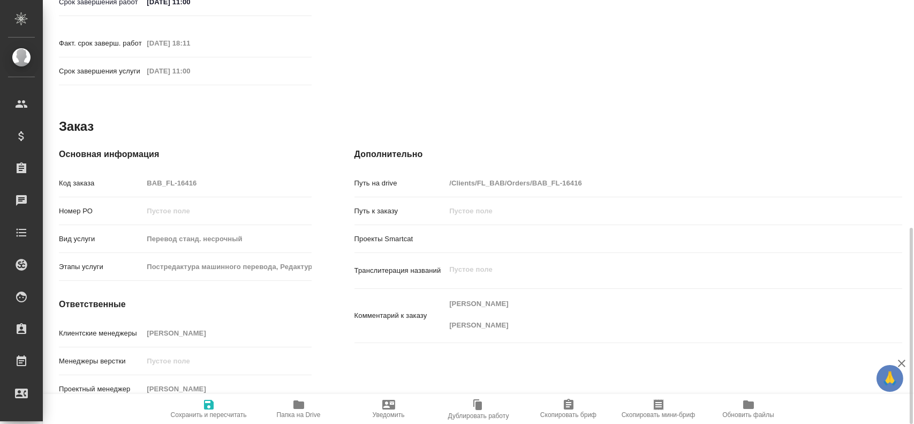
type textarea "x"
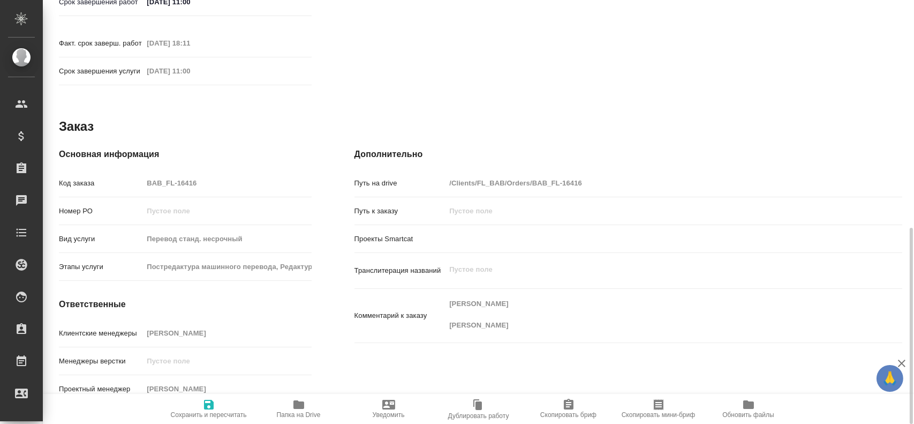
type textarea "x"
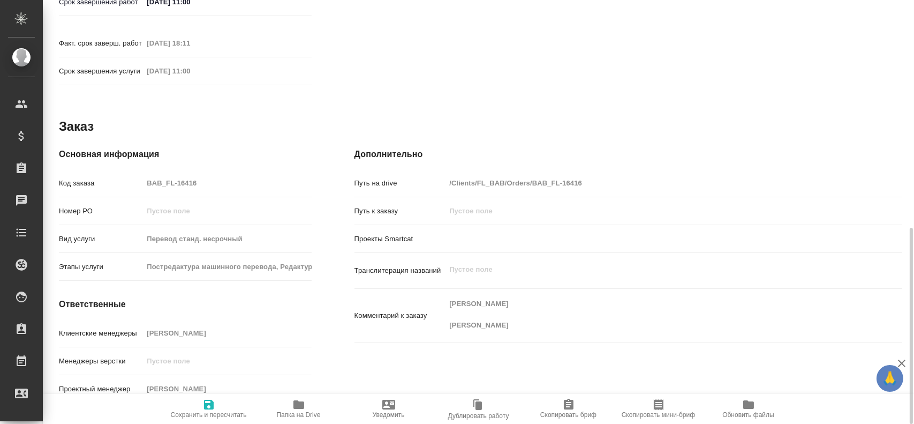
type textarea "x"
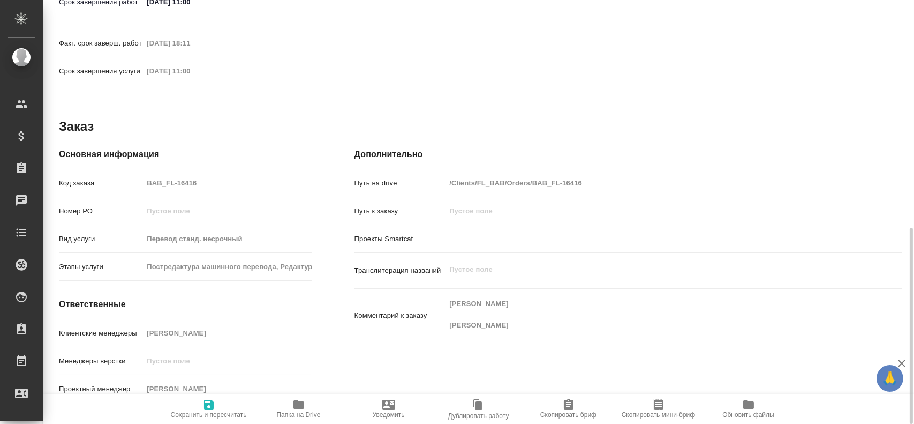
type textarea "x"
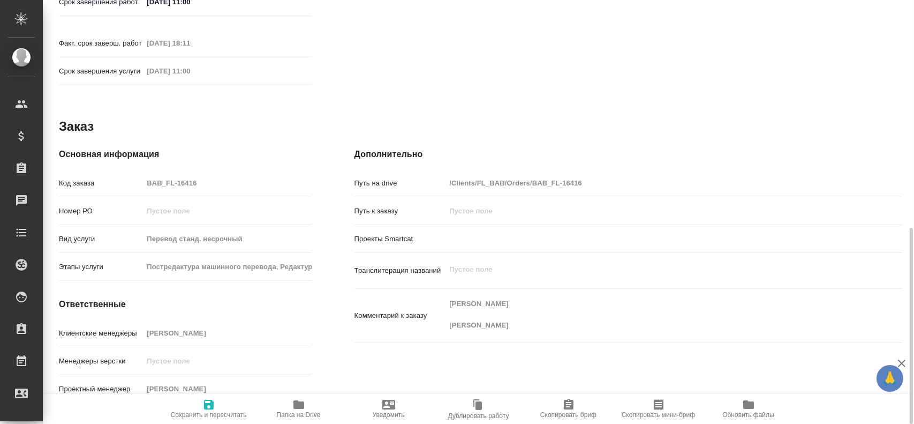
type textarea "x"
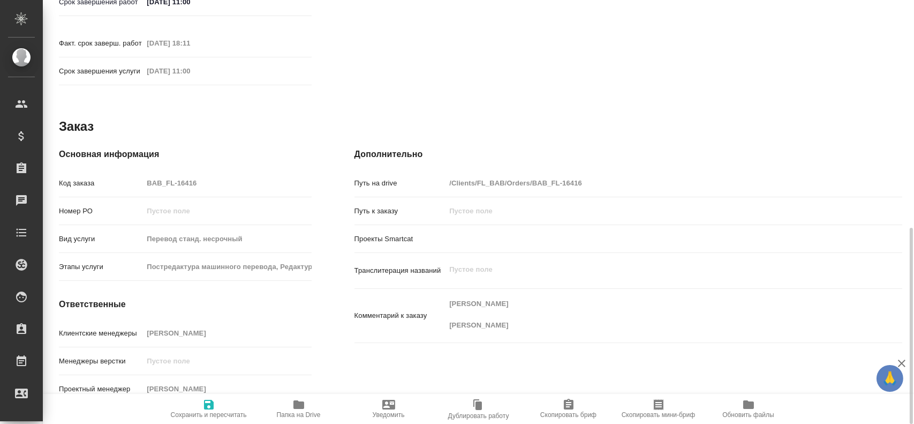
type textarea "x"
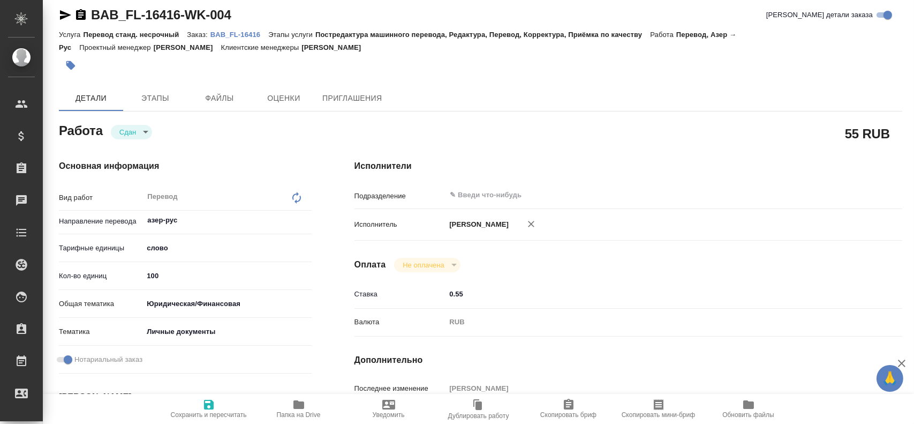
scroll to position [0, 0]
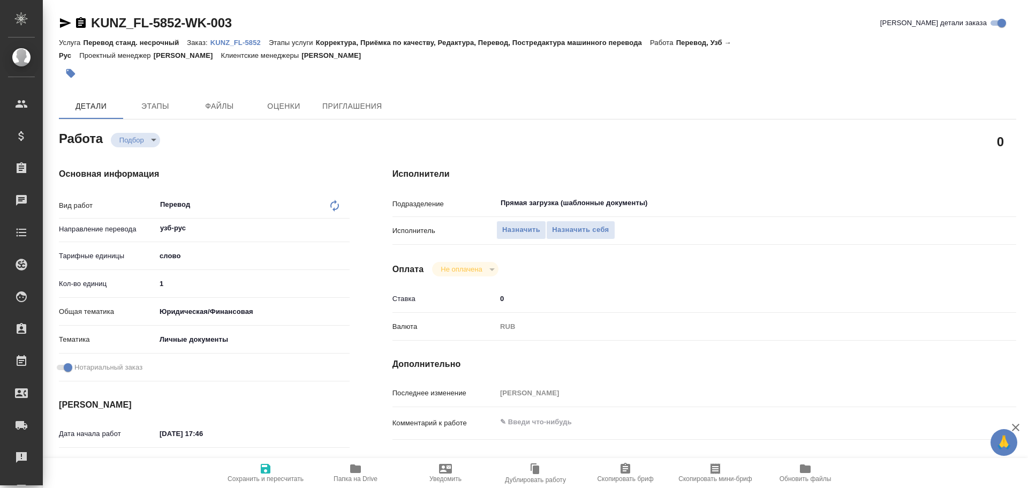
type textarea "x"
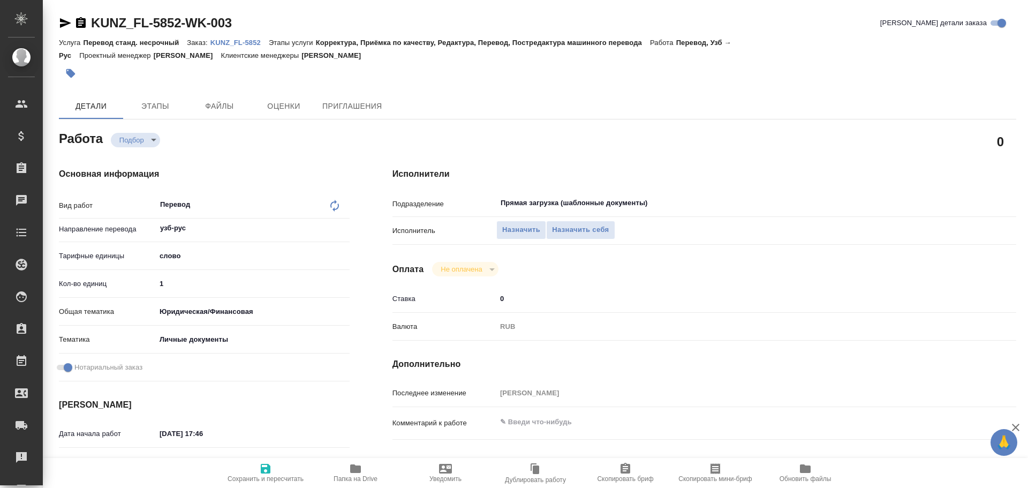
type textarea "x"
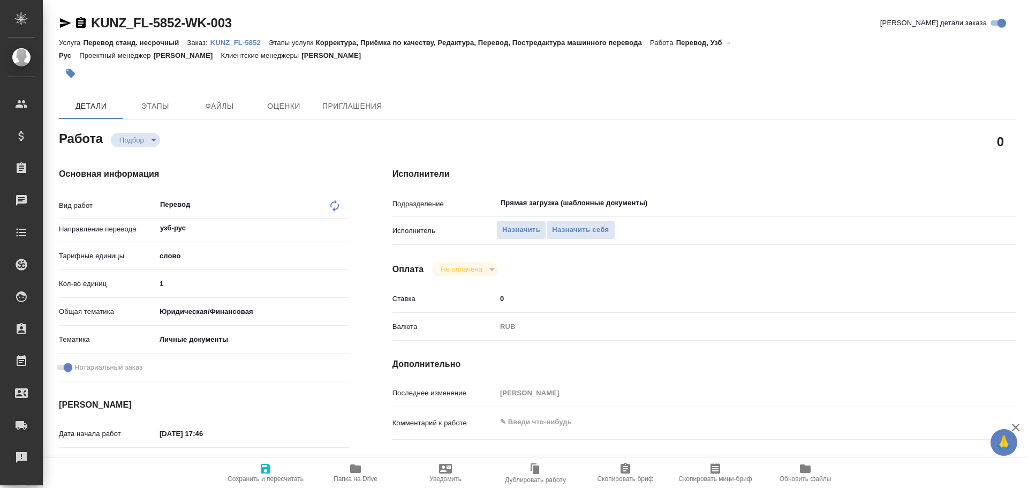
type textarea "x"
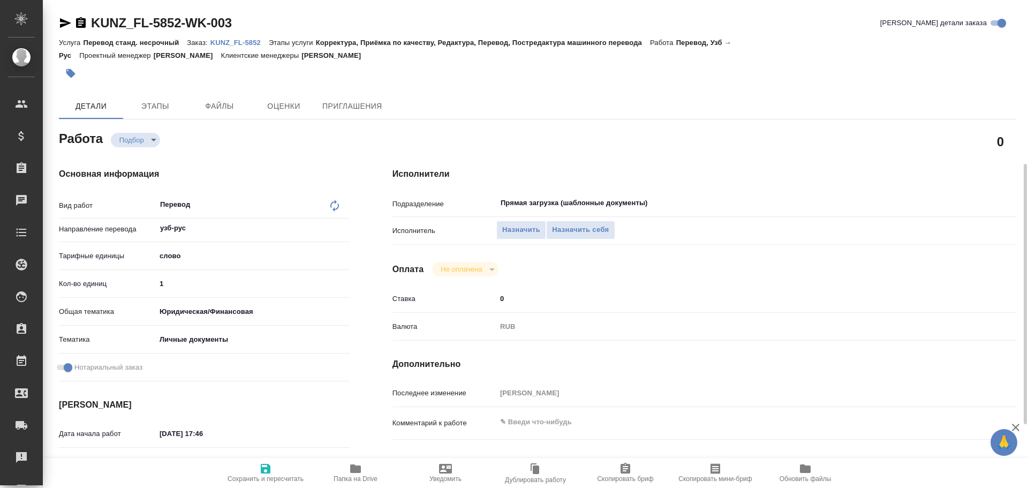
scroll to position [426, 0]
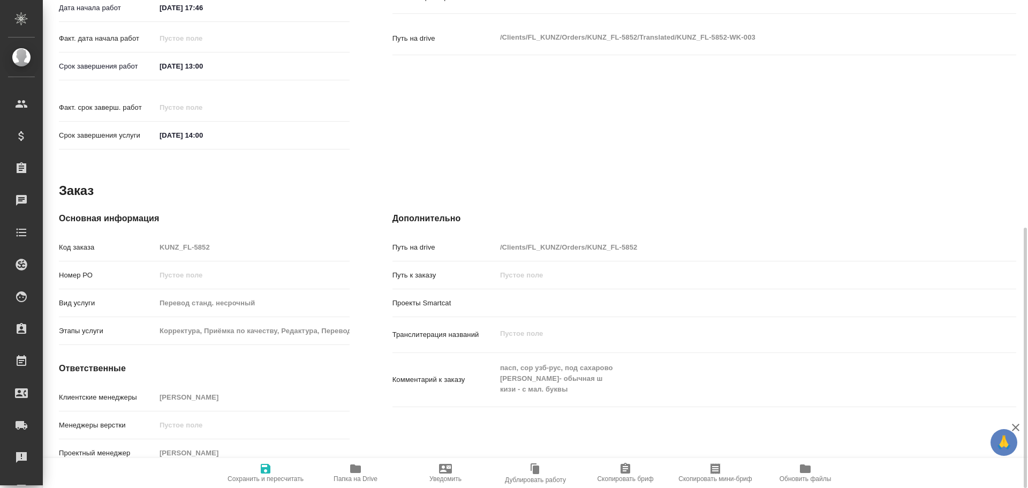
type textarea "x"
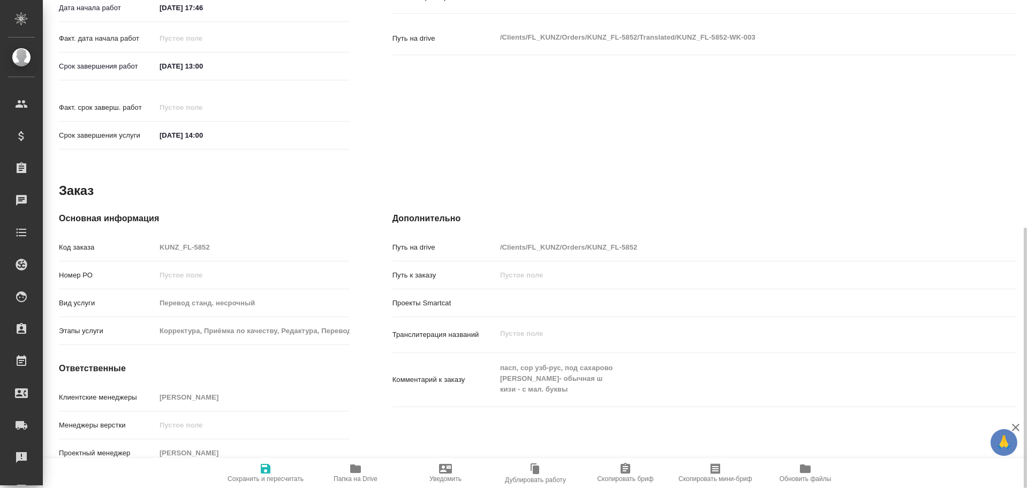
type textarea "x"
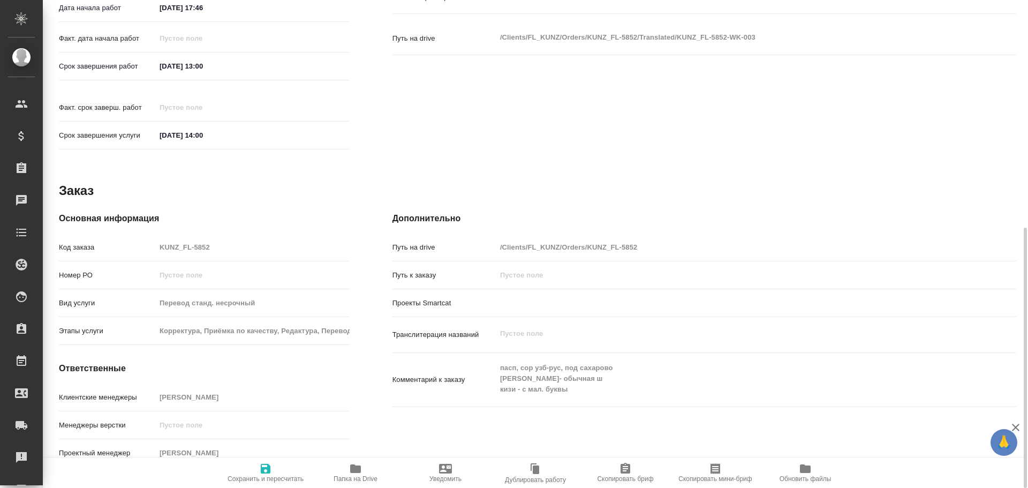
type textarea "x"
